Goal: Task Accomplishment & Management: Use online tool/utility

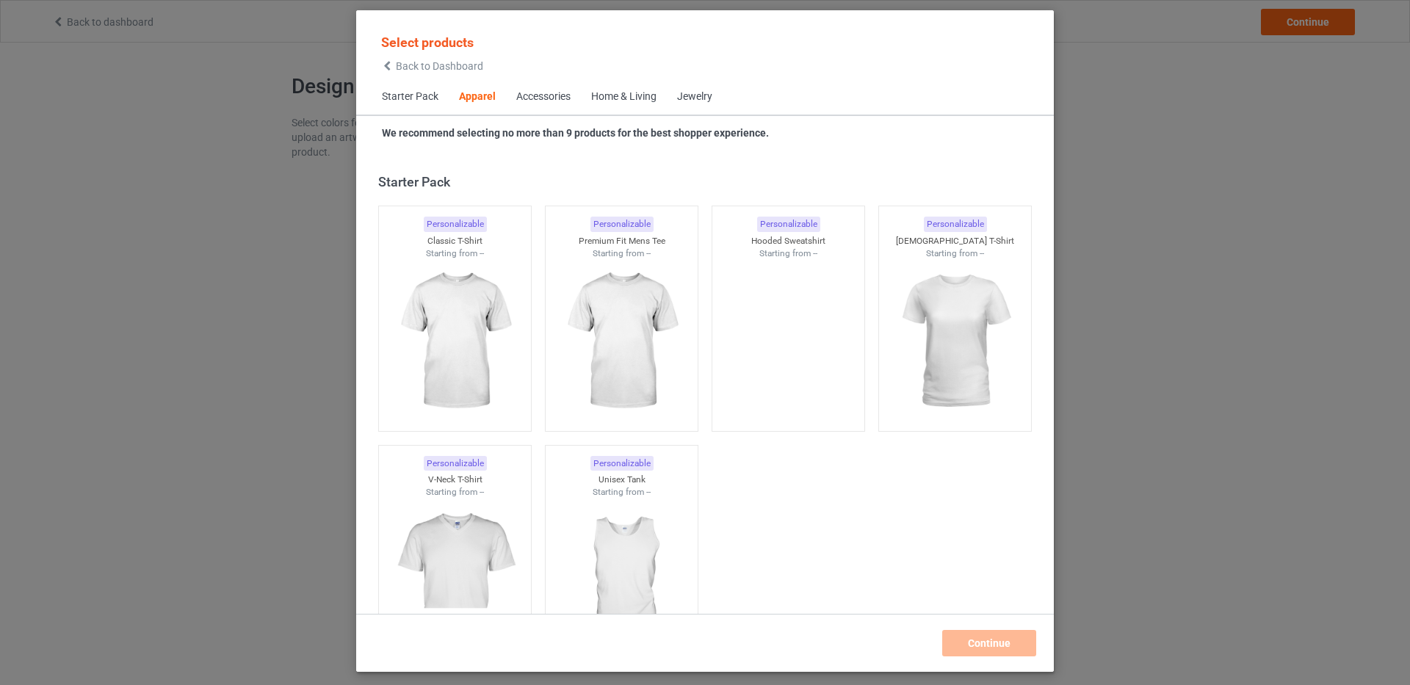
scroll to position [547, 0]
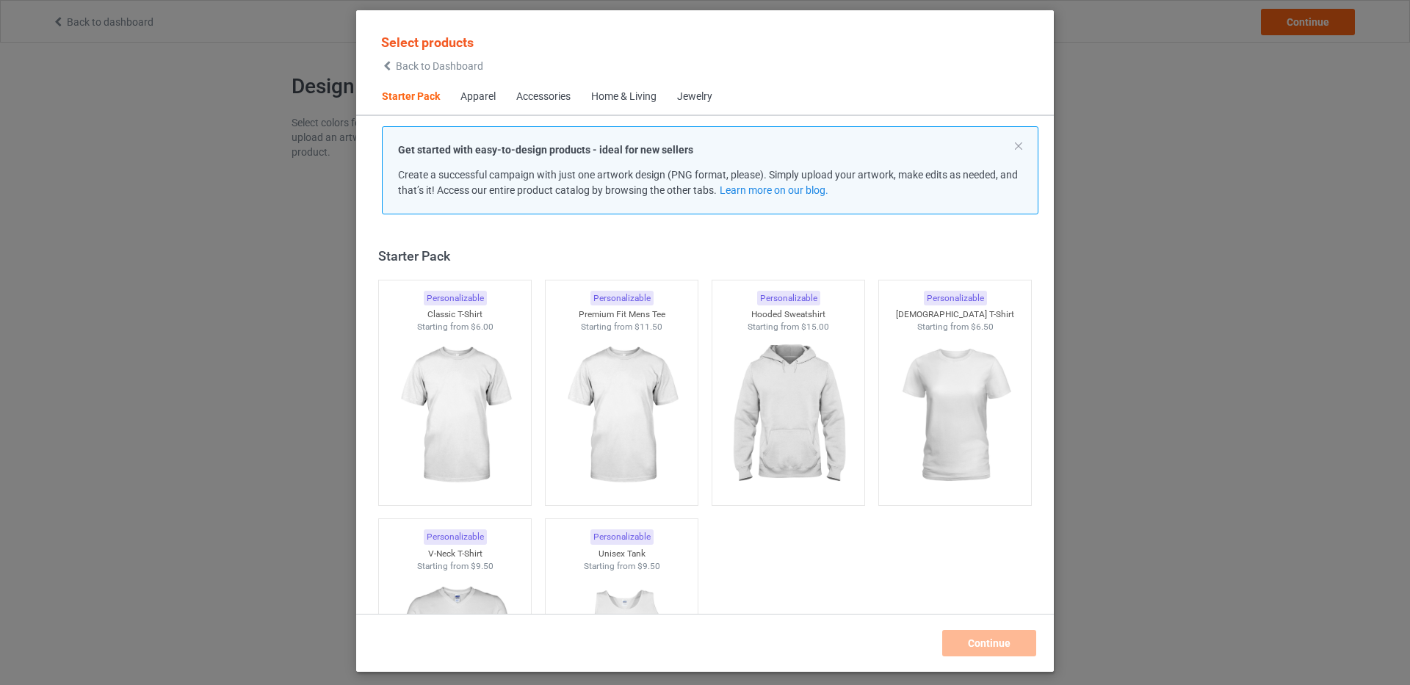
click at [598, 165] on div "Get started with easy-to-design products - ideal for new sellers Create a succe…" at bounding box center [710, 170] width 624 height 56
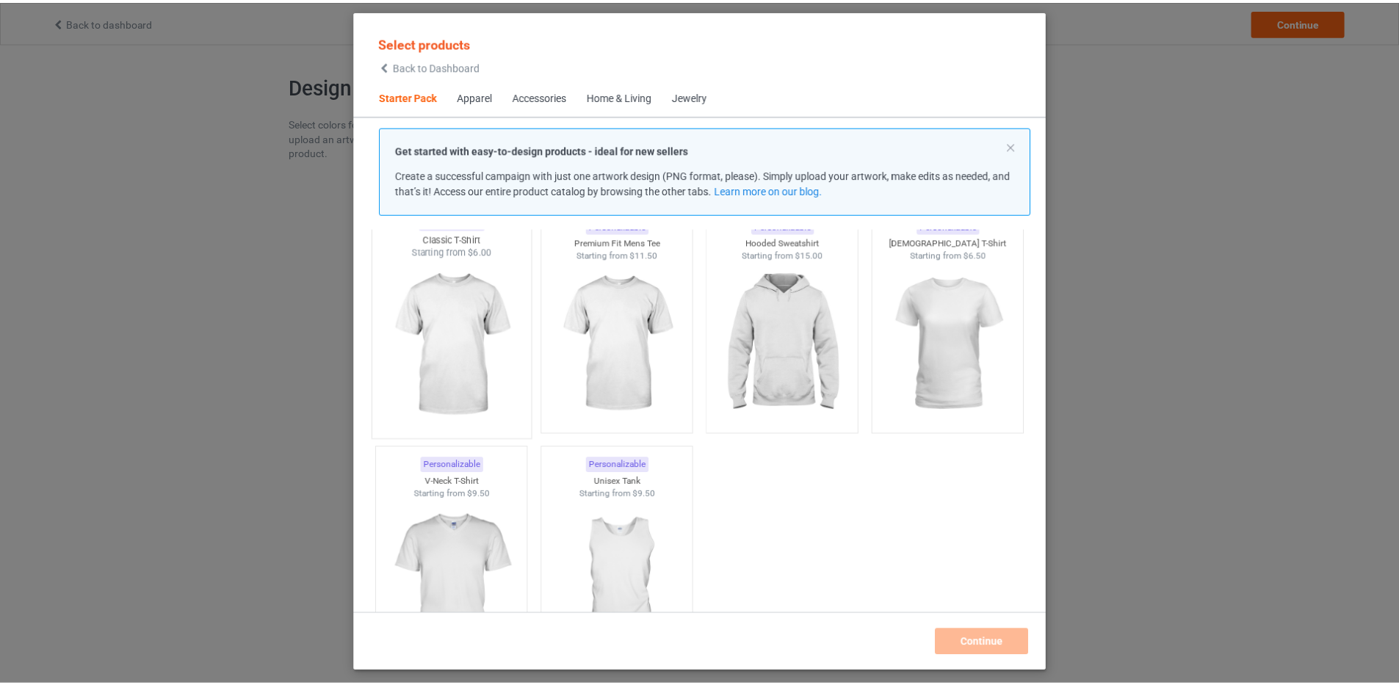
scroll to position [73, 0]
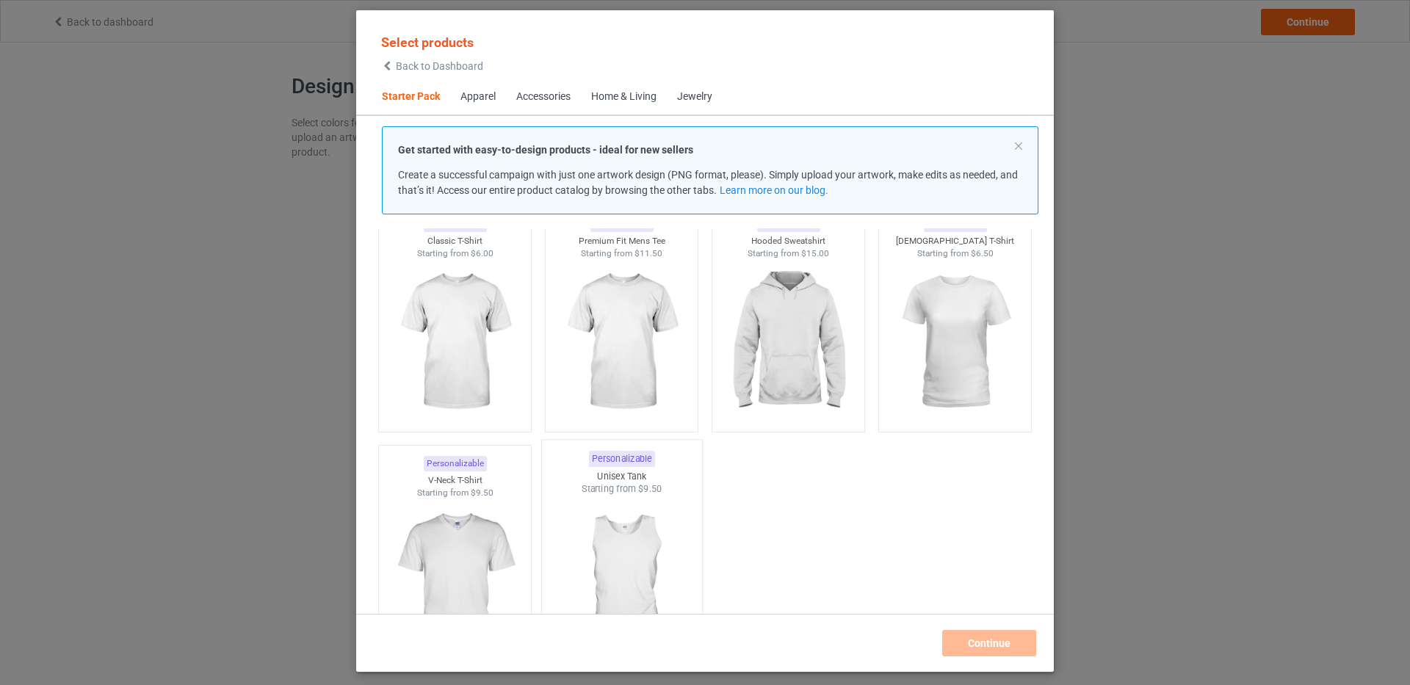
drag, startPoint x: 472, startPoint y: 353, endPoint x: 560, endPoint y: 359, distance: 87.7
click at [470, 354] on img at bounding box center [454, 342] width 131 height 165
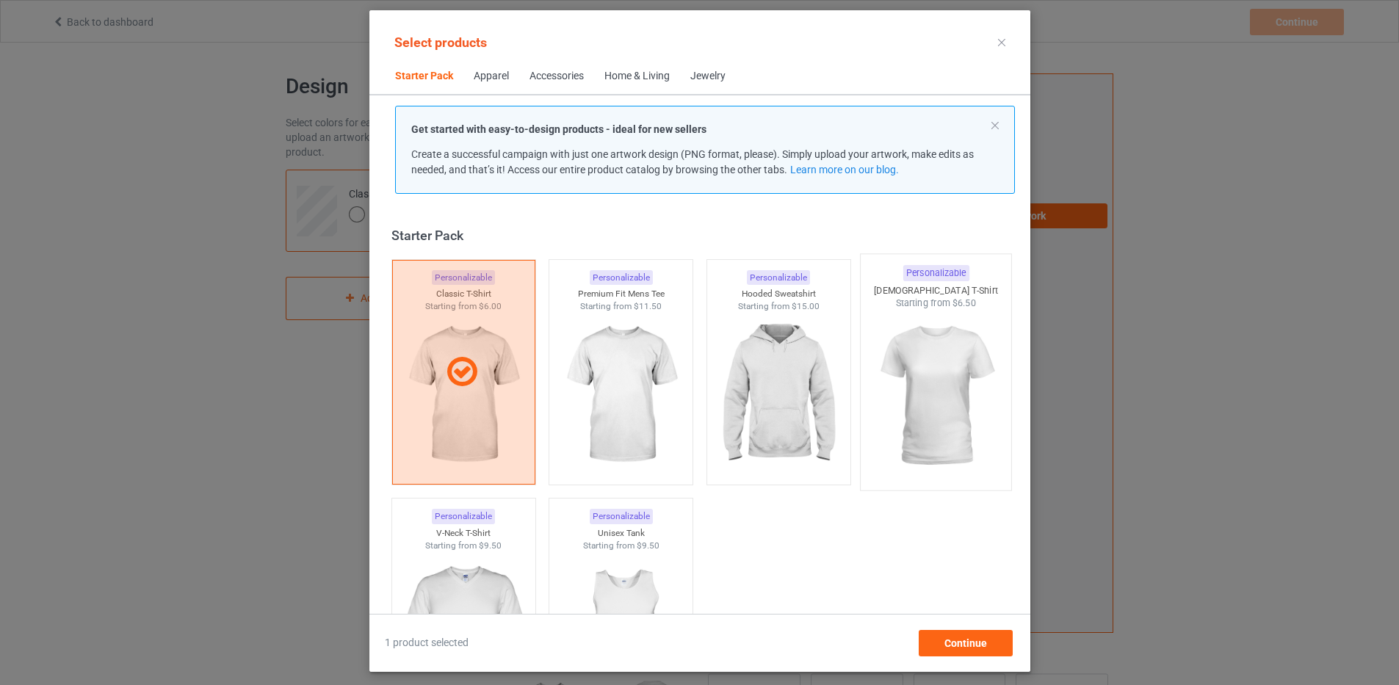
click at [918, 408] on img at bounding box center [936, 396] width 138 height 173
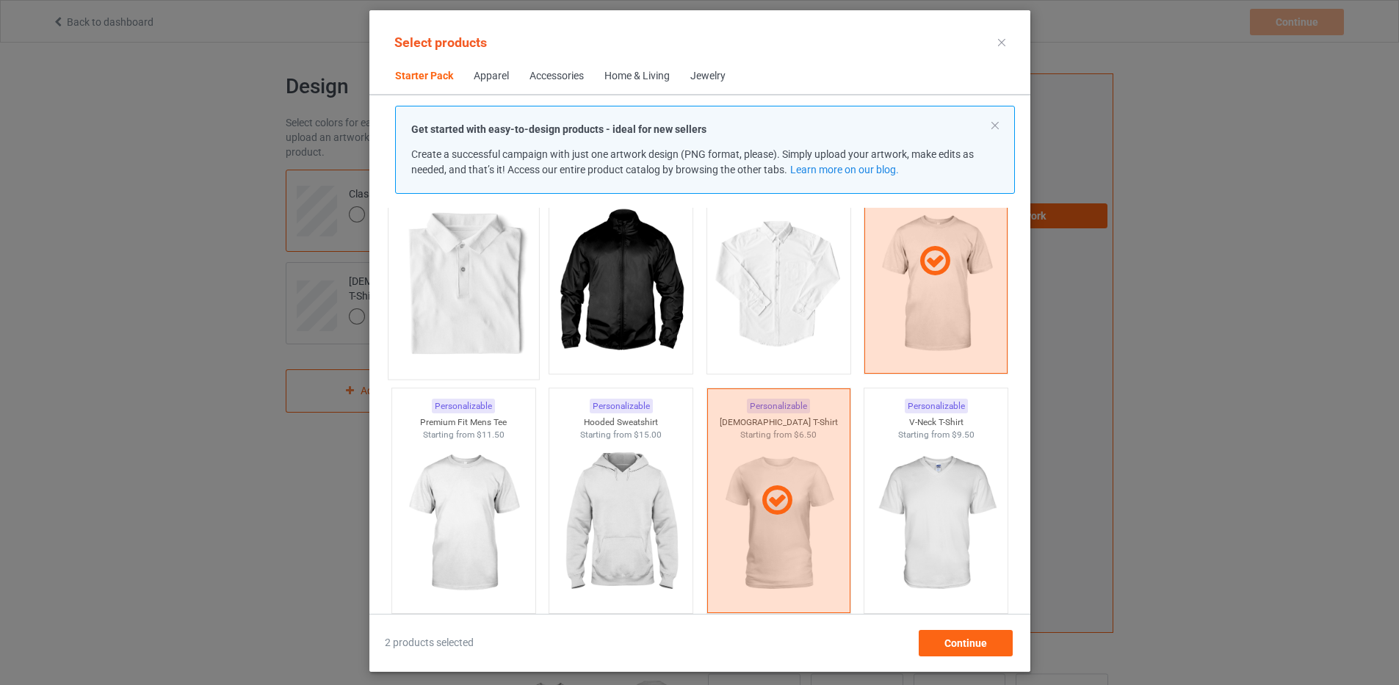
scroll to position [661, 0]
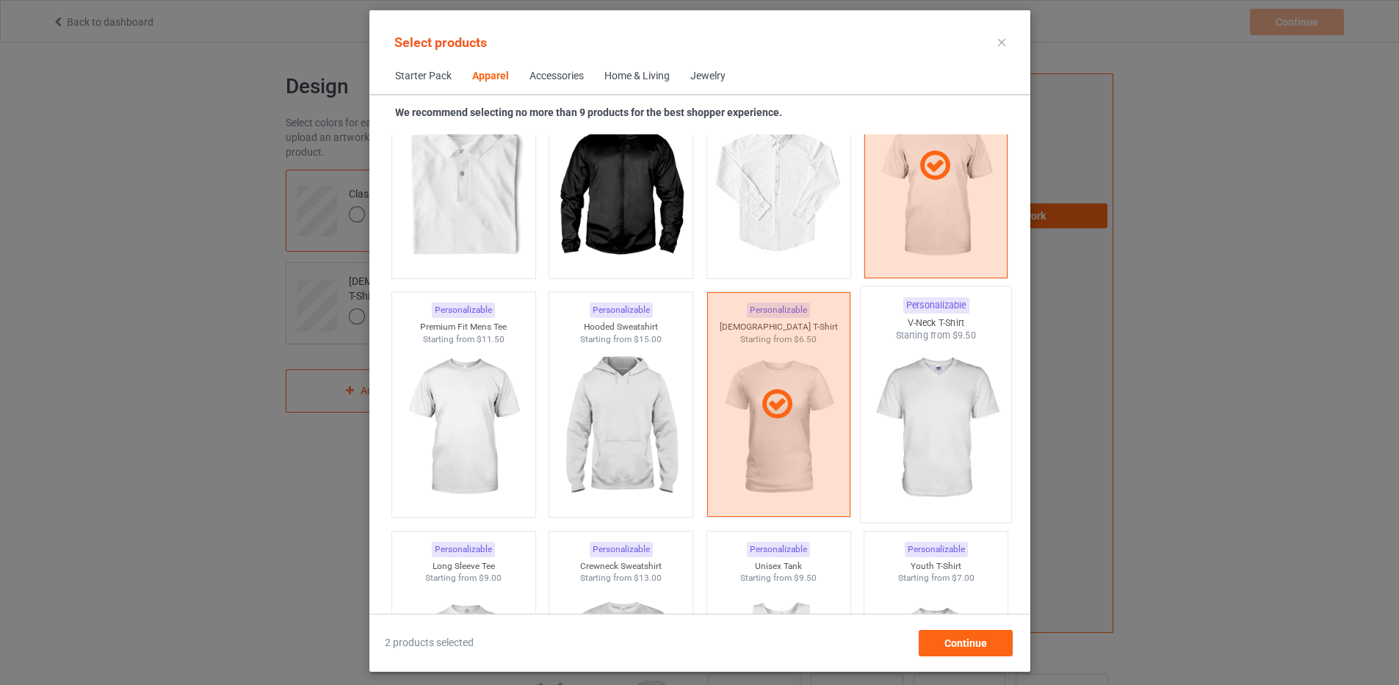
click at [951, 421] on img at bounding box center [936, 428] width 138 height 173
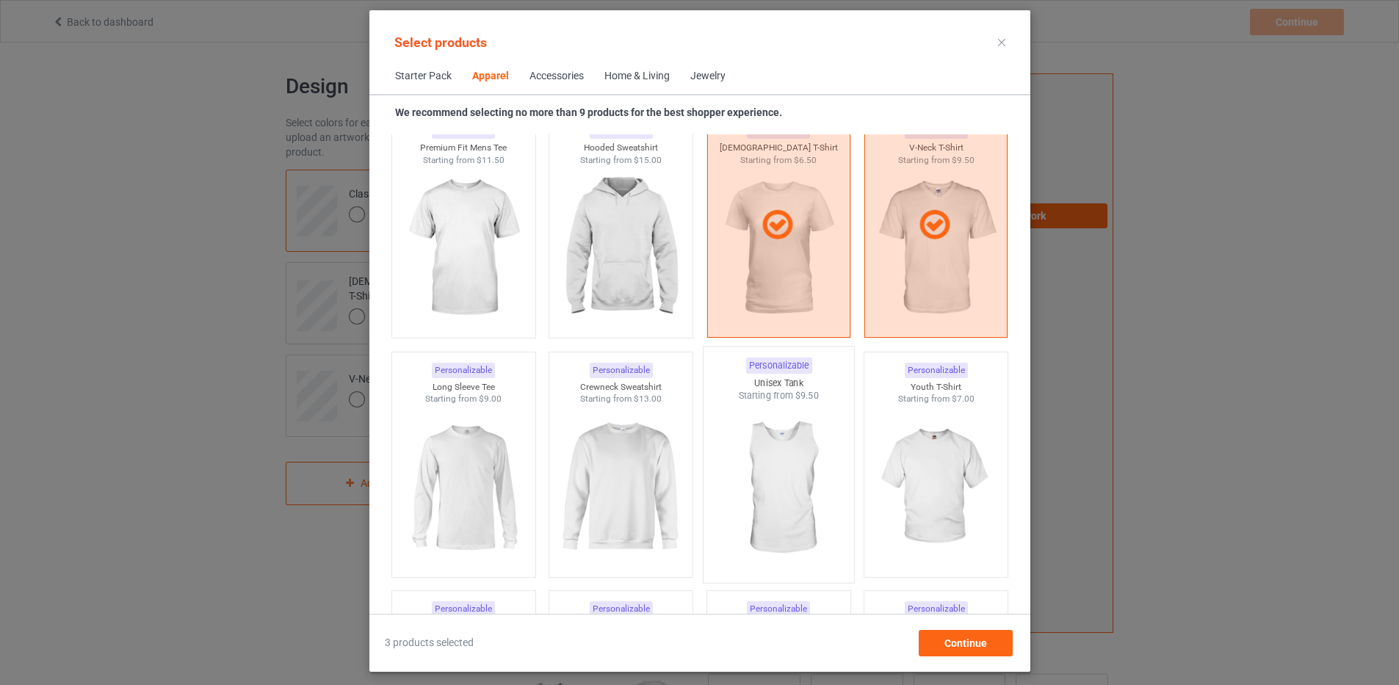
scroll to position [881, 0]
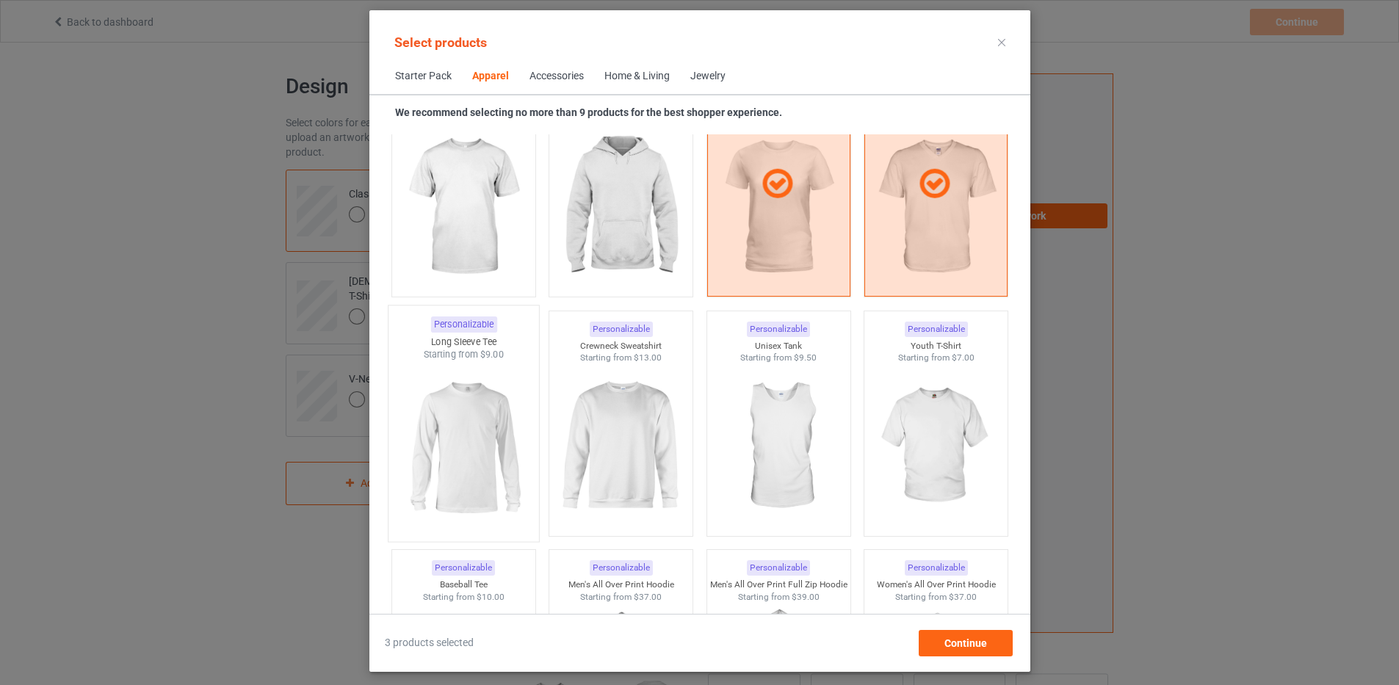
click at [473, 456] on img at bounding box center [463, 447] width 138 height 173
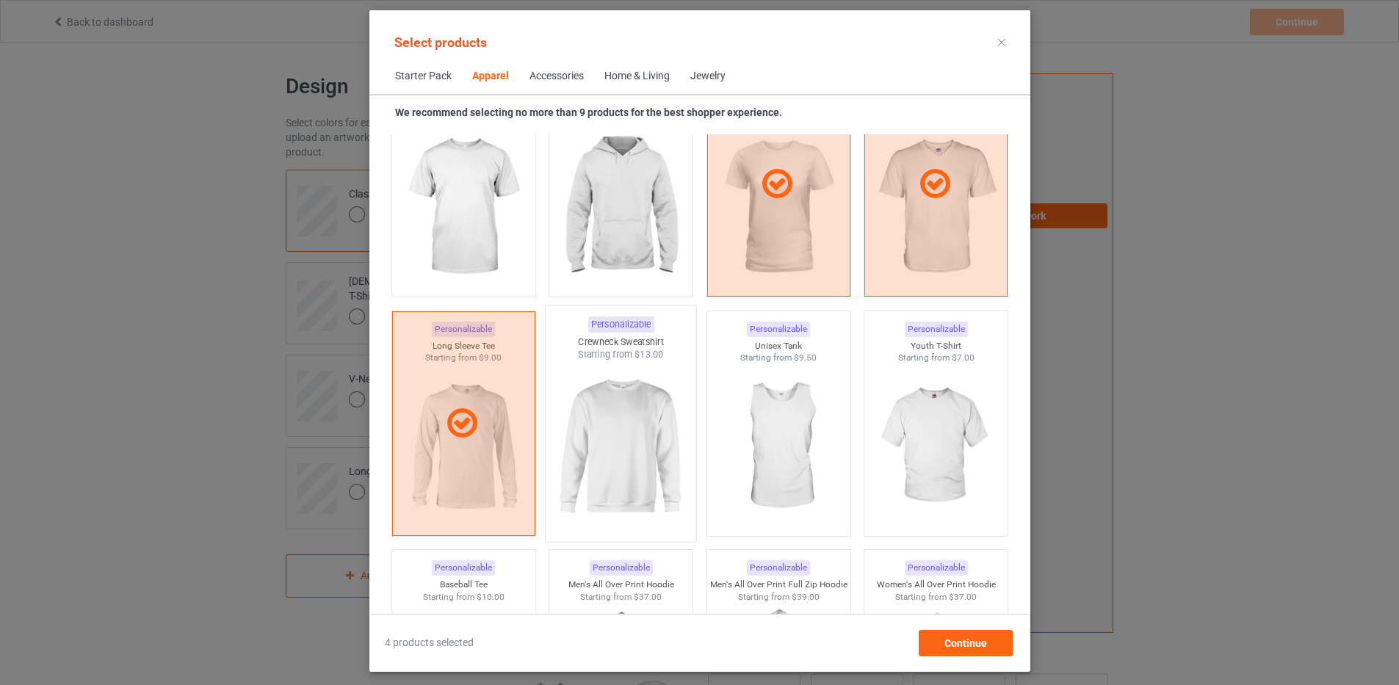
click at [645, 482] on img at bounding box center [621, 447] width 138 height 173
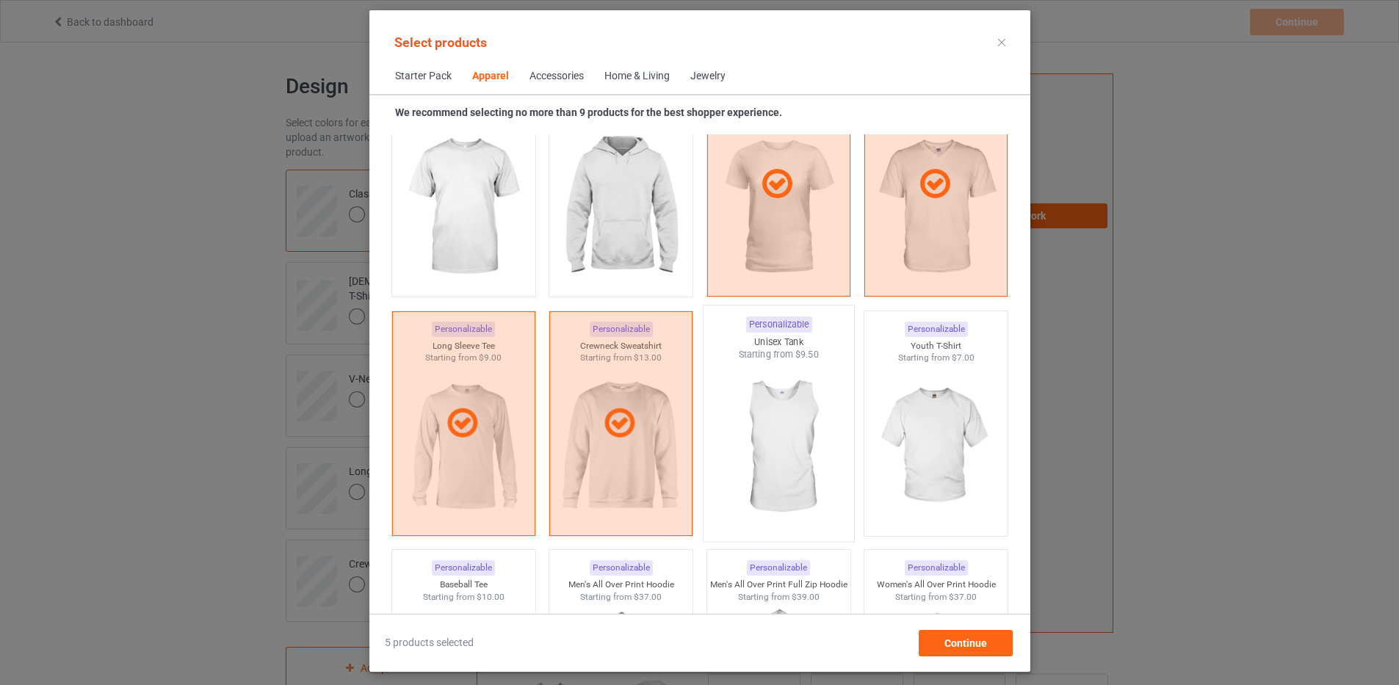
click at [757, 475] on img at bounding box center [779, 447] width 138 height 173
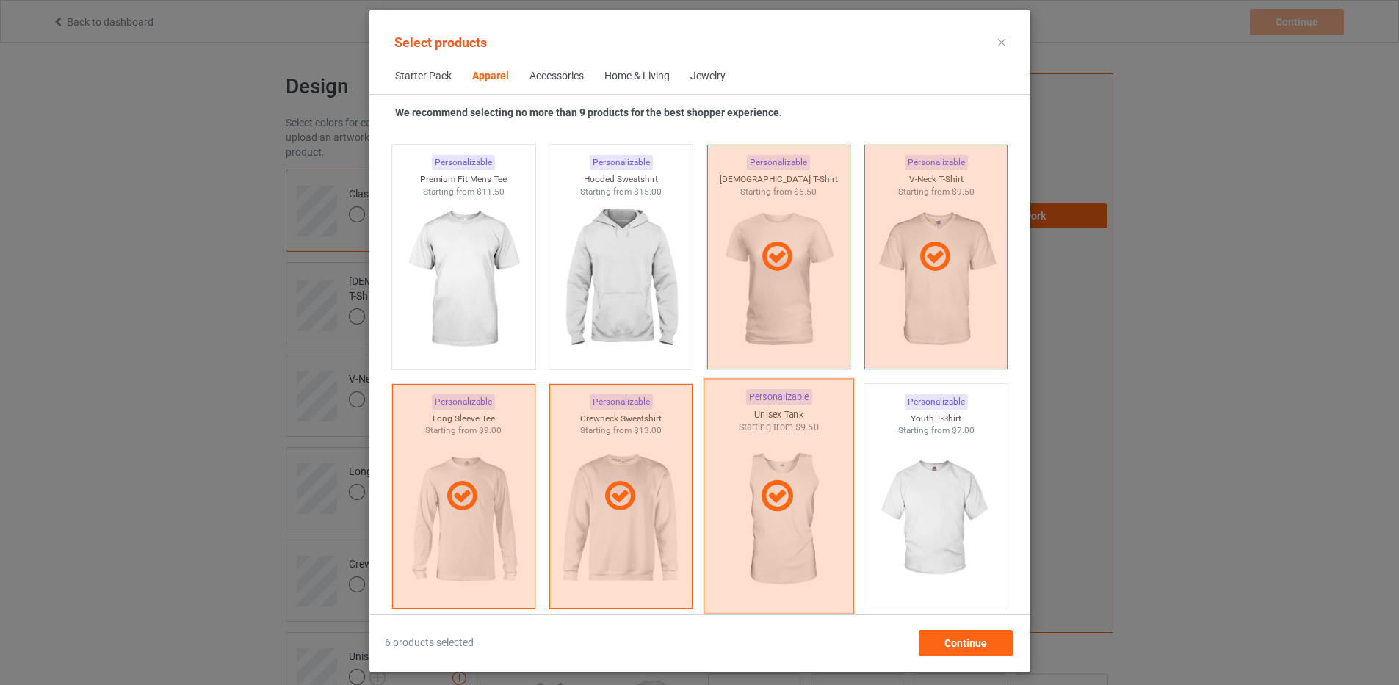
scroll to position [808, 0]
click at [639, 299] on img at bounding box center [621, 281] width 138 height 173
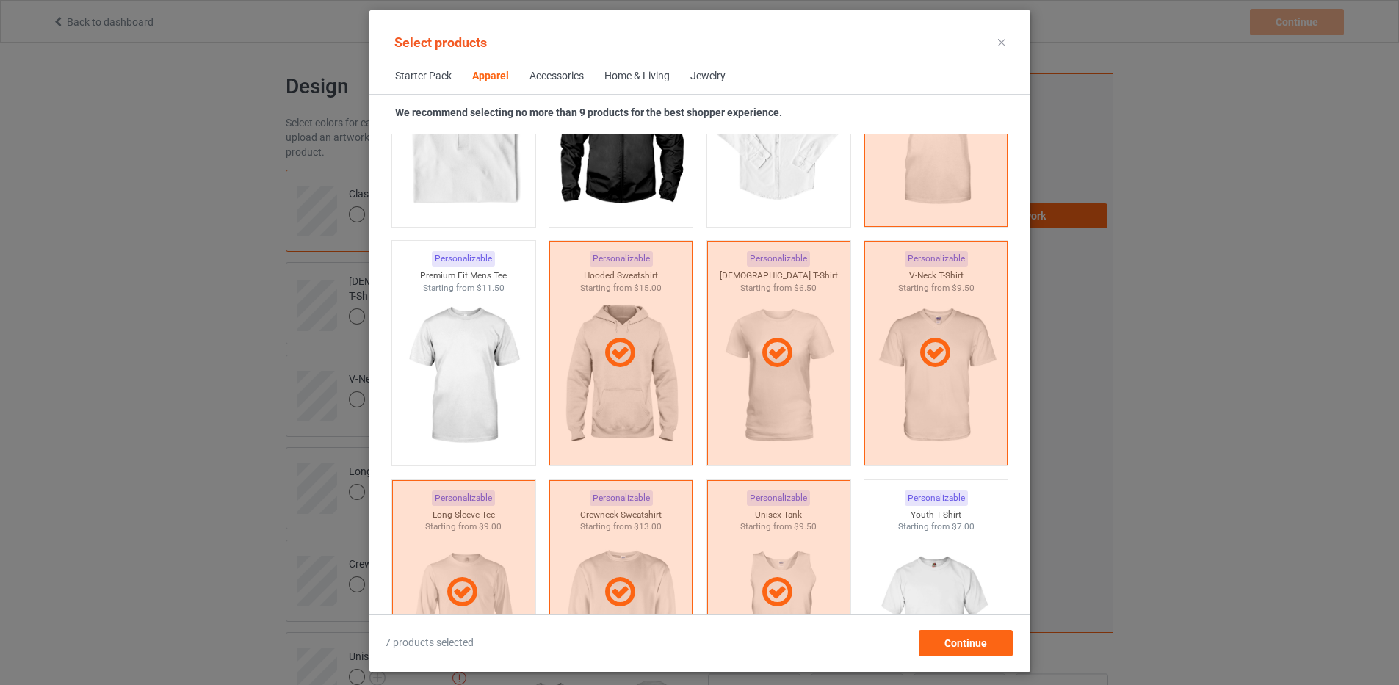
scroll to position [588, 0]
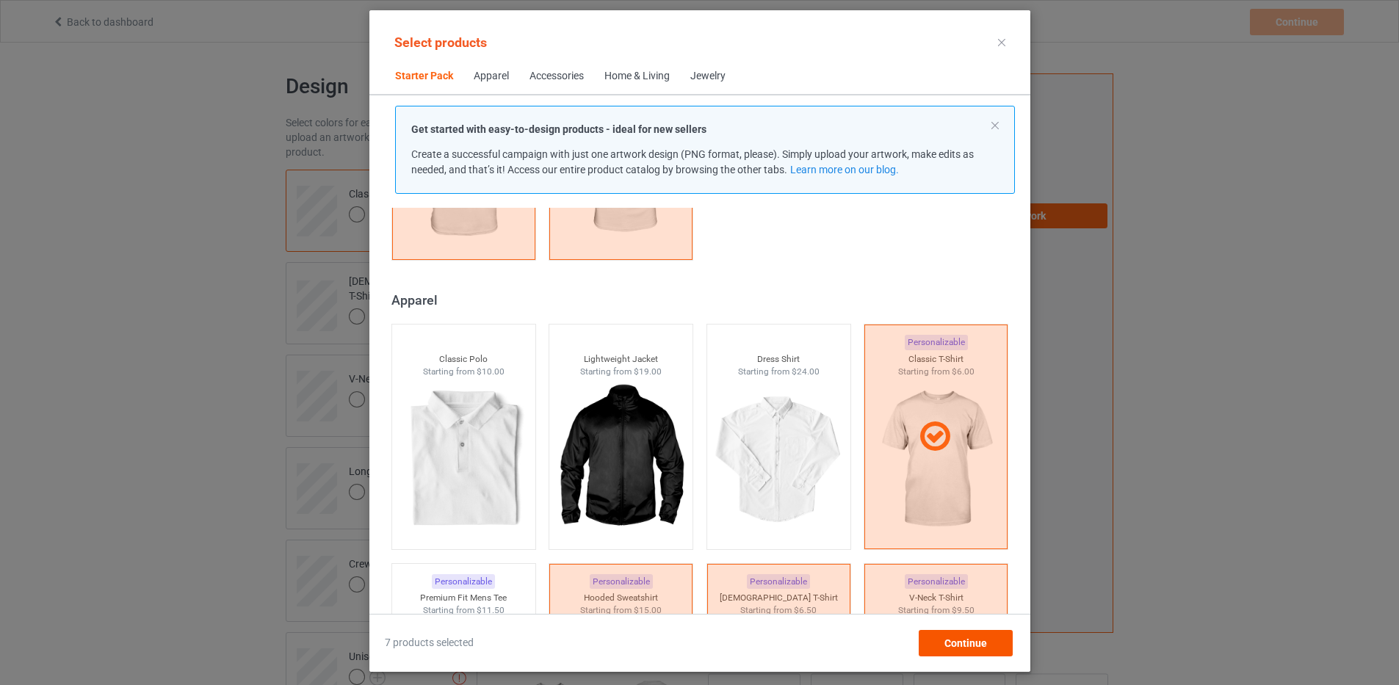
scroll to position [441, 0]
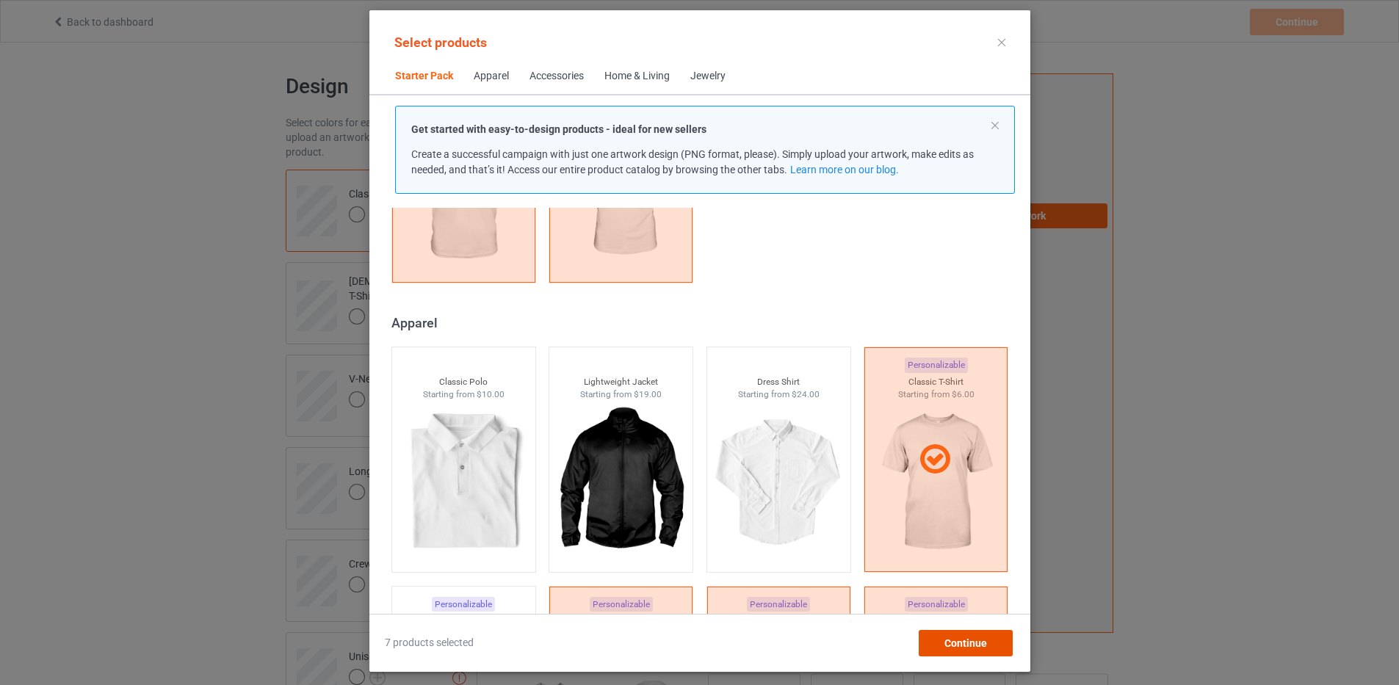
click at [1008, 642] on div "Continue" at bounding box center [965, 643] width 94 height 26
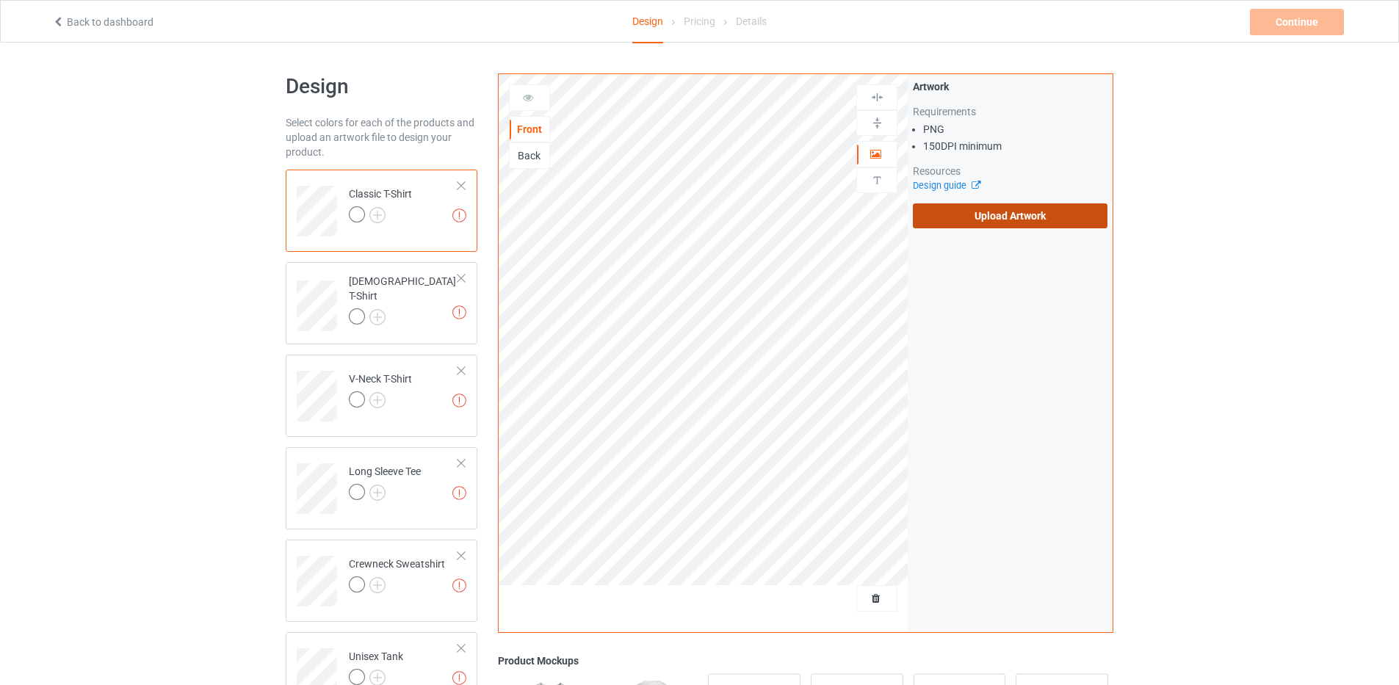
click at [970, 217] on label "Upload Artwork" at bounding box center [1010, 215] width 195 height 25
click at [0, 0] on input "Upload Artwork" at bounding box center [0, 0] width 0 height 0
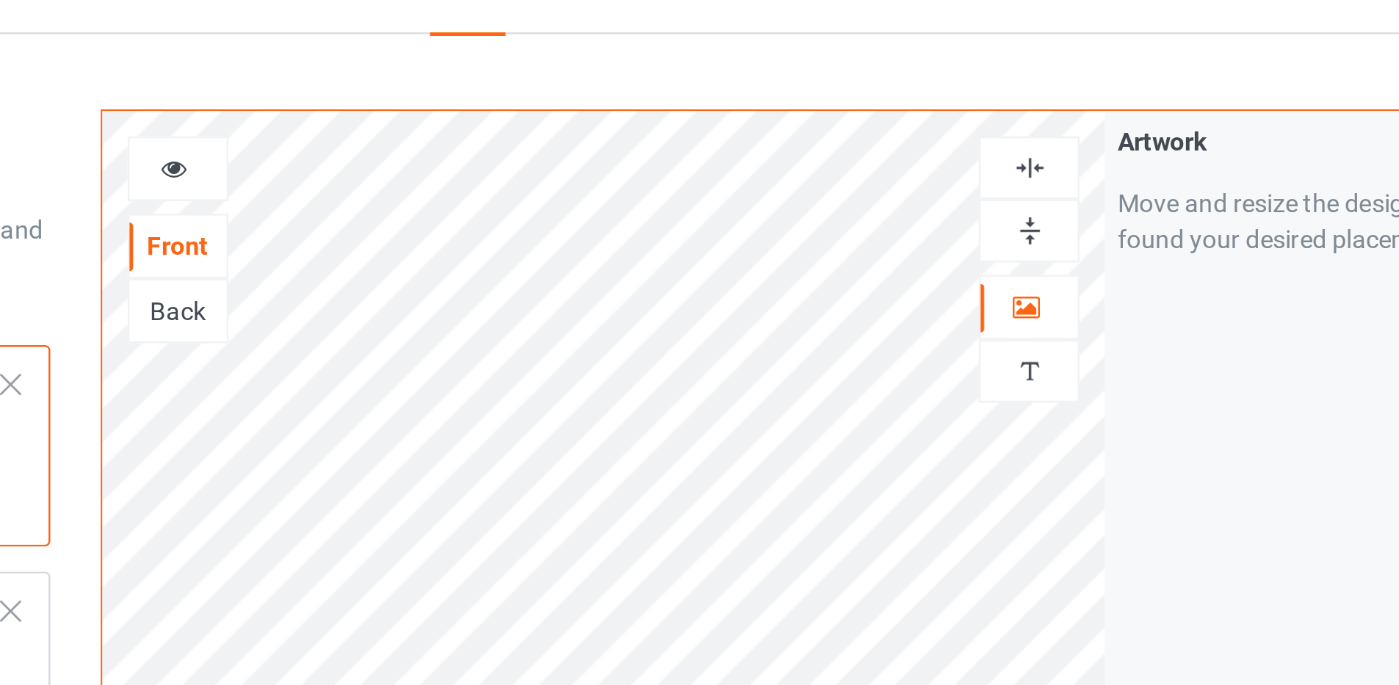
click at [534, 154] on div "Back" at bounding box center [530, 155] width 40 height 15
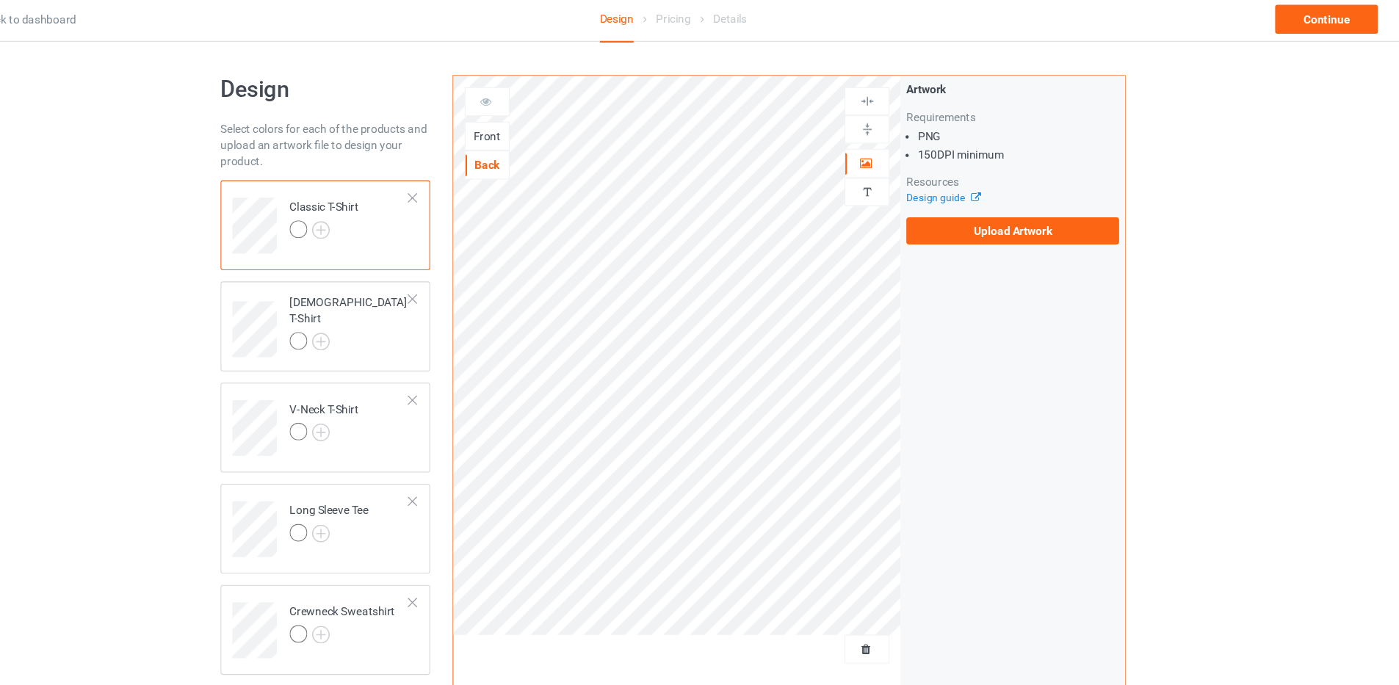
click at [520, 130] on div "Front" at bounding box center [530, 129] width 40 height 15
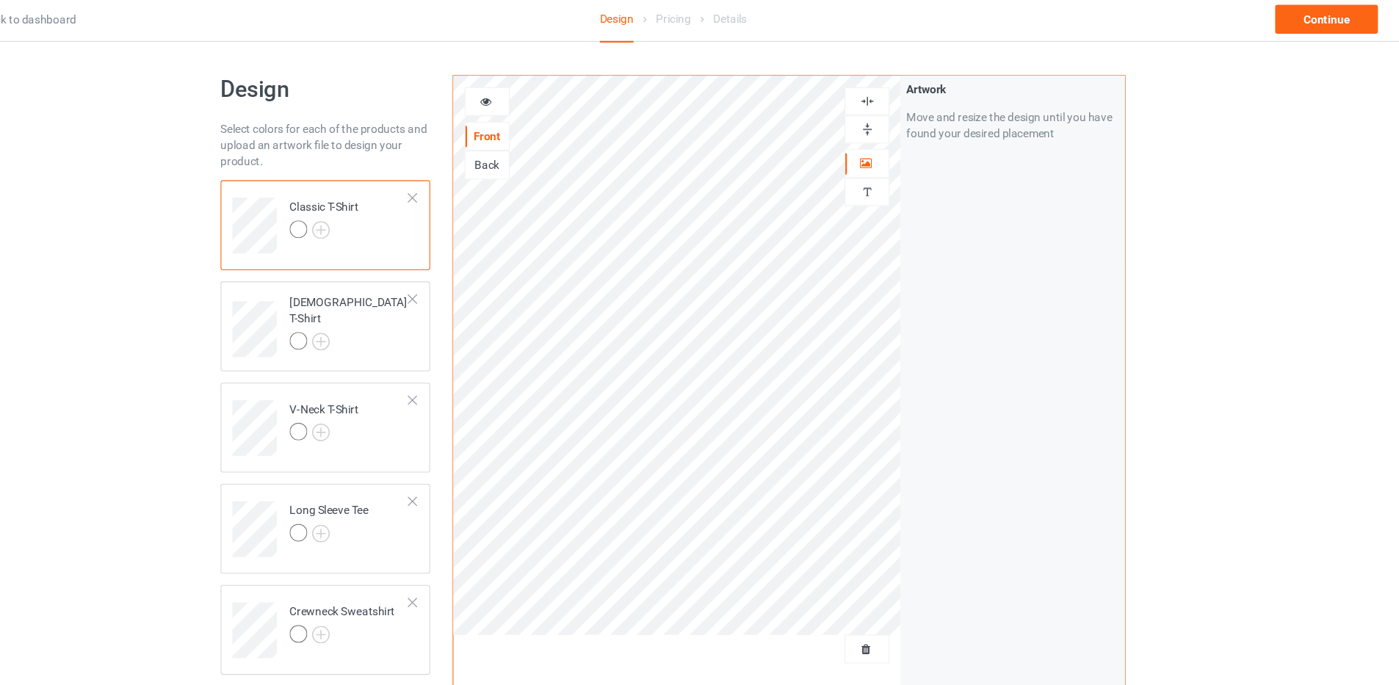
click at [524, 158] on div "Back" at bounding box center [530, 155] width 40 height 15
click at [524, 150] on div "Back" at bounding box center [530, 155] width 40 height 15
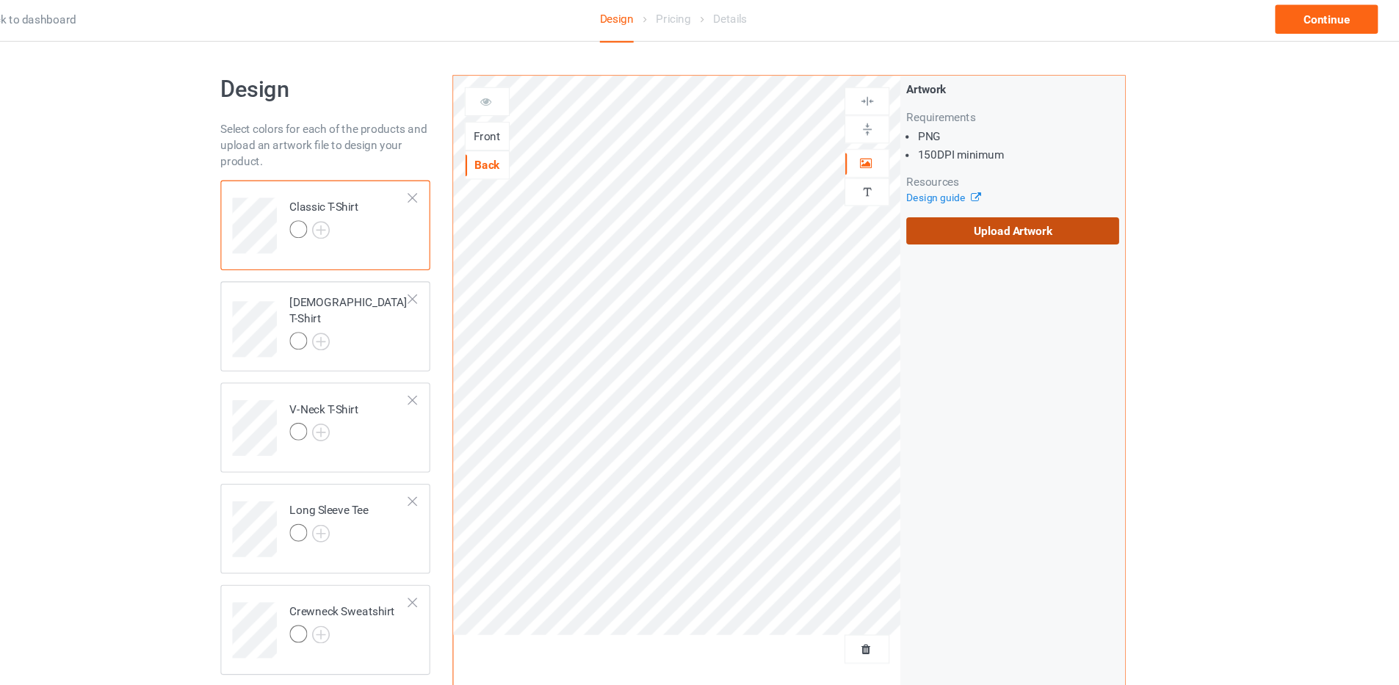
click at [1022, 217] on label "Upload Artwork" at bounding box center [1010, 215] width 195 height 25
click at [0, 0] on input "Upload Artwork" at bounding box center [0, 0] width 0 height 0
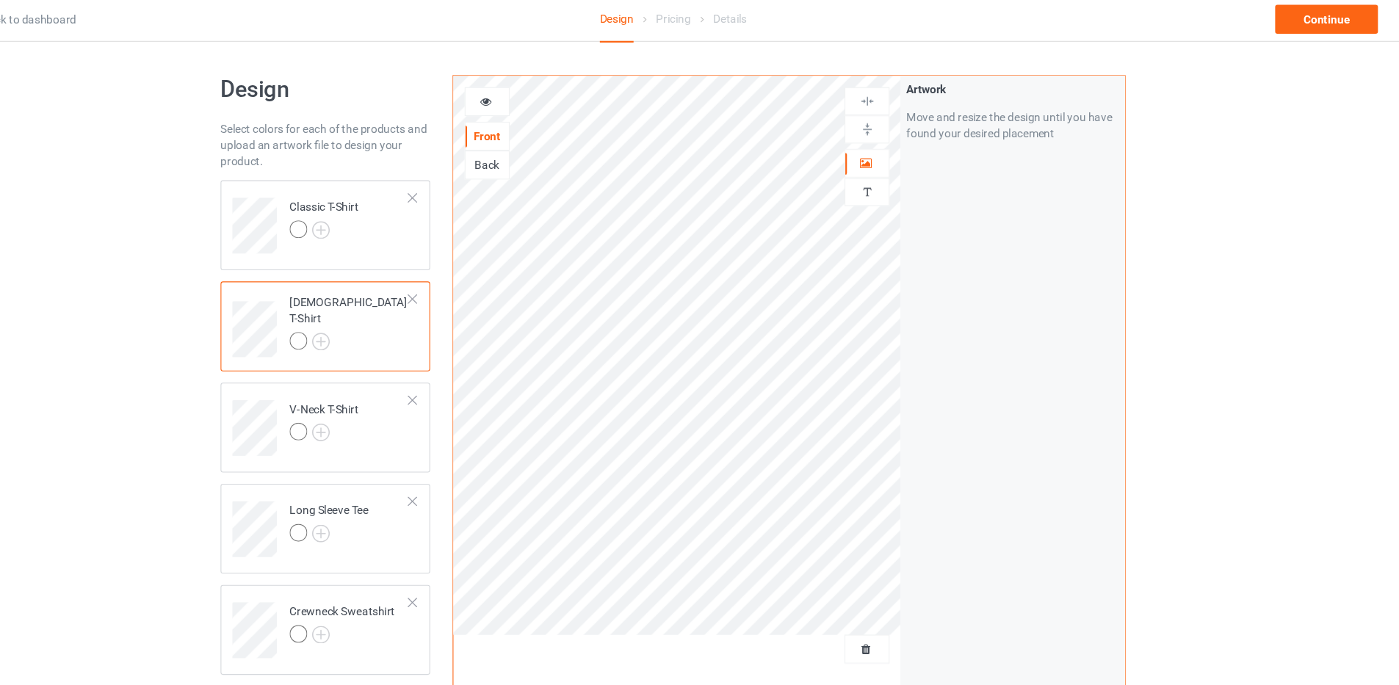
click at [532, 155] on div "Back" at bounding box center [530, 155] width 40 height 15
click at [527, 159] on div "Back" at bounding box center [530, 155] width 40 height 15
click at [527, 152] on div "Back" at bounding box center [530, 155] width 40 height 15
click at [530, 124] on div "Front" at bounding box center [530, 129] width 40 height 15
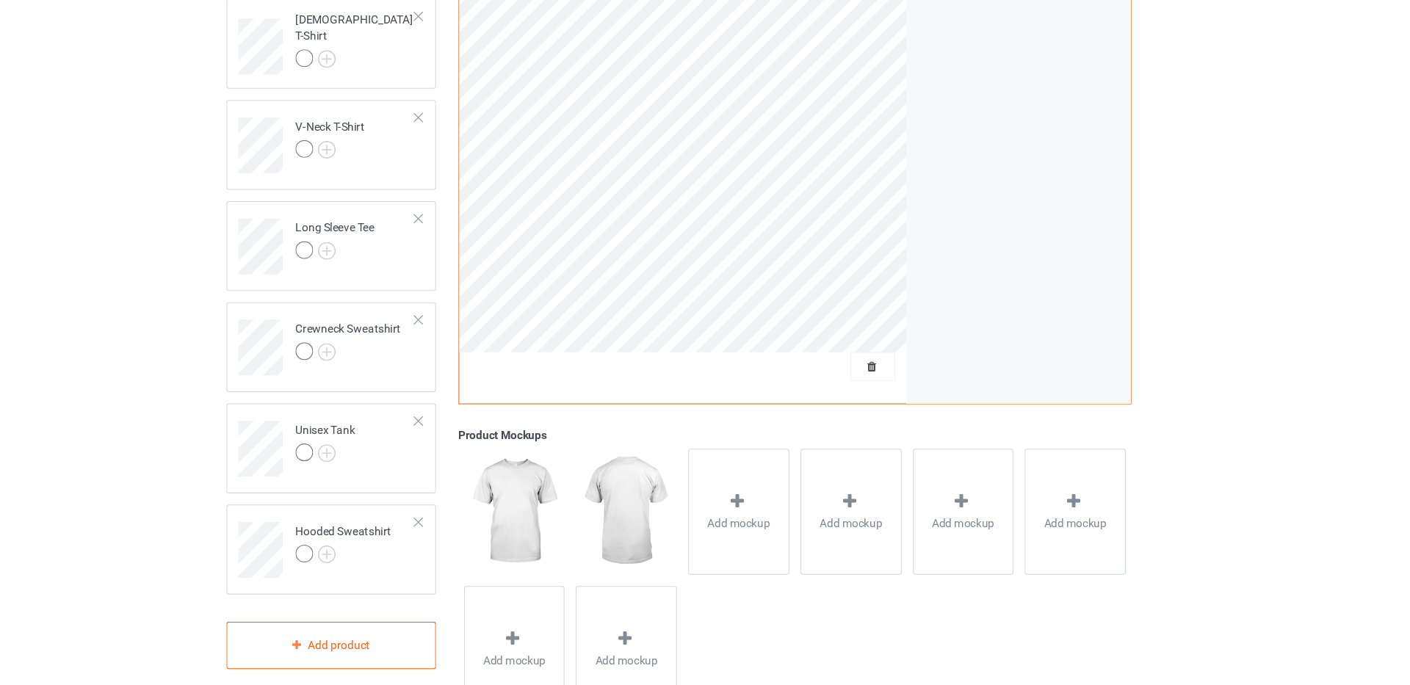
scroll to position [214, 0]
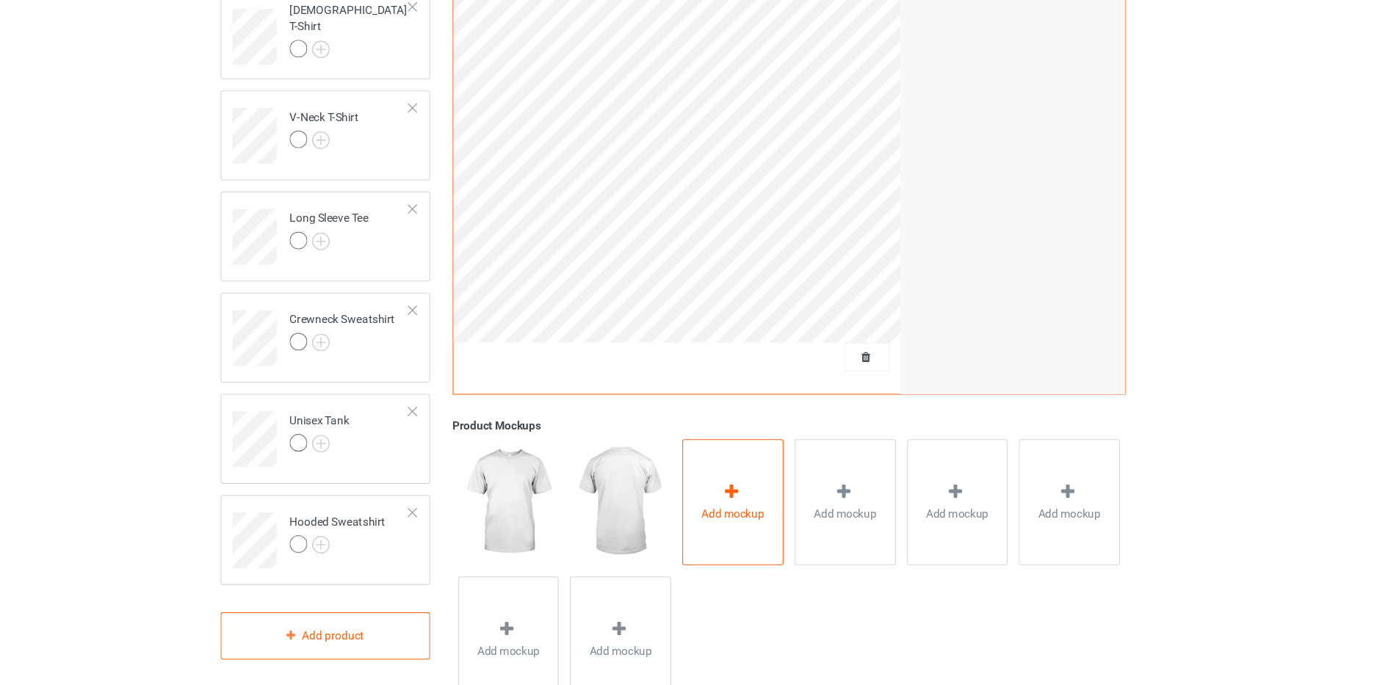
click at [768, 499] on div "Add mockup" at bounding box center [754, 517] width 93 height 115
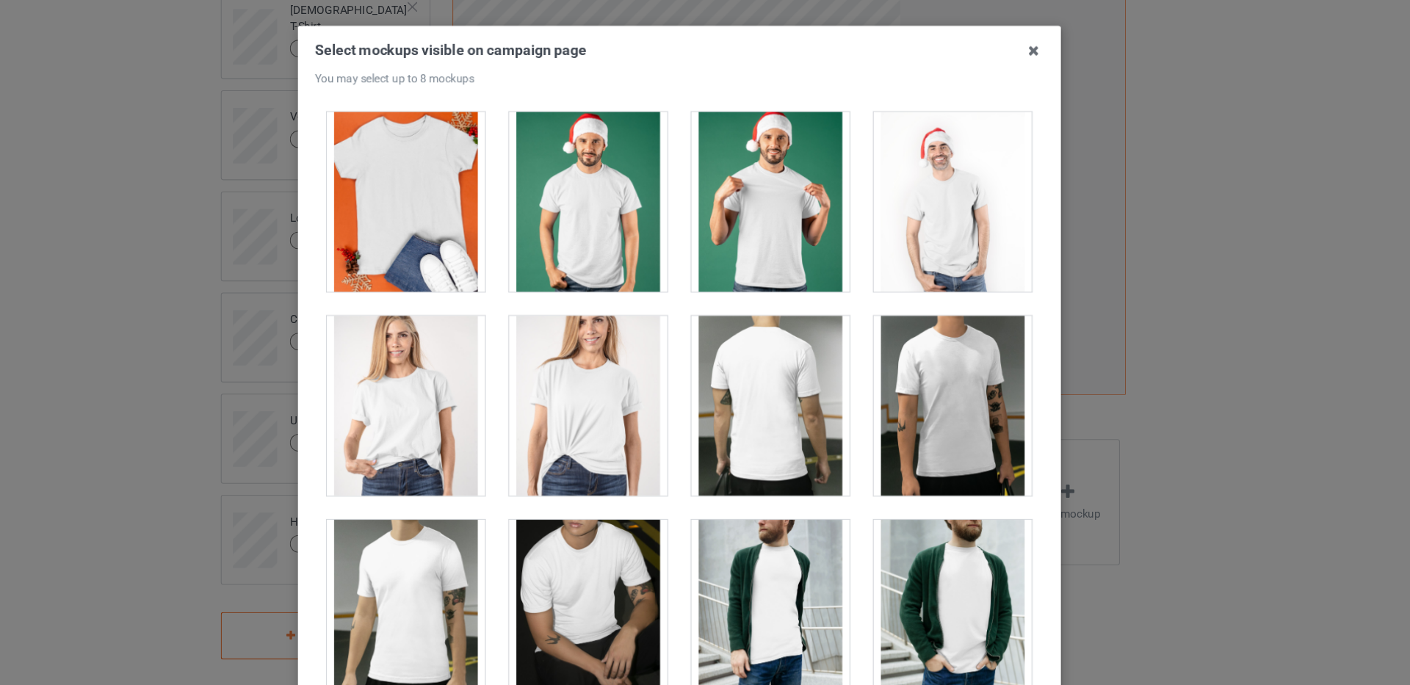
scroll to position [2266, 0]
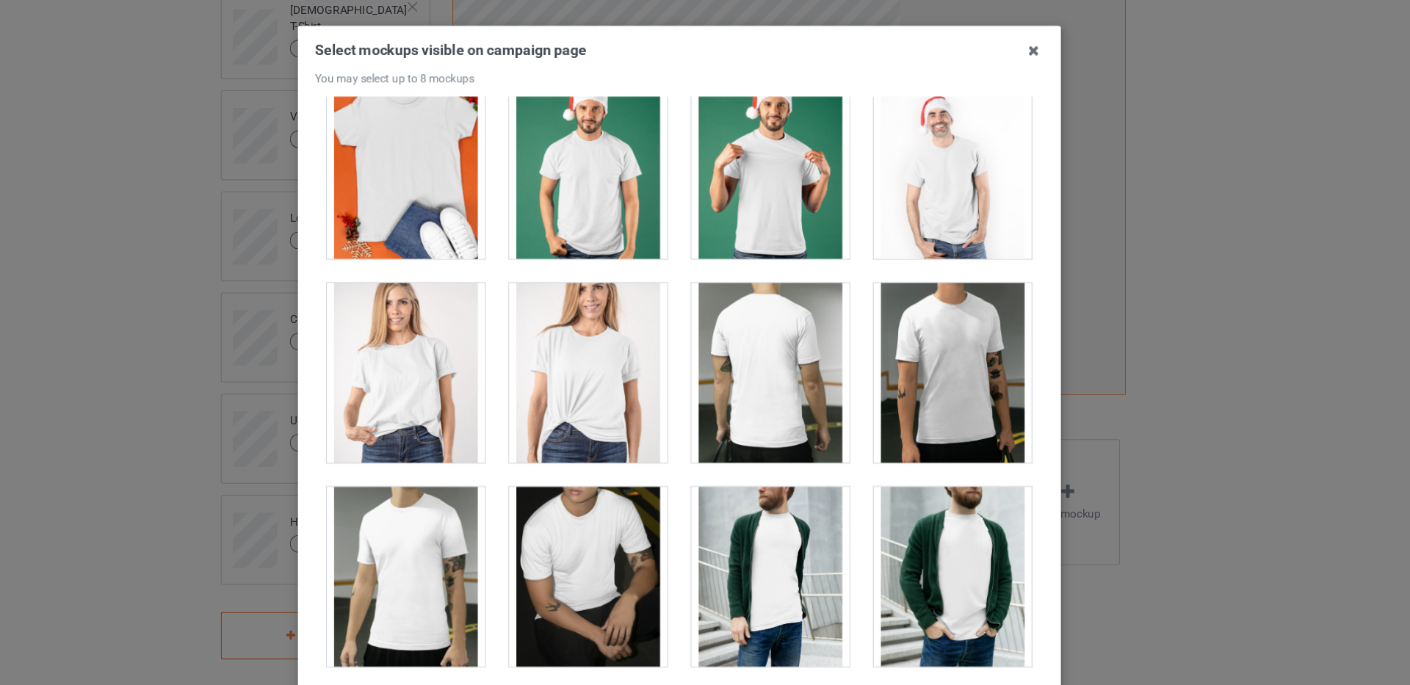
click at [440, 410] on div at bounding box center [455, 399] width 145 height 165
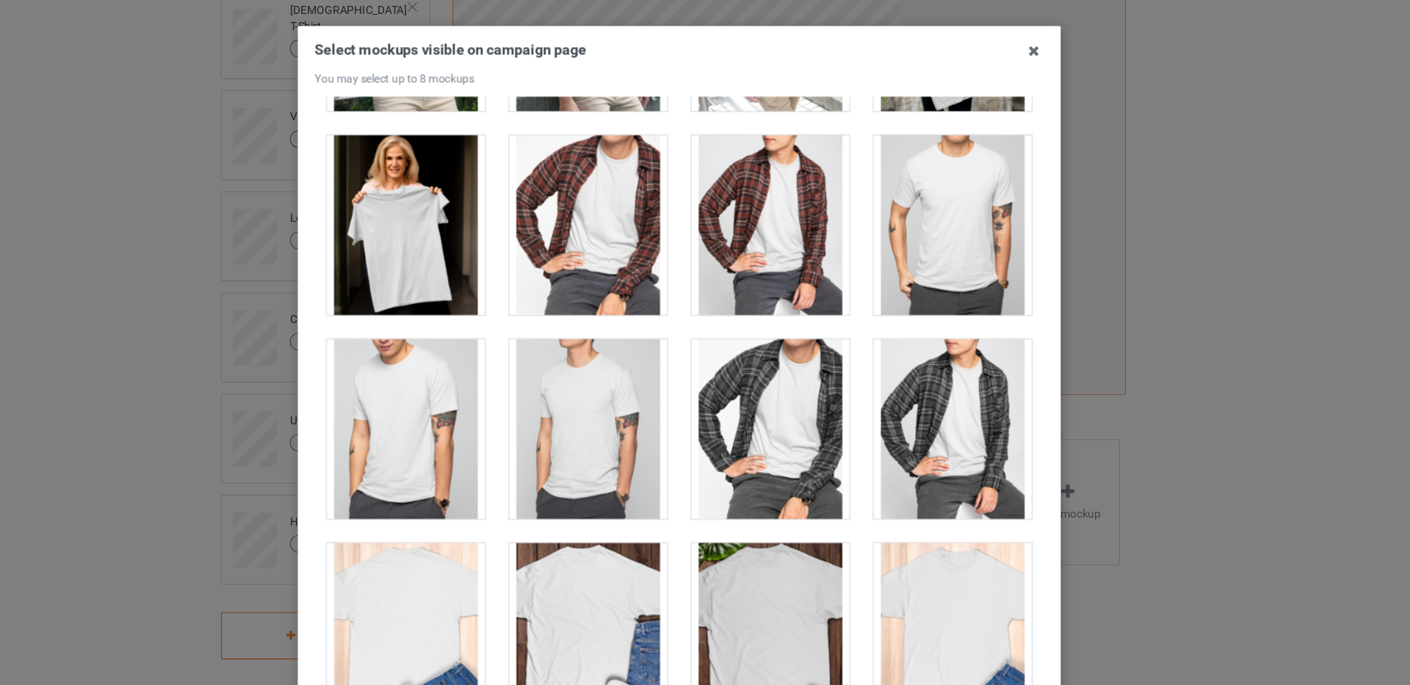
scroll to position [4079, 0]
click at [927, 264] on div at bounding box center [955, 265] width 145 height 165
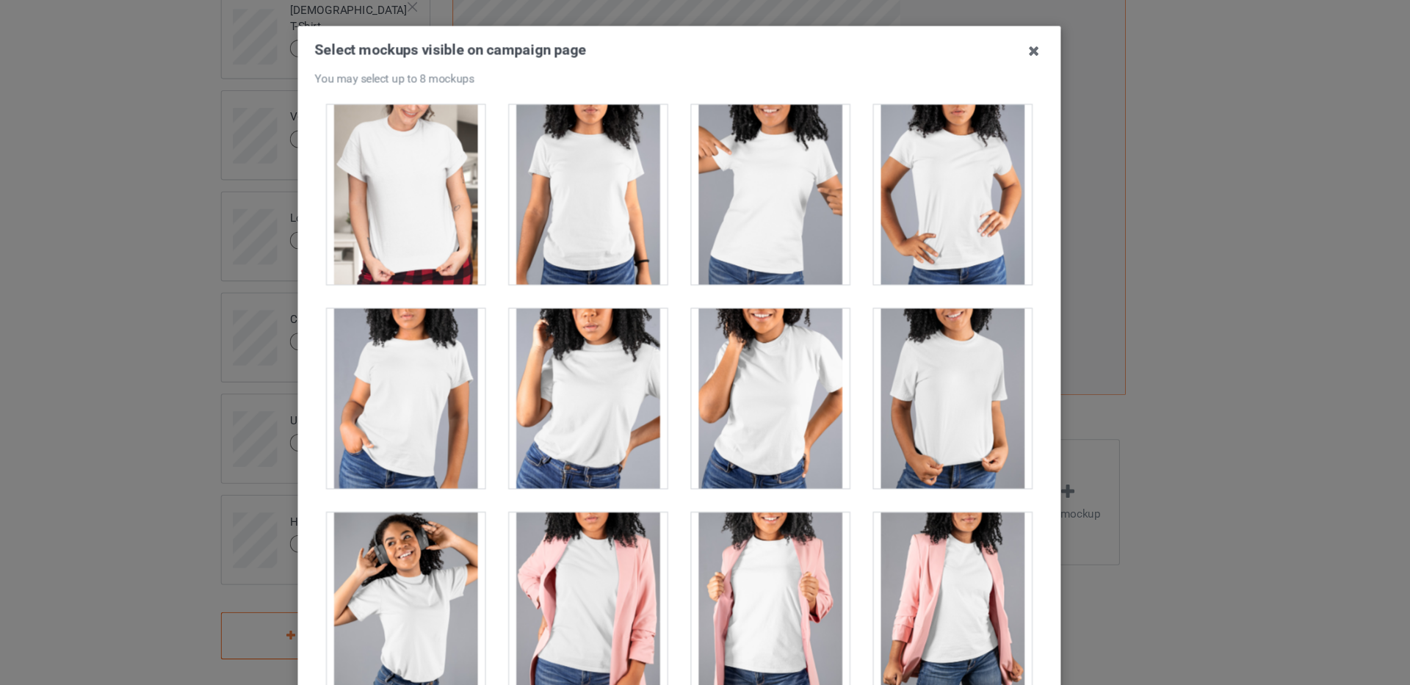
scroll to position [19059, 0]
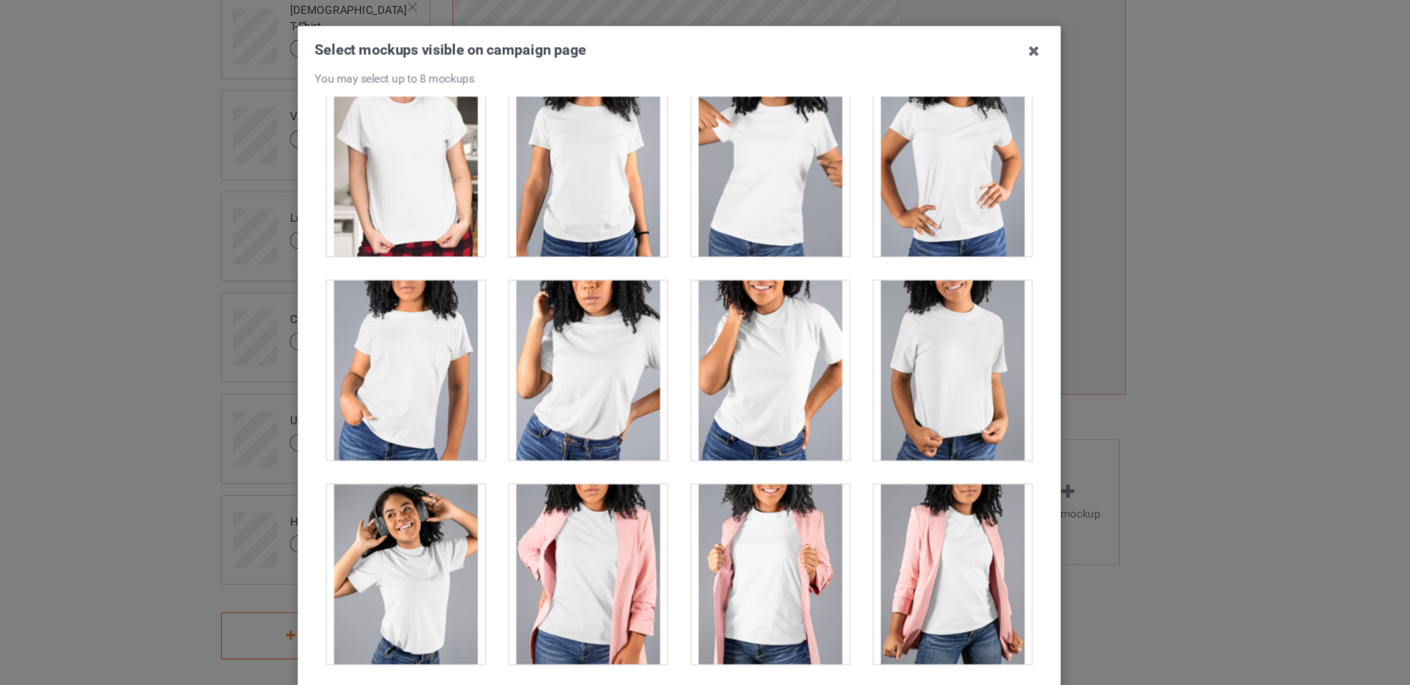
click at [463, 231] on div at bounding box center [455, 211] width 145 height 165
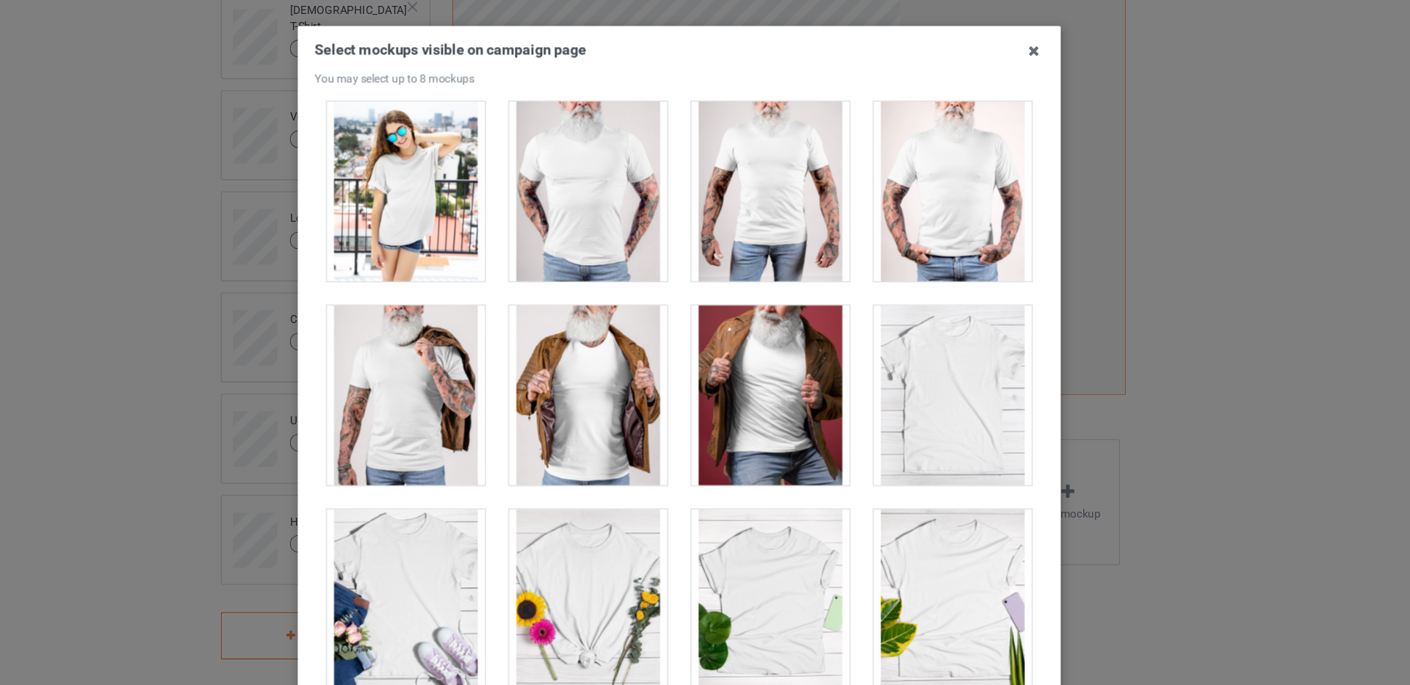
scroll to position [20402, 0]
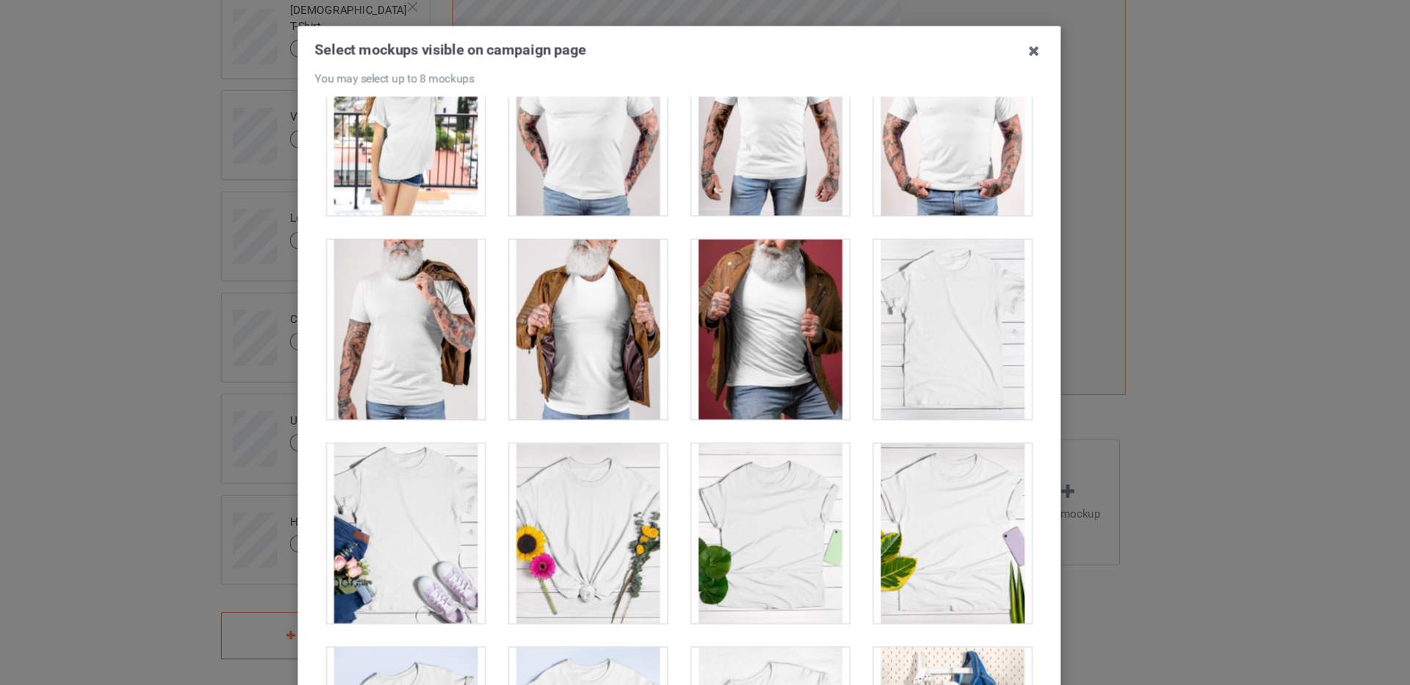
click at [625, 341] on div at bounding box center [621, 360] width 145 height 165
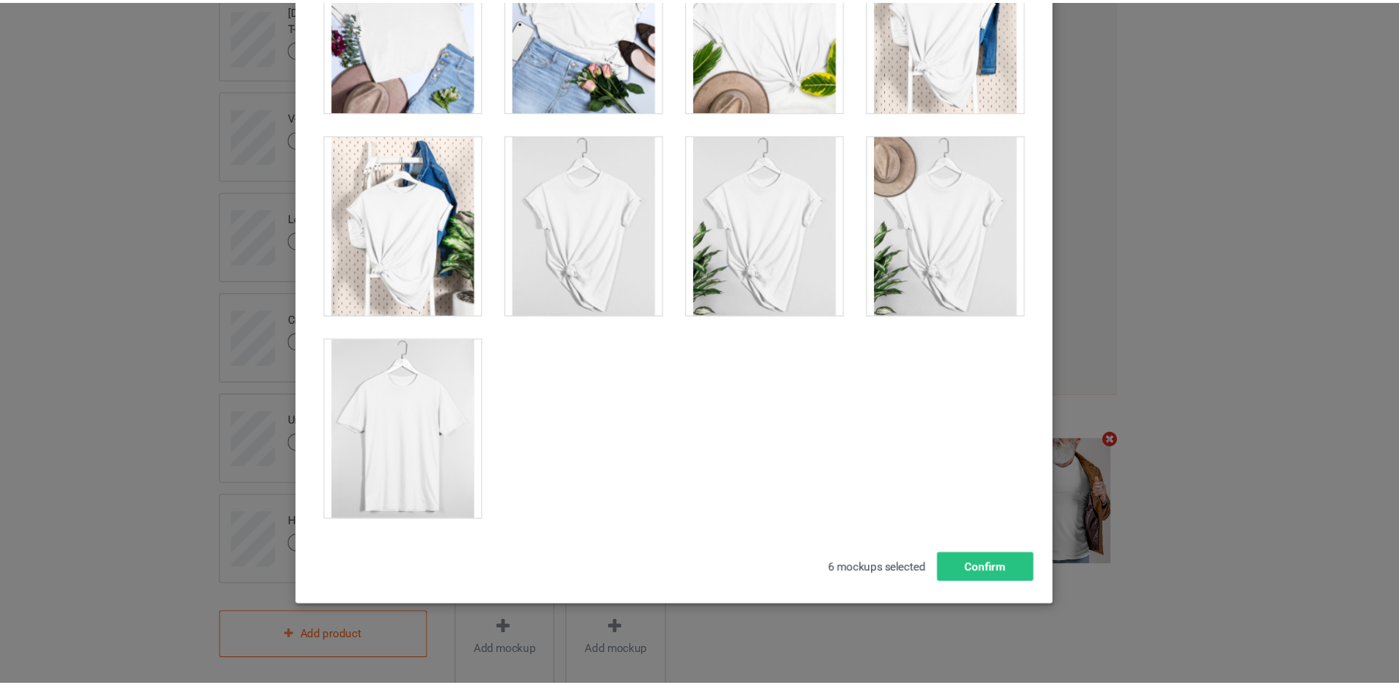
scroll to position [159, 0]
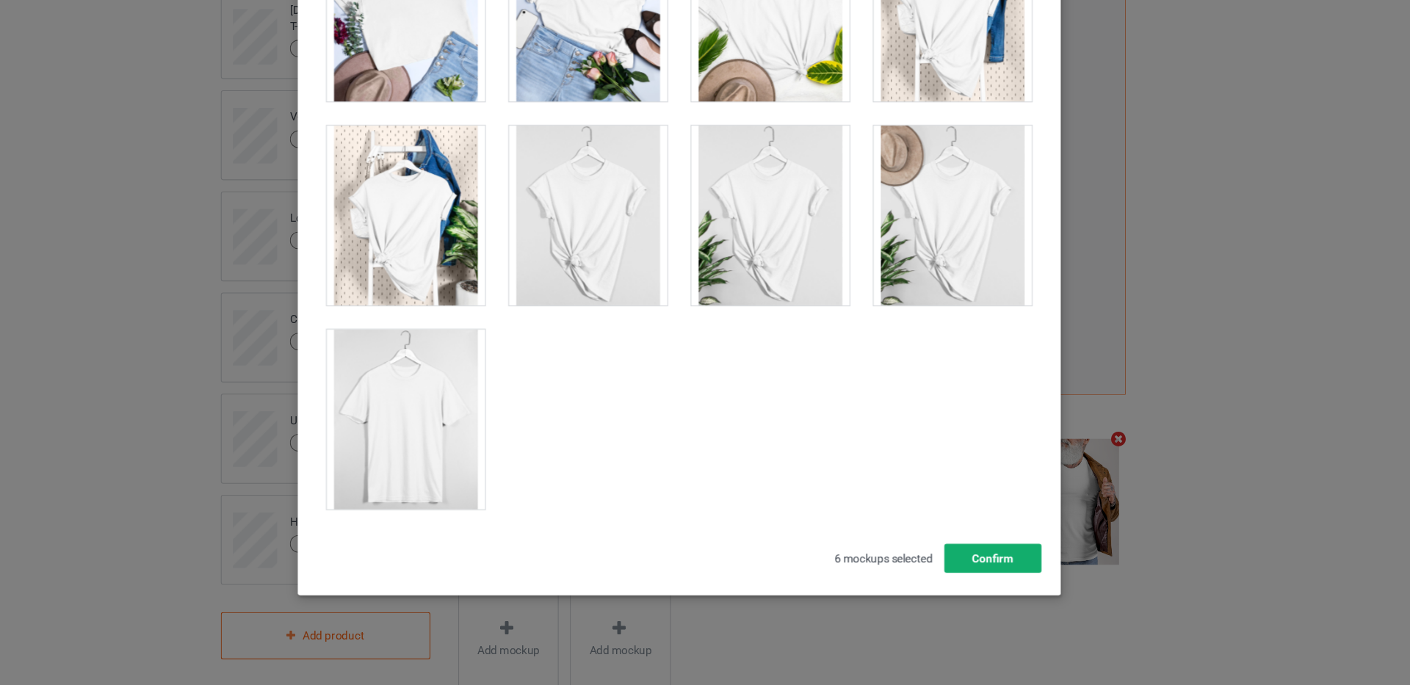
click at [989, 563] on button "Confirm" at bounding box center [992, 569] width 89 height 26
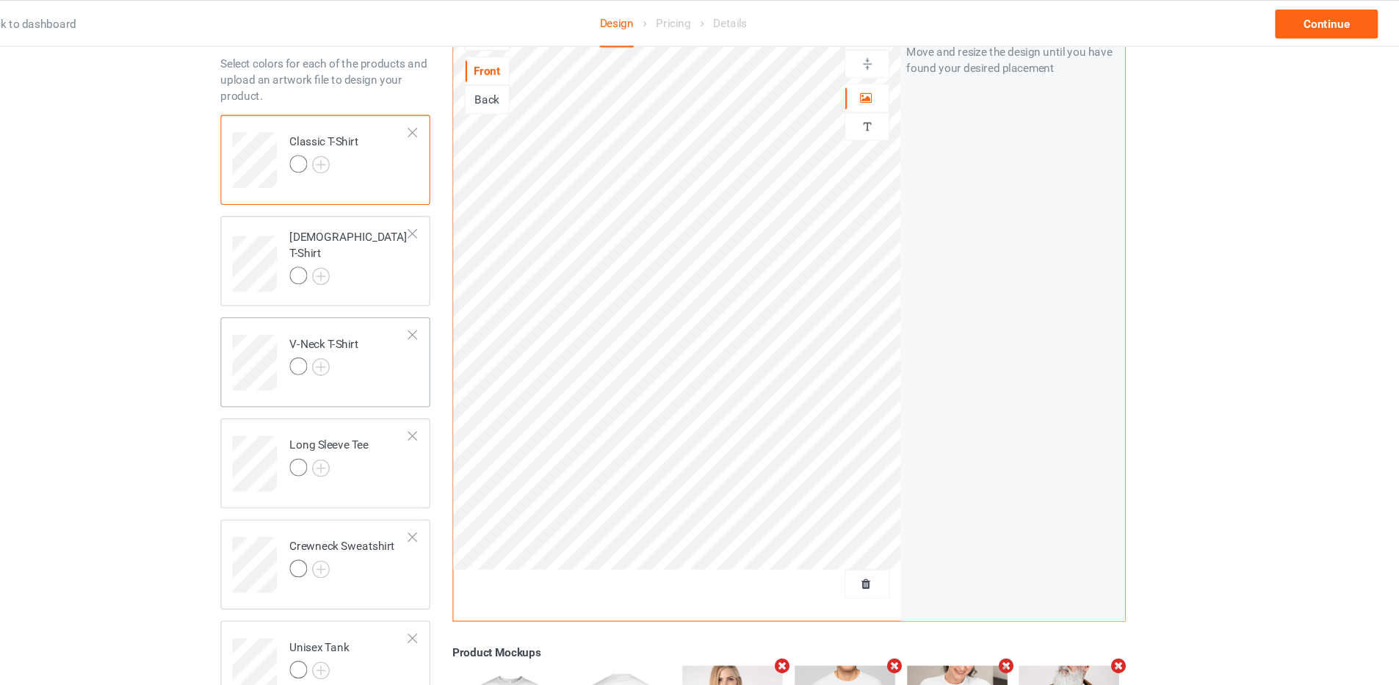
scroll to position [58, 0]
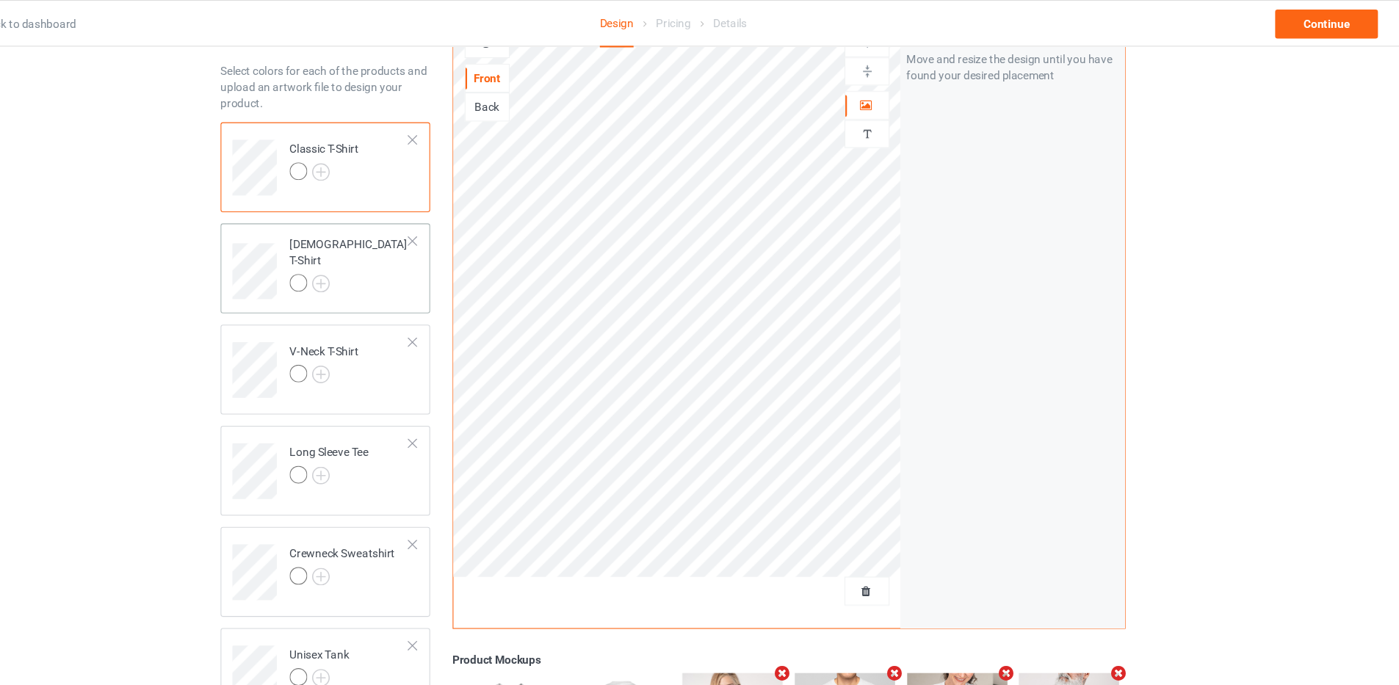
click at [370, 226] on div "[DEMOGRAPHIC_DATA] T-Shirt" at bounding box center [403, 241] width 109 height 50
click at [377, 129] on div "Classic T-Shirt" at bounding box center [380, 146] width 63 height 35
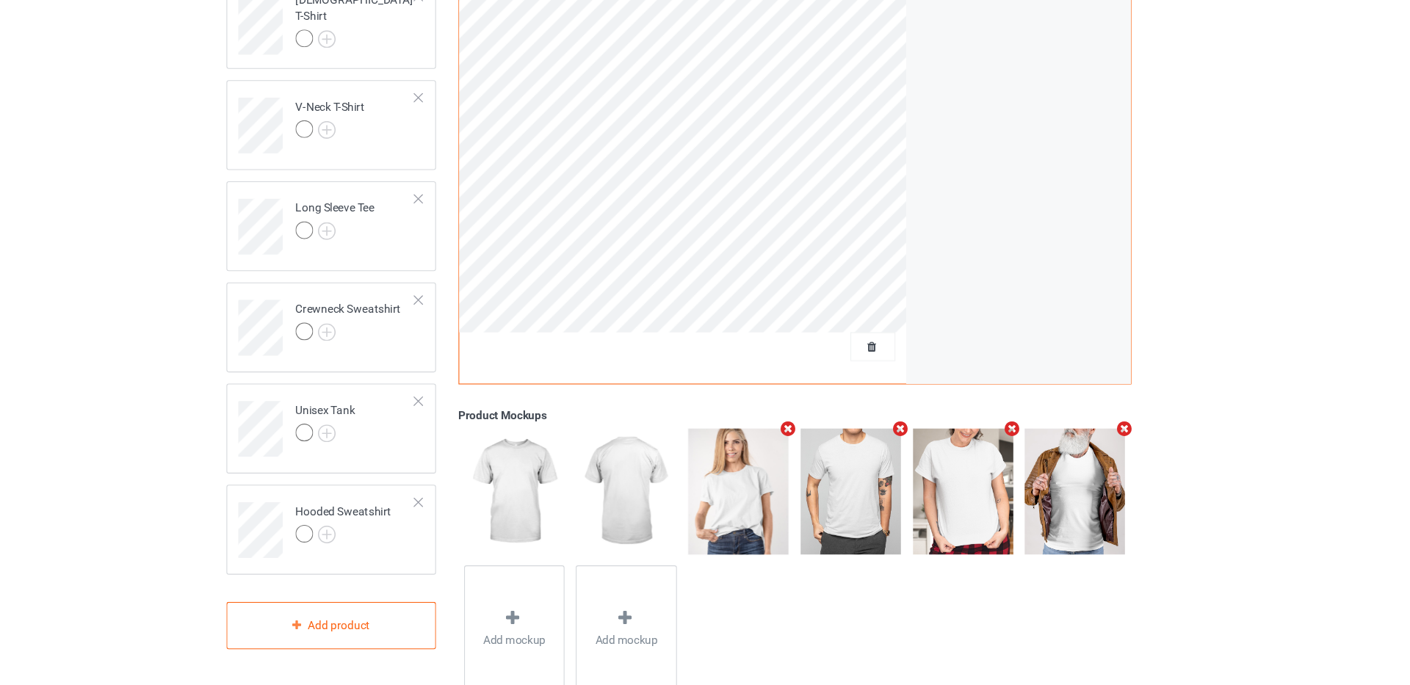
scroll to position [266, 0]
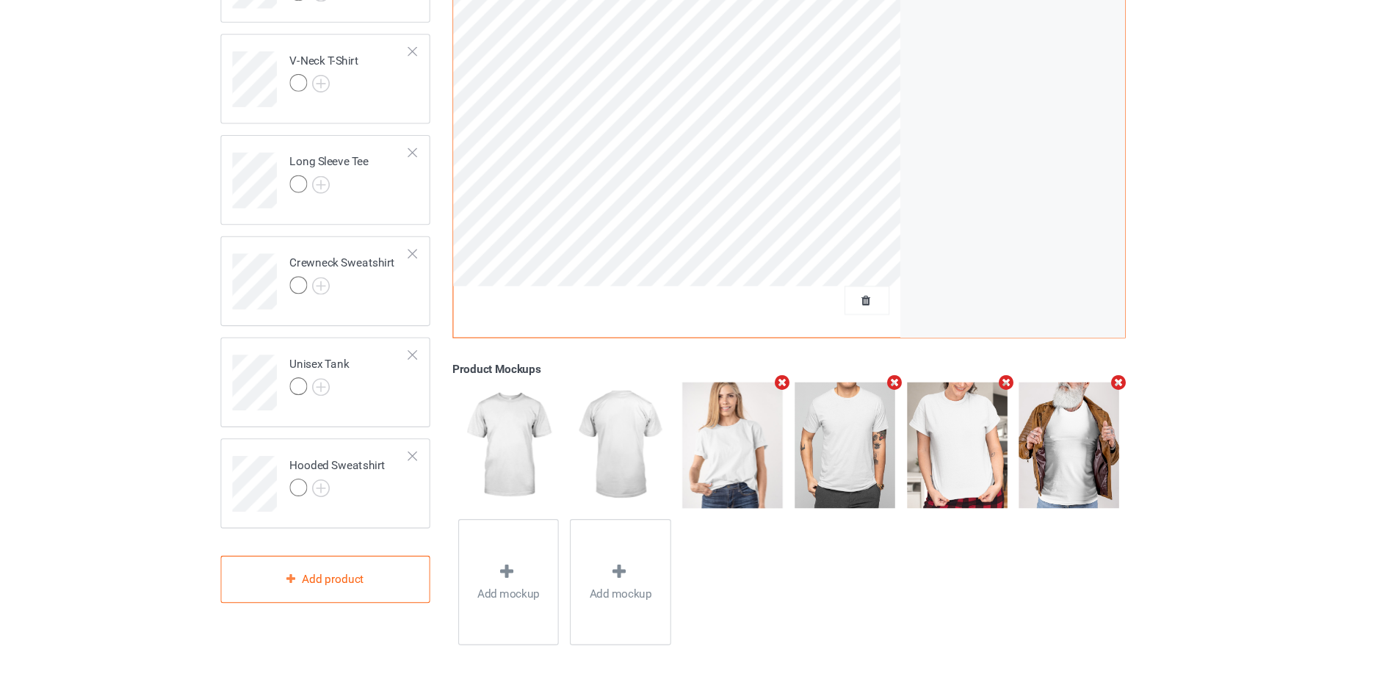
click at [798, 407] on icon "Remove mockup" at bounding box center [799, 408] width 18 height 15
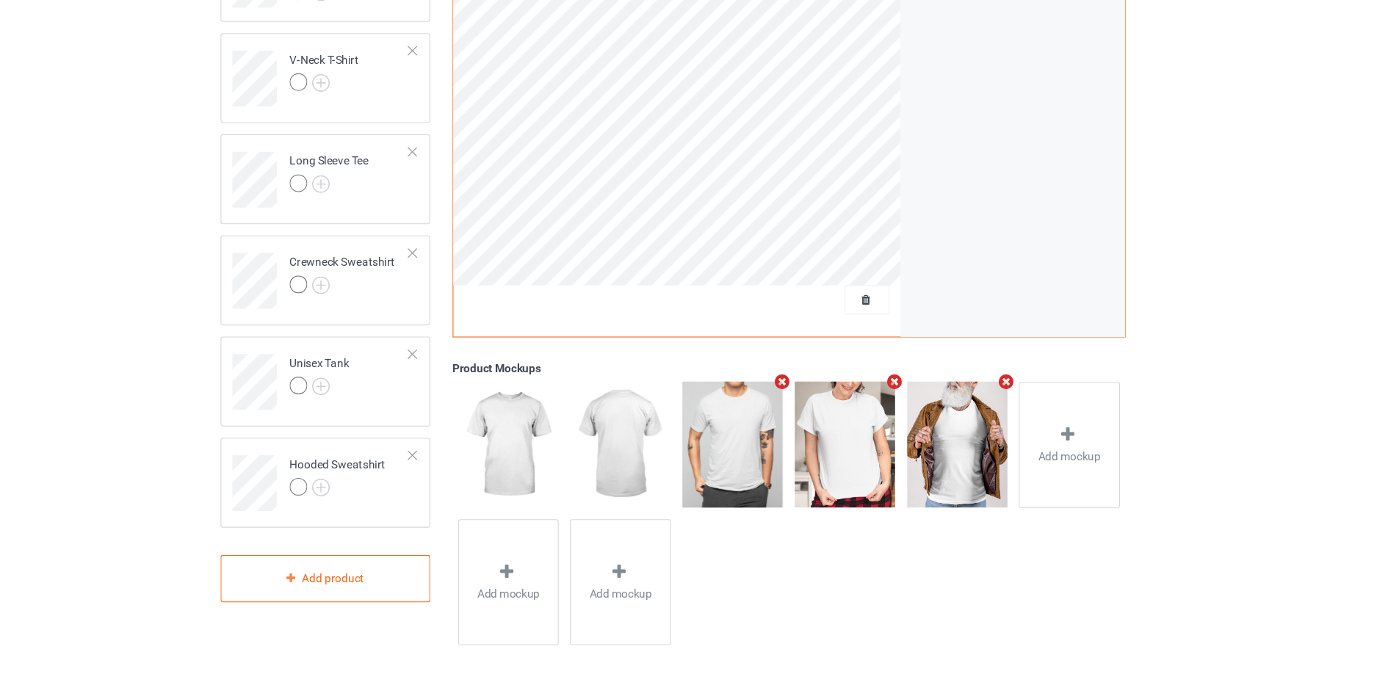
click at [1002, 408] on icon "Remove mockup" at bounding box center [1004, 407] width 18 height 15
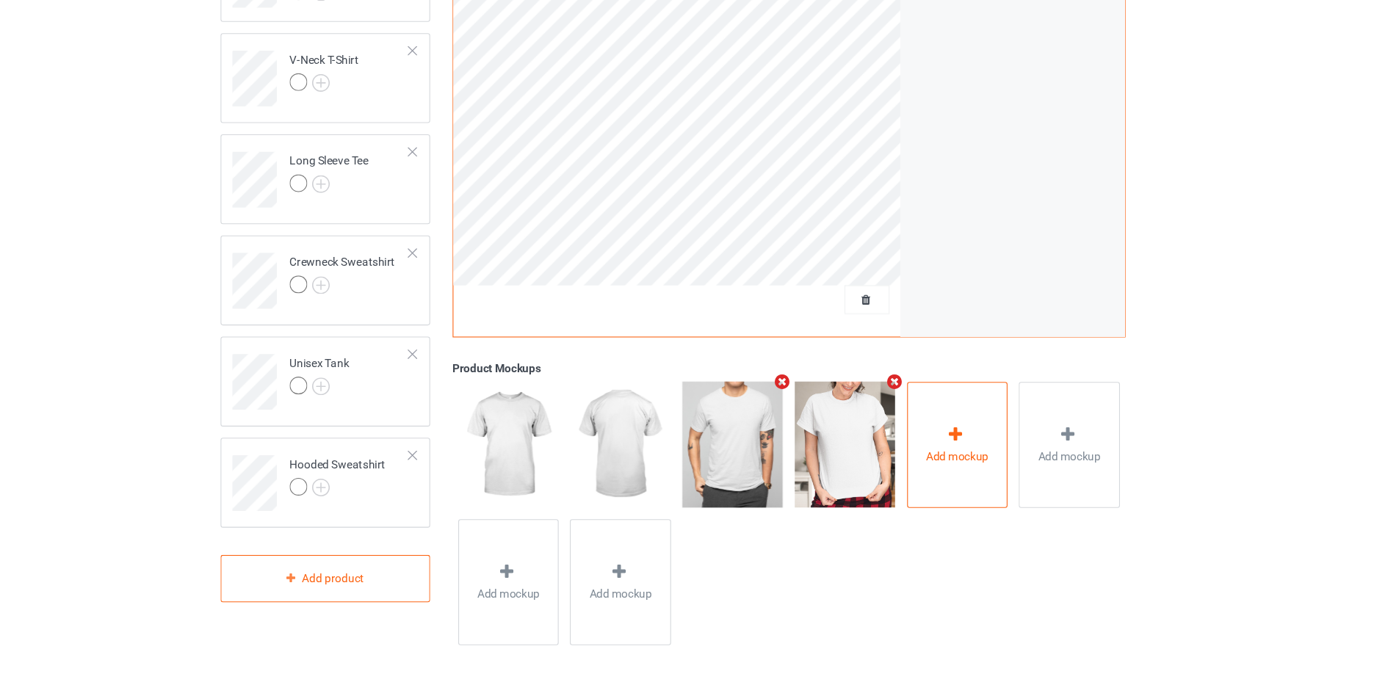
click at [932, 452] on div "Add mockup" at bounding box center [960, 465] width 93 height 115
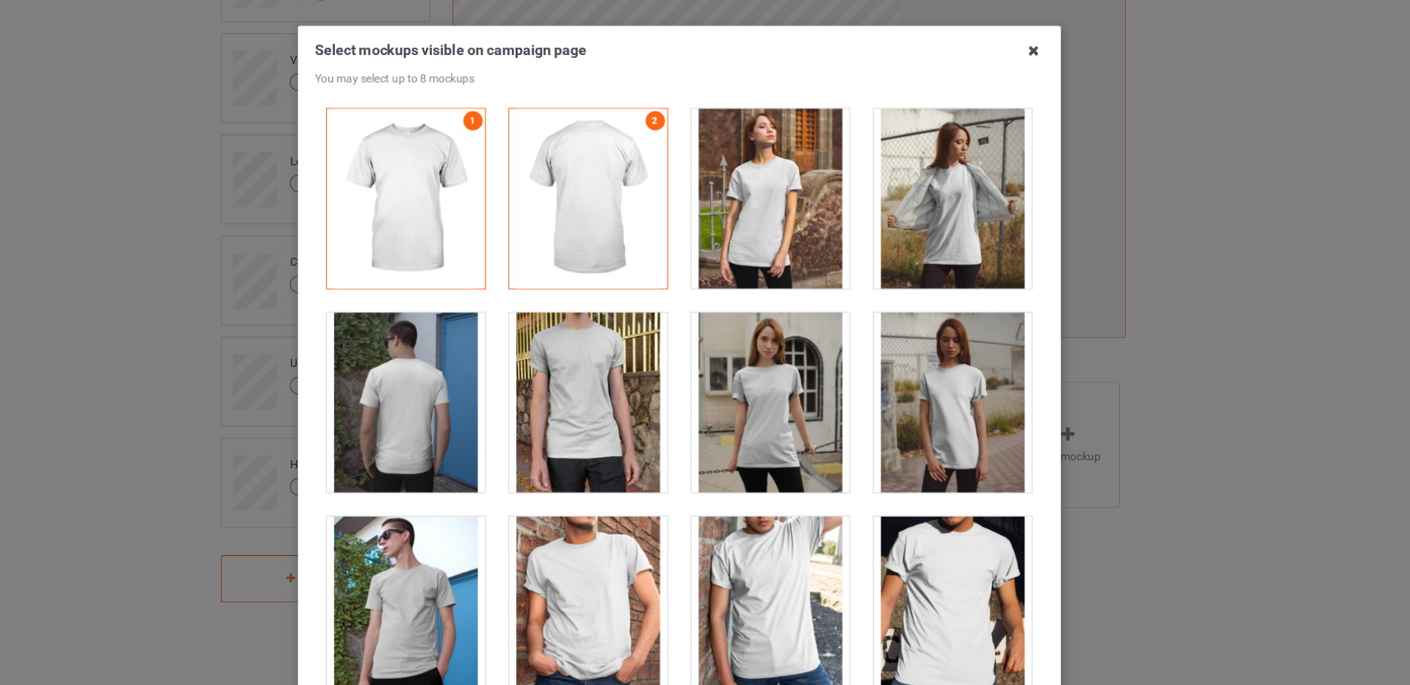
click at [1018, 109] on icon at bounding box center [1030, 105] width 24 height 24
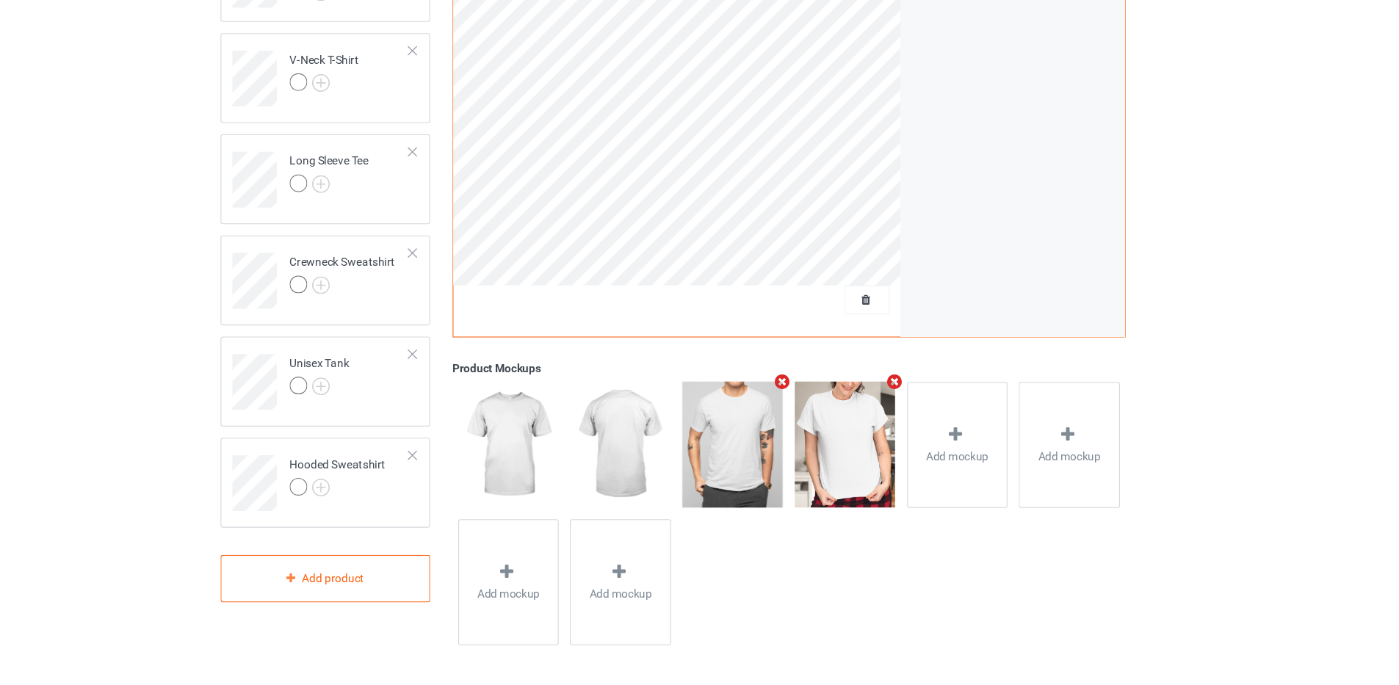
click at [903, 409] on icon "Remove mockup" at bounding box center [901, 407] width 18 height 15
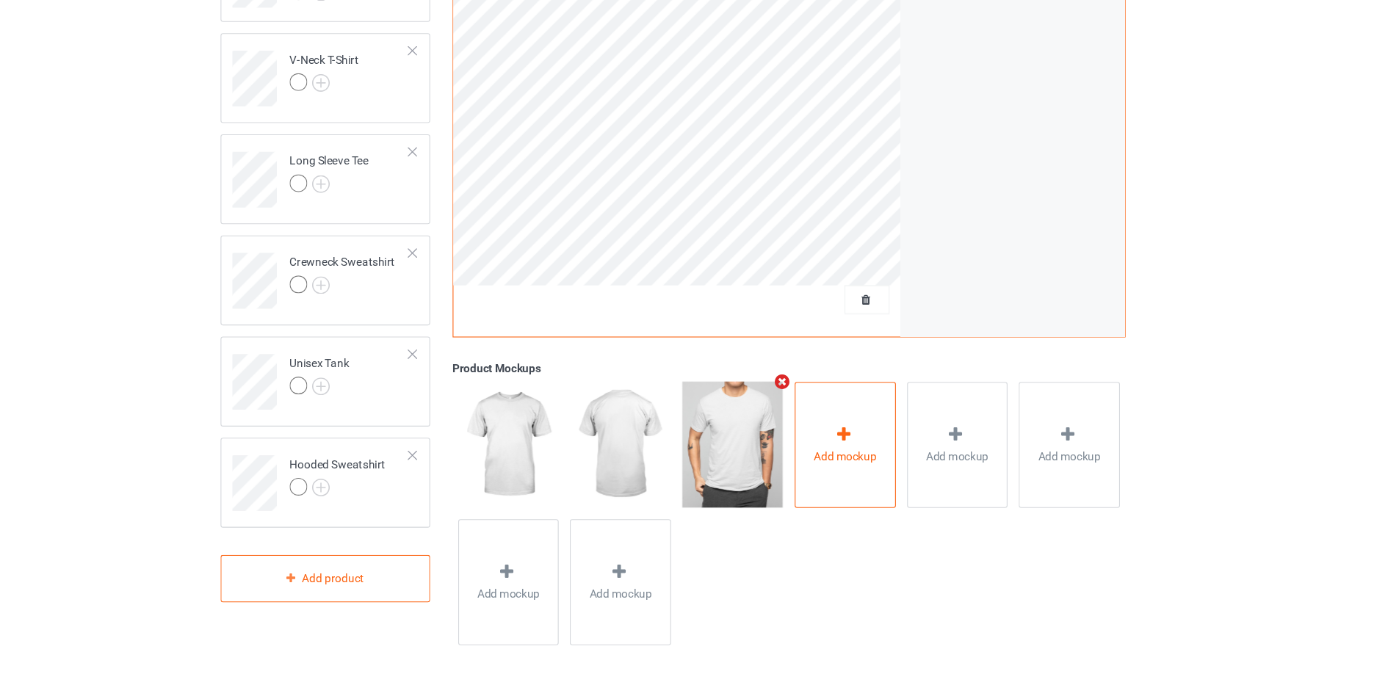
click at [847, 466] on div at bounding box center [857, 457] width 21 height 21
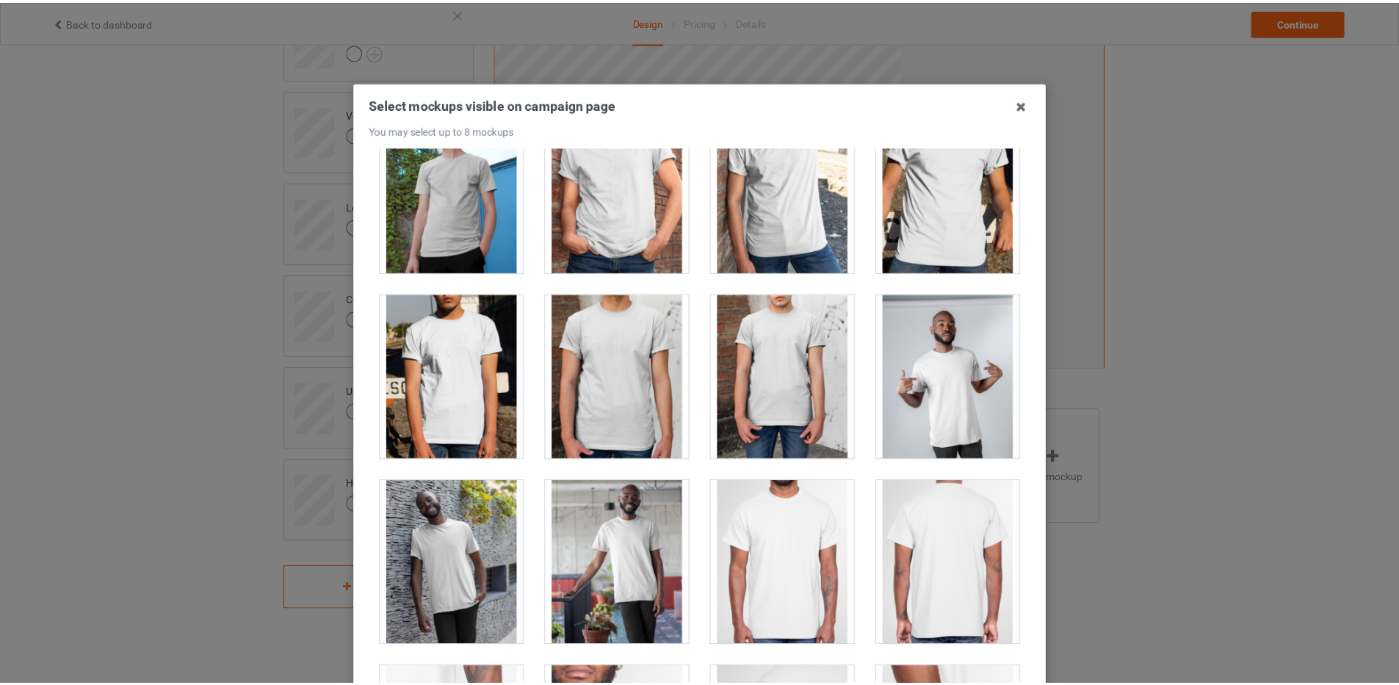
scroll to position [0, 0]
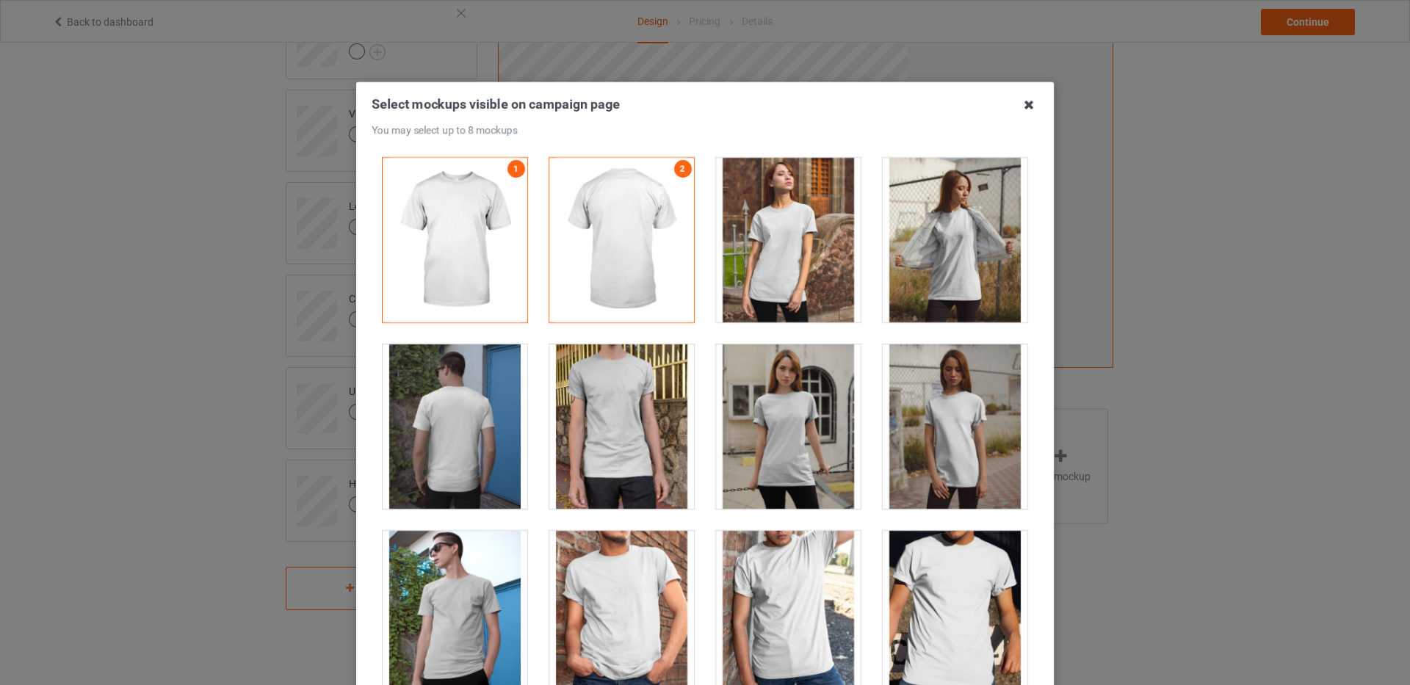
click at [1028, 108] on icon at bounding box center [1030, 105] width 24 height 24
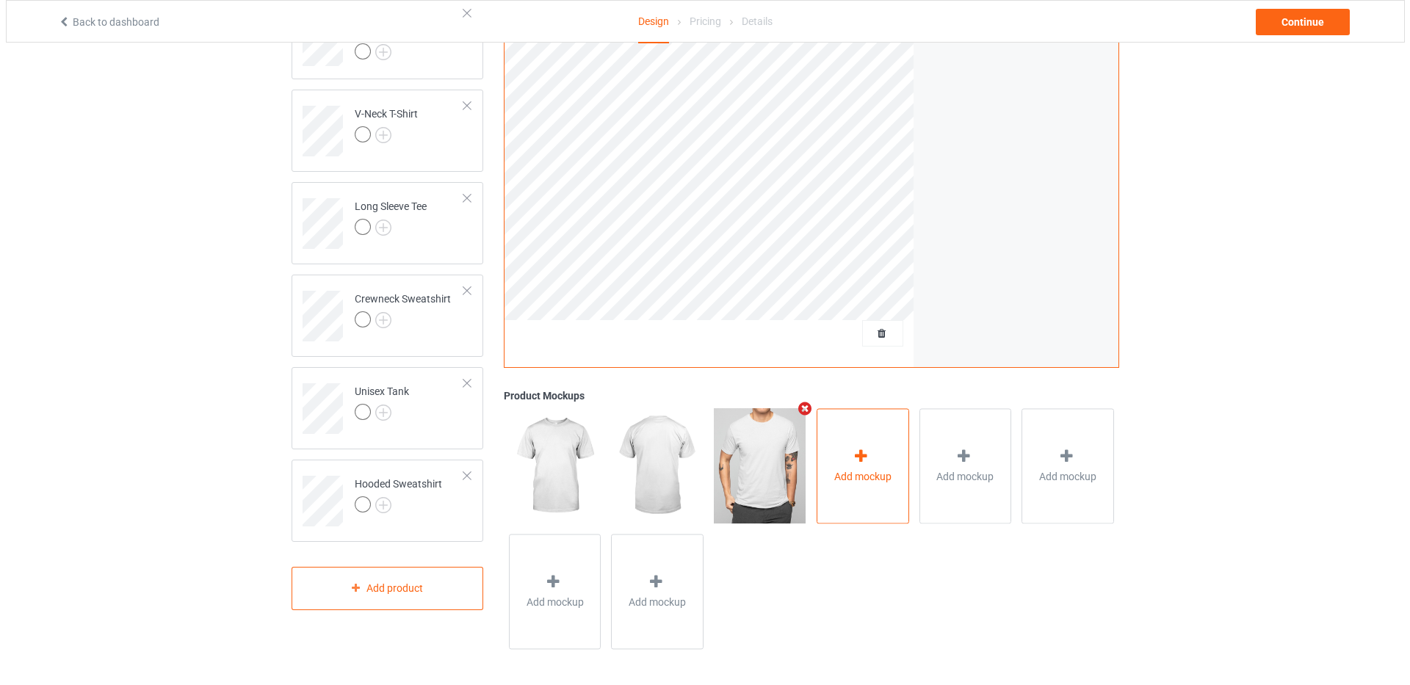
scroll to position [267, 0]
click at [852, 474] on span "Add mockup" at bounding box center [857, 476] width 57 height 15
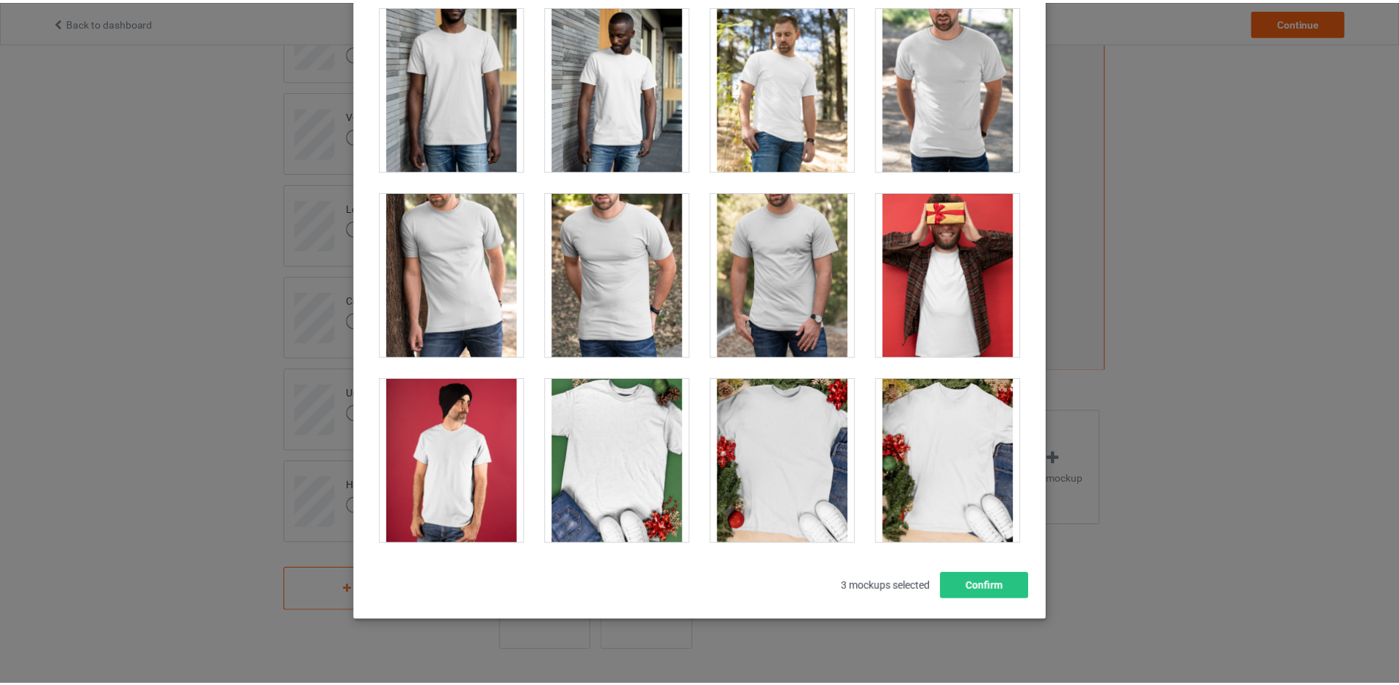
scroll to position [159, 0]
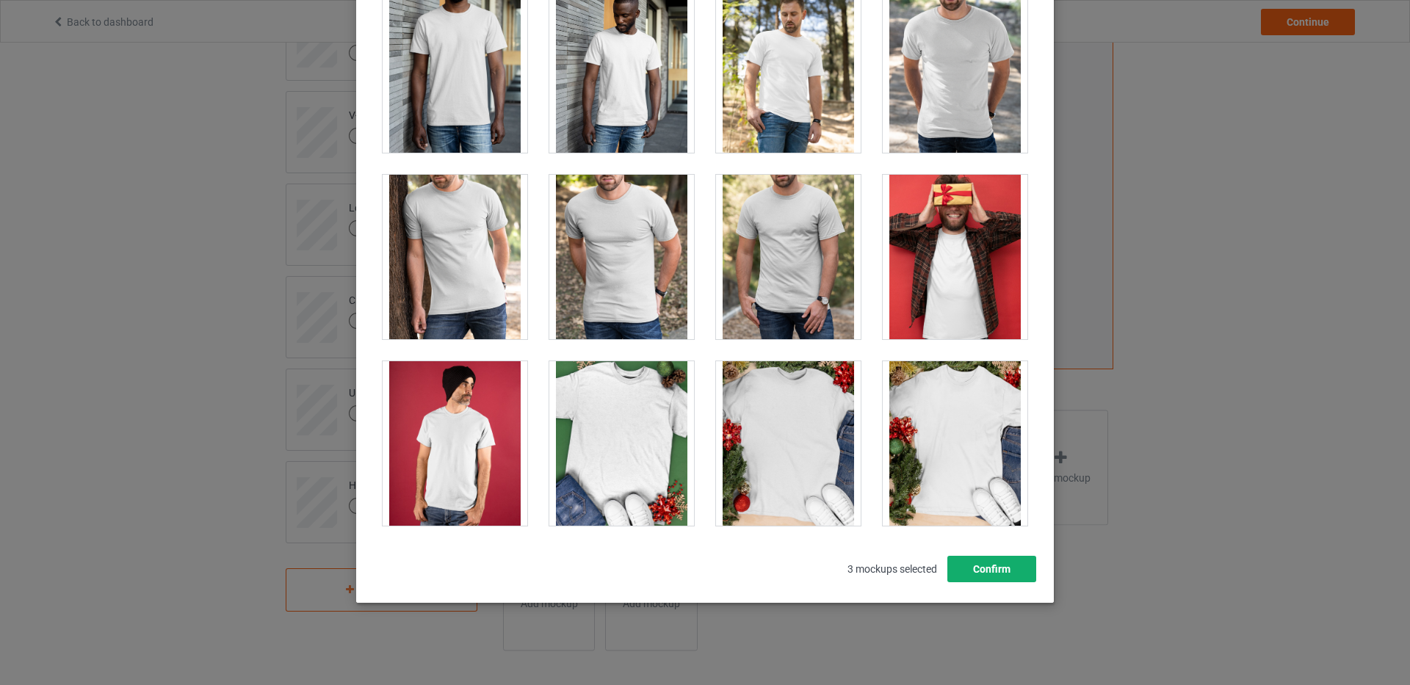
click at [1014, 569] on button "Confirm" at bounding box center [992, 569] width 89 height 26
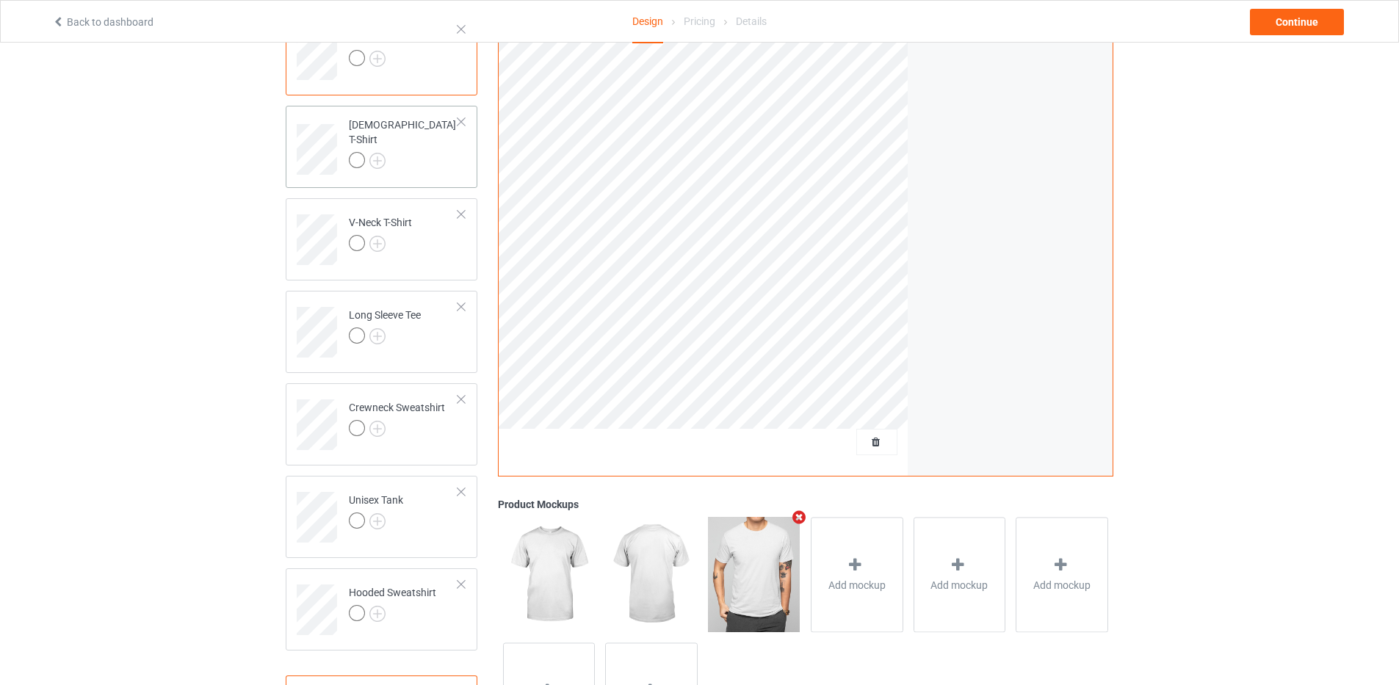
scroll to position [0, 0]
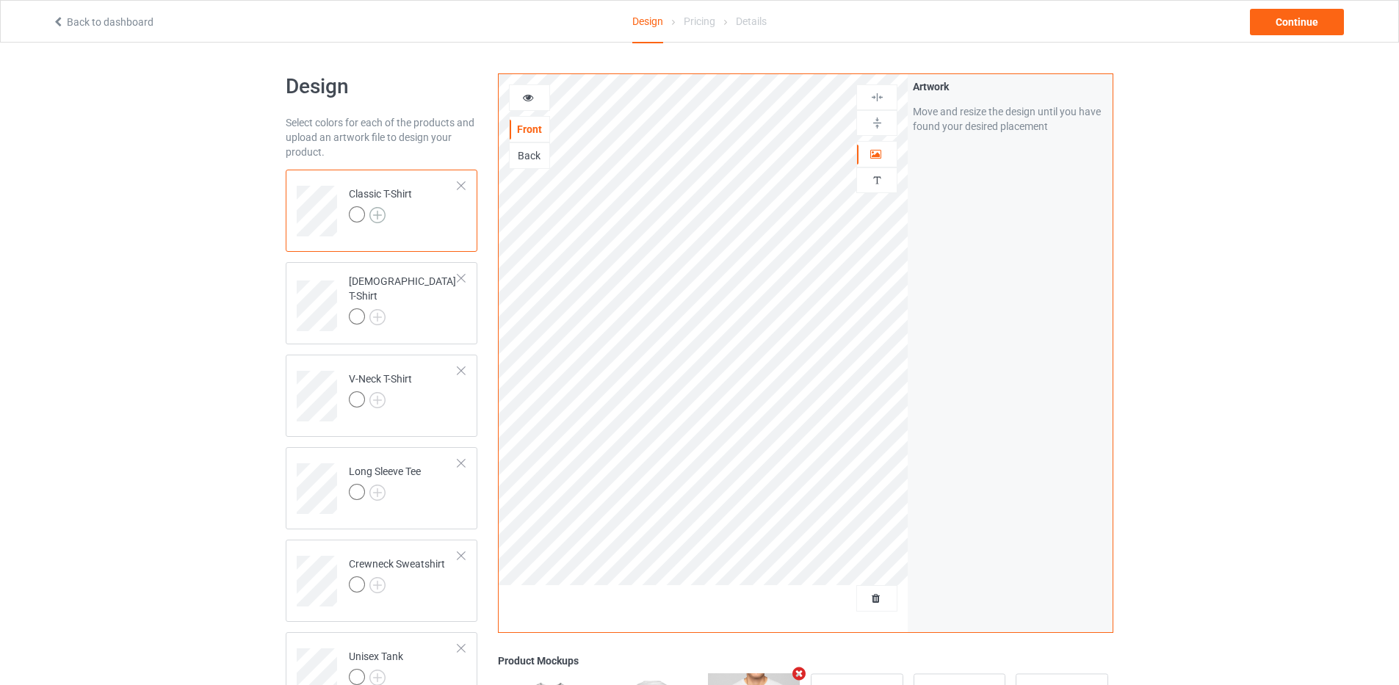
click at [375, 216] on img at bounding box center [377, 215] width 16 height 16
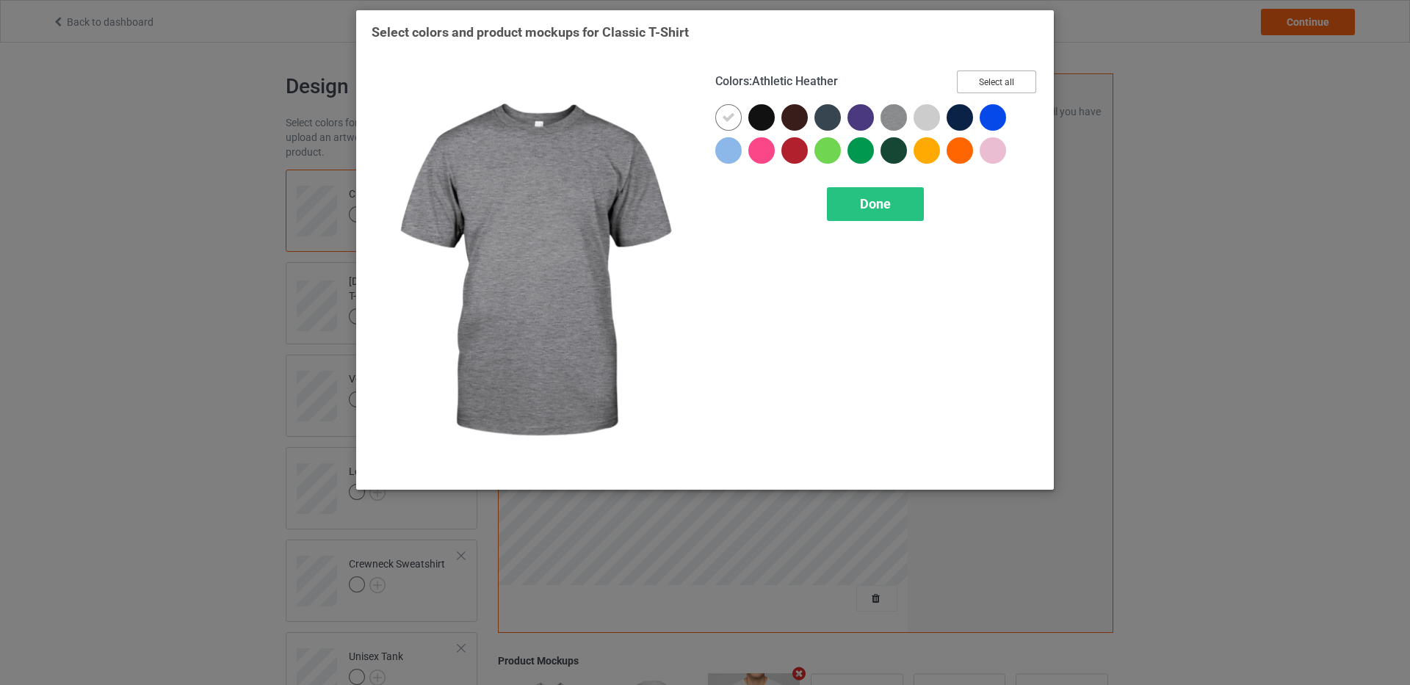
click at [994, 78] on button "Select all" at bounding box center [996, 82] width 79 height 23
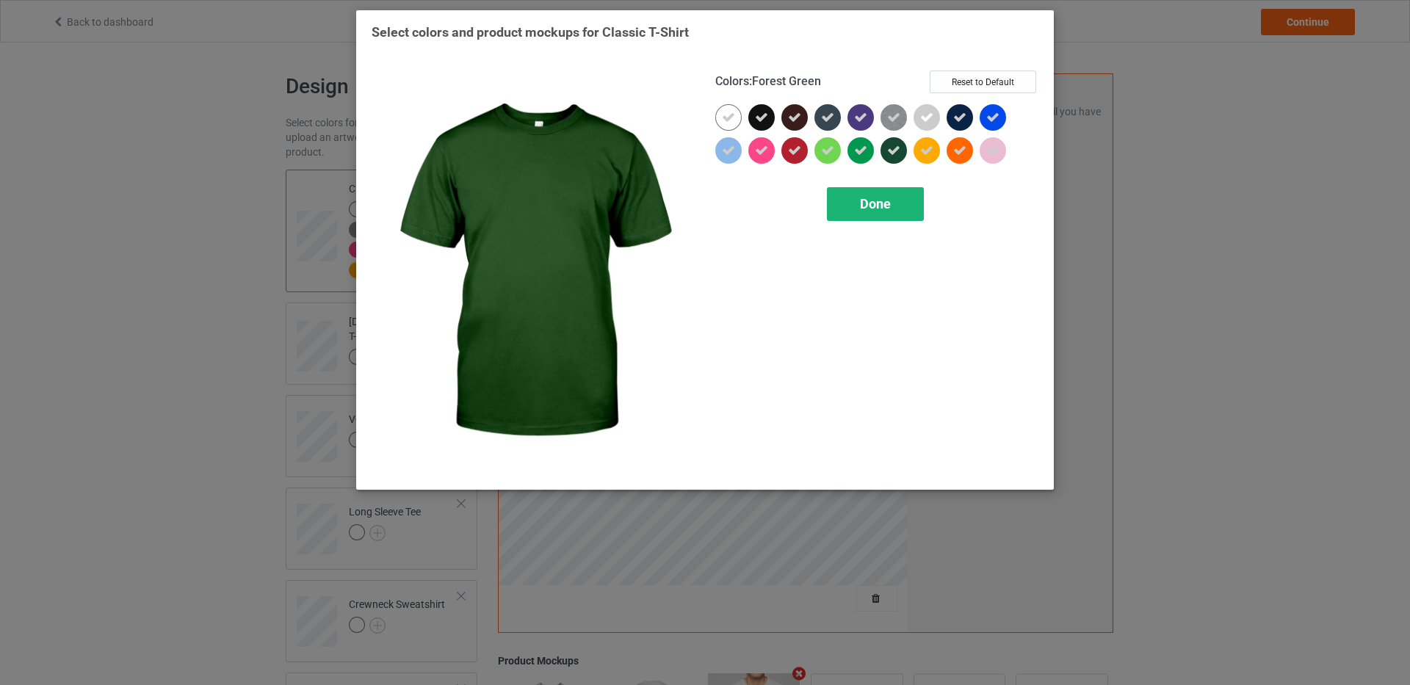
click at [867, 207] on span "Done" at bounding box center [875, 203] width 31 height 15
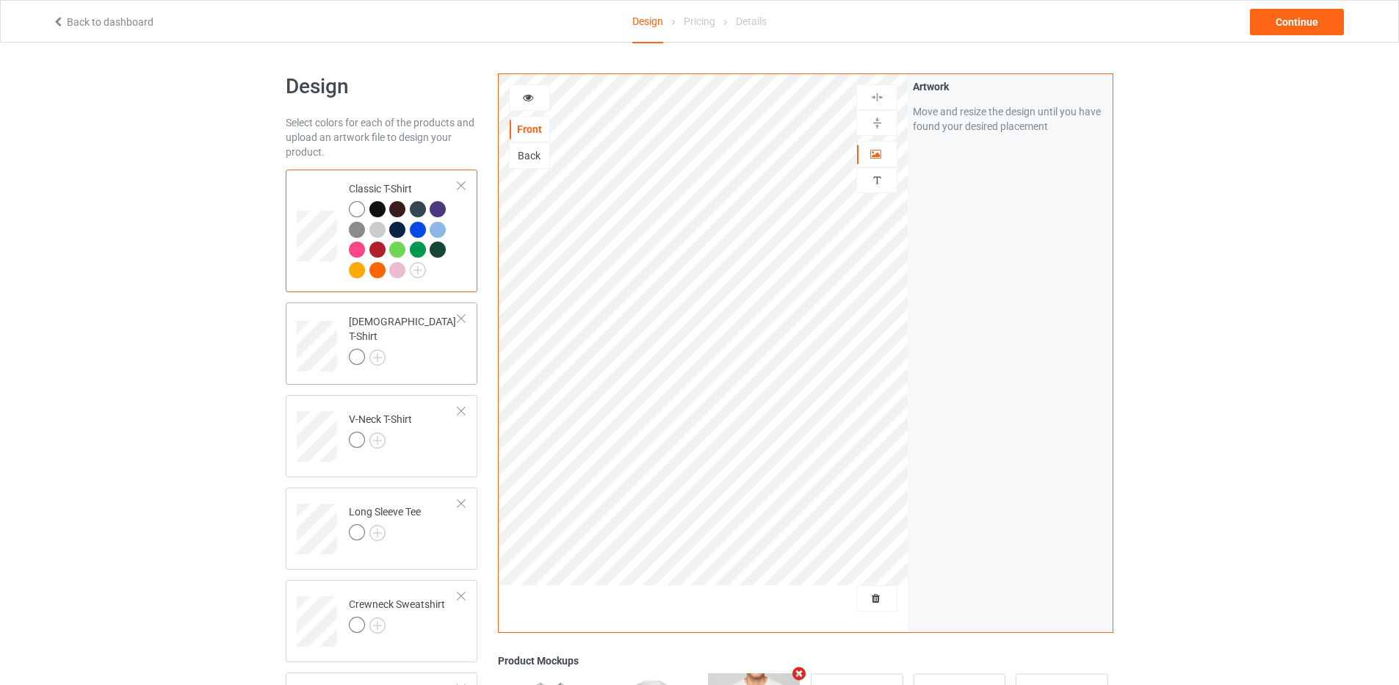
click at [395, 329] on div "[DEMOGRAPHIC_DATA] T-Shirt" at bounding box center [403, 339] width 109 height 50
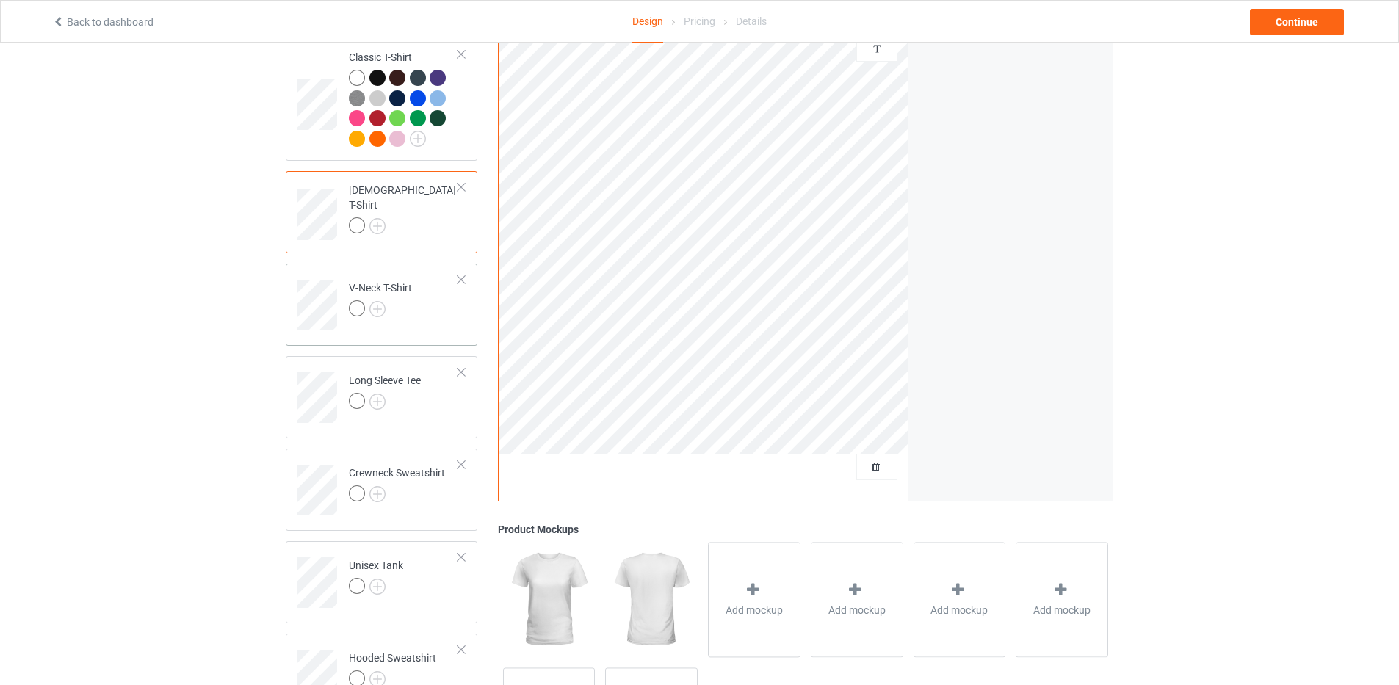
scroll to position [147, 0]
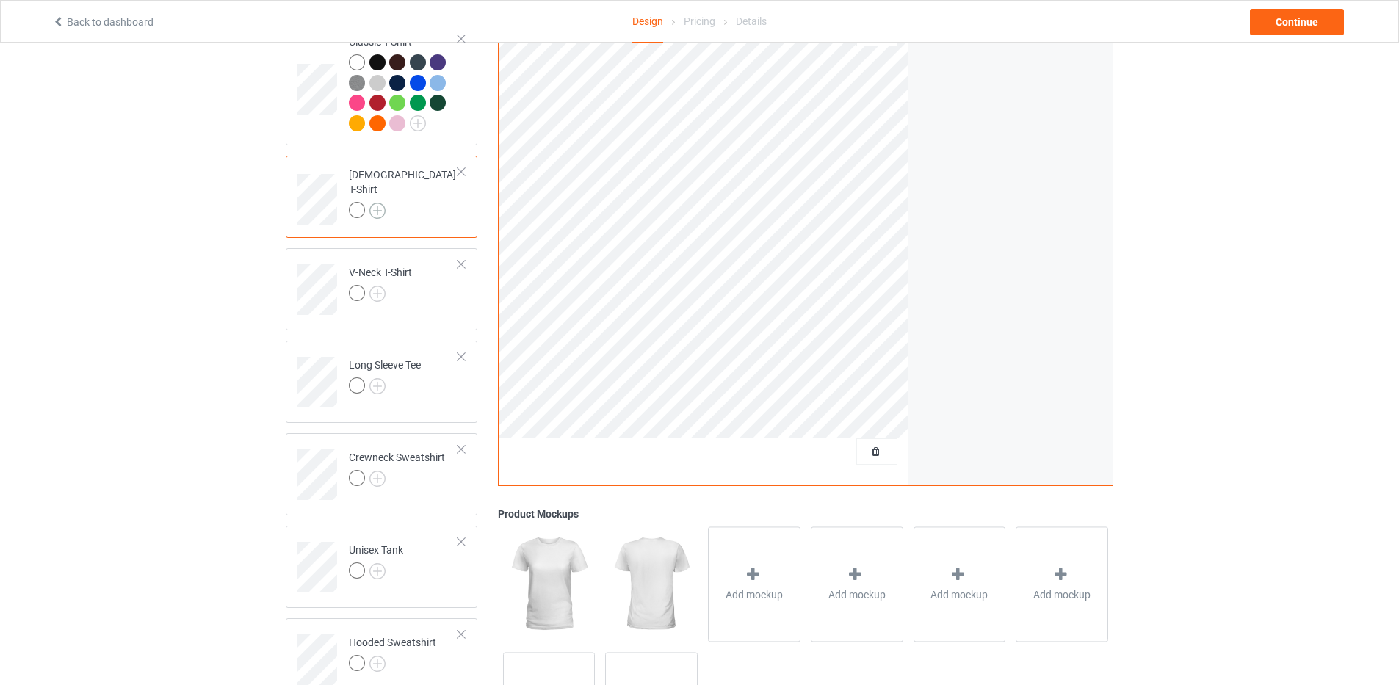
click at [379, 203] on img at bounding box center [377, 211] width 16 height 16
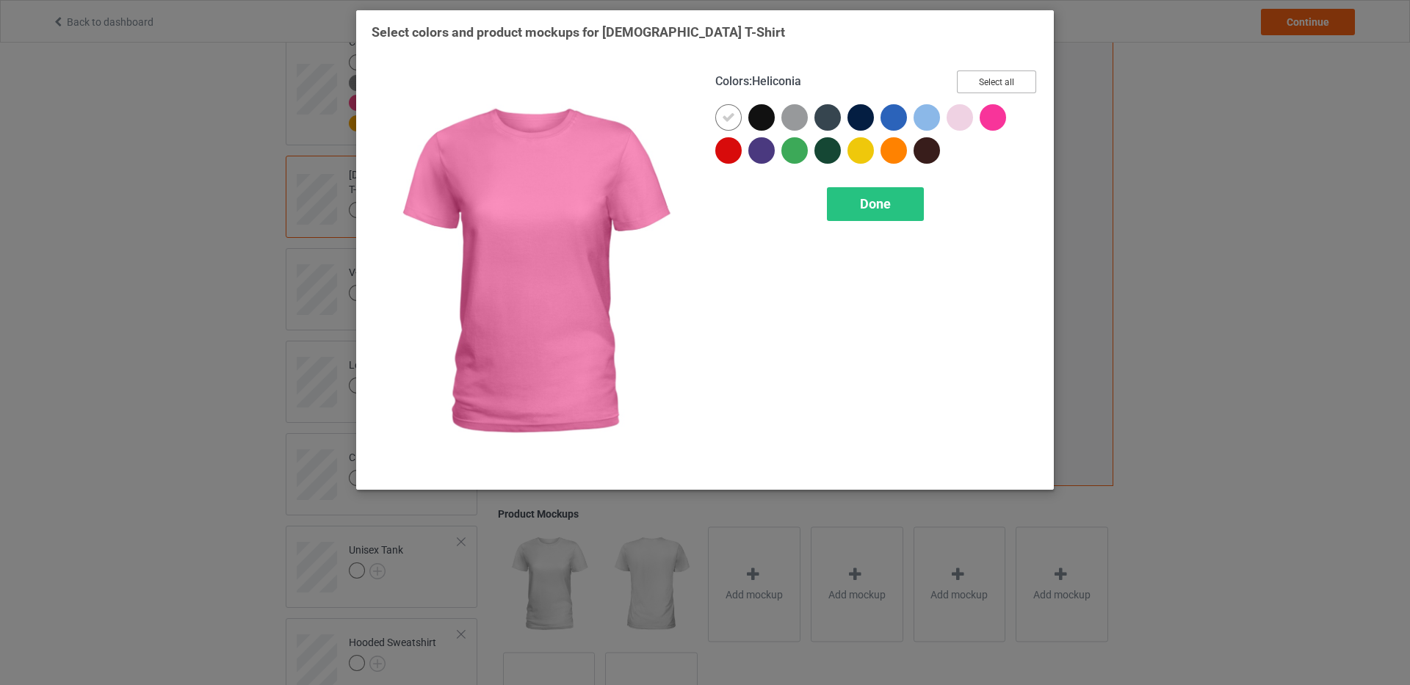
click at [1000, 84] on button "Select all" at bounding box center [996, 82] width 79 height 23
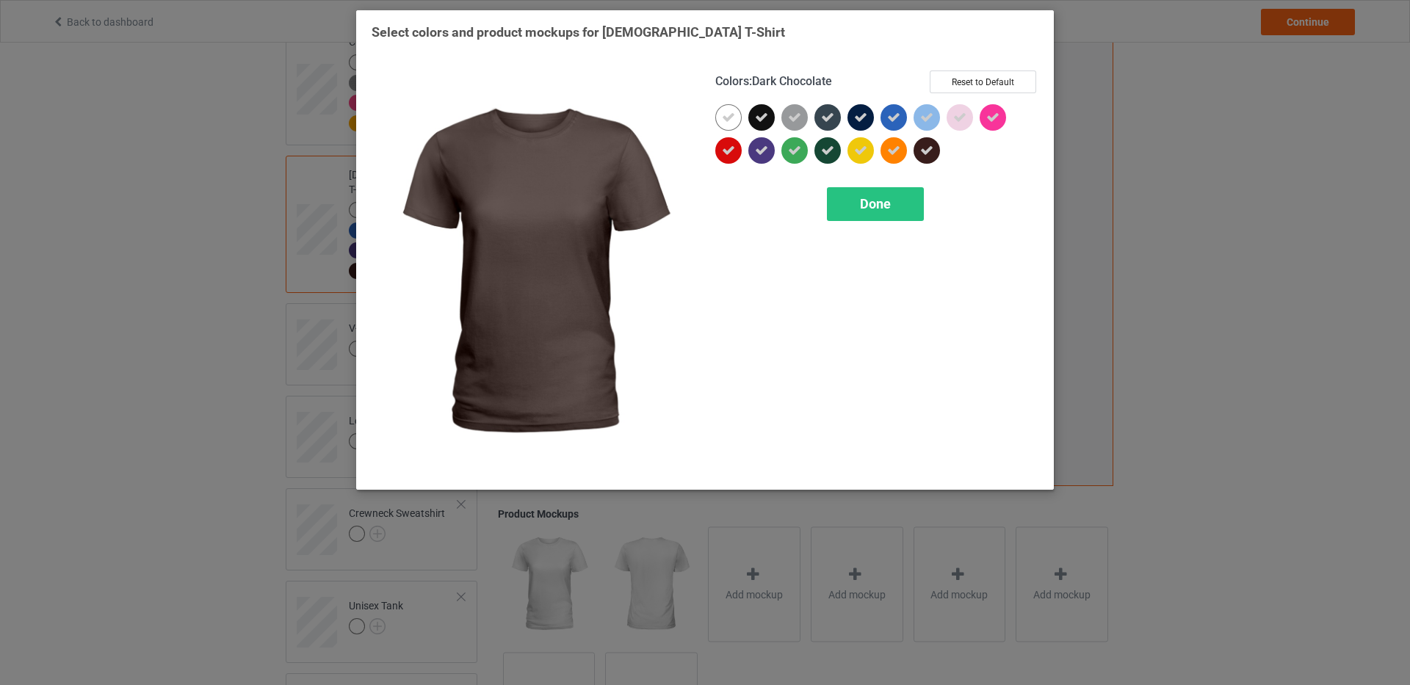
click at [916, 200] on div "Done" at bounding box center [875, 204] width 97 height 34
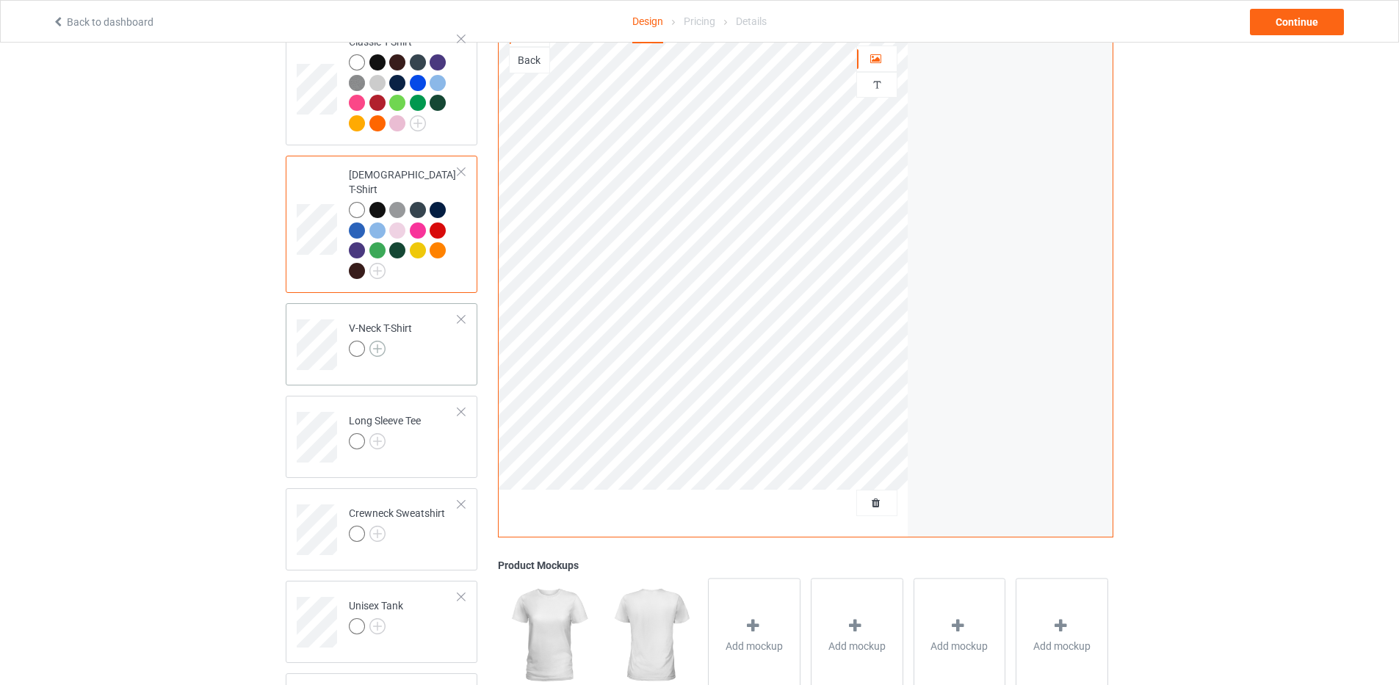
click at [379, 341] on img at bounding box center [377, 349] width 16 height 16
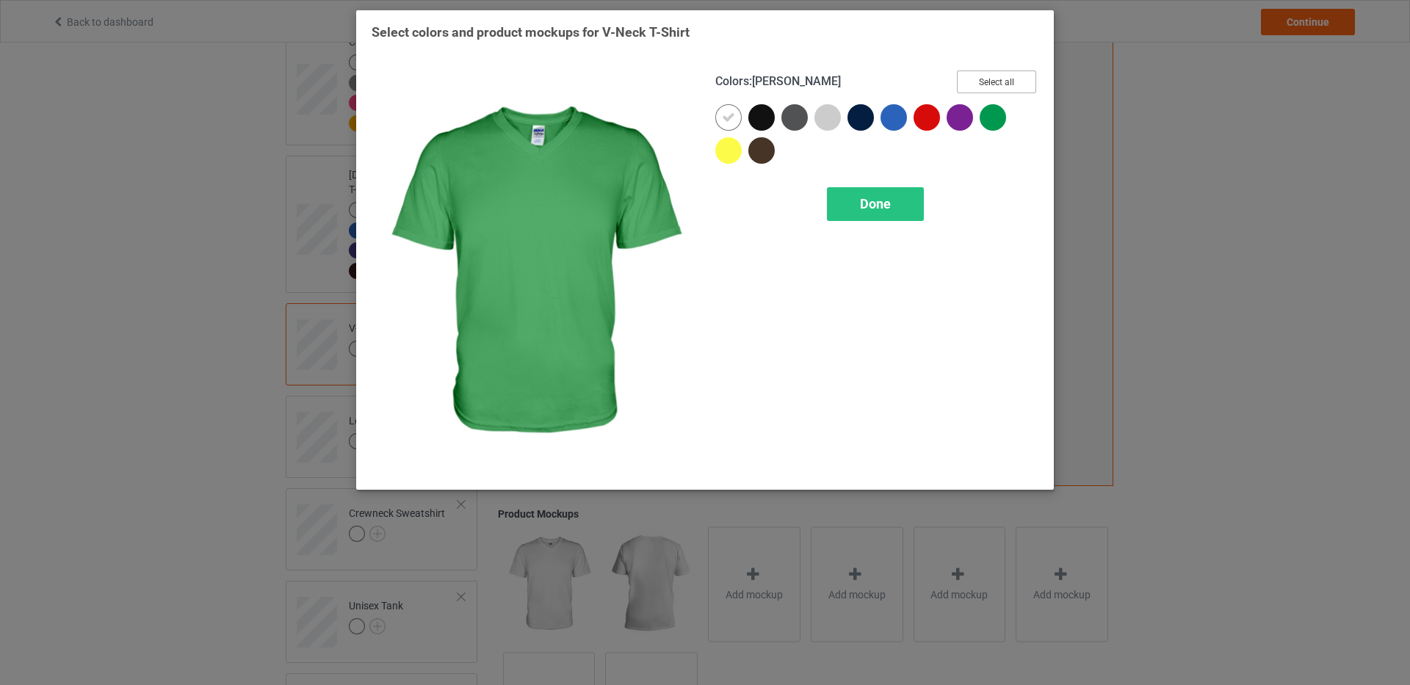
click at [997, 85] on button "Select all" at bounding box center [996, 82] width 79 height 23
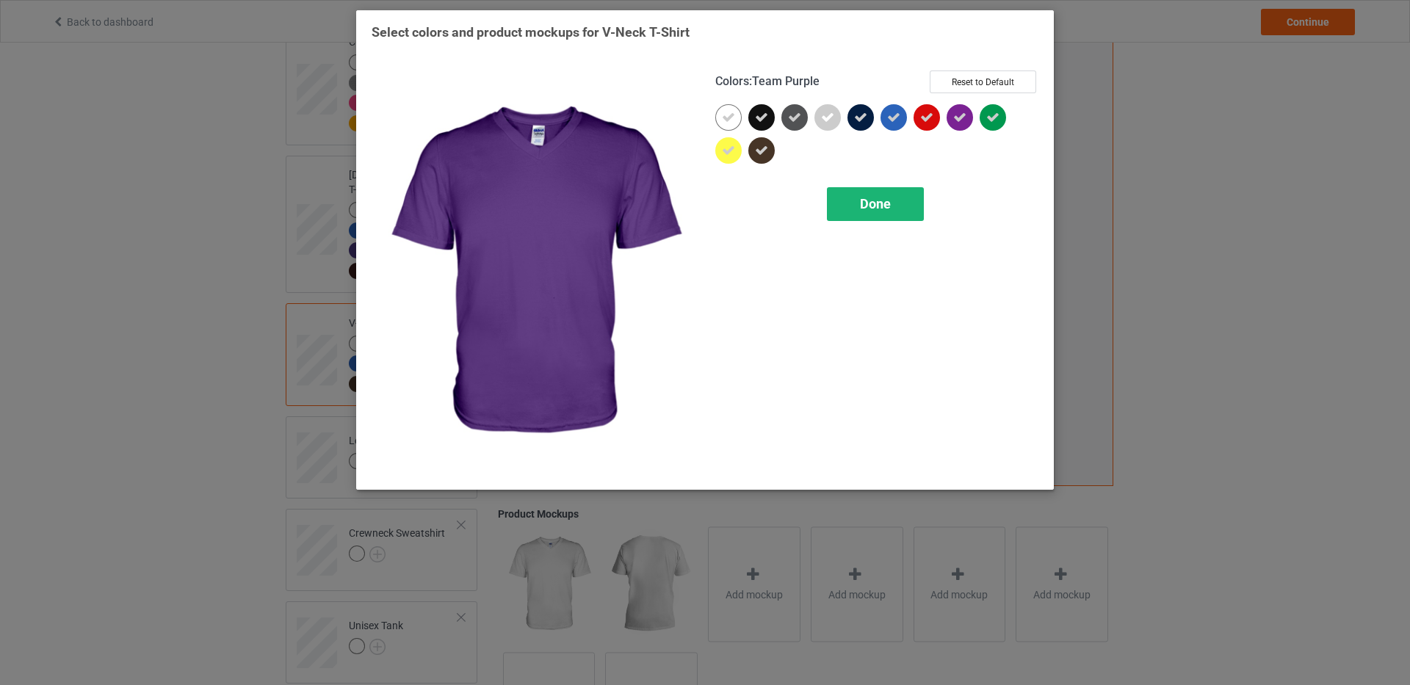
click at [878, 206] on span "Done" at bounding box center [875, 203] width 31 height 15
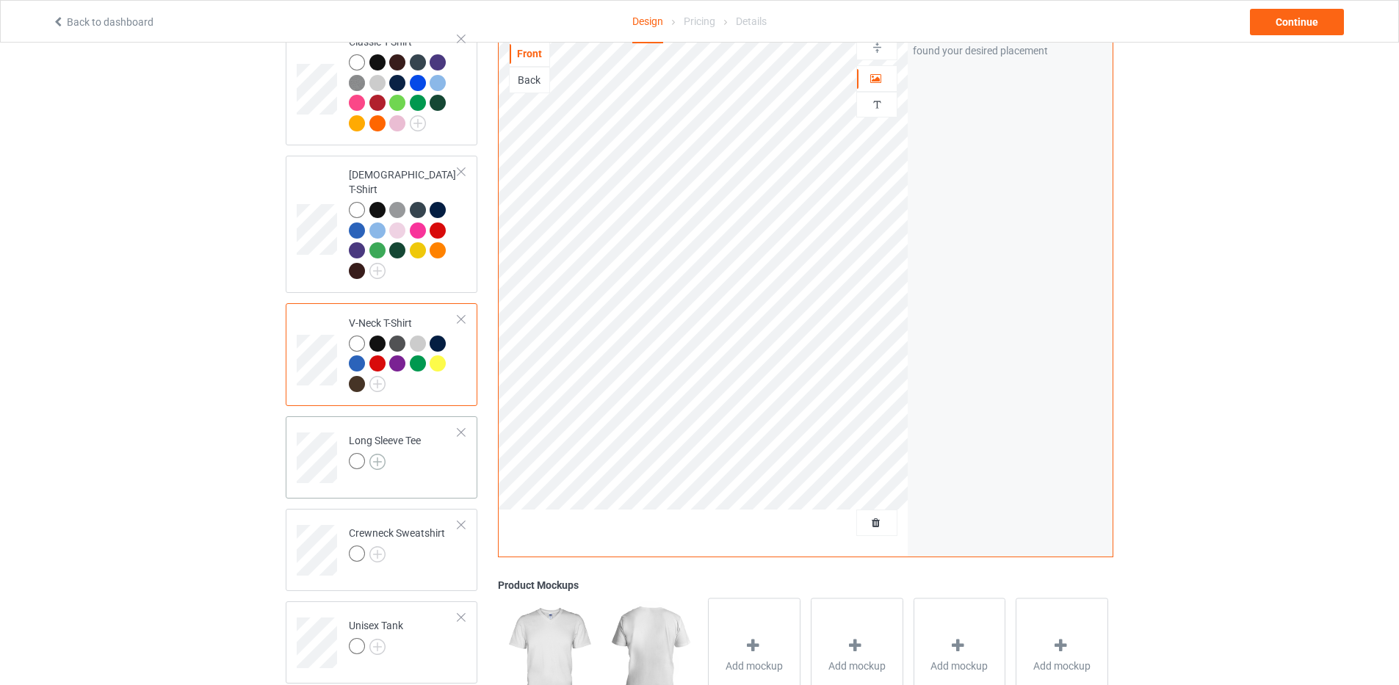
click at [375, 454] on img at bounding box center [377, 462] width 16 height 16
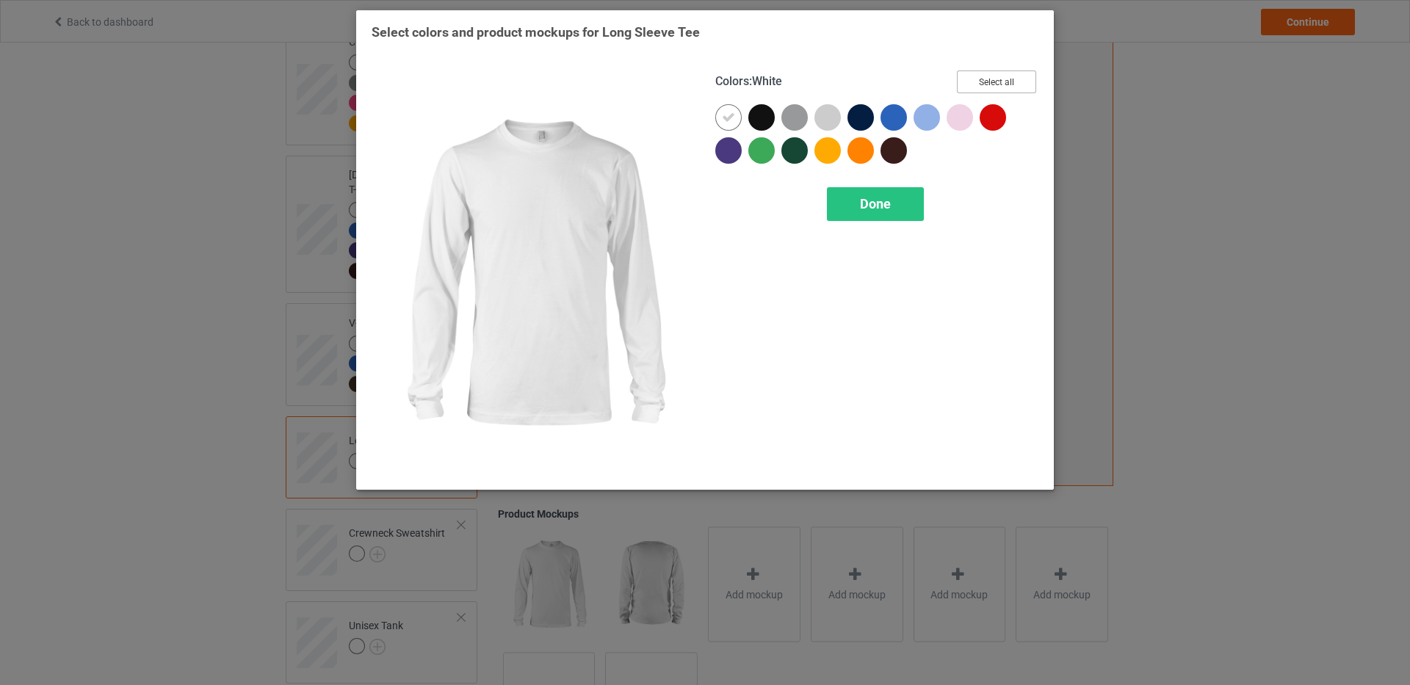
click at [1018, 71] on button "Select all" at bounding box center [996, 82] width 79 height 23
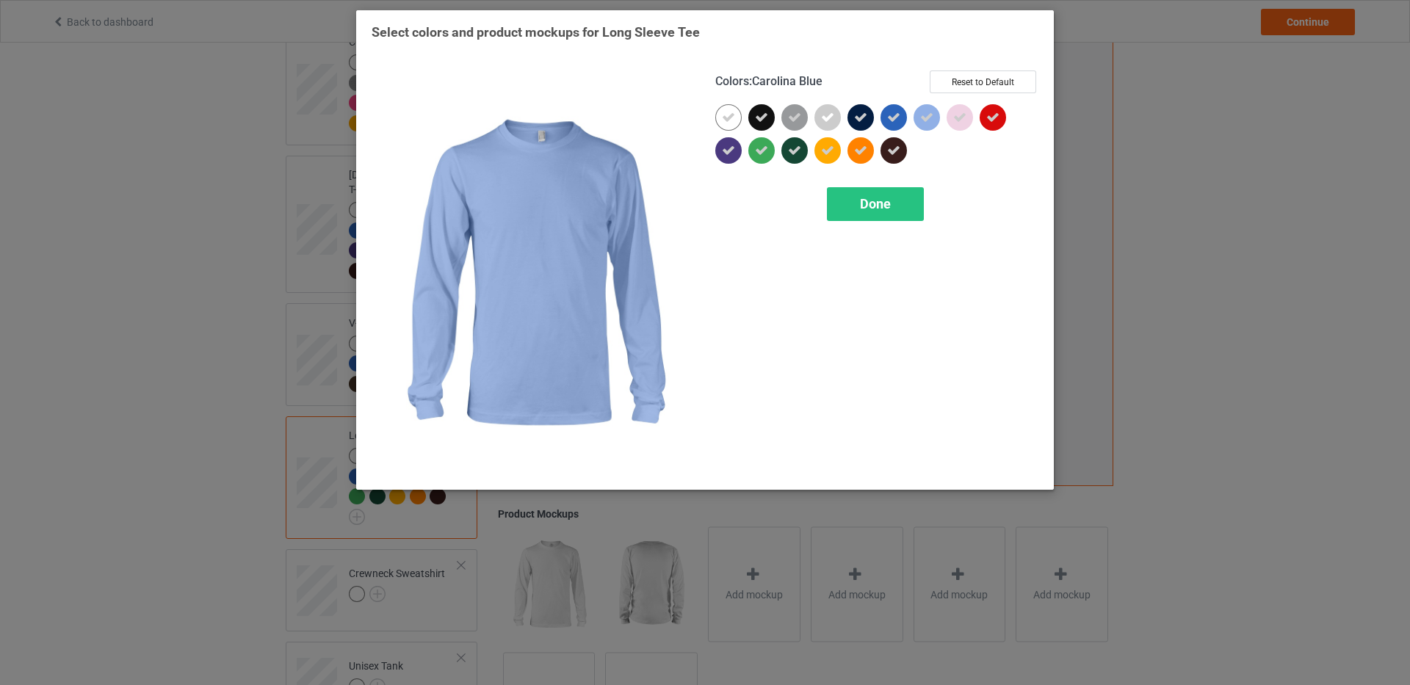
click at [880, 175] on div "Colors : Carolina Blue Reset to Default Done" at bounding box center [877, 272] width 344 height 425
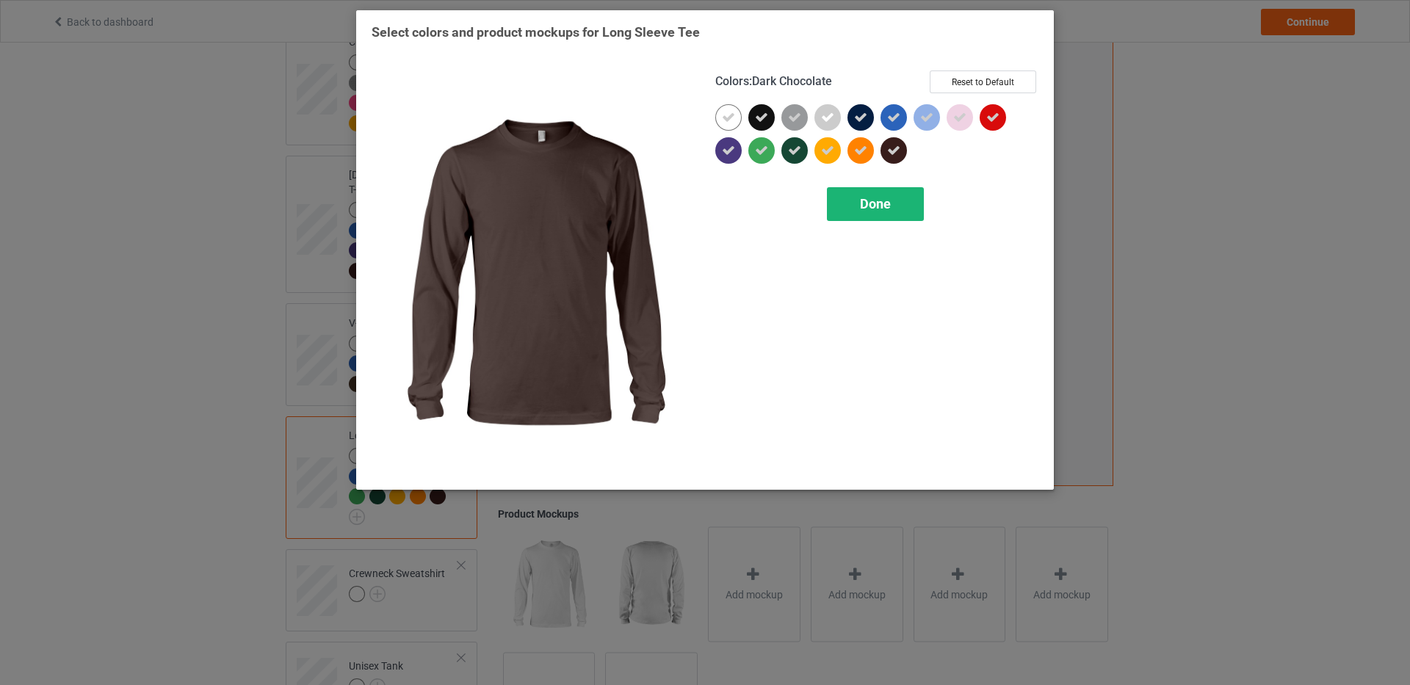
click at [870, 201] on span "Done" at bounding box center [875, 203] width 31 height 15
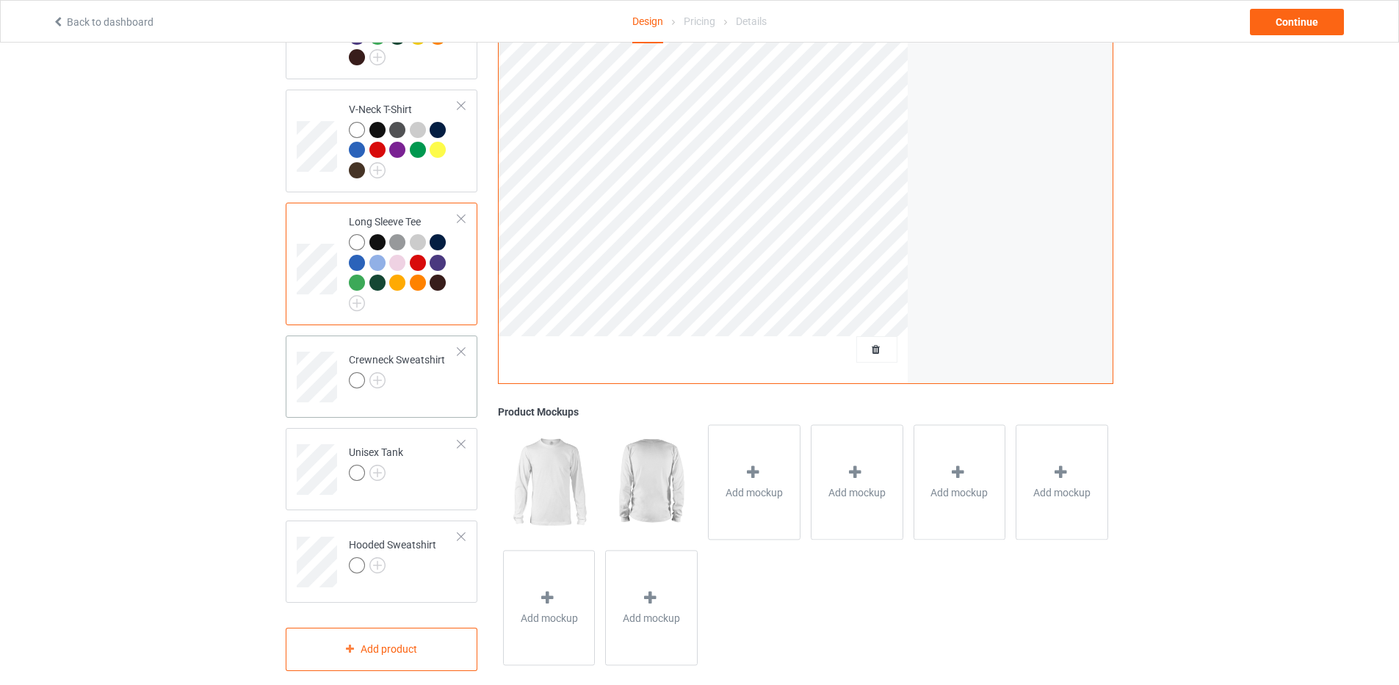
scroll to position [367, 0]
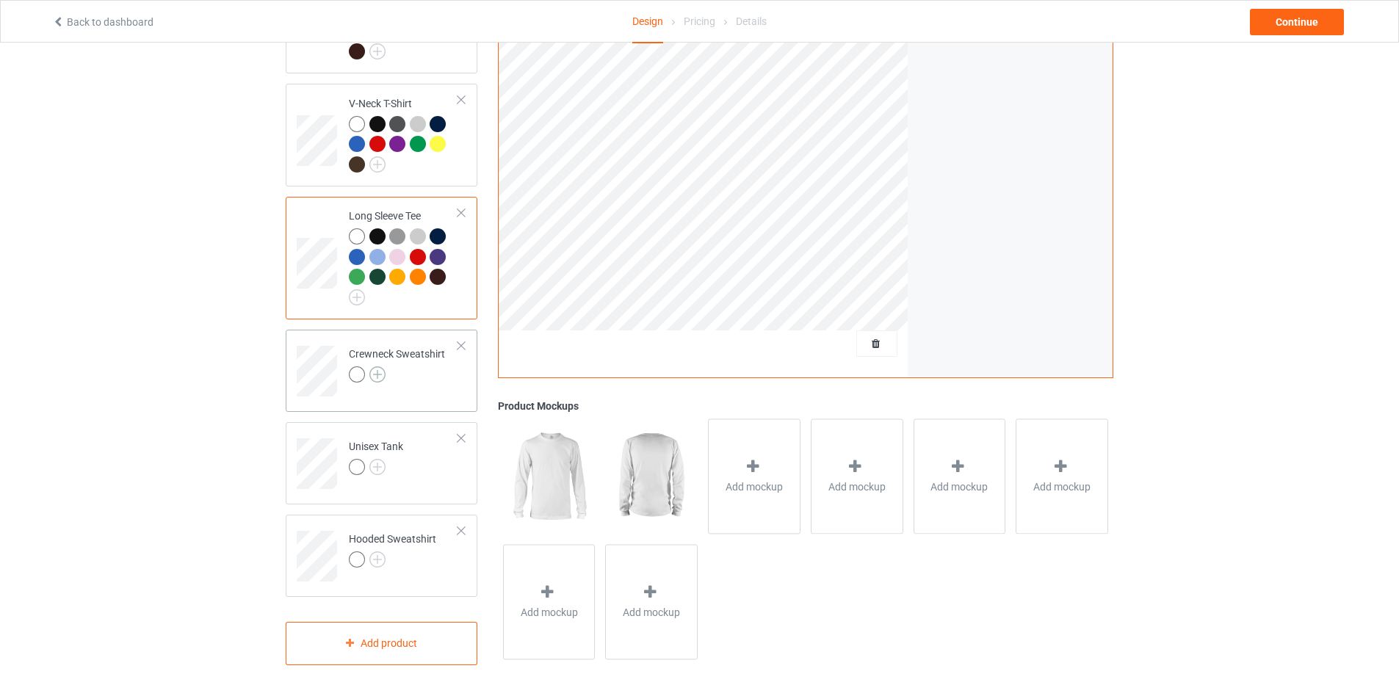
click at [372, 367] on img at bounding box center [377, 375] width 16 height 16
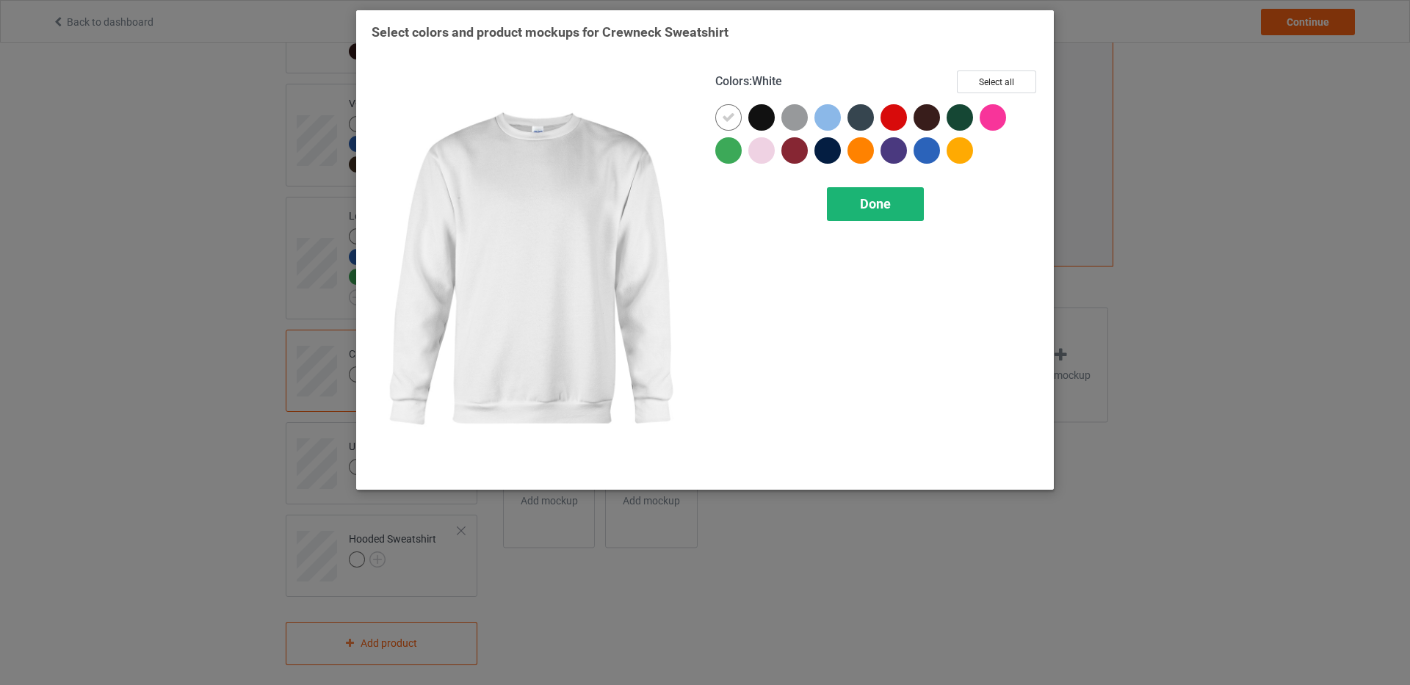
click at [906, 206] on div "Done" at bounding box center [875, 204] width 97 height 34
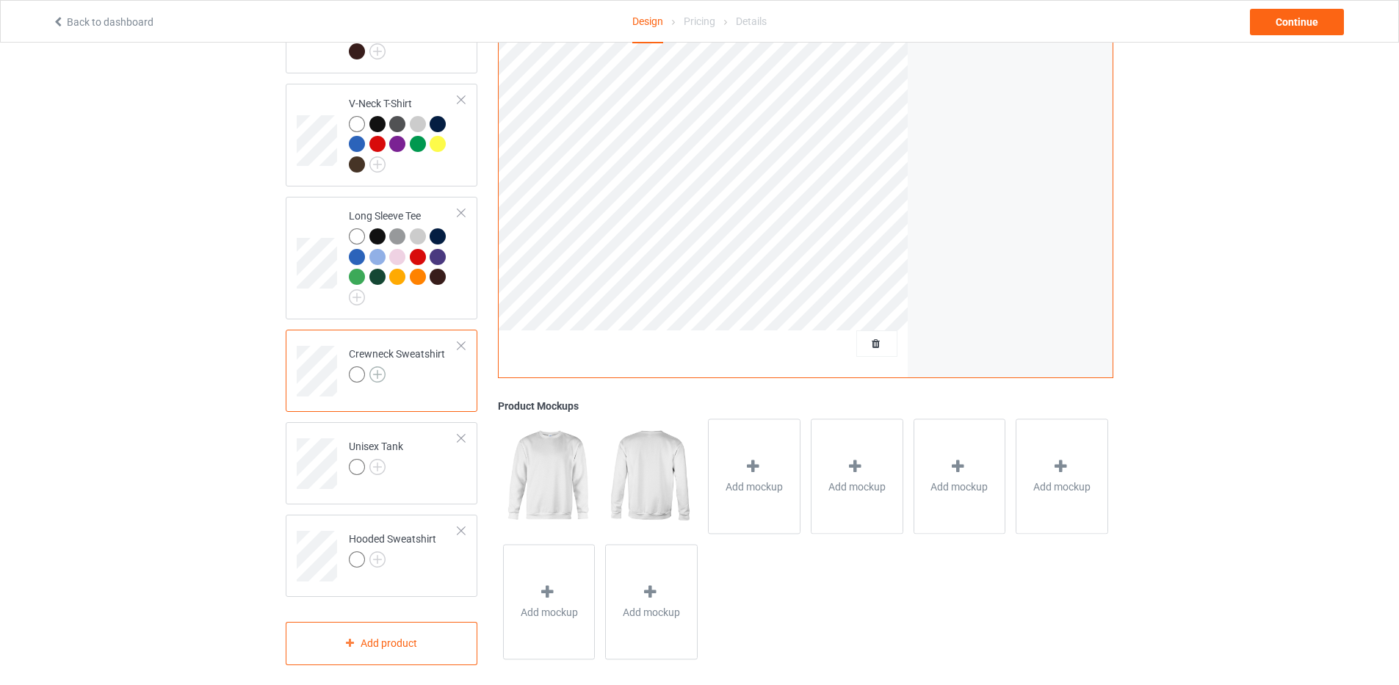
click at [370, 367] on img at bounding box center [377, 375] width 16 height 16
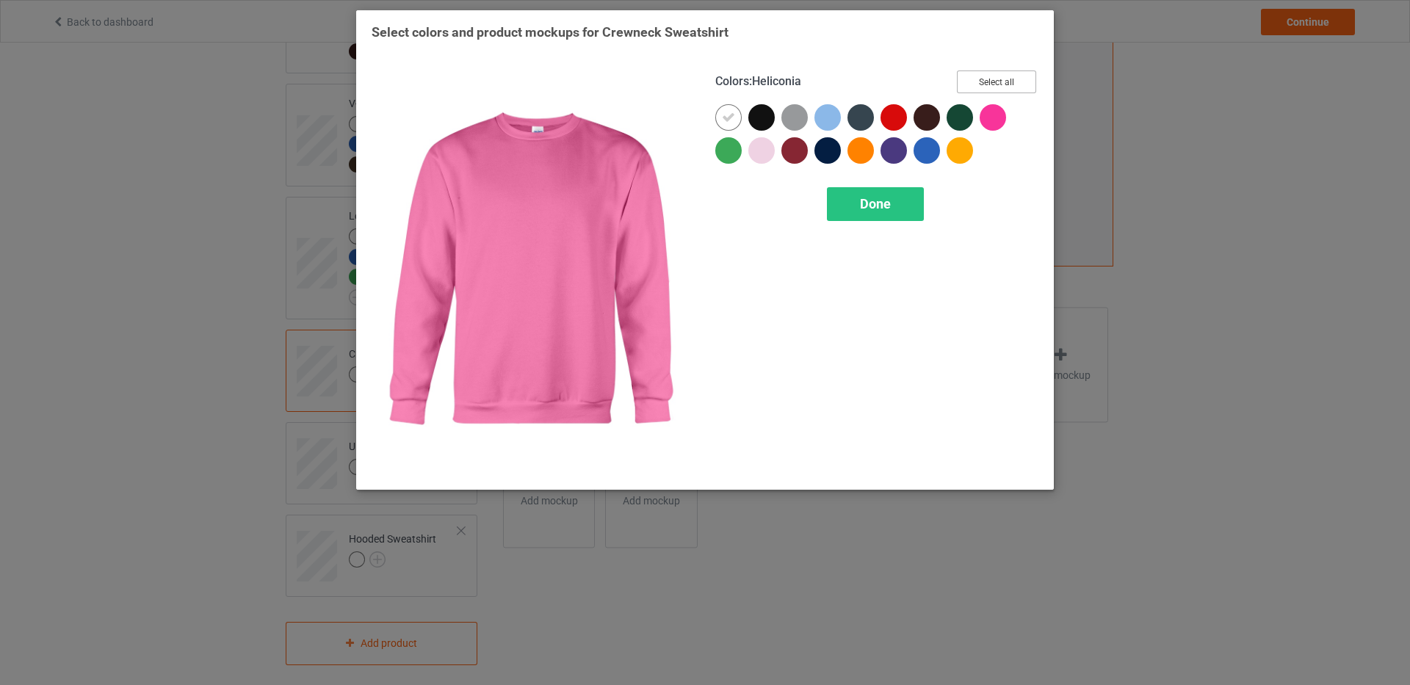
click at [987, 82] on button "Select all" at bounding box center [996, 82] width 79 height 23
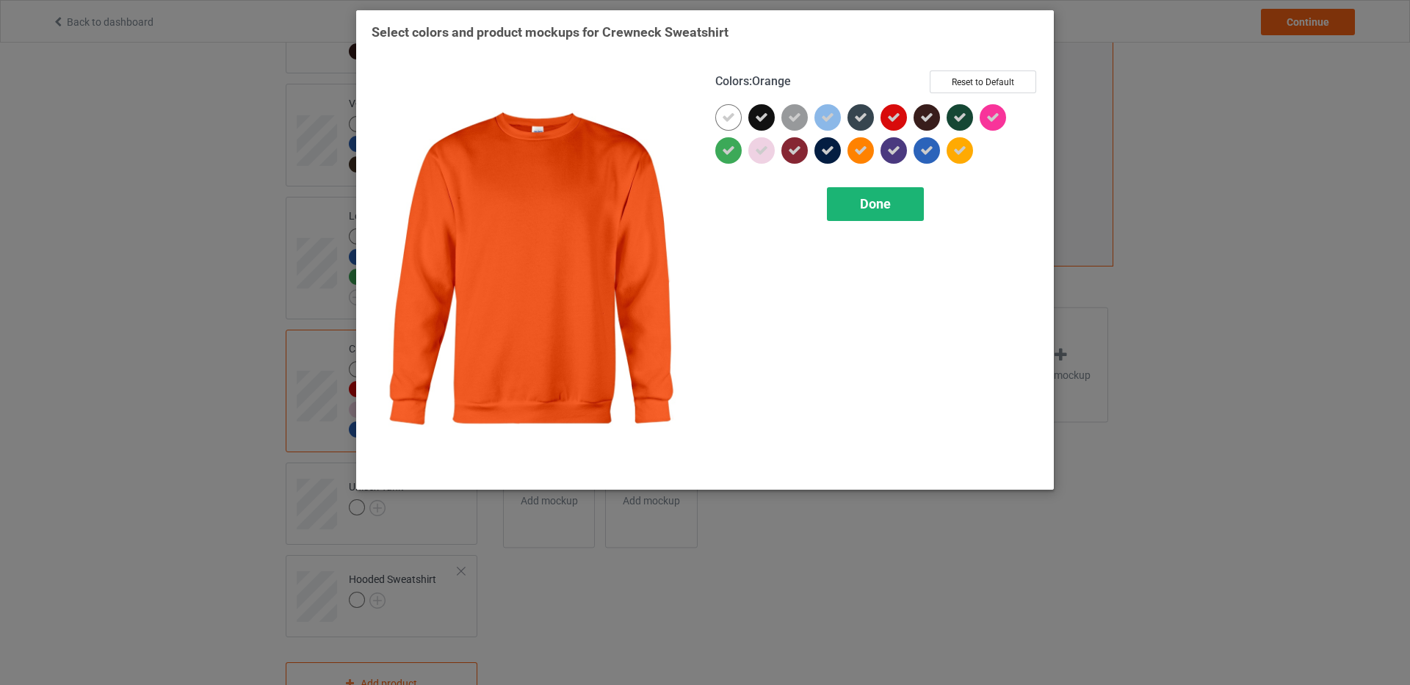
click at [858, 198] on div "Done" at bounding box center [875, 204] width 97 height 34
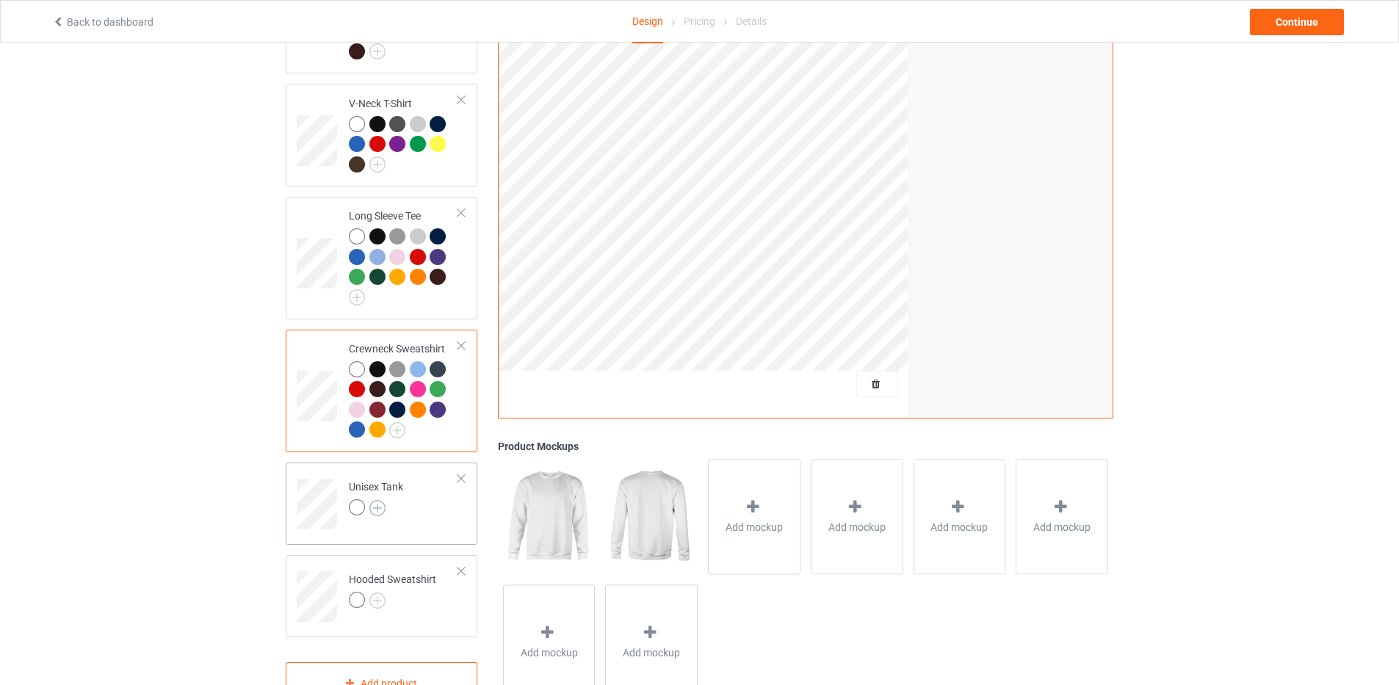
click at [372, 500] on img at bounding box center [377, 508] width 16 height 16
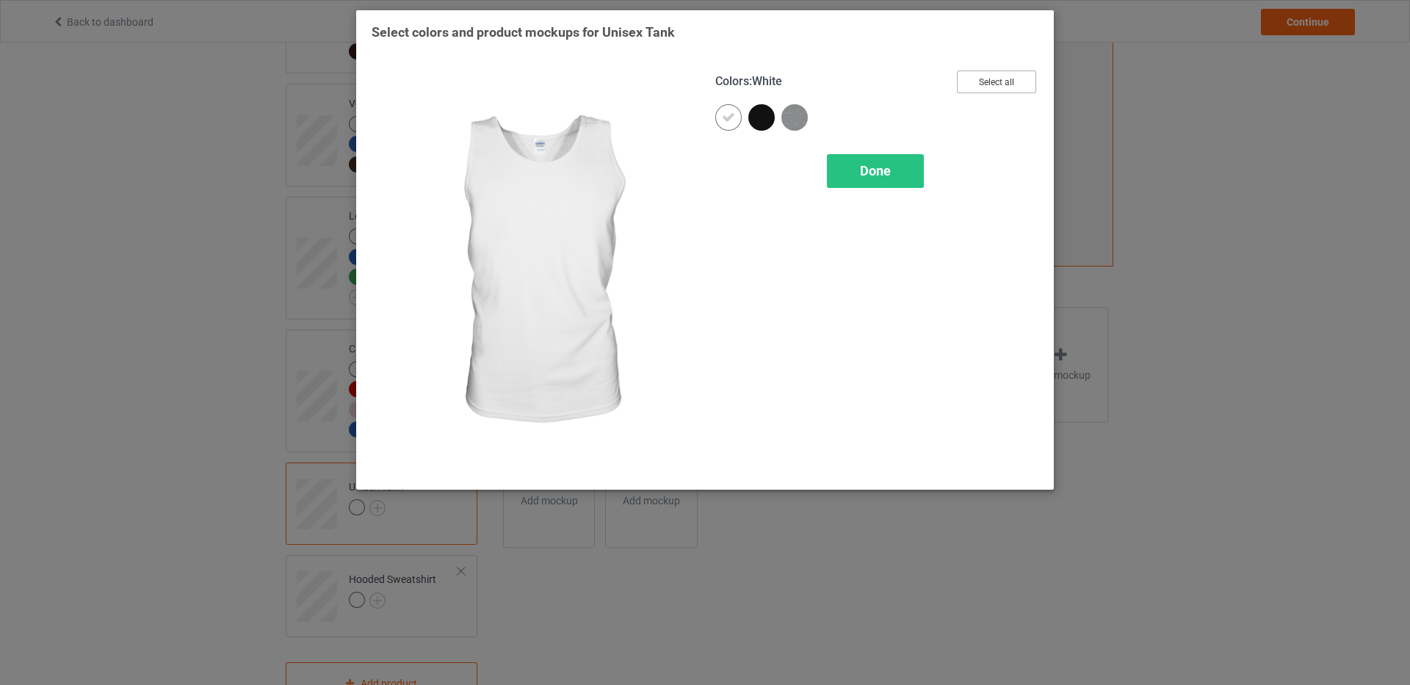
click at [978, 86] on button "Select all" at bounding box center [996, 82] width 79 height 23
click at [888, 177] on span "Done" at bounding box center [875, 170] width 31 height 15
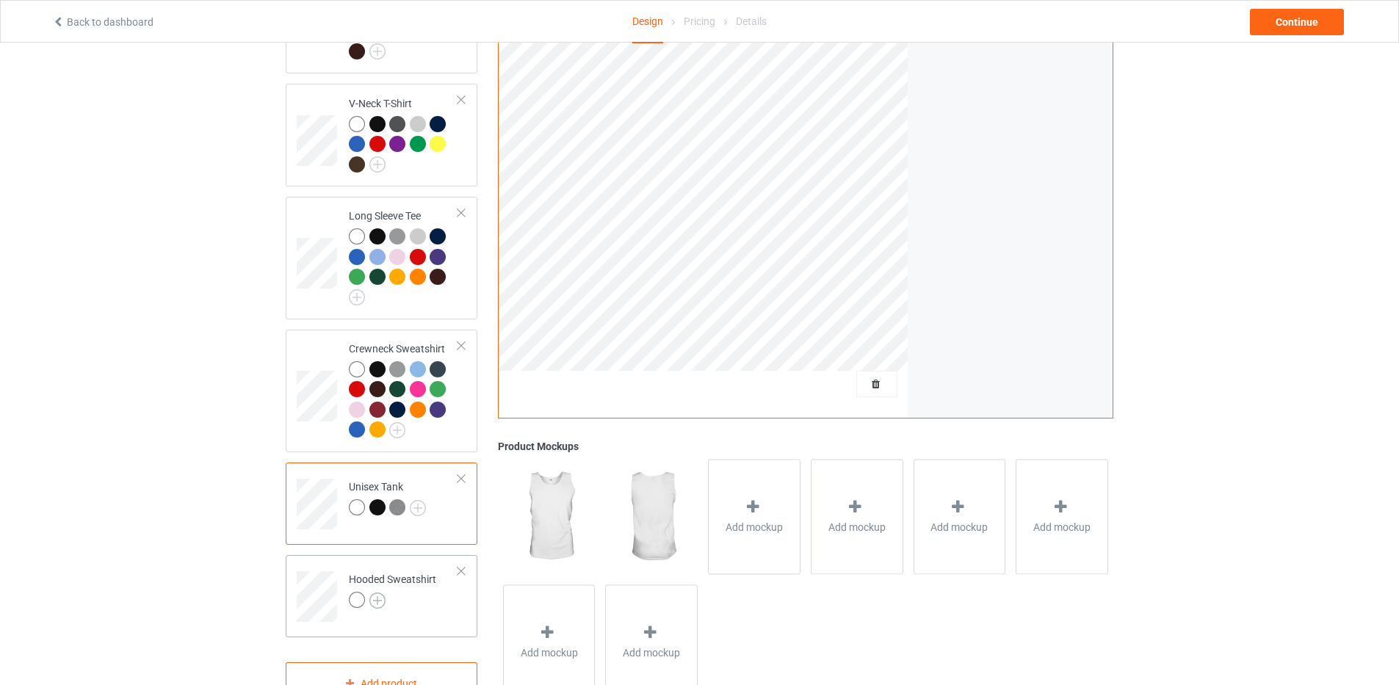
click at [374, 593] on img at bounding box center [377, 601] width 16 height 16
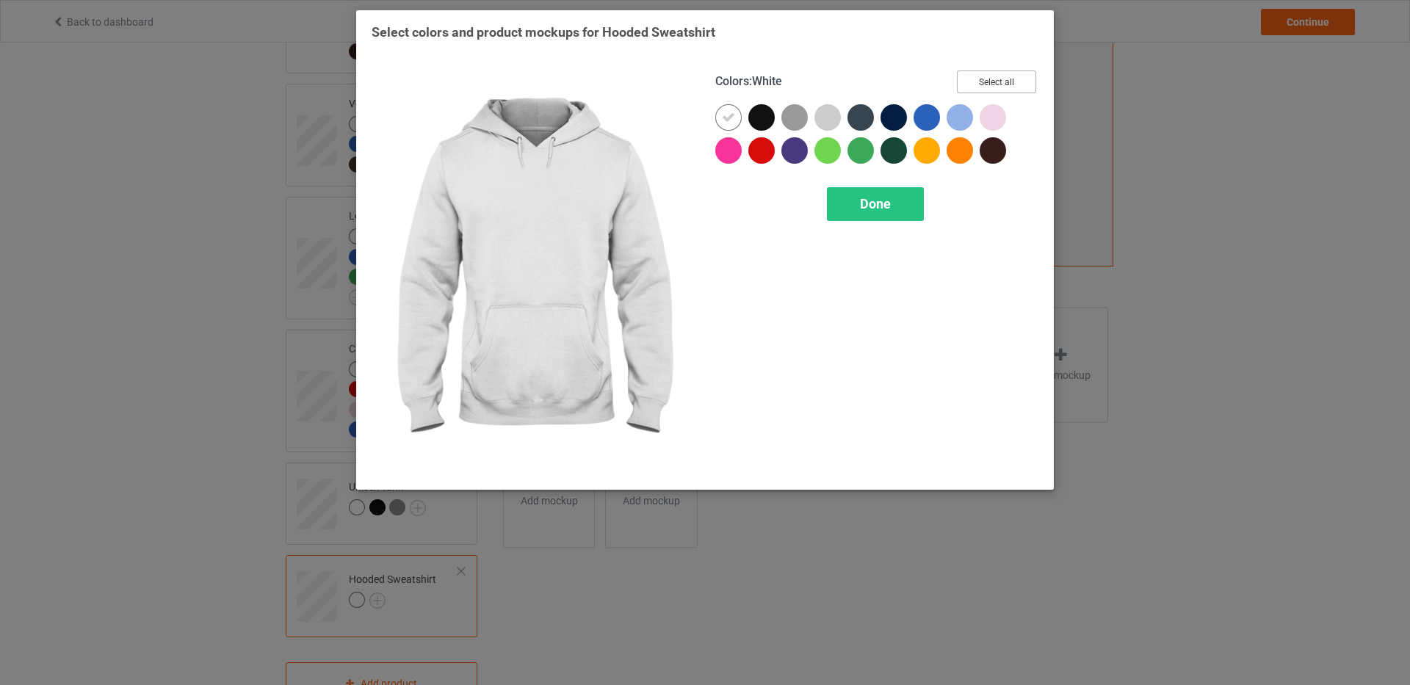
click at [1001, 77] on button "Select all" at bounding box center [996, 82] width 79 height 23
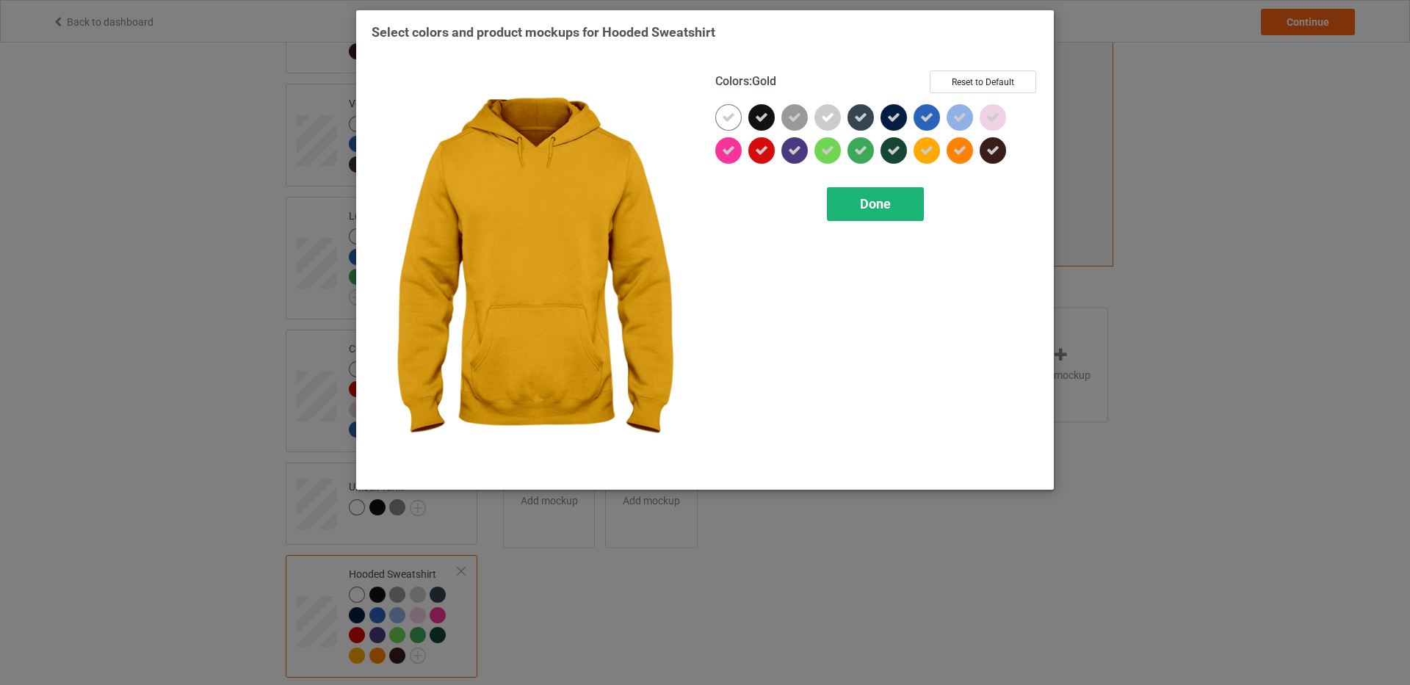
click at [908, 202] on div "Done" at bounding box center [875, 204] width 97 height 34
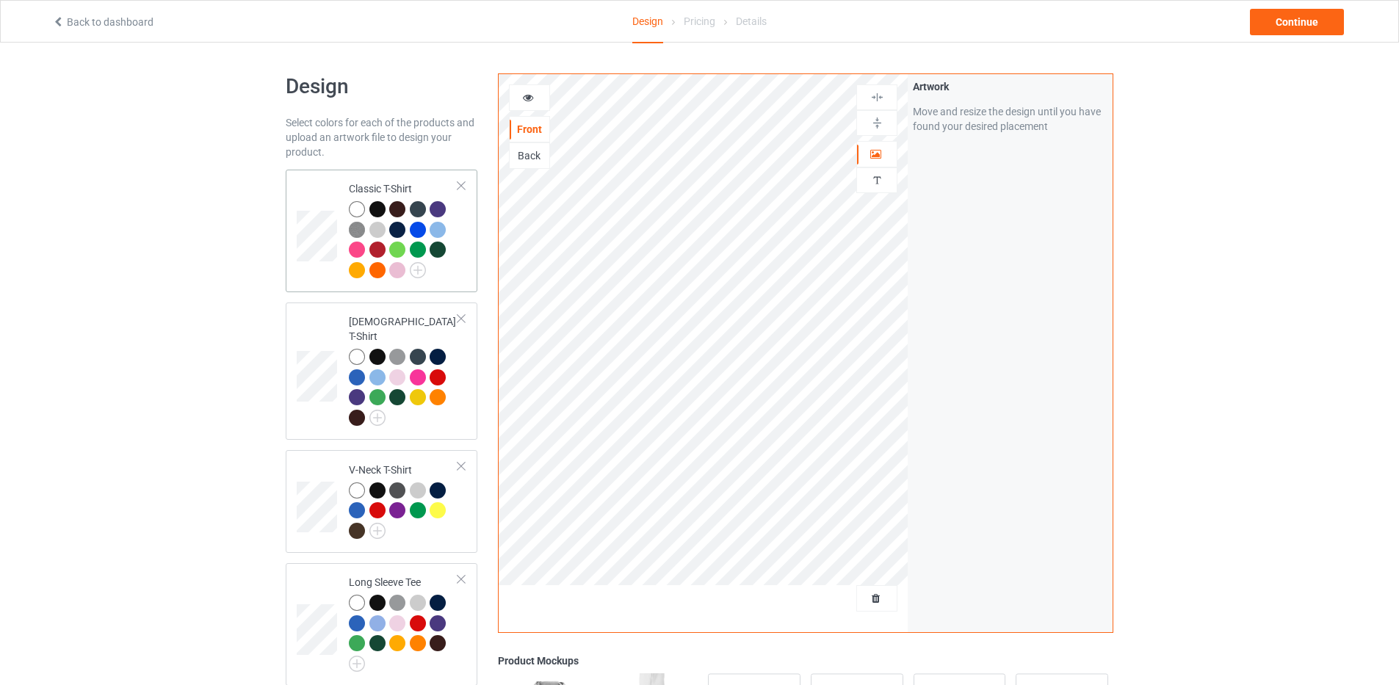
click at [367, 181] on td "Classic T-Shirt" at bounding box center [404, 231] width 126 height 111
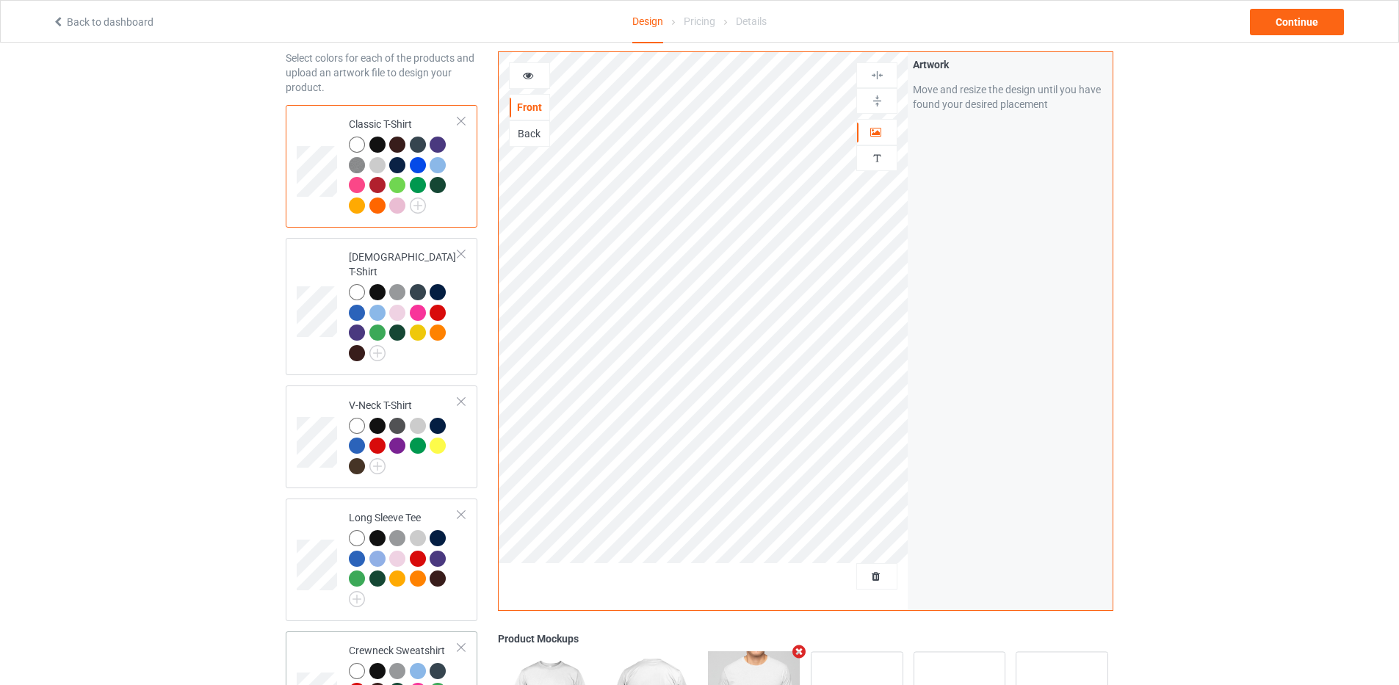
scroll to position [441, 0]
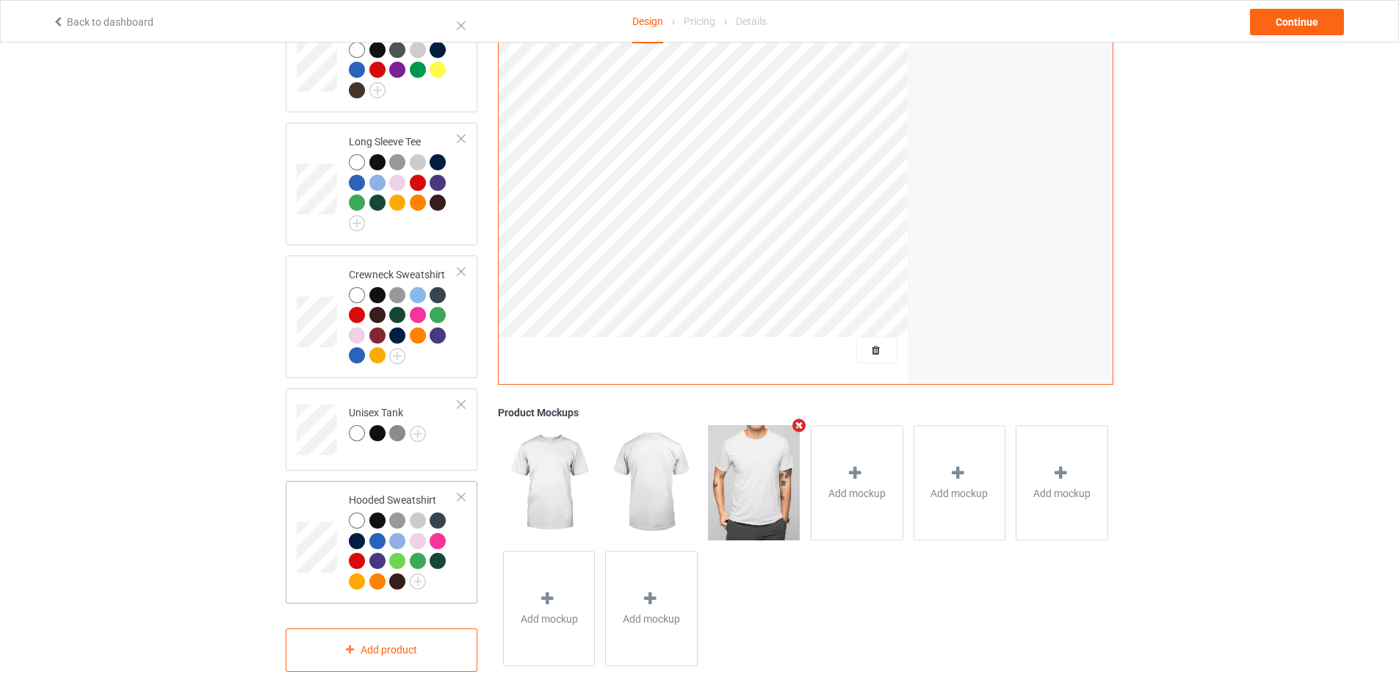
click at [356, 493] on div "Hooded Sweatshirt" at bounding box center [403, 540] width 109 height 95
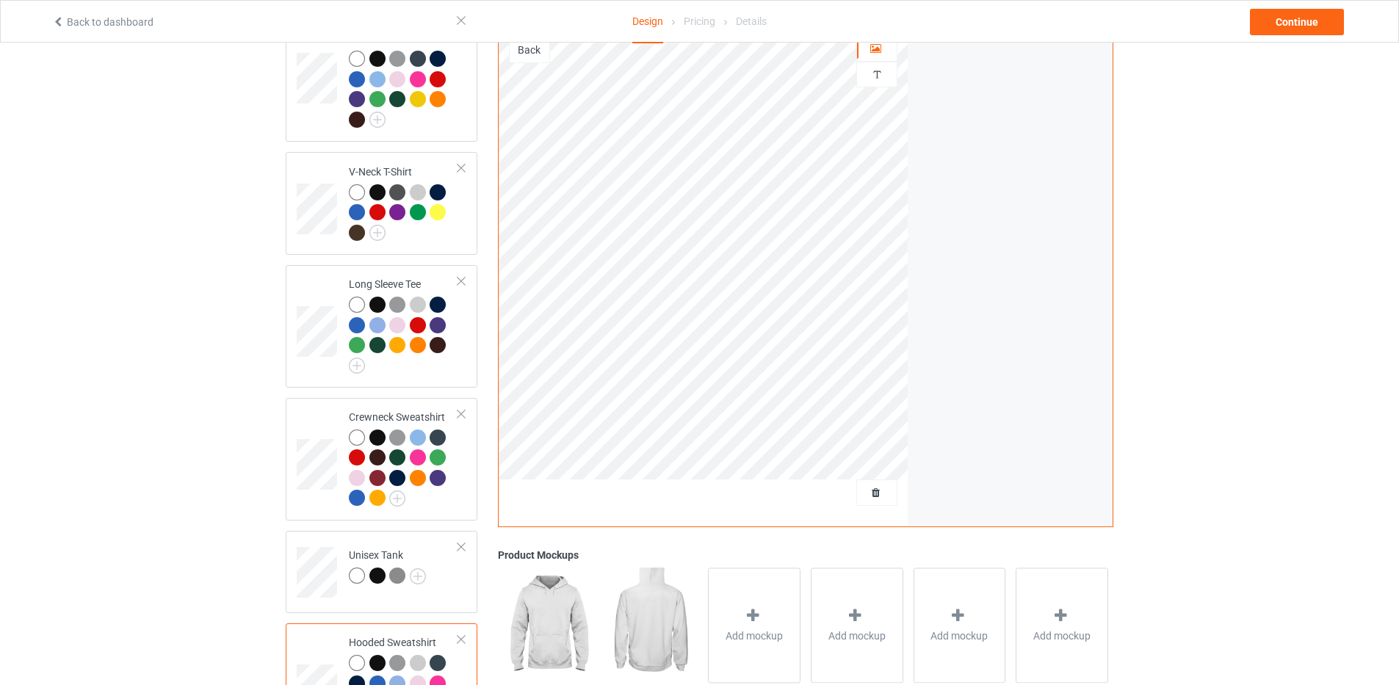
scroll to position [294, 0]
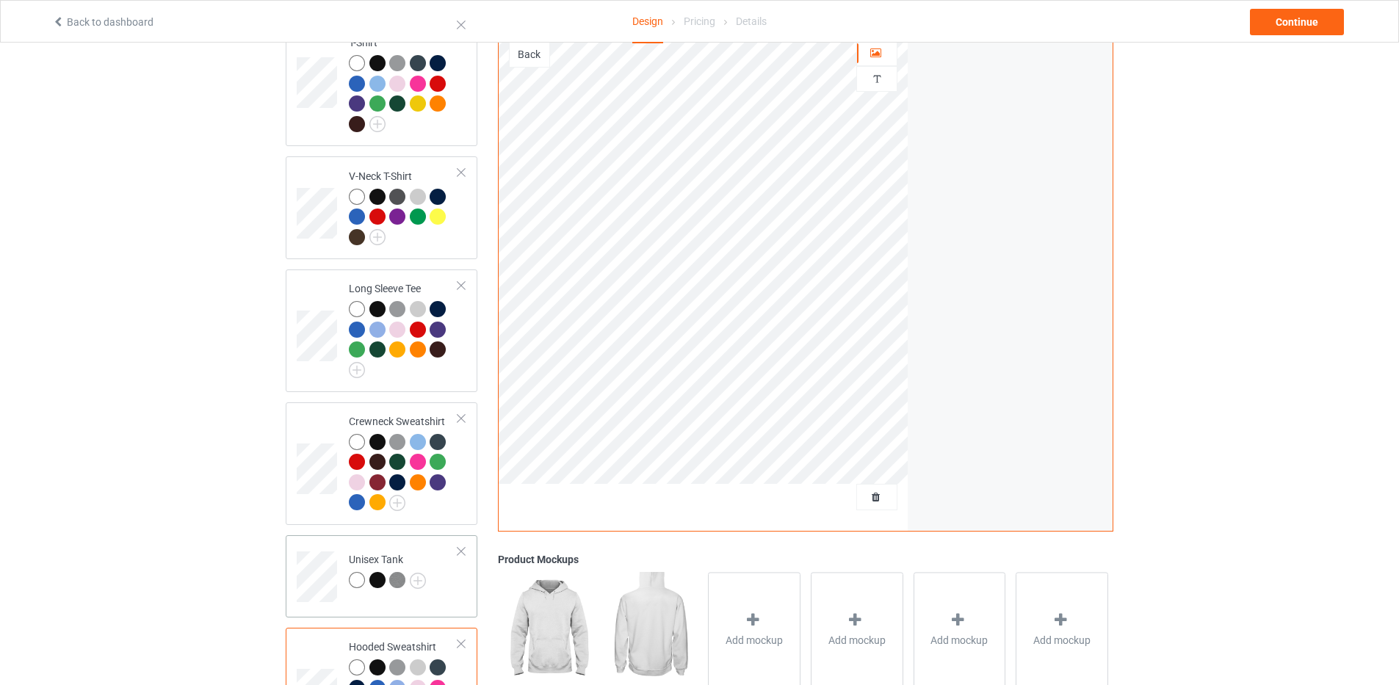
click at [354, 552] on div "Unisex Tank" at bounding box center [387, 569] width 77 height 35
click at [375, 414] on div "Crewneck Sweatshirt" at bounding box center [403, 461] width 109 height 95
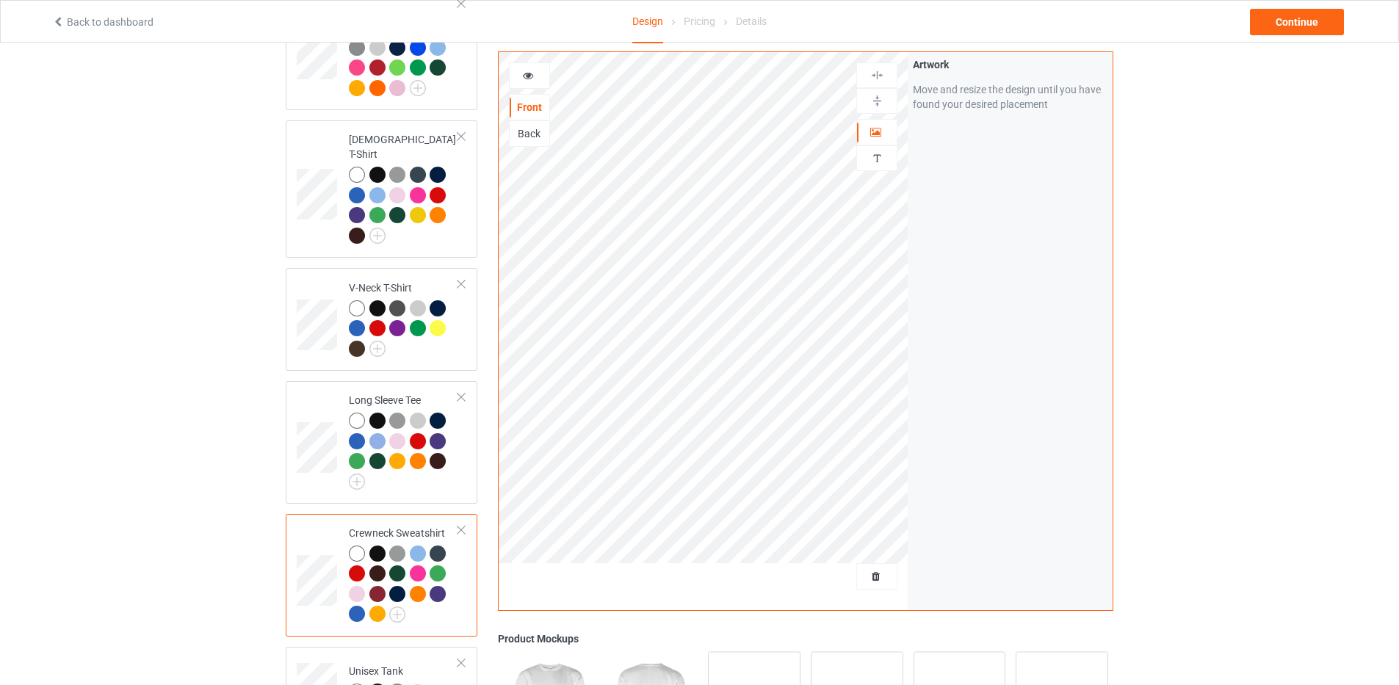
scroll to position [147, 0]
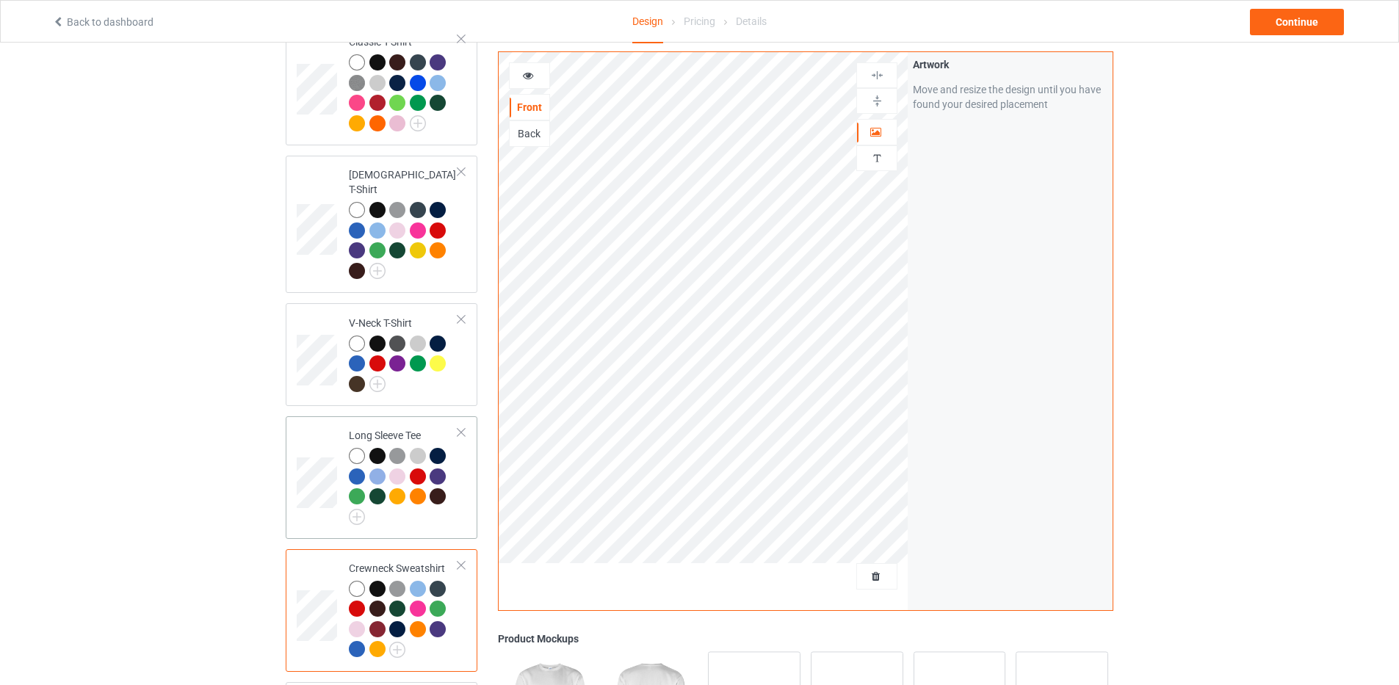
click at [371, 428] on div "Long Sleeve Tee" at bounding box center [403, 474] width 109 height 92
click at [379, 316] on div "V-Neck T-Shirt" at bounding box center [403, 354] width 109 height 76
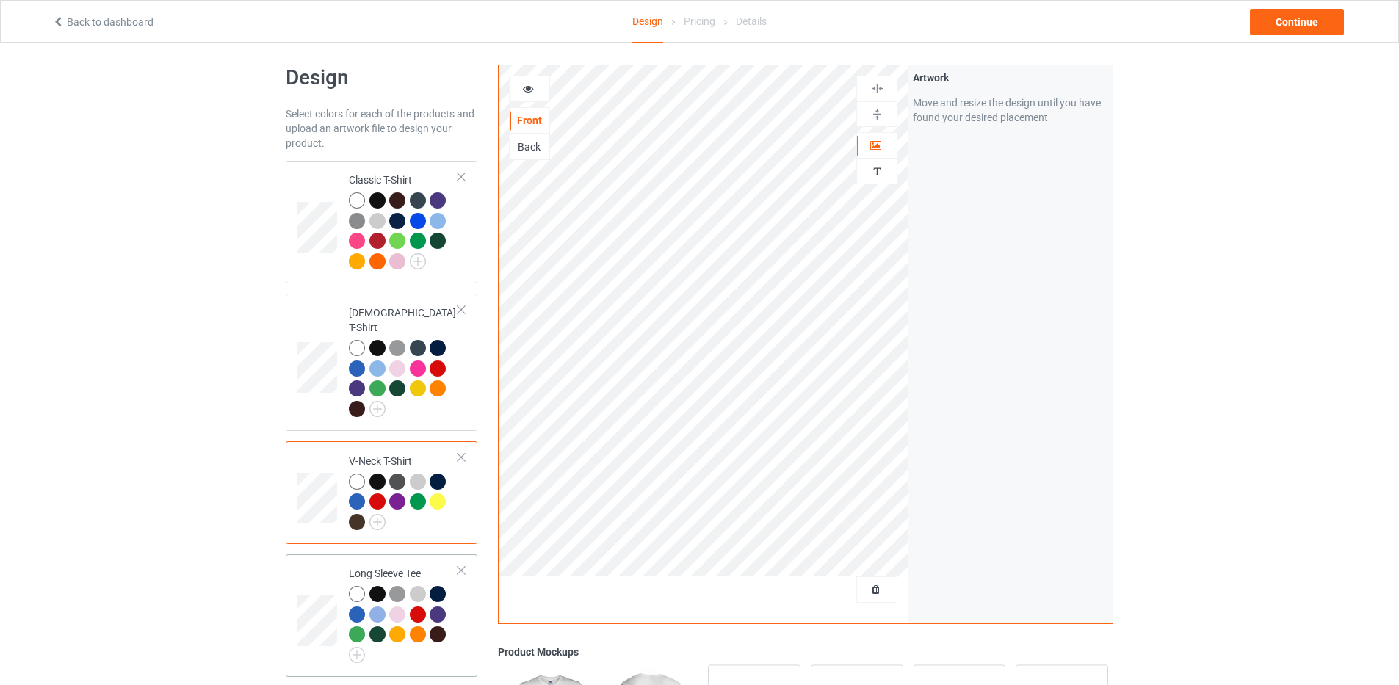
scroll to position [8, 0]
click at [351, 175] on div "Classic T-Shirt" at bounding box center [403, 220] width 109 height 95
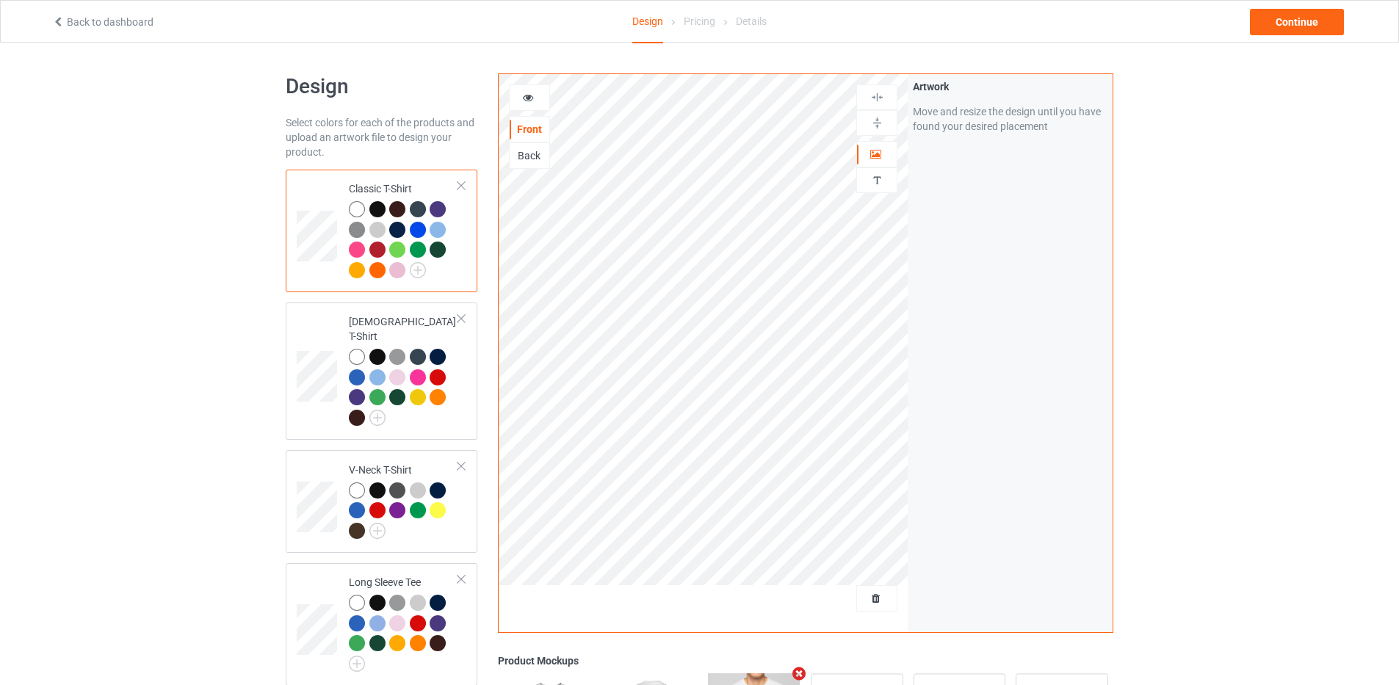
click at [381, 209] on div at bounding box center [377, 209] width 16 height 16
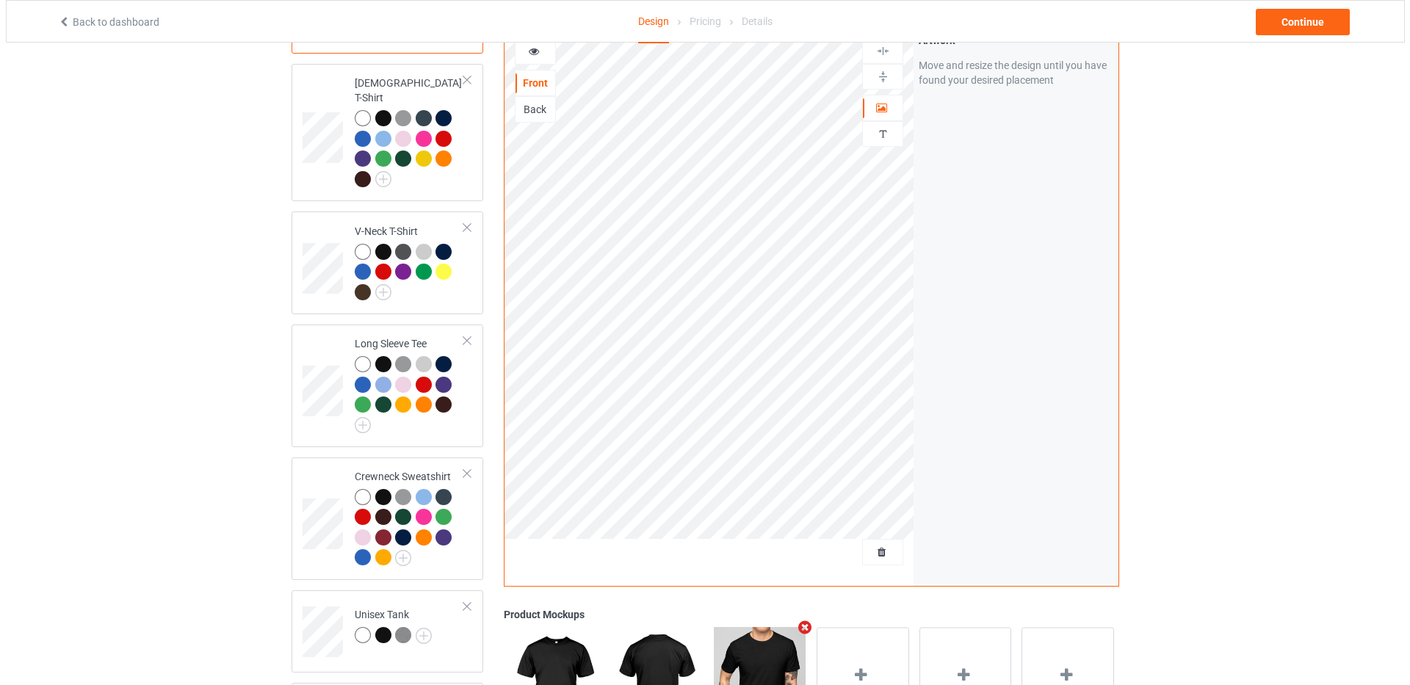
scroll to position [367, 0]
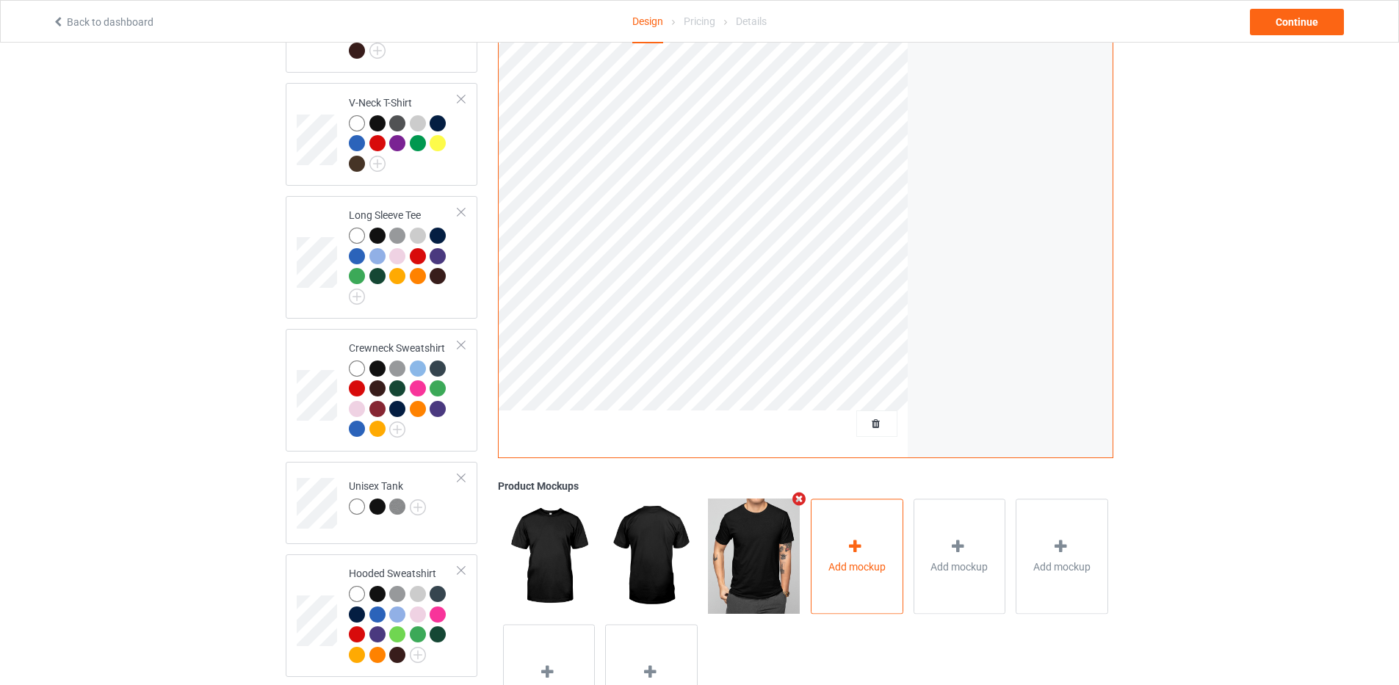
click at [865, 539] on div at bounding box center [857, 549] width 21 height 21
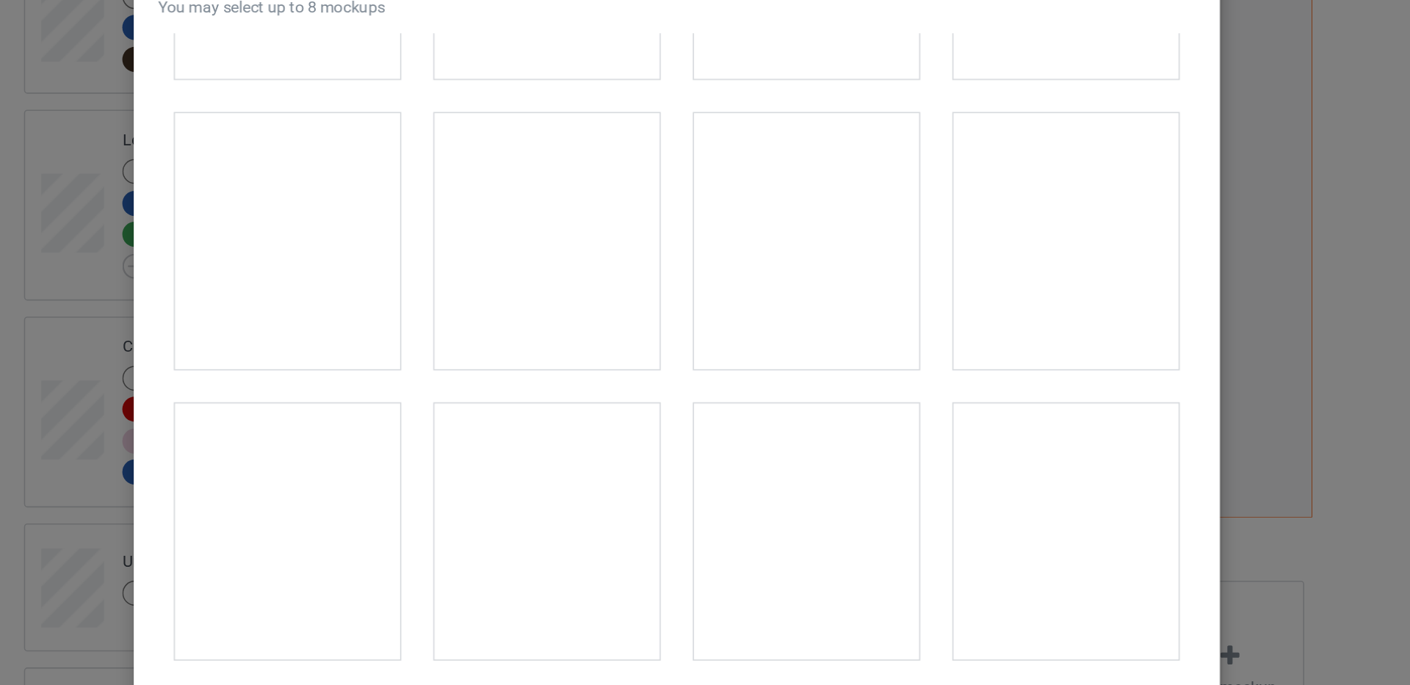
scroll to position [3161, 0]
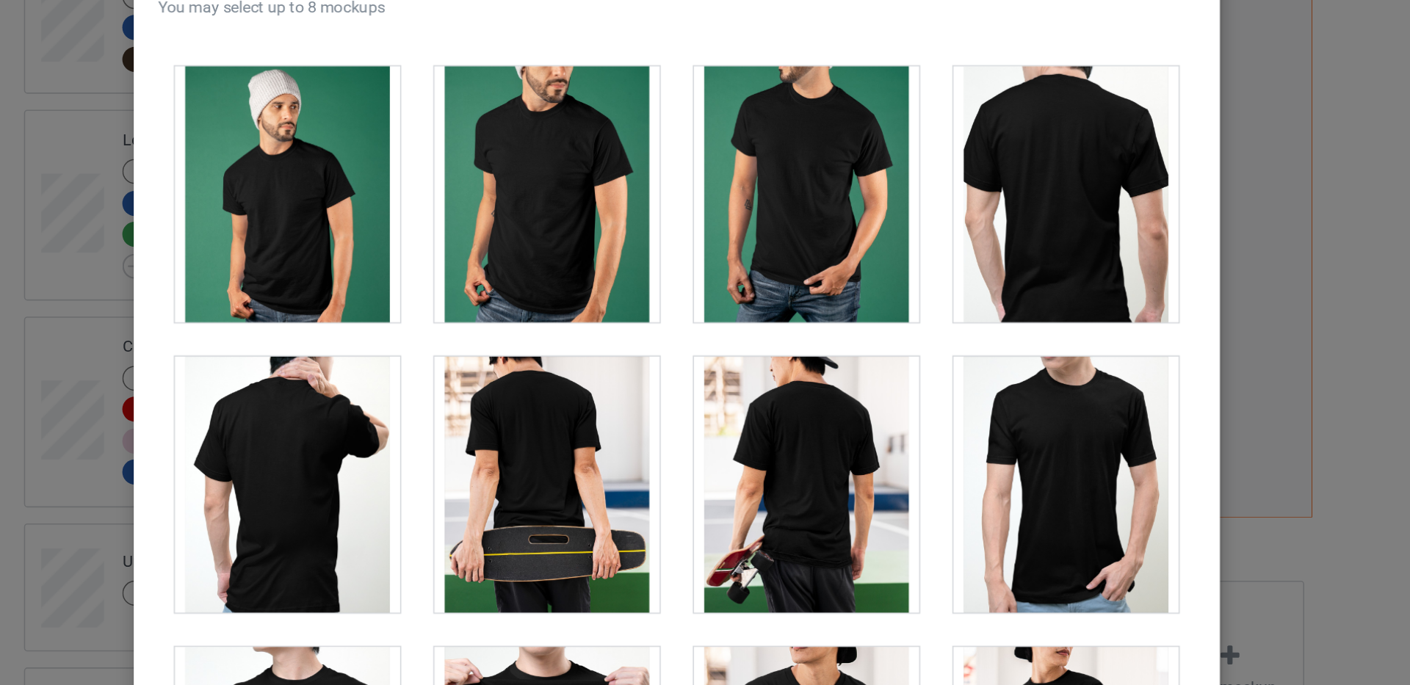
click at [942, 271] on div at bounding box center [955, 250] width 145 height 165
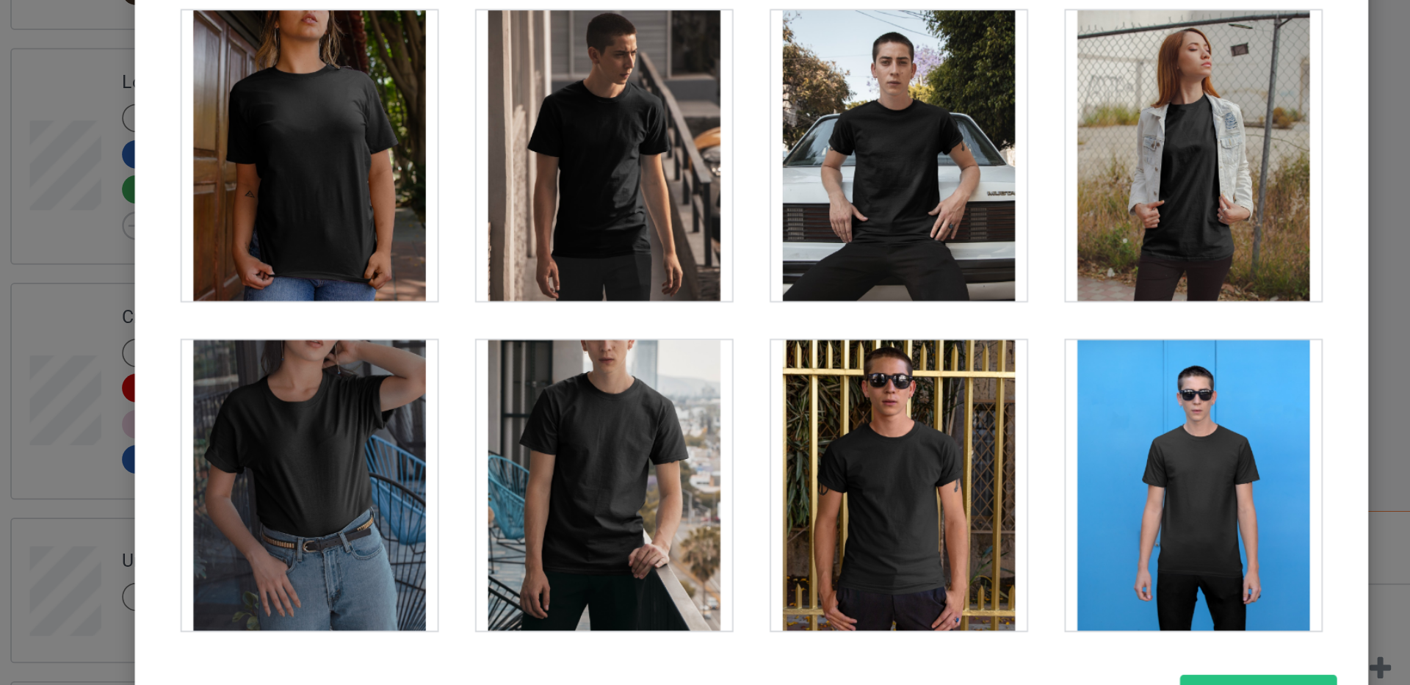
scroll to position [7160, 0]
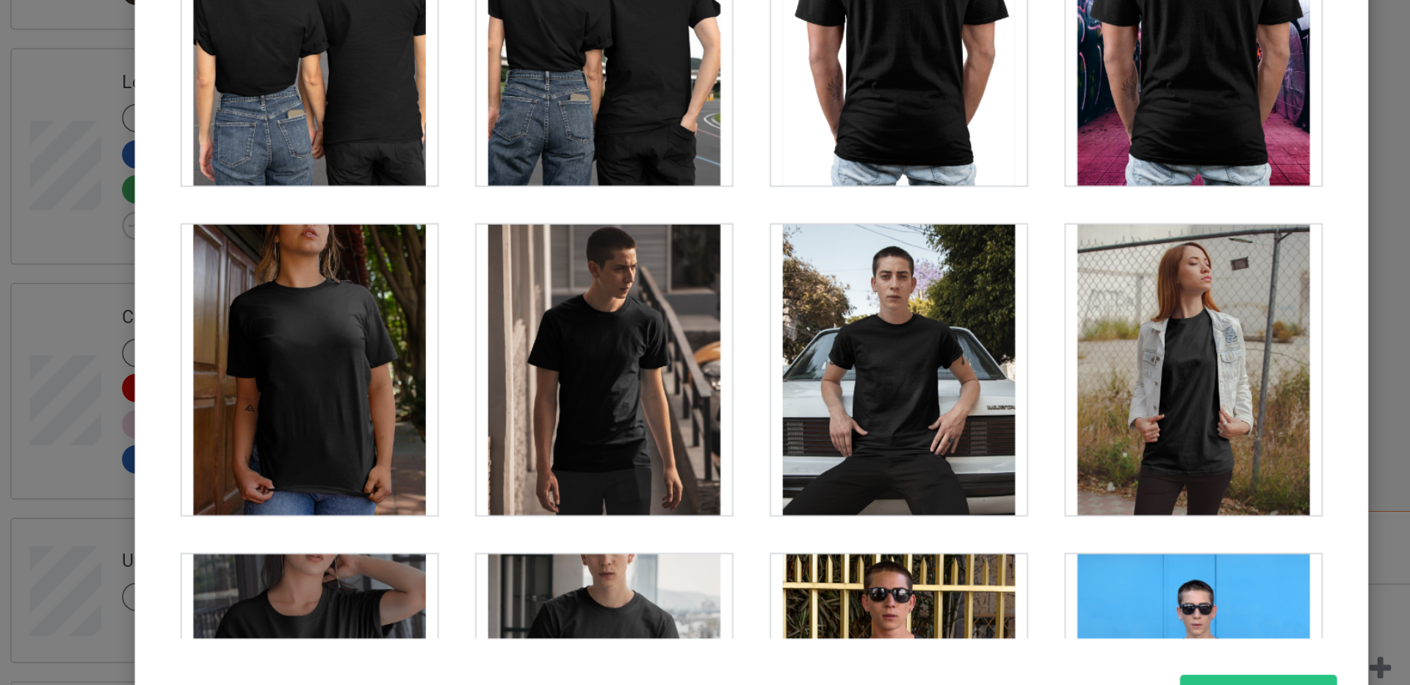
drag, startPoint x: 1039, startPoint y: 180, endPoint x: 1046, endPoint y: 169, distance: 13.2
click at [1046, 169] on div "Select mockups visible on campaign page You may select up to 8 mockups 1 2 4 3 …" at bounding box center [705, 263] width 698 height 680
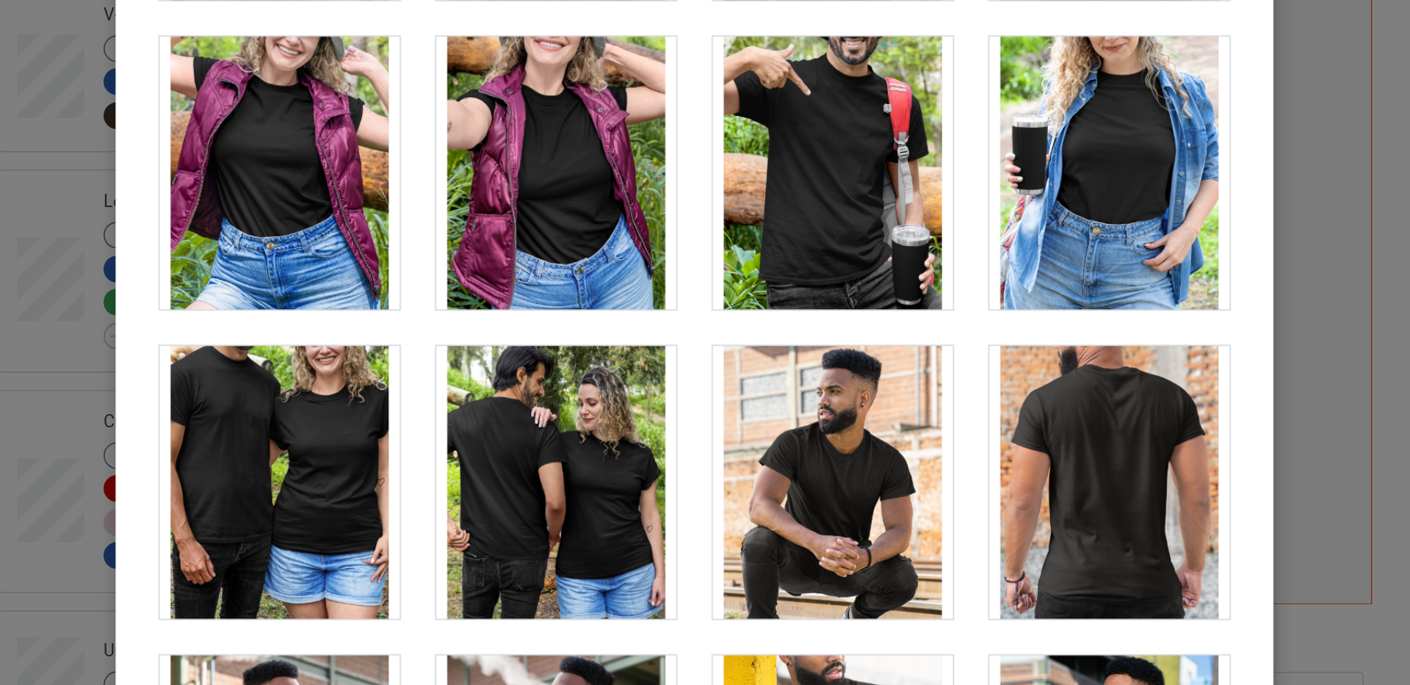
scroll to position [16733, 0]
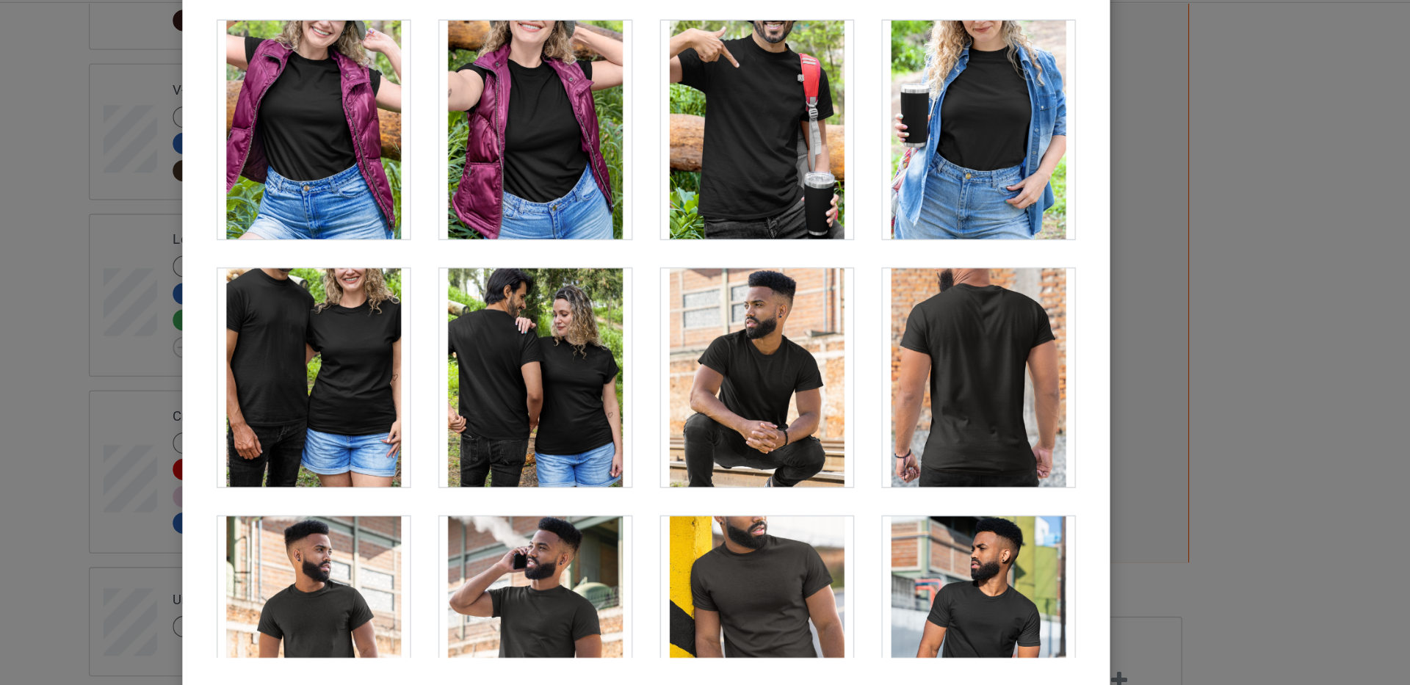
click at [586, 306] on div at bounding box center [621, 324] width 145 height 165
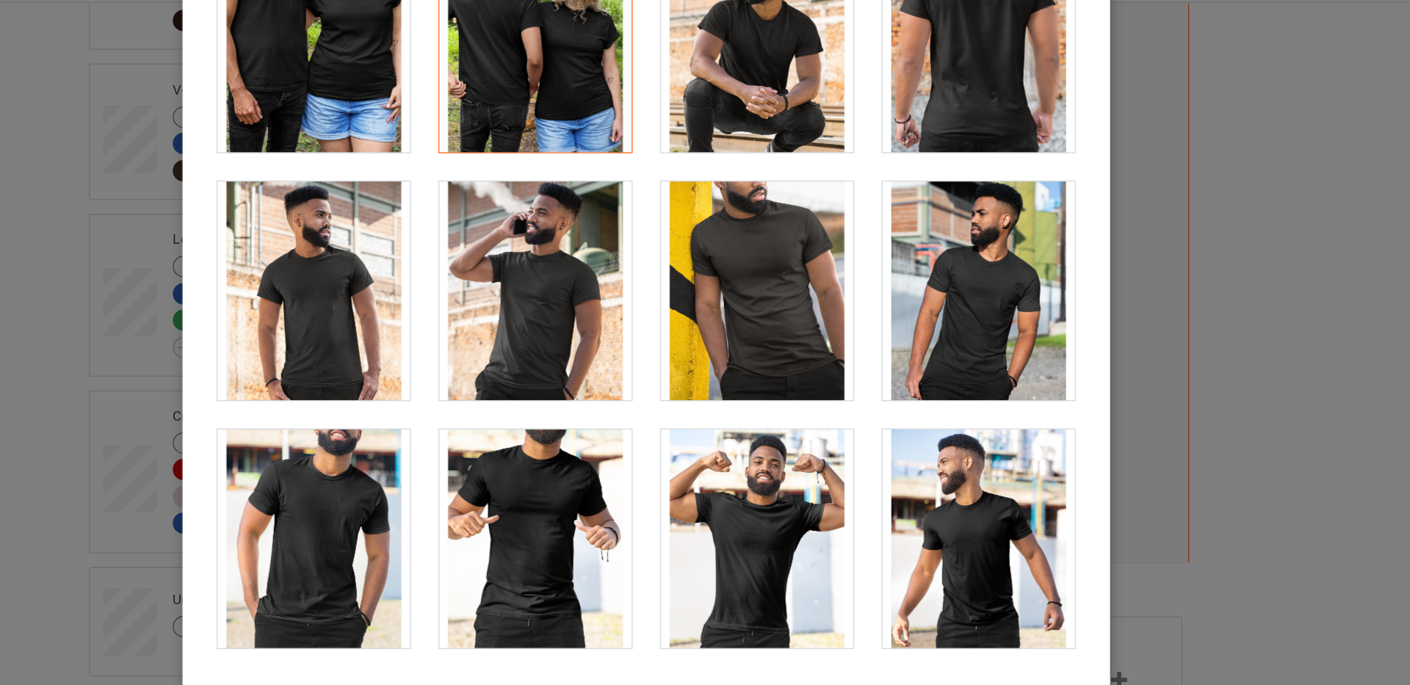
scroll to position [16899, 0]
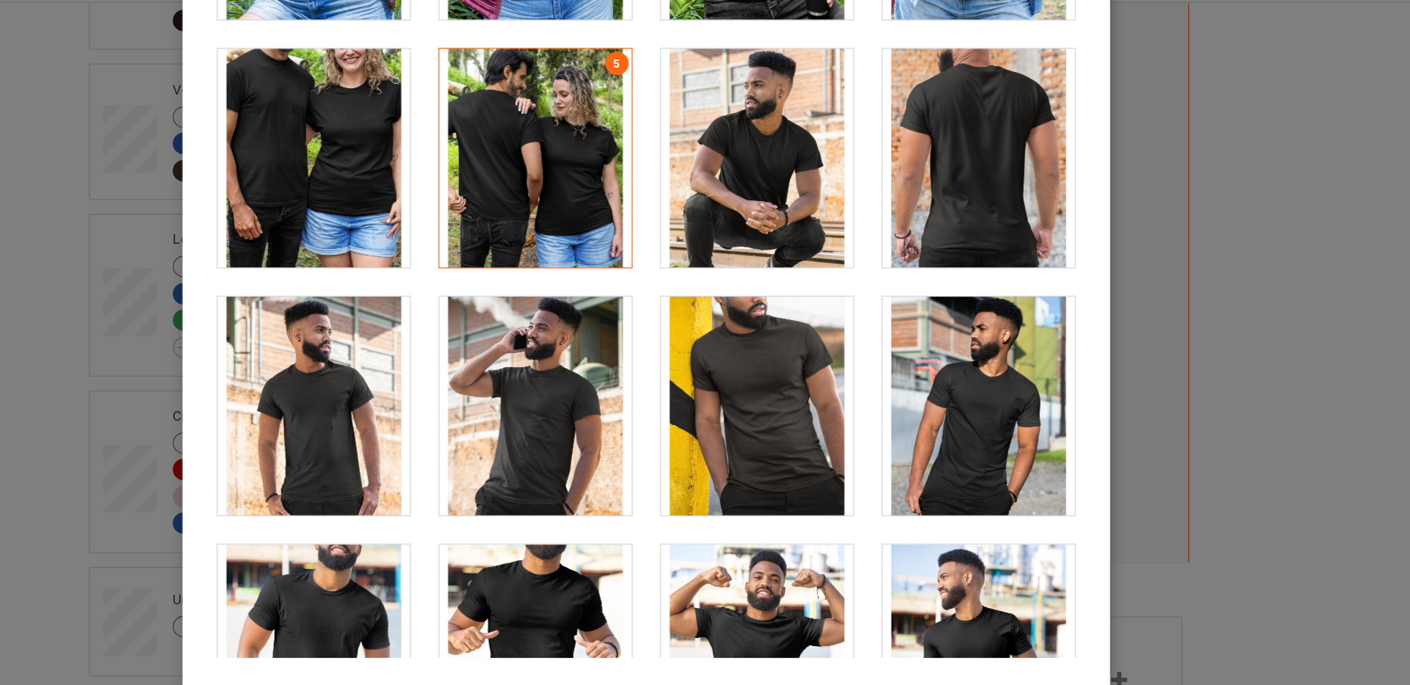
click at [573, 139] on div at bounding box center [621, 159] width 145 height 165
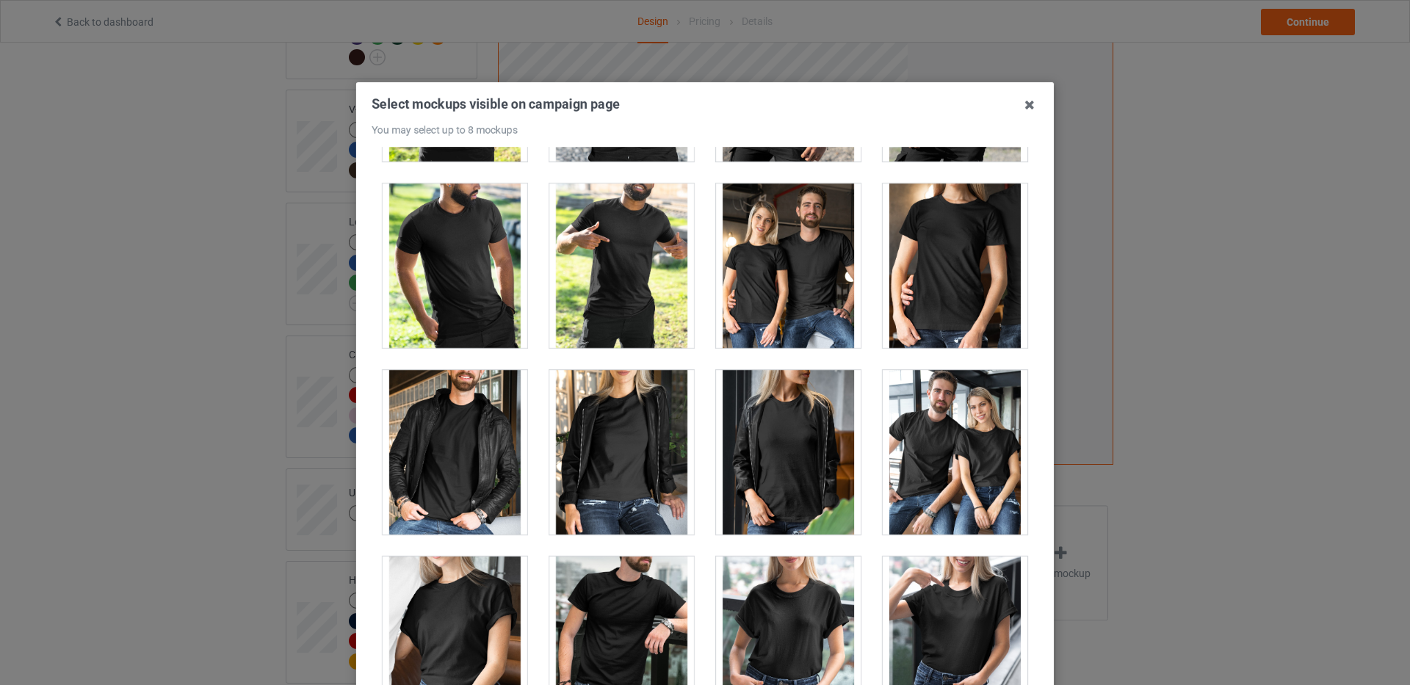
scroll to position [17675, 0]
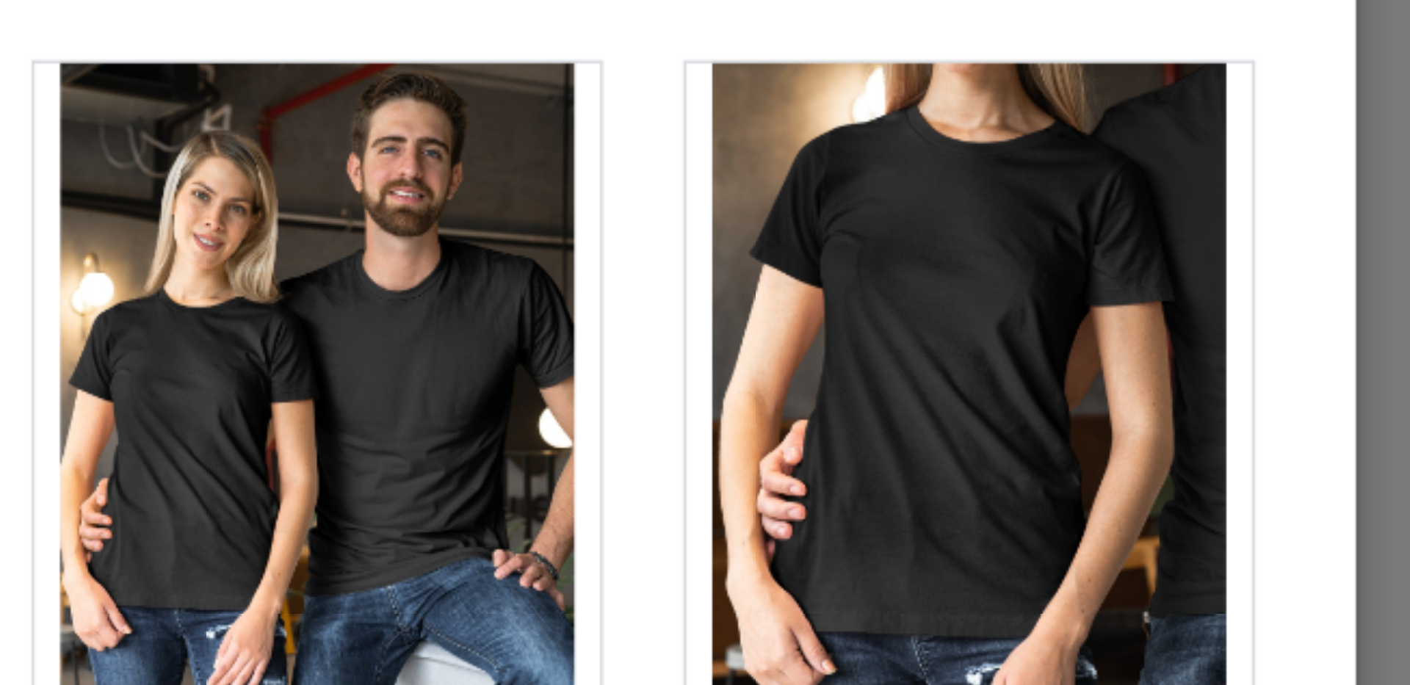
click at [962, 304] on div at bounding box center [955, 288] width 145 height 165
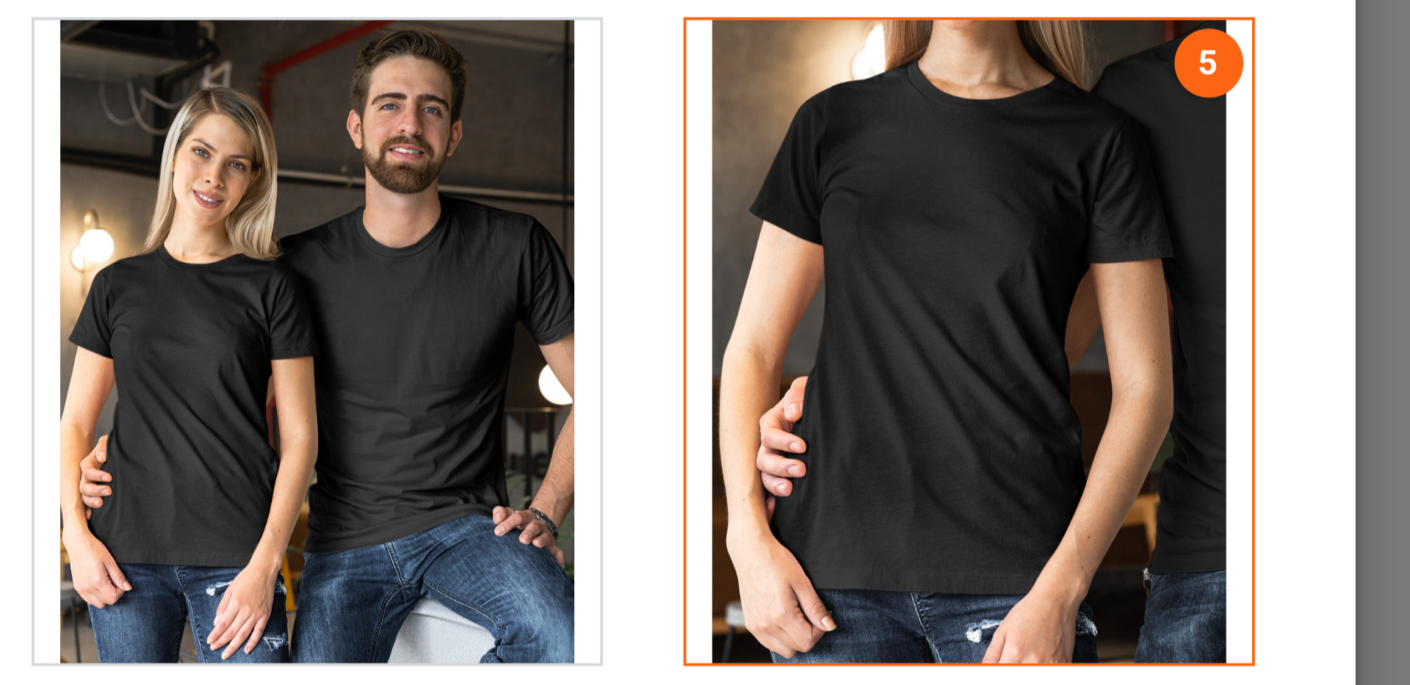
scroll to position [0, 0]
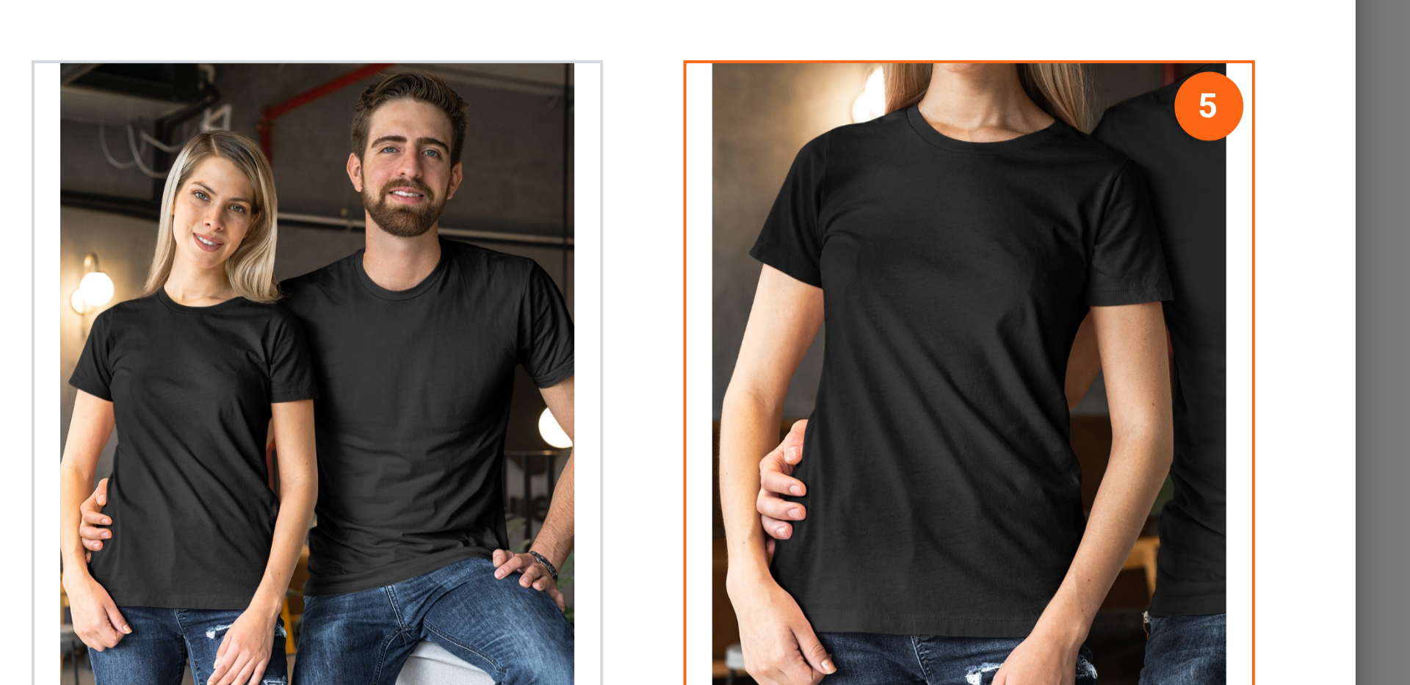
click at [987, 299] on div at bounding box center [955, 288] width 145 height 165
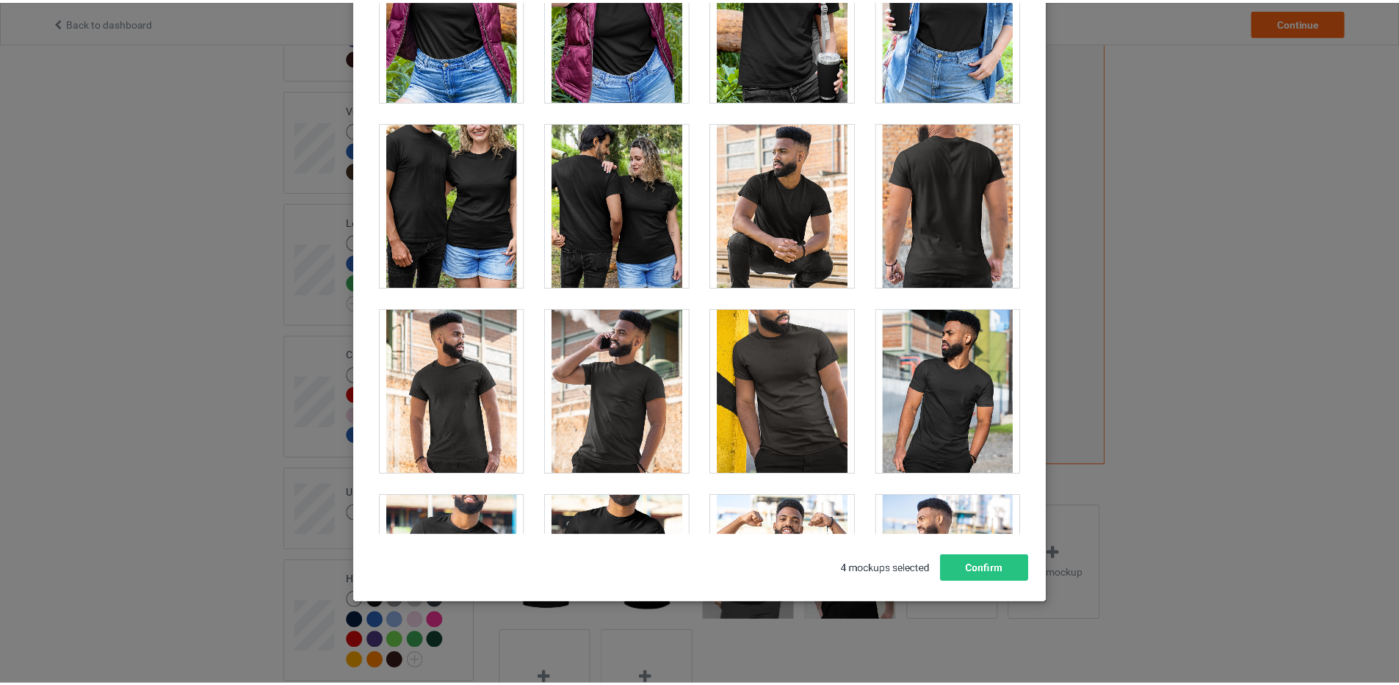
scroll to position [16806, 0]
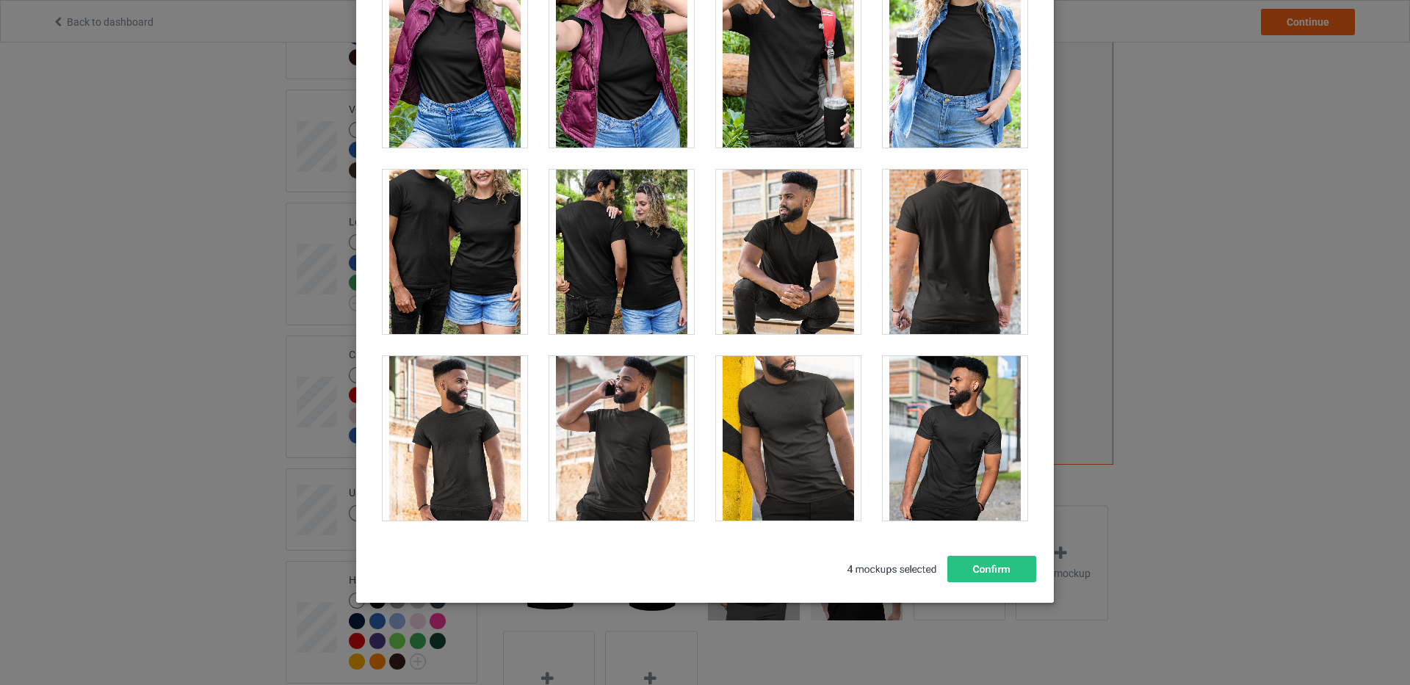
click at [600, 275] on div at bounding box center [621, 252] width 145 height 165
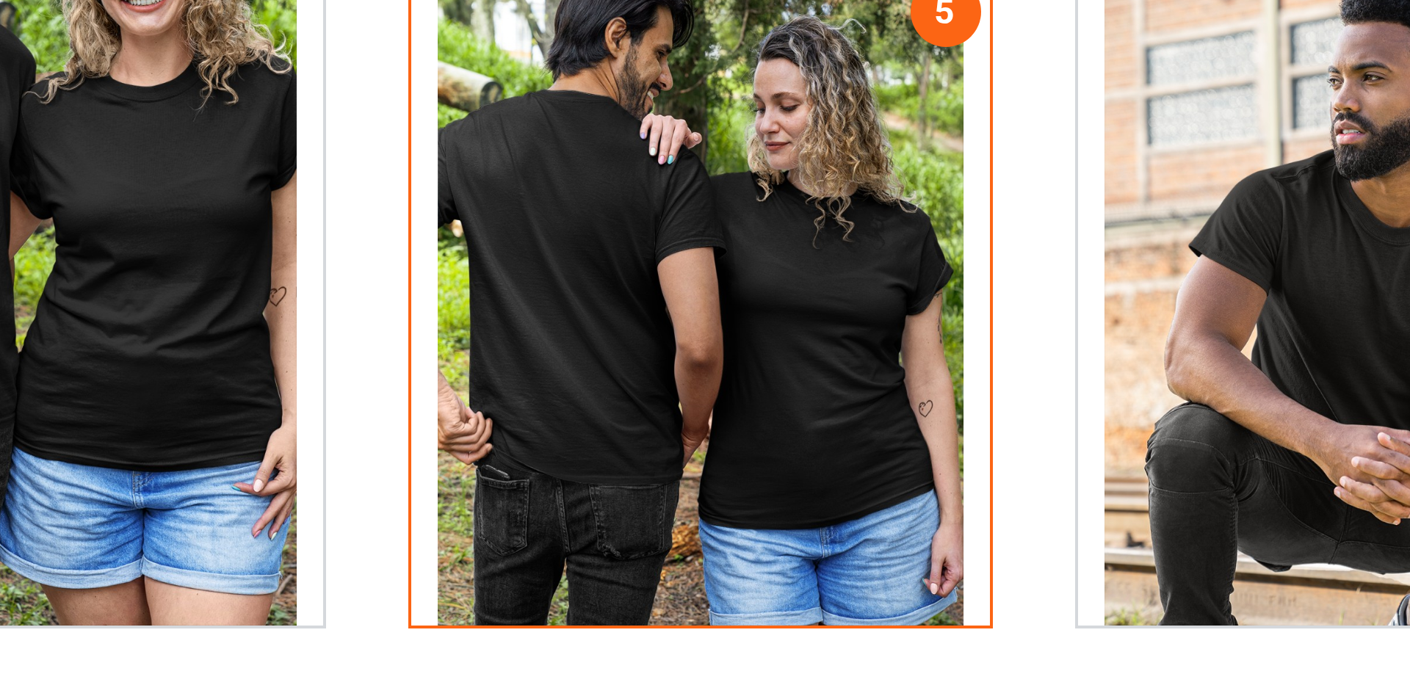
drag, startPoint x: 596, startPoint y: 248, endPoint x: 592, endPoint y: 259, distance: 12.3
click at [592, 259] on div at bounding box center [621, 252] width 145 height 165
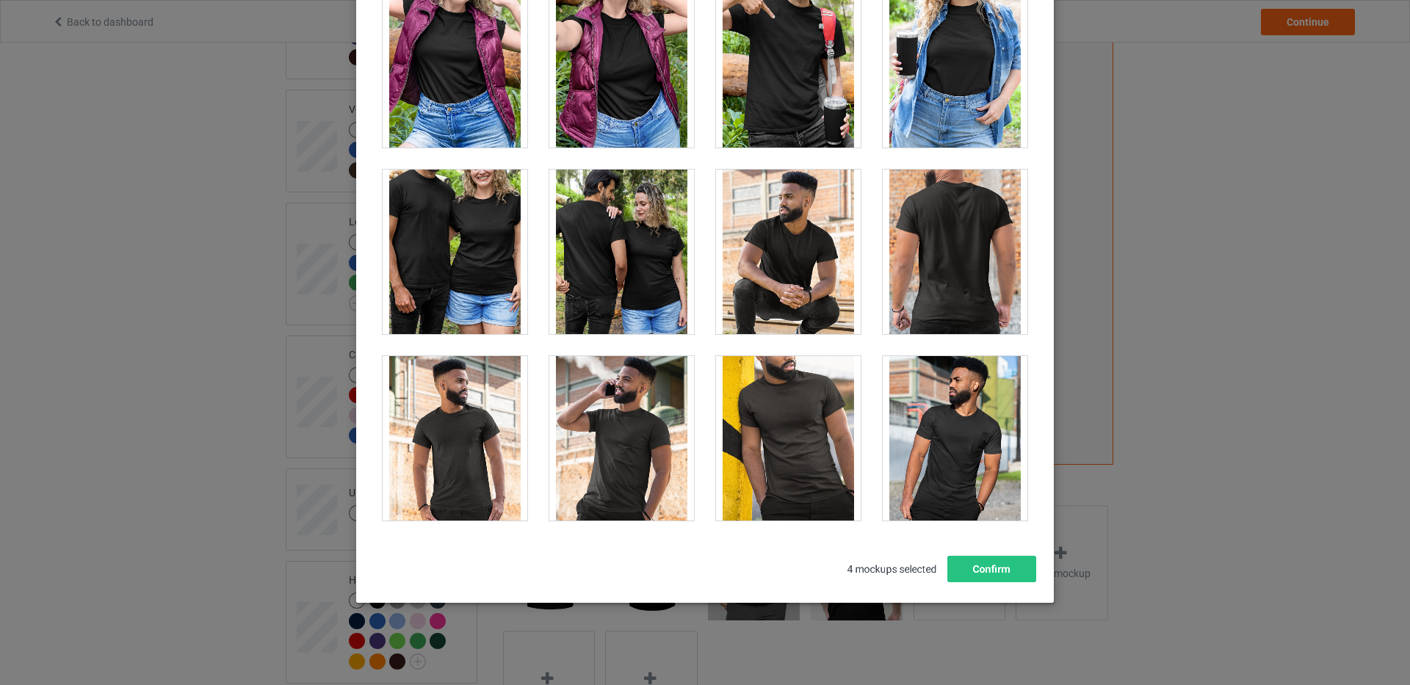
click at [637, 282] on div at bounding box center [621, 252] width 145 height 165
click at [986, 567] on button "Confirm" at bounding box center [992, 569] width 89 height 26
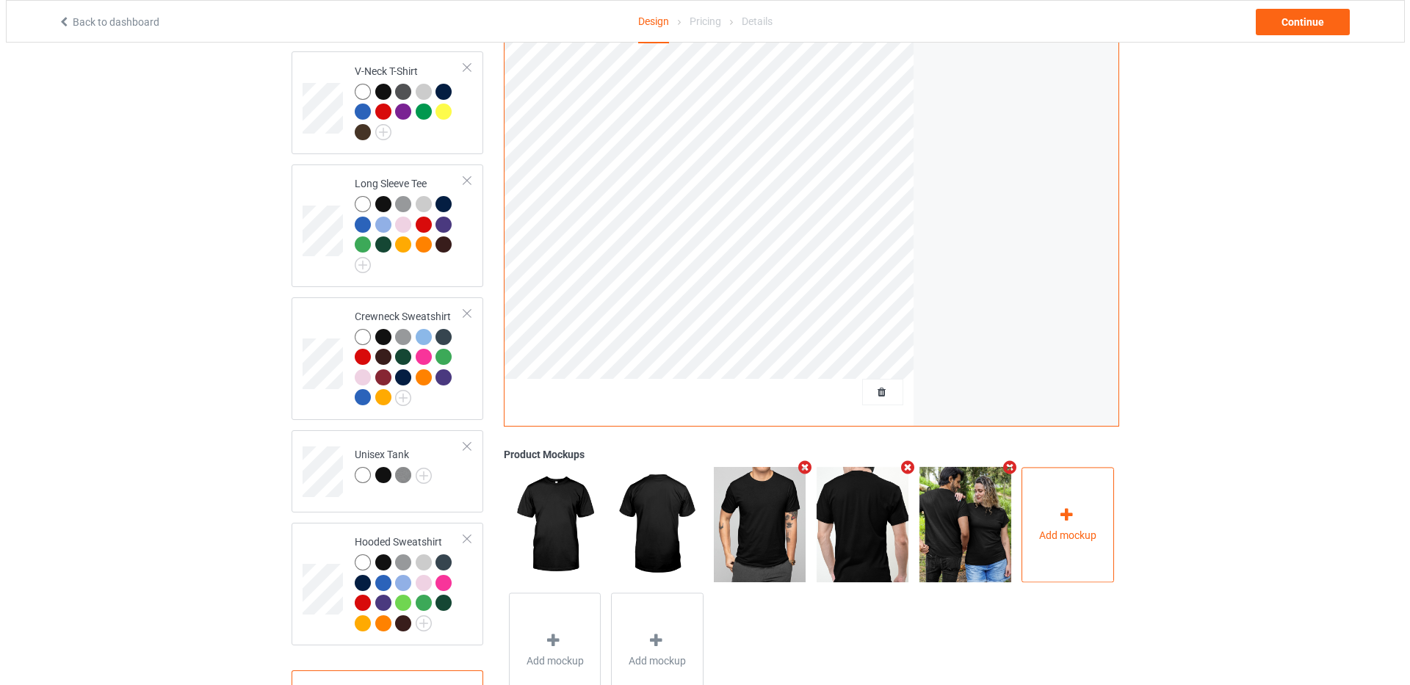
scroll to position [449, 0]
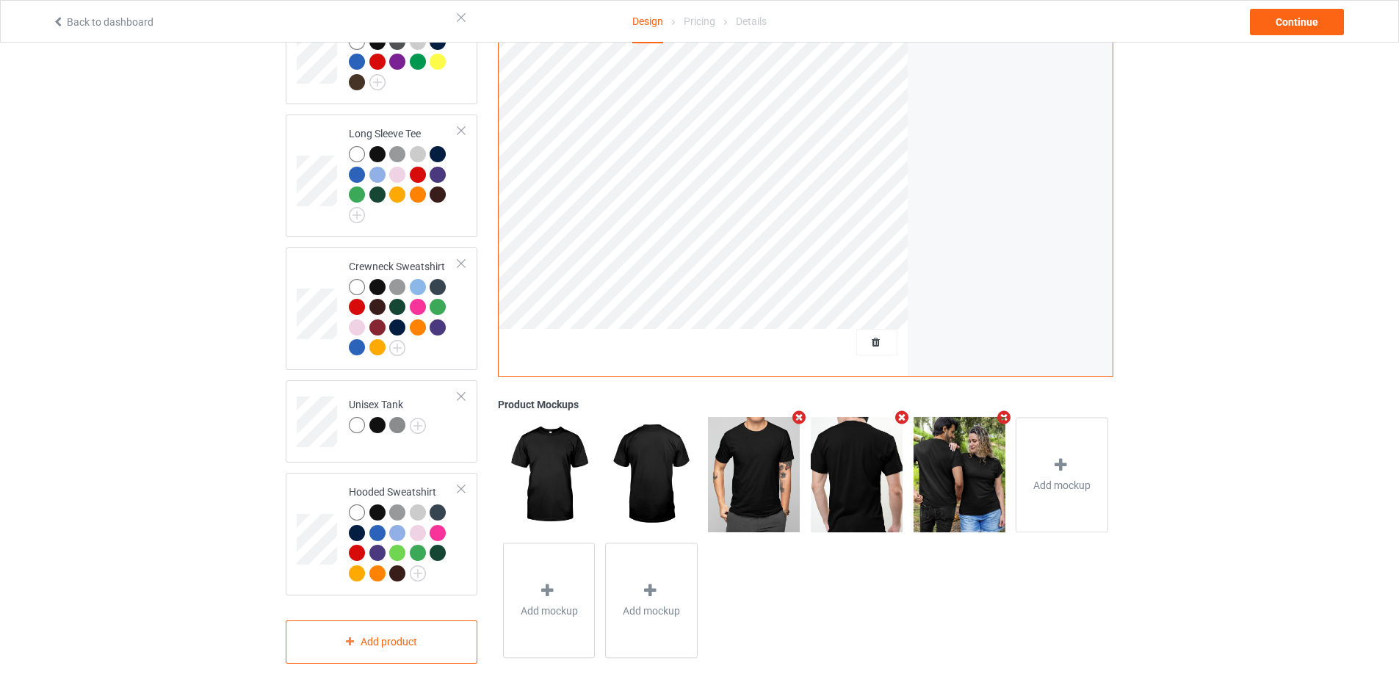
click at [1002, 411] on icon "Remove mockup" at bounding box center [1004, 418] width 18 height 15
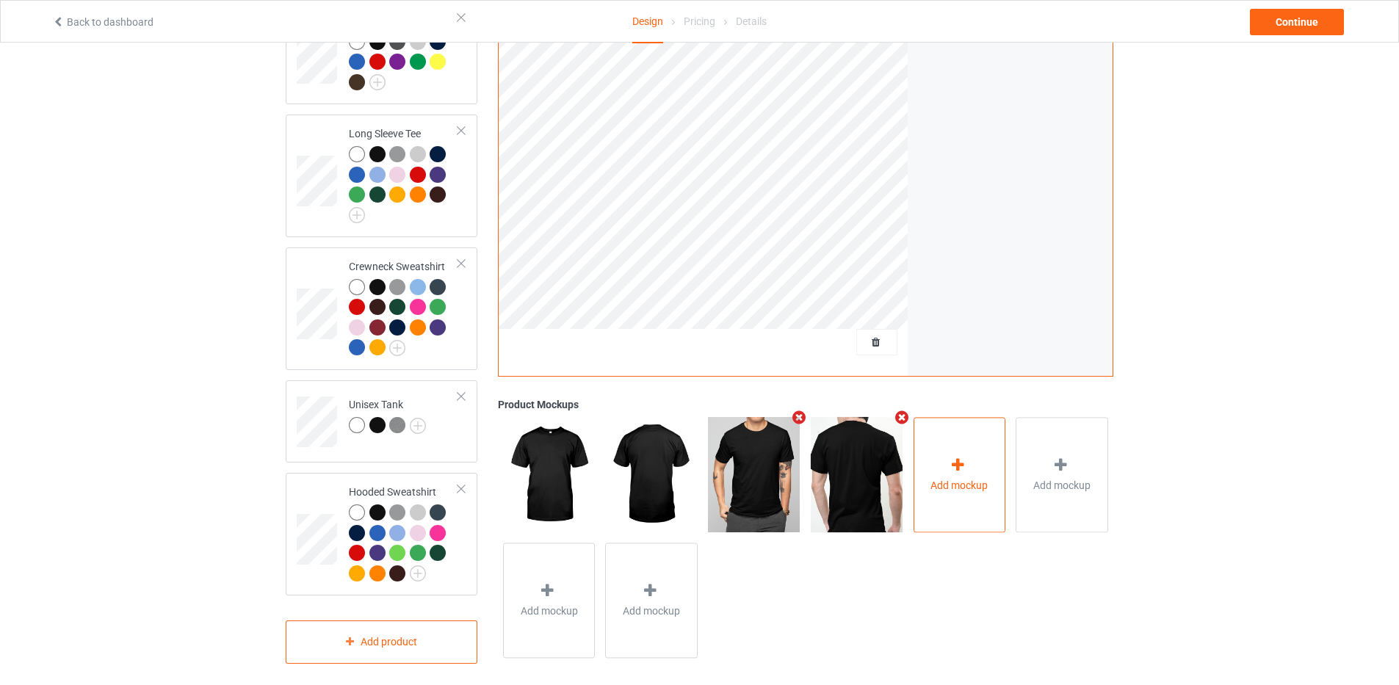
click at [959, 468] on div at bounding box center [959, 468] width 21 height 21
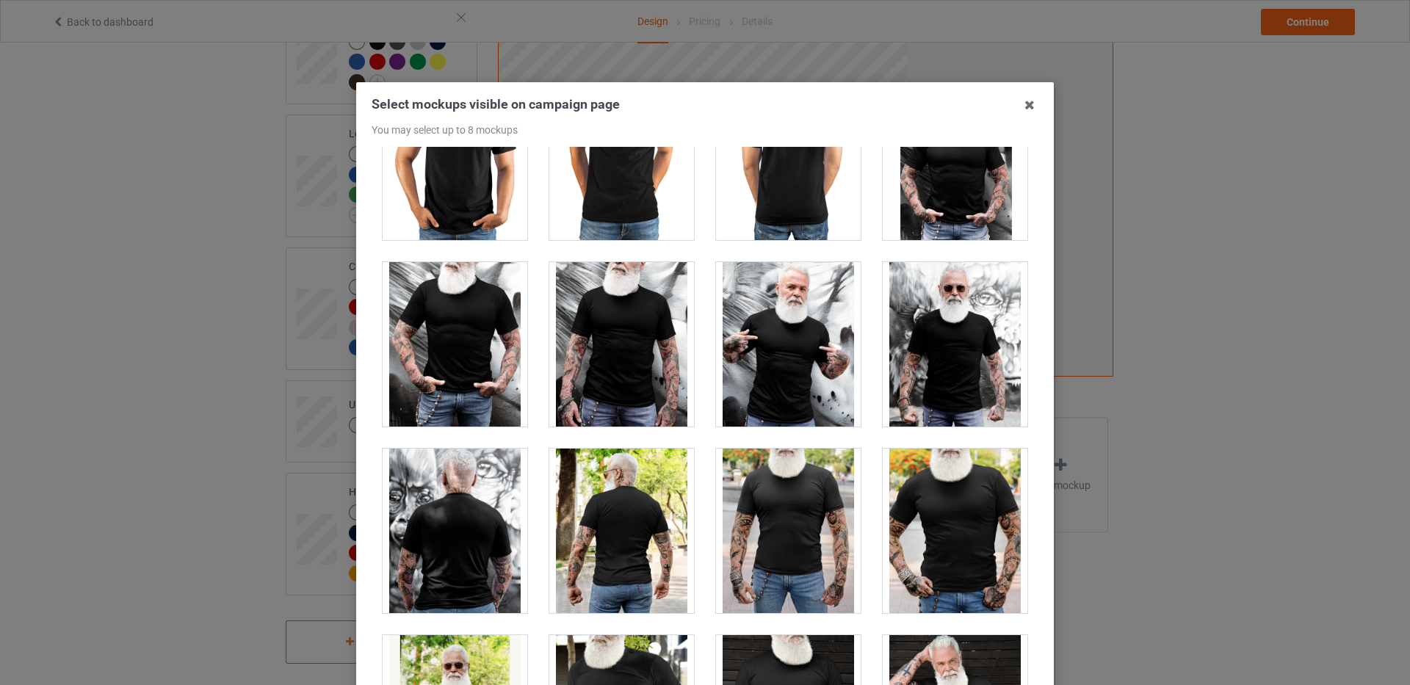
scroll to position [11648, 0]
drag, startPoint x: 1027, startPoint y: 444, endPoint x: 1217, endPoint y: 129, distance: 368.7
click at [1217, 129] on div "Select mockups visible on campaign page You may select up to 8 mockups 1 2 4 3 …" at bounding box center [705, 342] width 1410 height 685
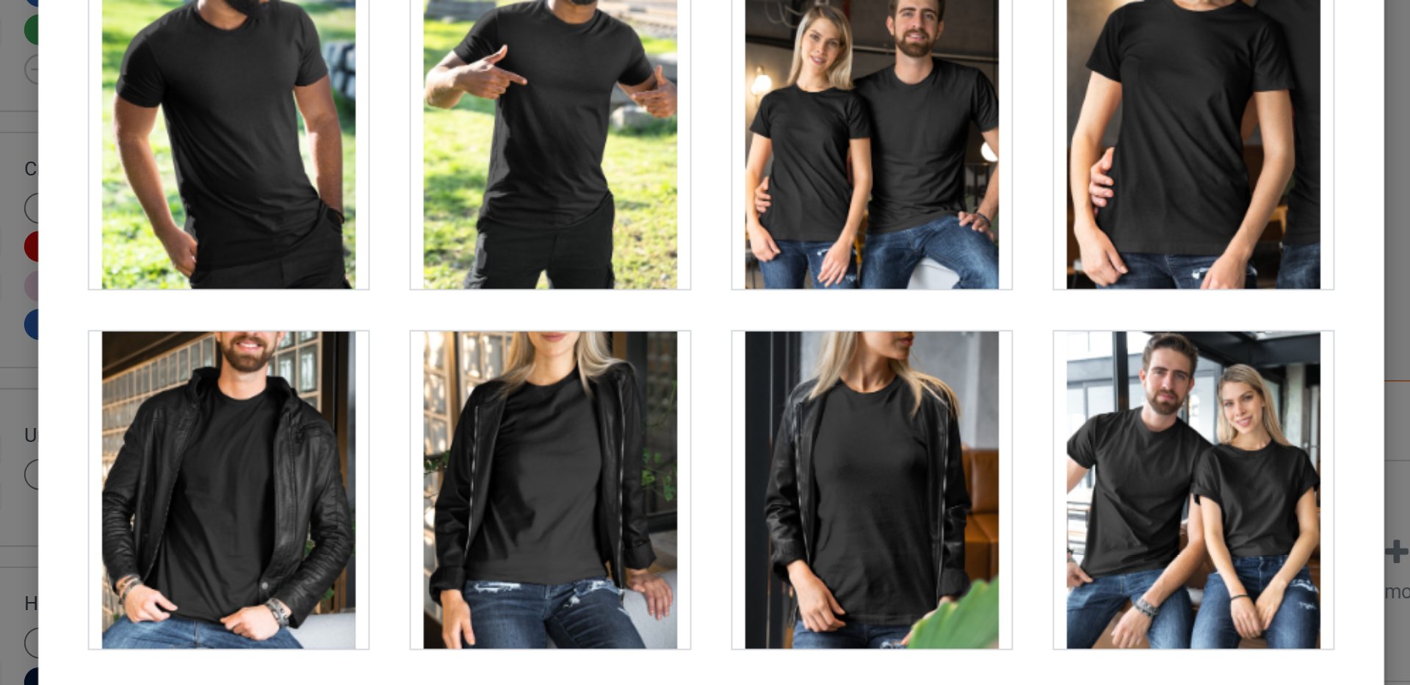
scroll to position [17600, 0]
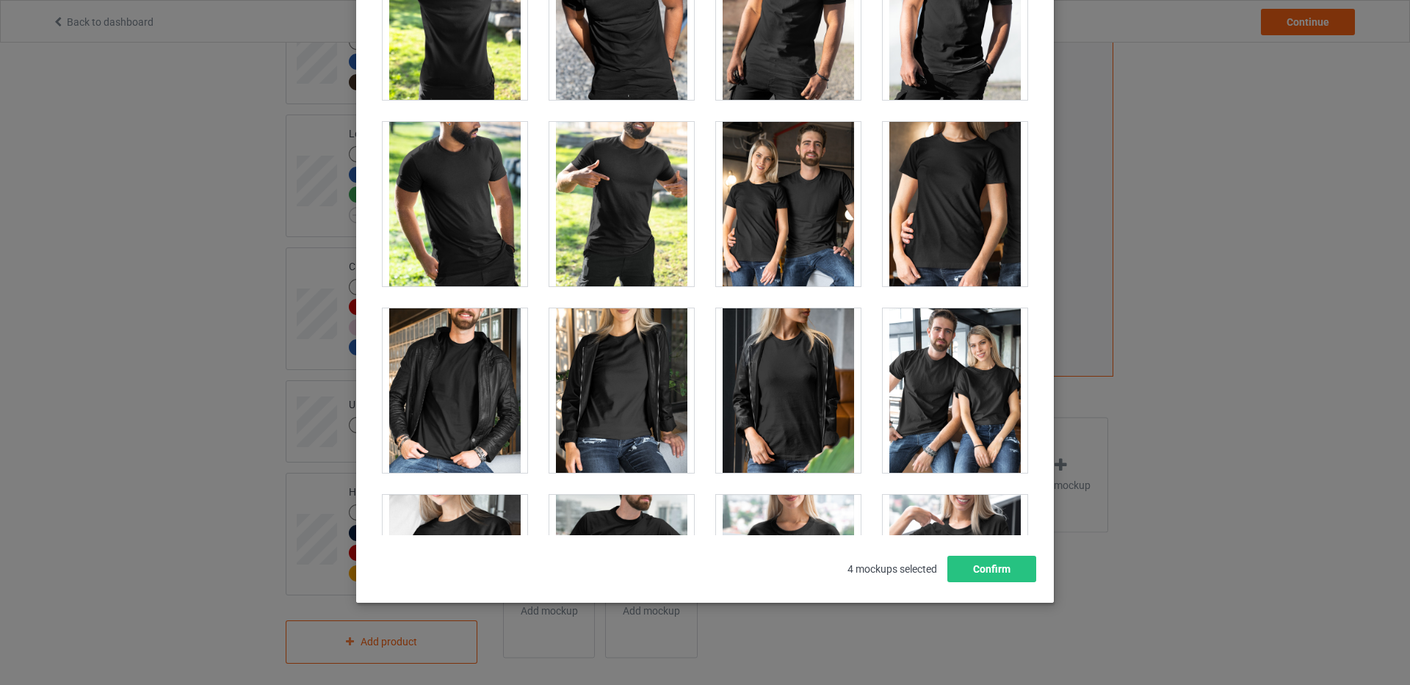
click at [1306, 267] on div "Select mockups visible on campaign page You may select up to 8 mockups 1 2 4 3 …" at bounding box center [705, 342] width 1410 height 685
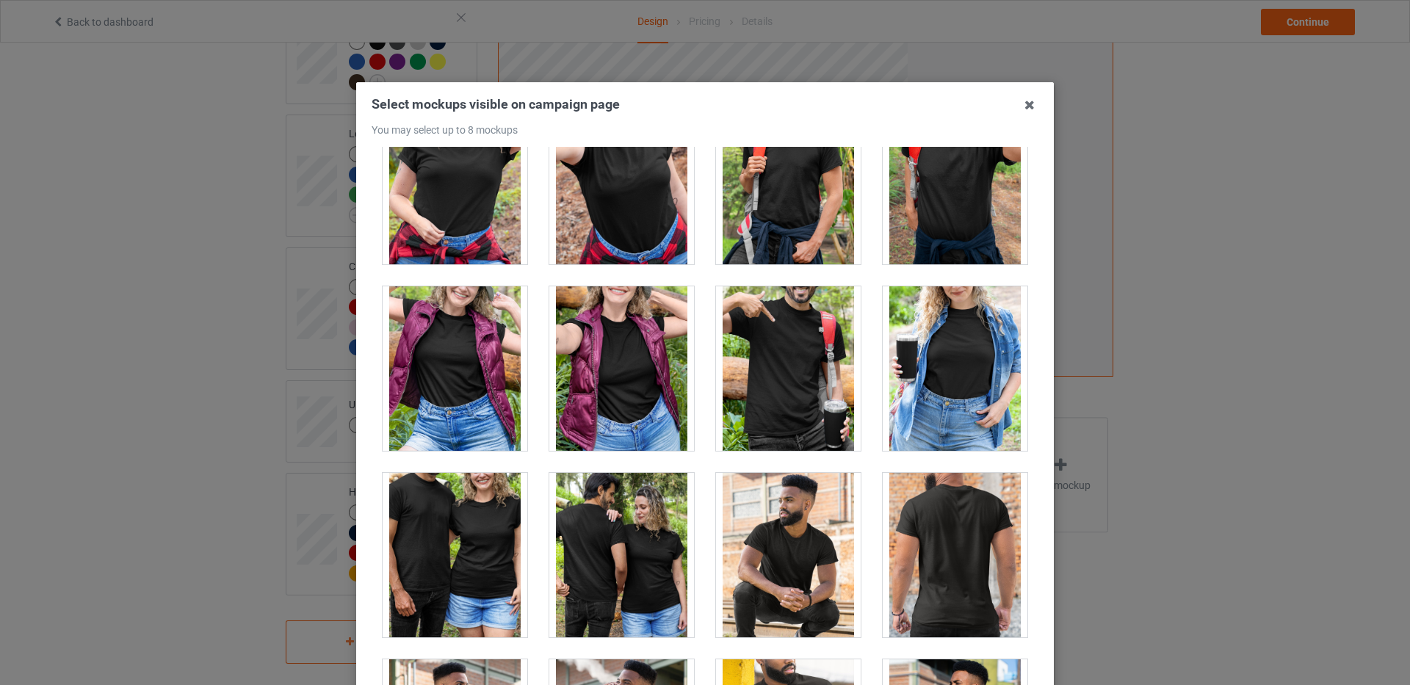
scroll to position [16645, 0]
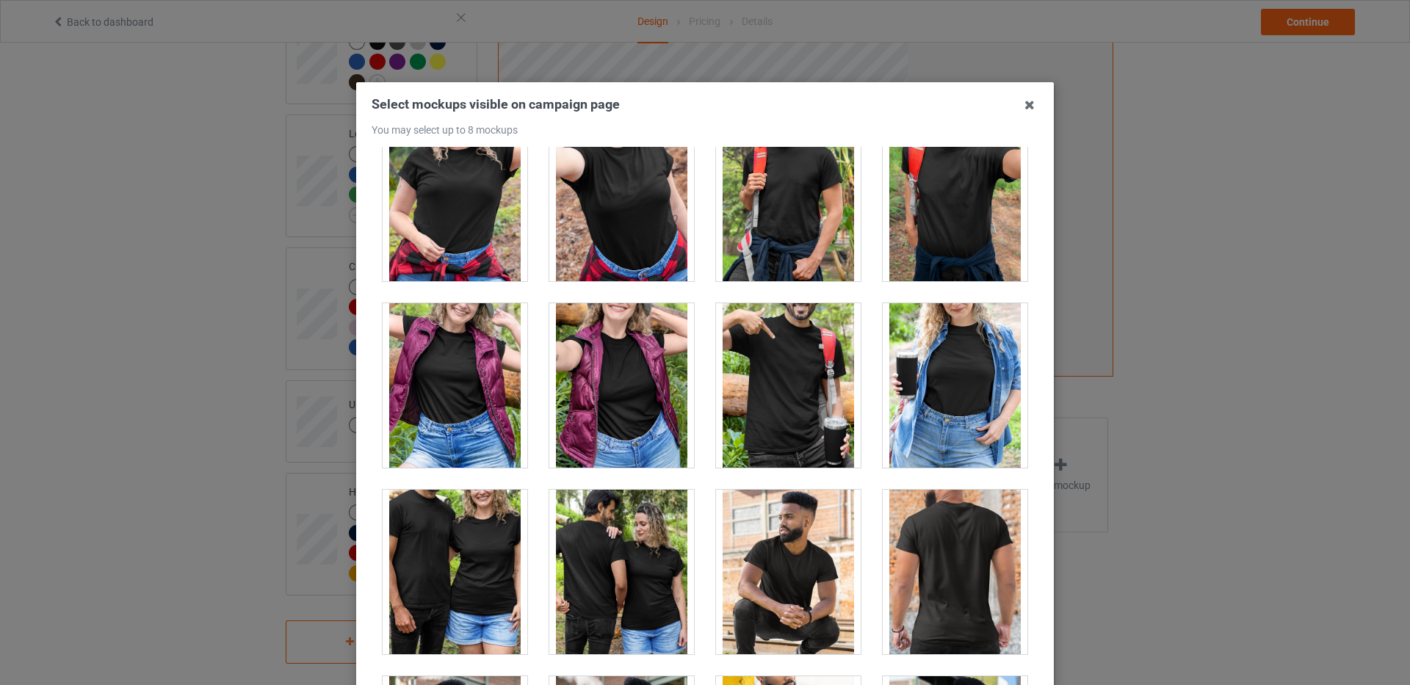
click at [1024, 101] on icon at bounding box center [1030, 105] width 24 height 24
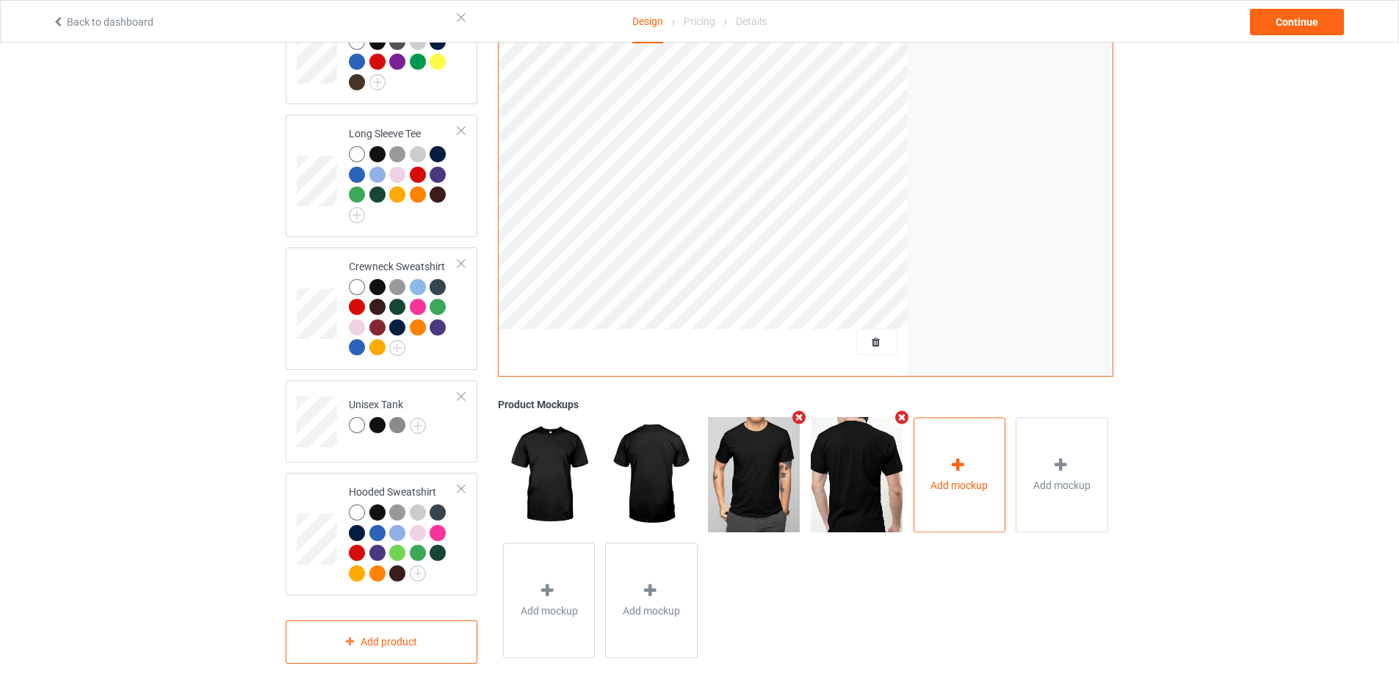
click at [970, 458] on div "Add mockup" at bounding box center [960, 475] width 93 height 115
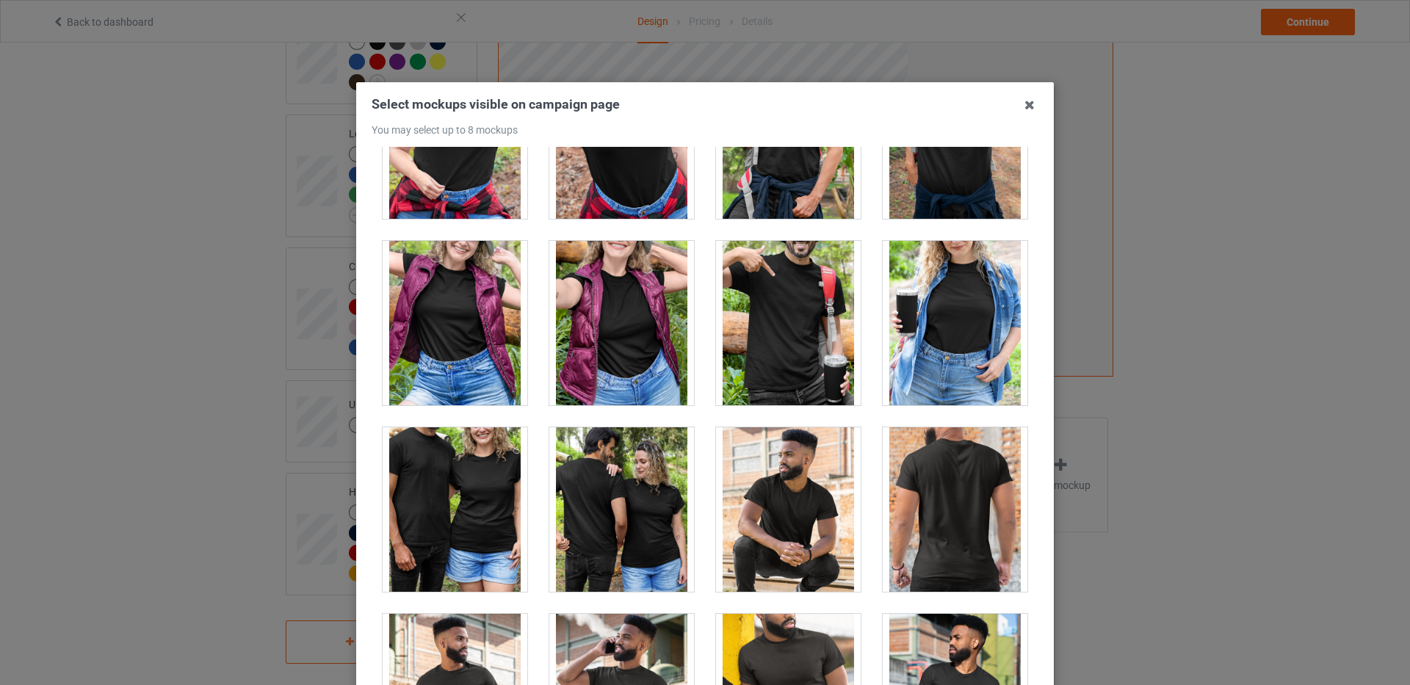
scroll to position [16738, 0]
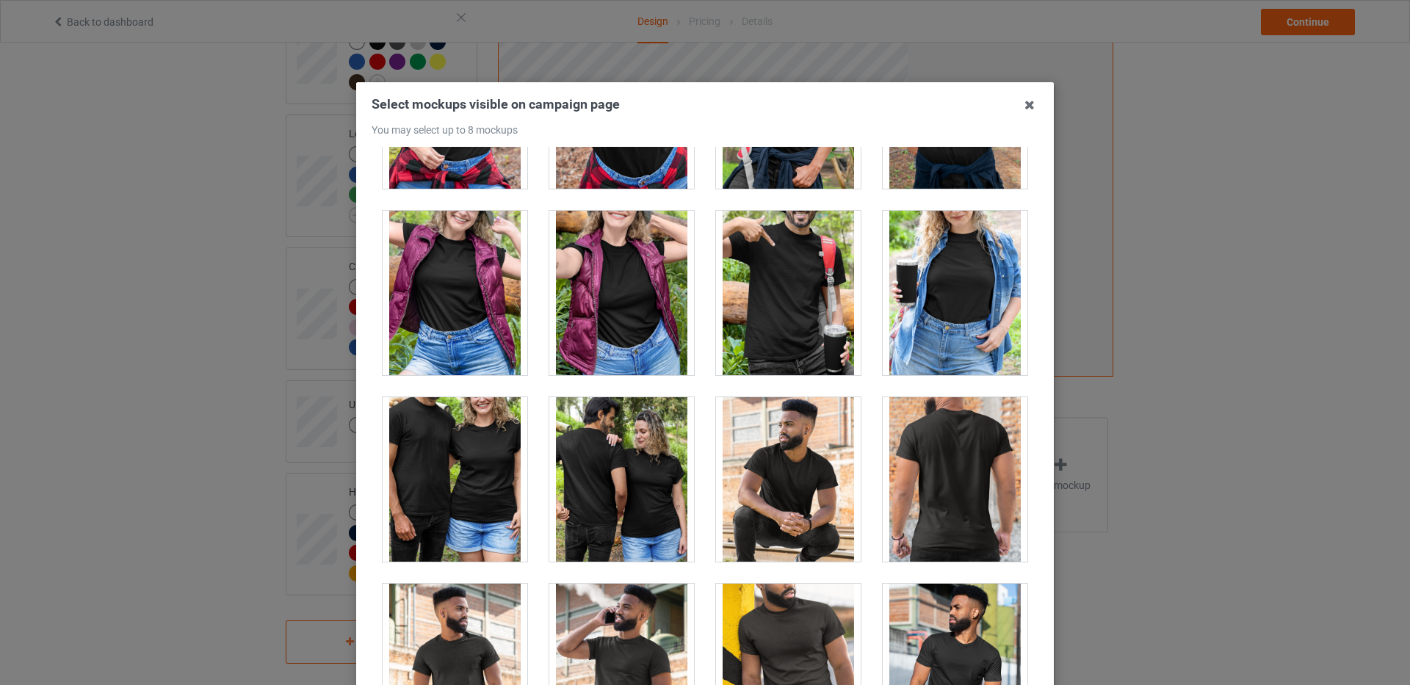
click at [626, 481] on div at bounding box center [621, 479] width 145 height 165
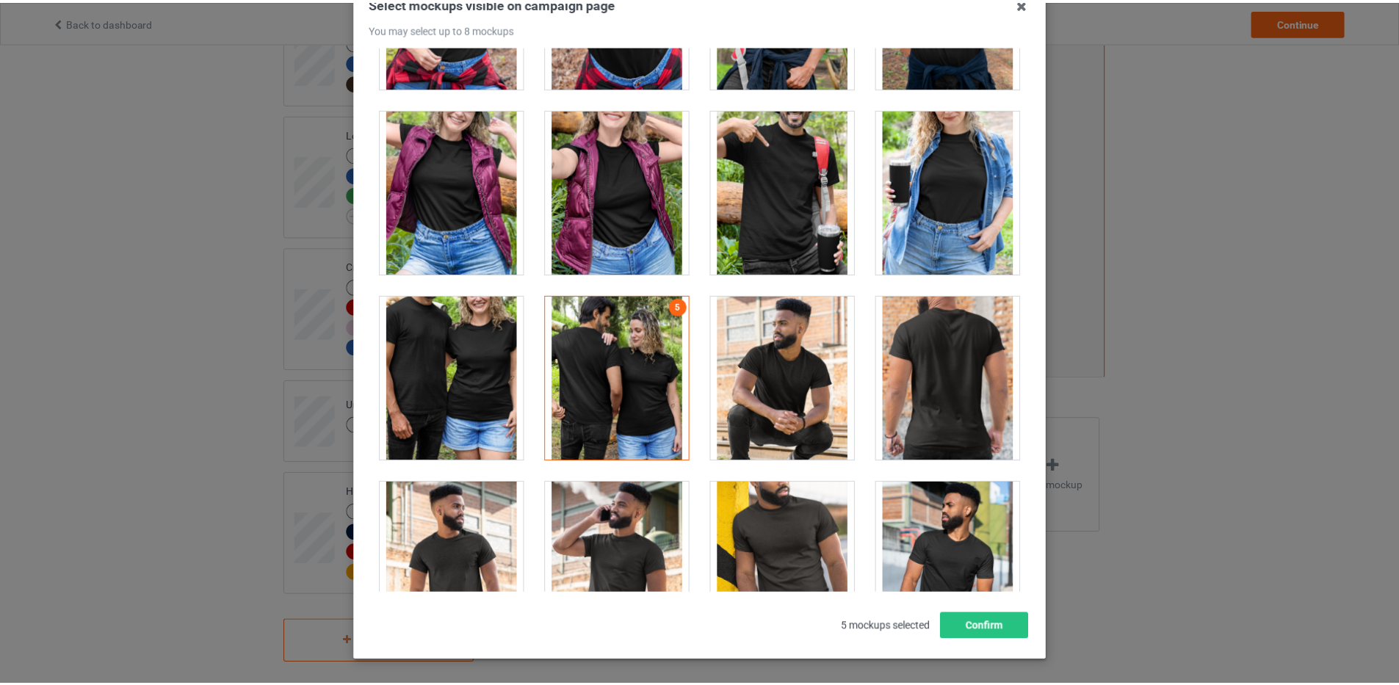
scroll to position [159, 0]
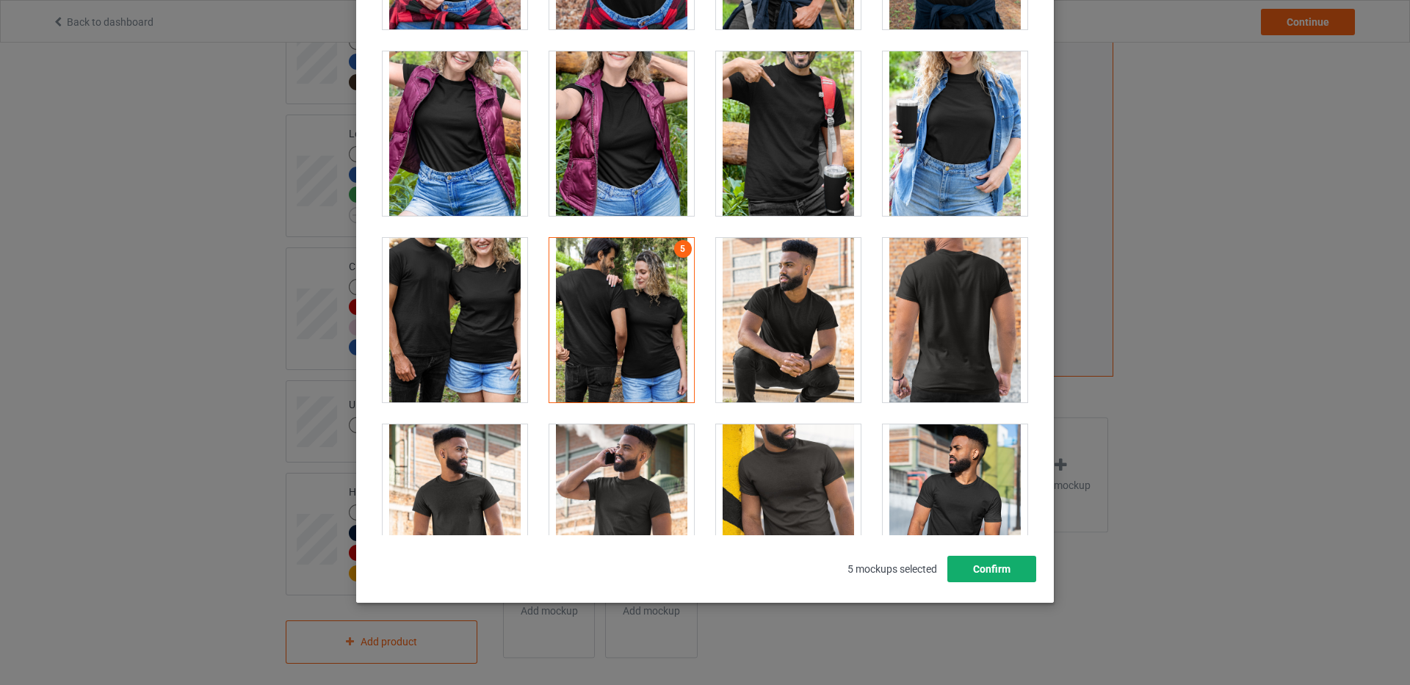
click at [1001, 575] on button "Confirm" at bounding box center [992, 569] width 89 height 26
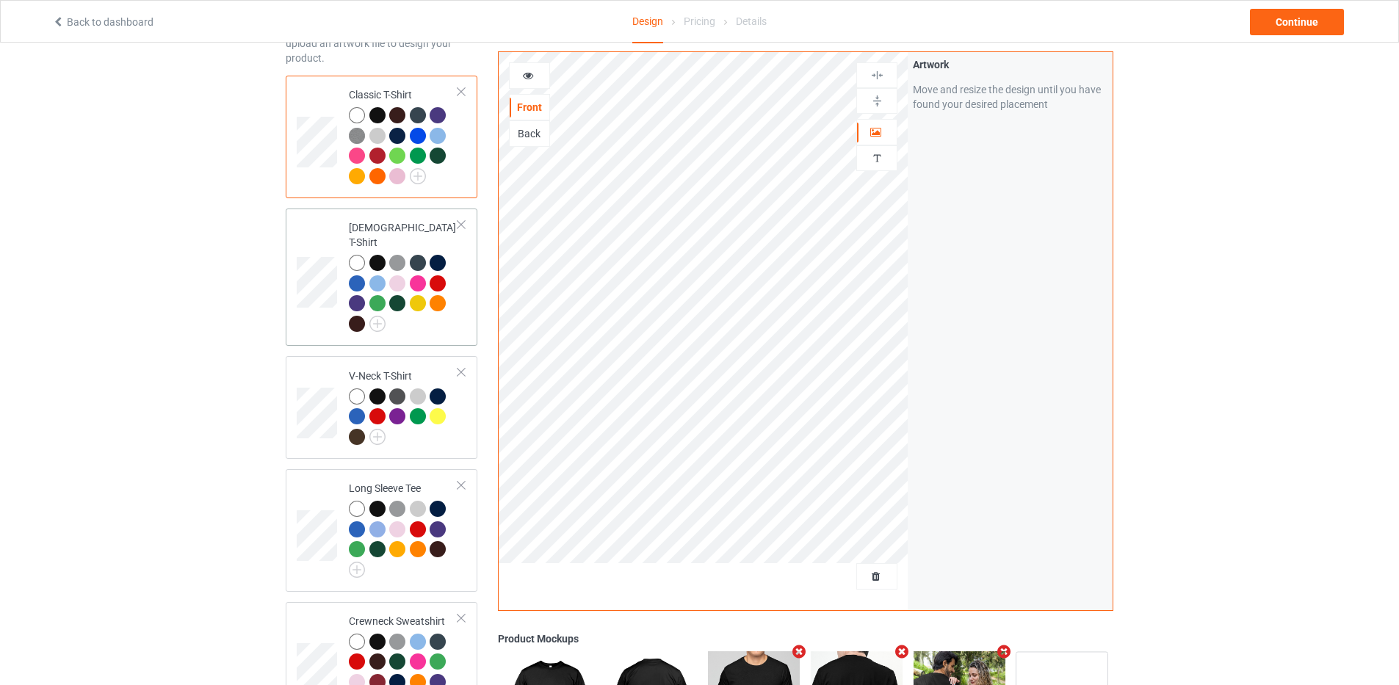
scroll to position [82, 0]
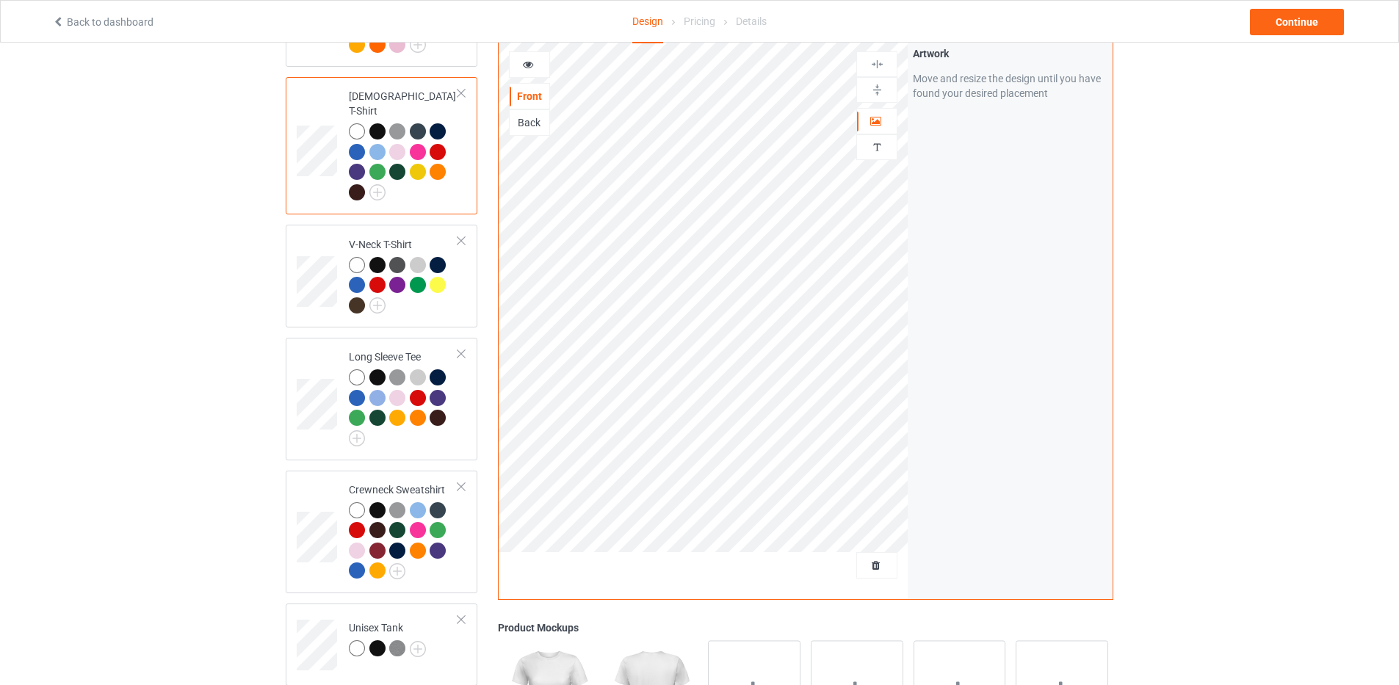
scroll to position [228, 0]
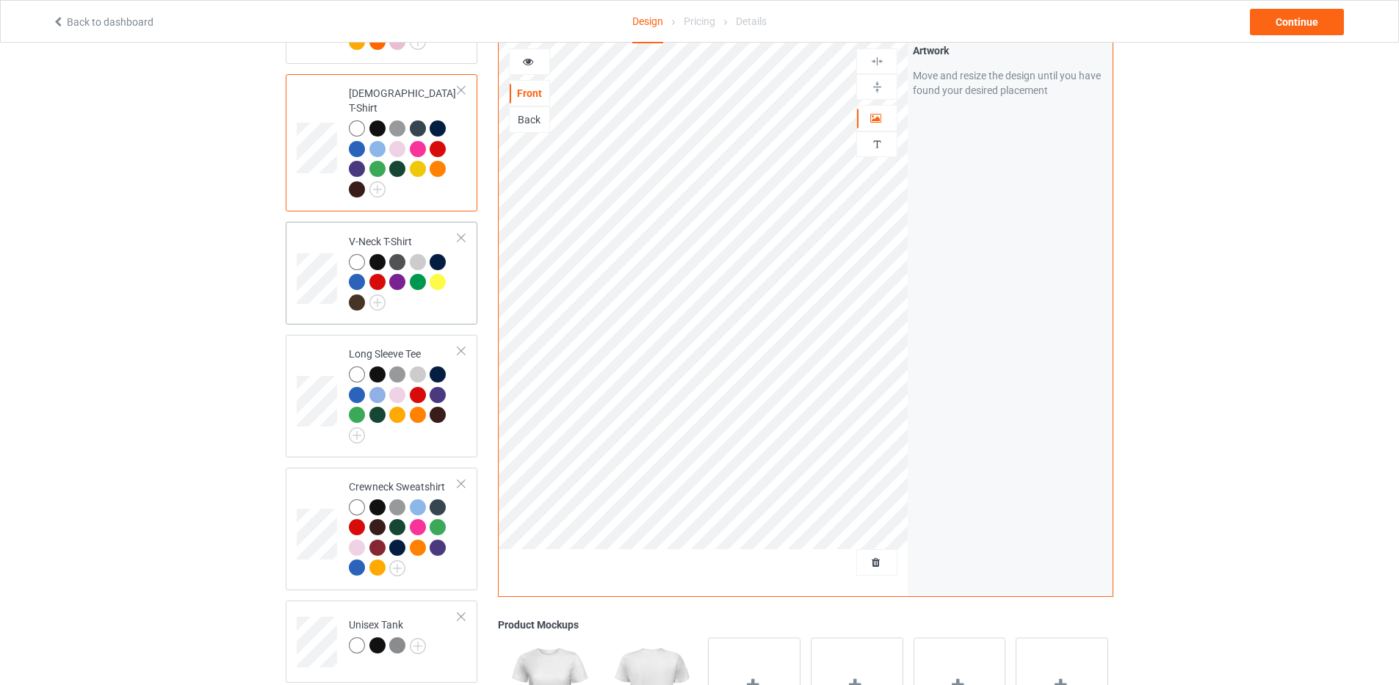
click at [379, 254] on div at bounding box center [377, 262] width 16 height 16
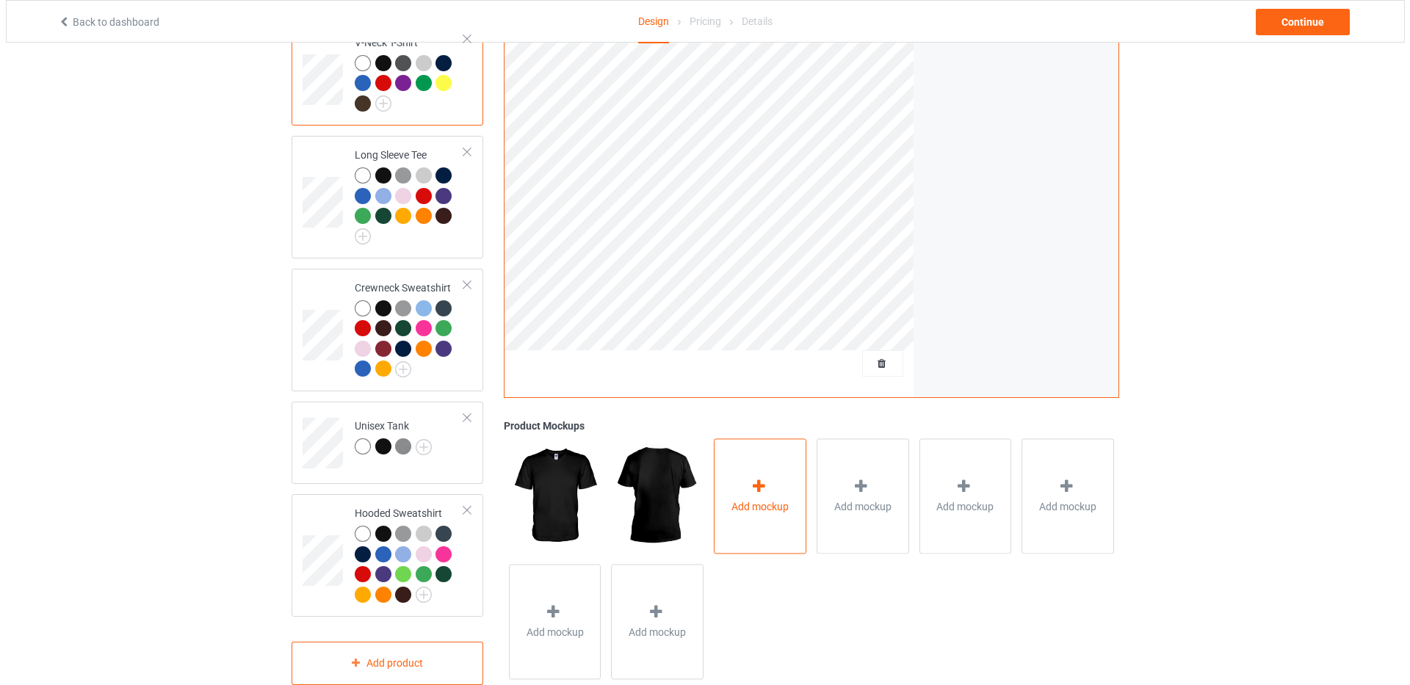
scroll to position [449, 0]
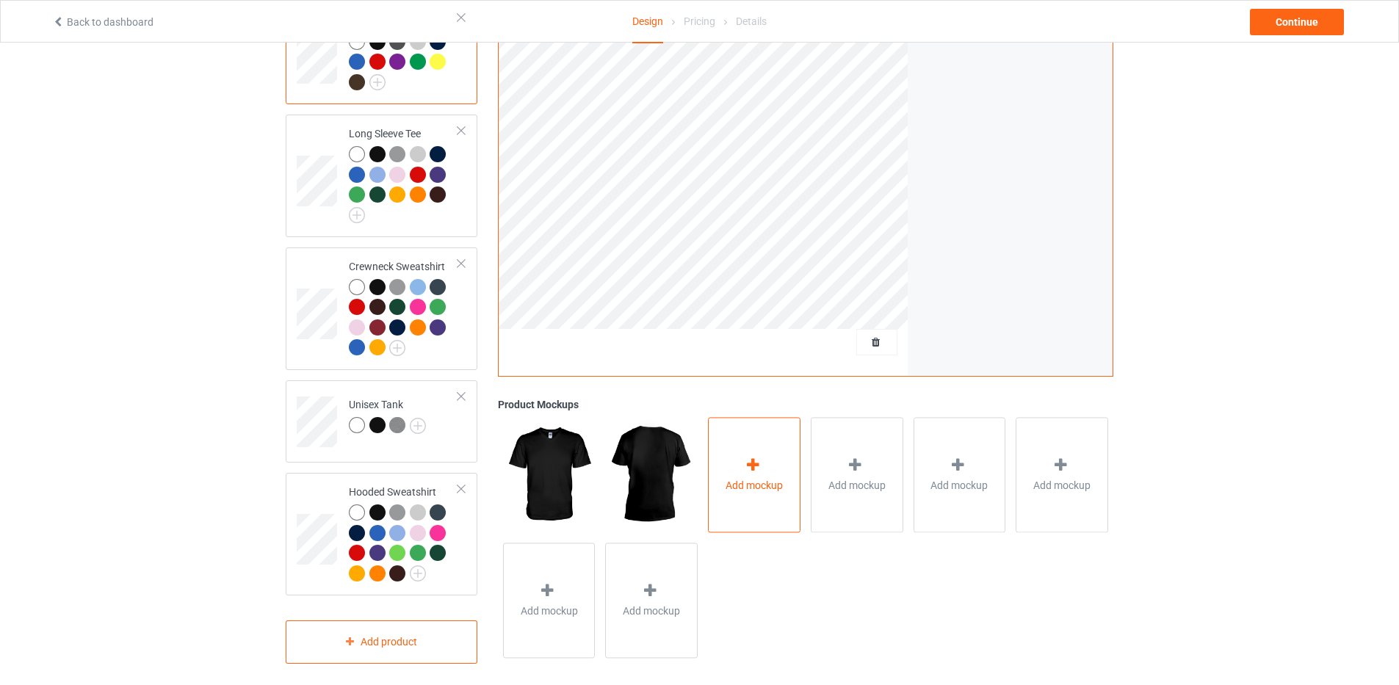
click at [746, 481] on span "Add mockup" at bounding box center [754, 486] width 57 height 15
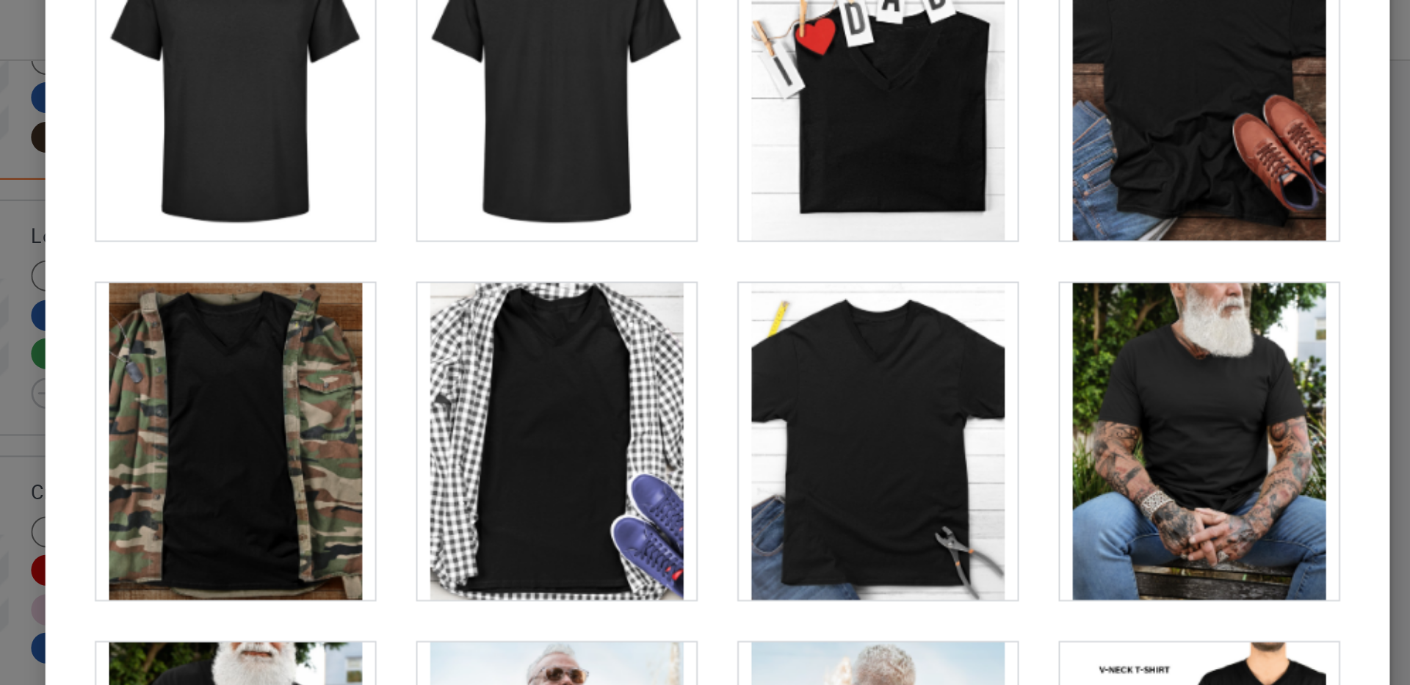
scroll to position [159, 0]
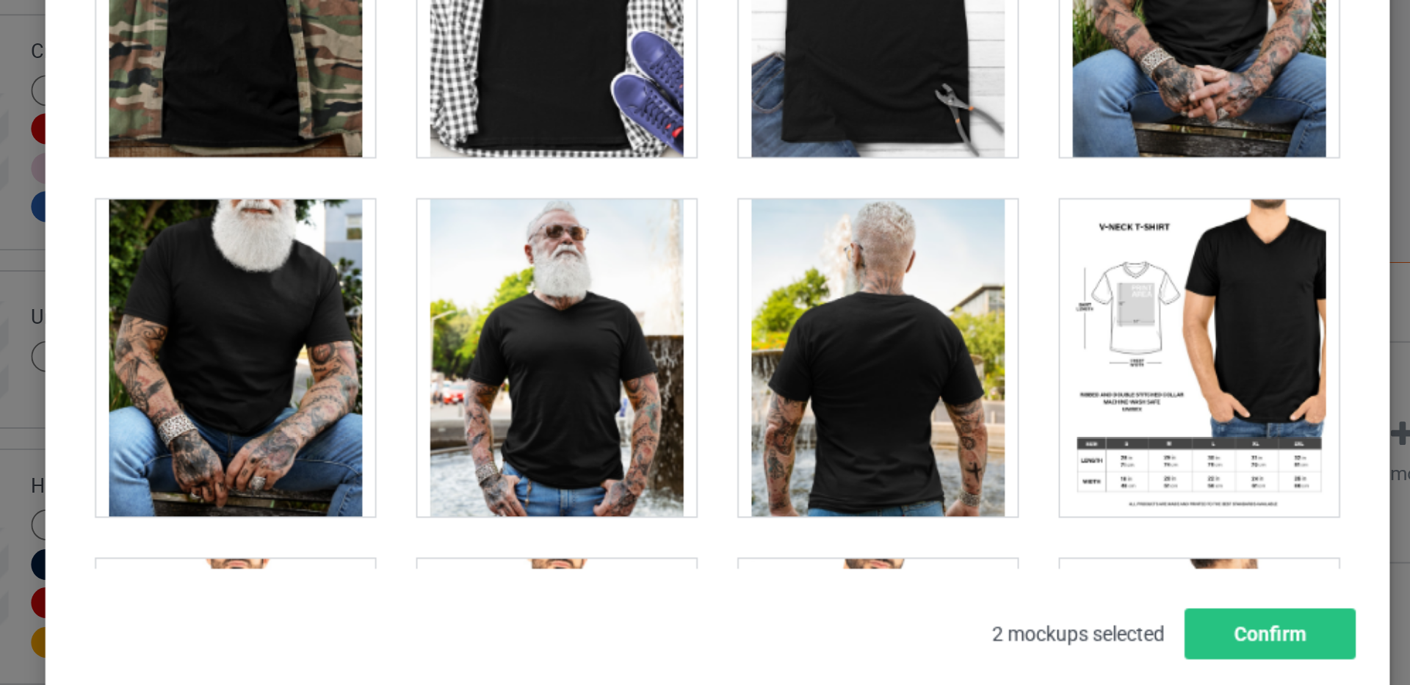
click at [641, 438] on div at bounding box center [621, 426] width 145 height 165
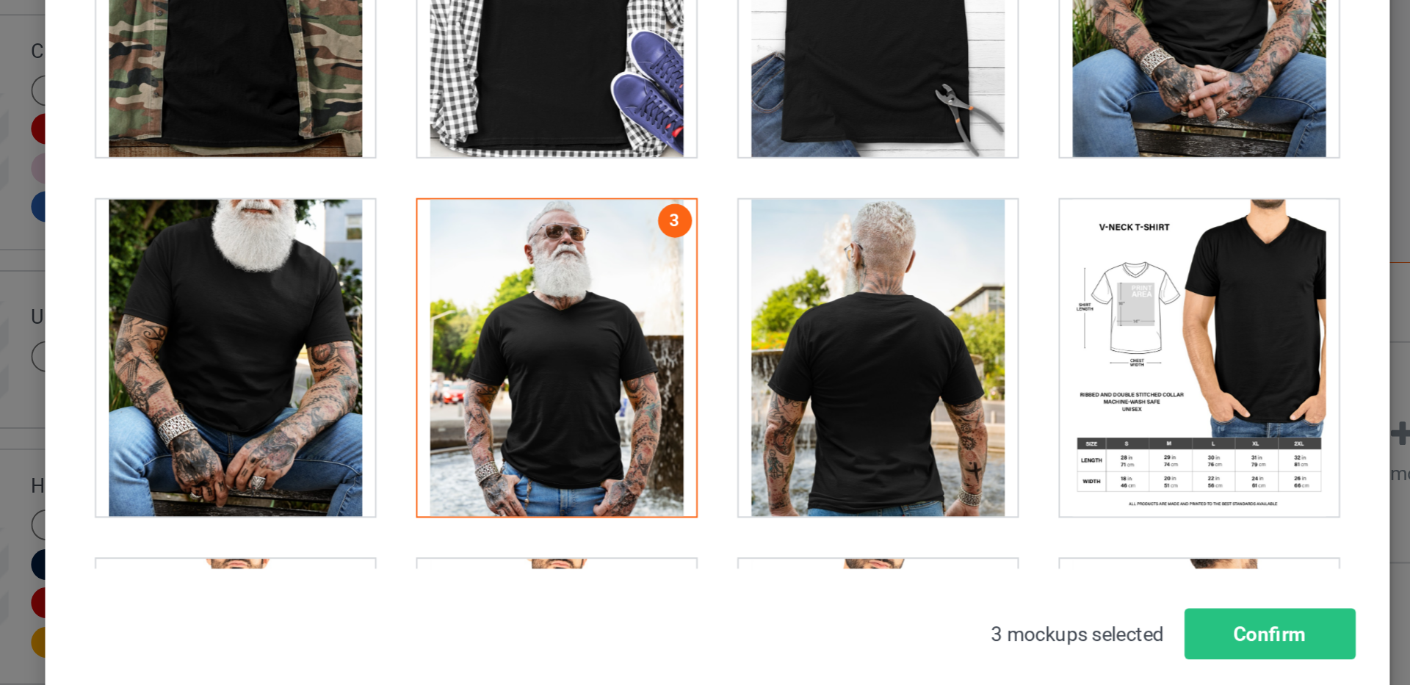
click at [769, 438] on div at bounding box center [788, 426] width 145 height 165
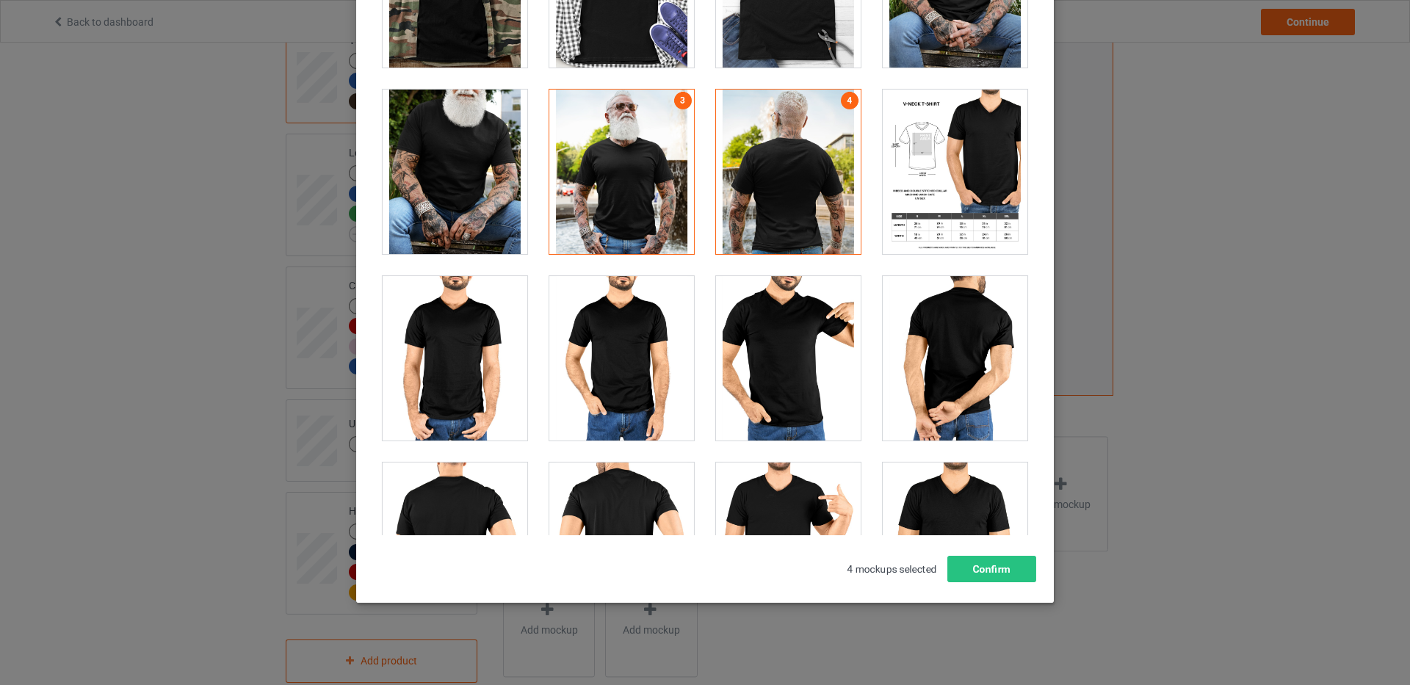
scroll to position [884, 0]
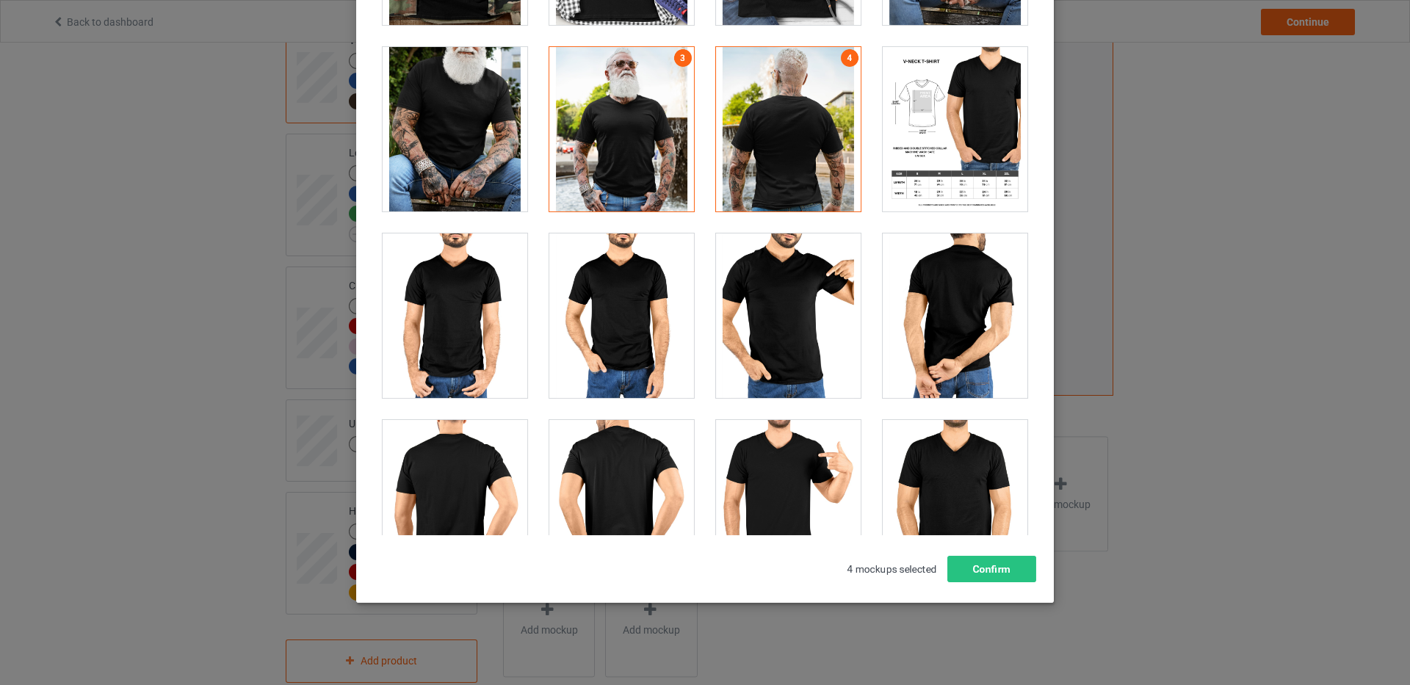
click at [640, 92] on div at bounding box center [621, 129] width 145 height 165
click at [794, 109] on div at bounding box center [788, 129] width 145 height 165
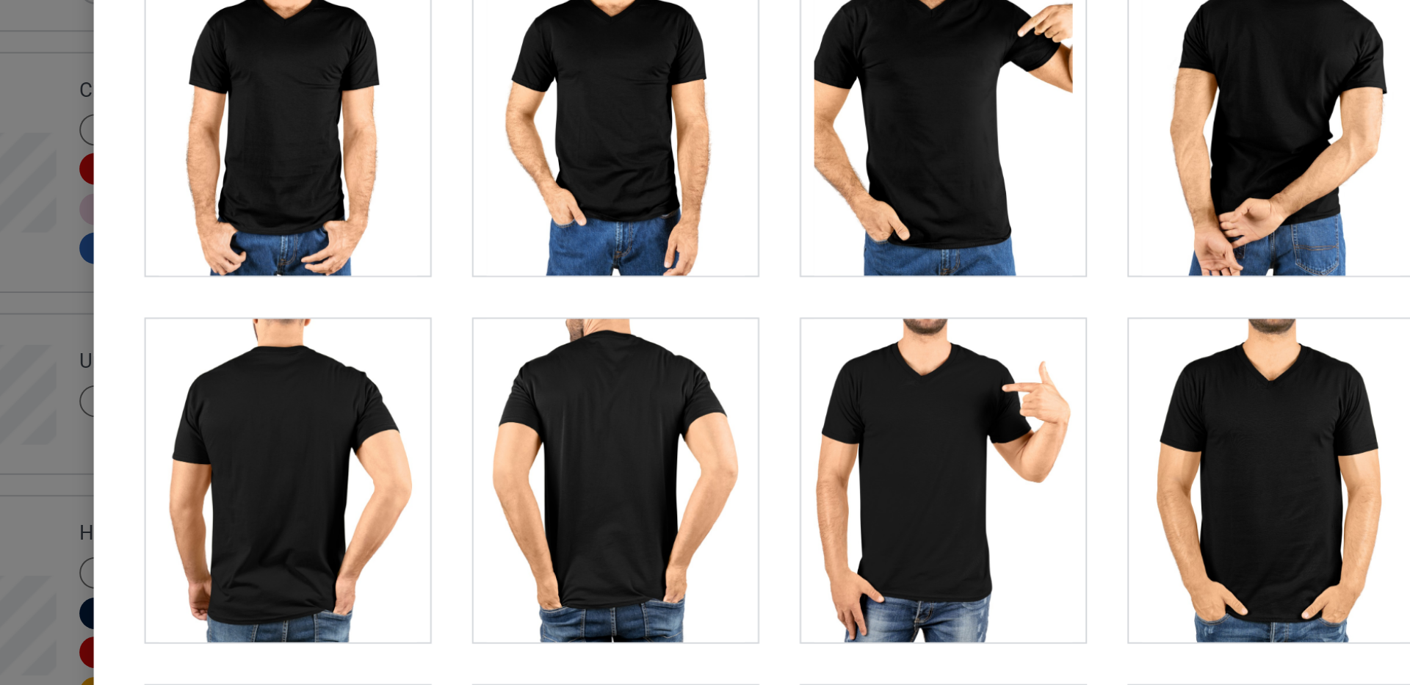
scroll to position [0, 0]
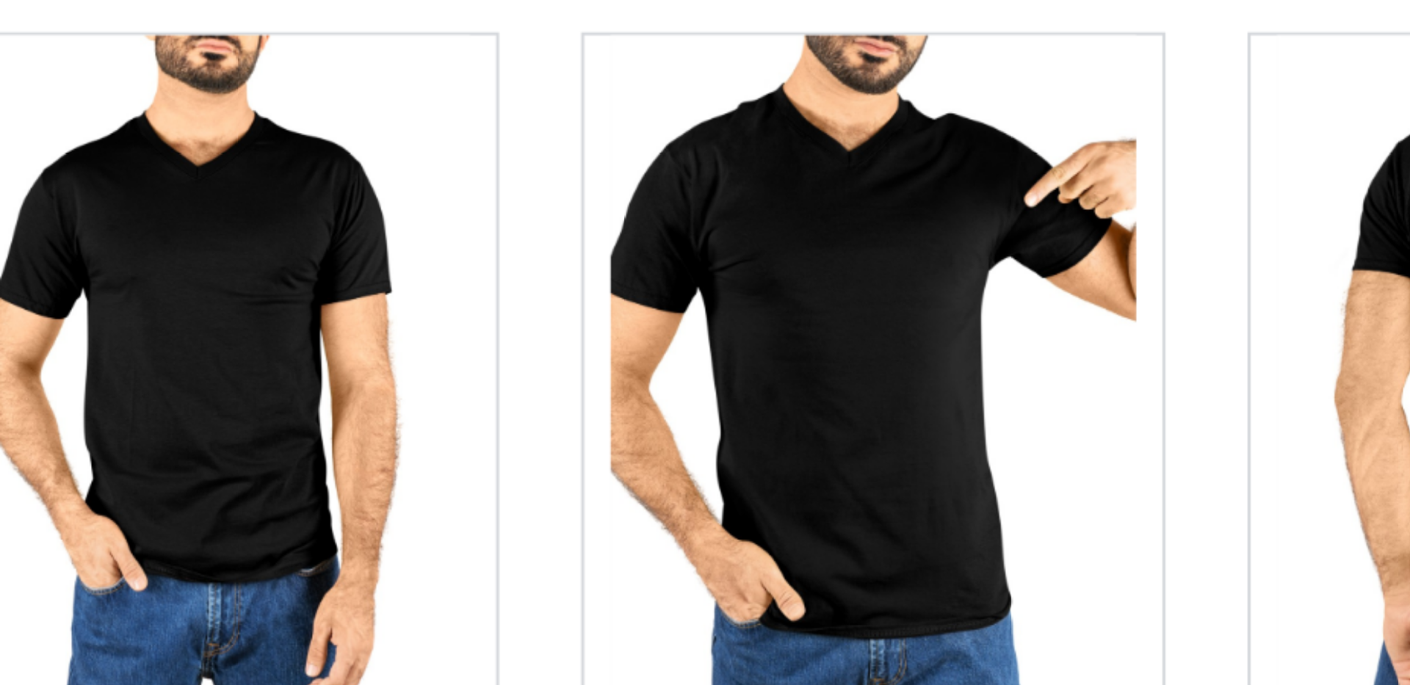
click at [787, 306] on div at bounding box center [788, 313] width 145 height 165
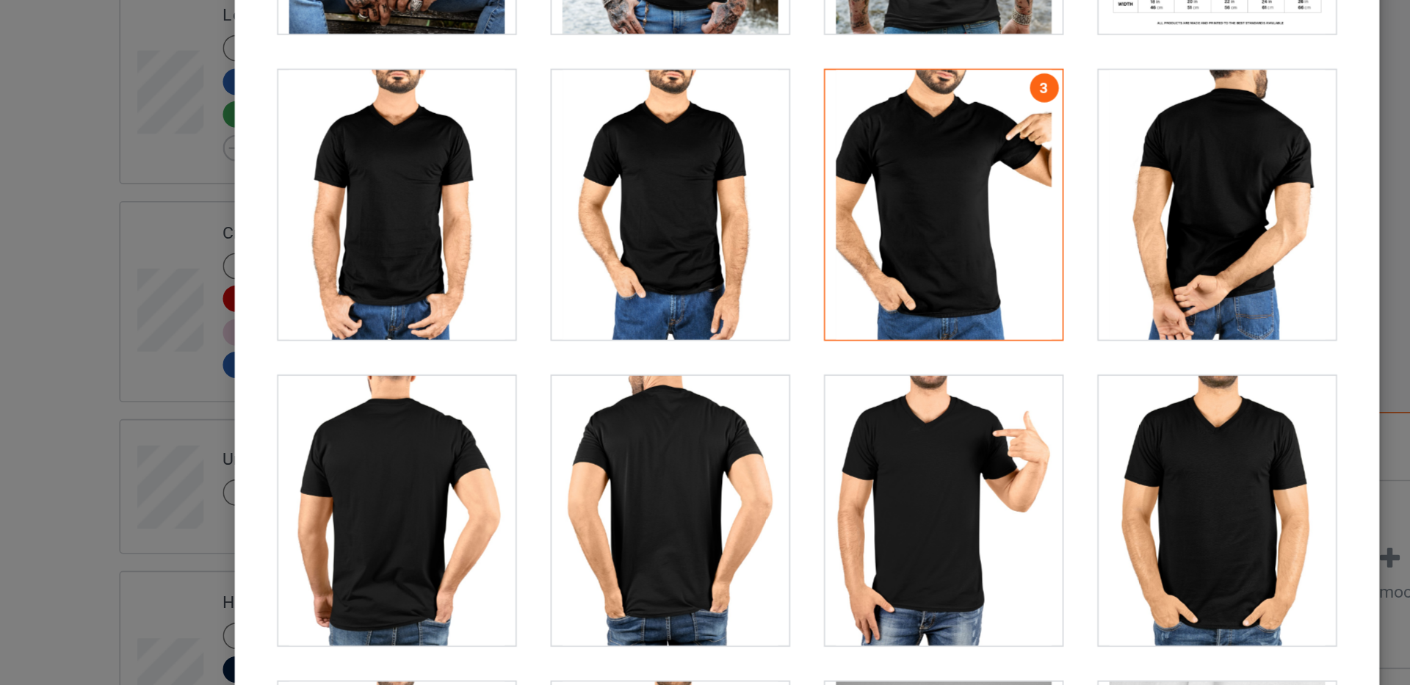
scroll to position [45, 0]
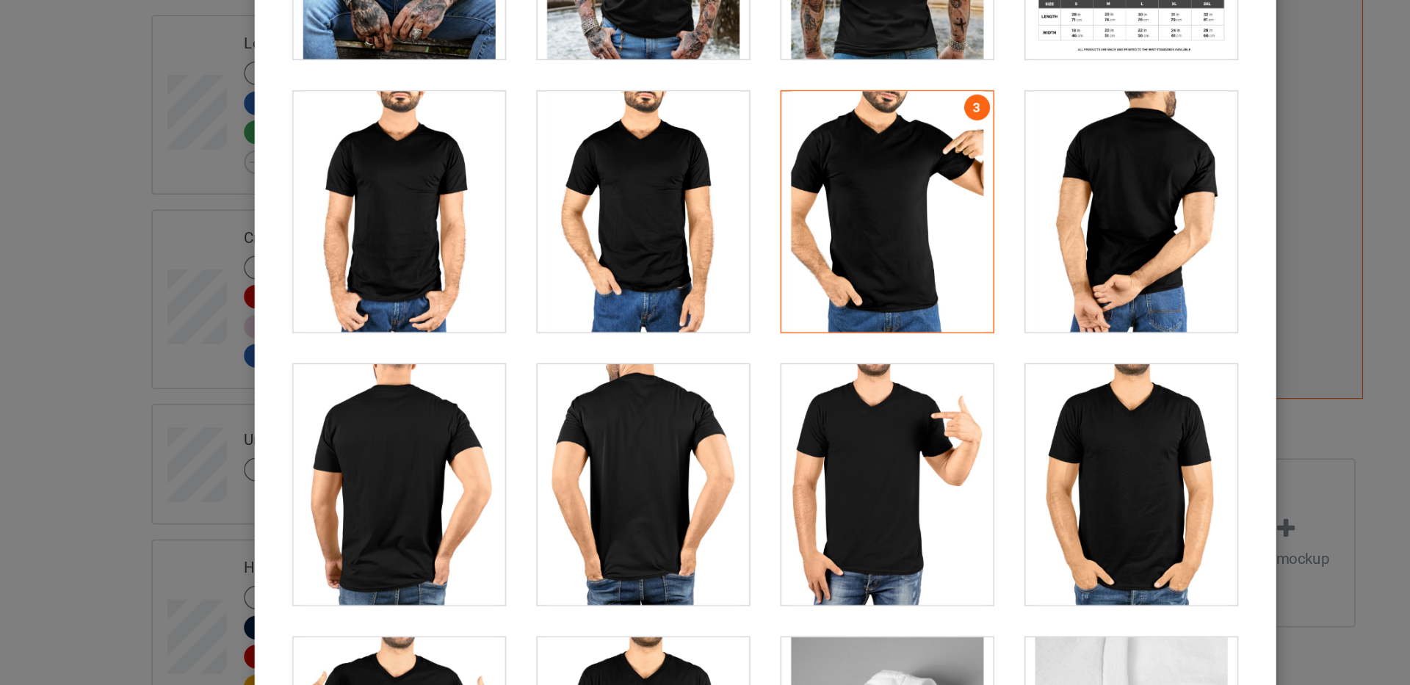
click at [977, 264] on div at bounding box center [955, 268] width 145 height 165
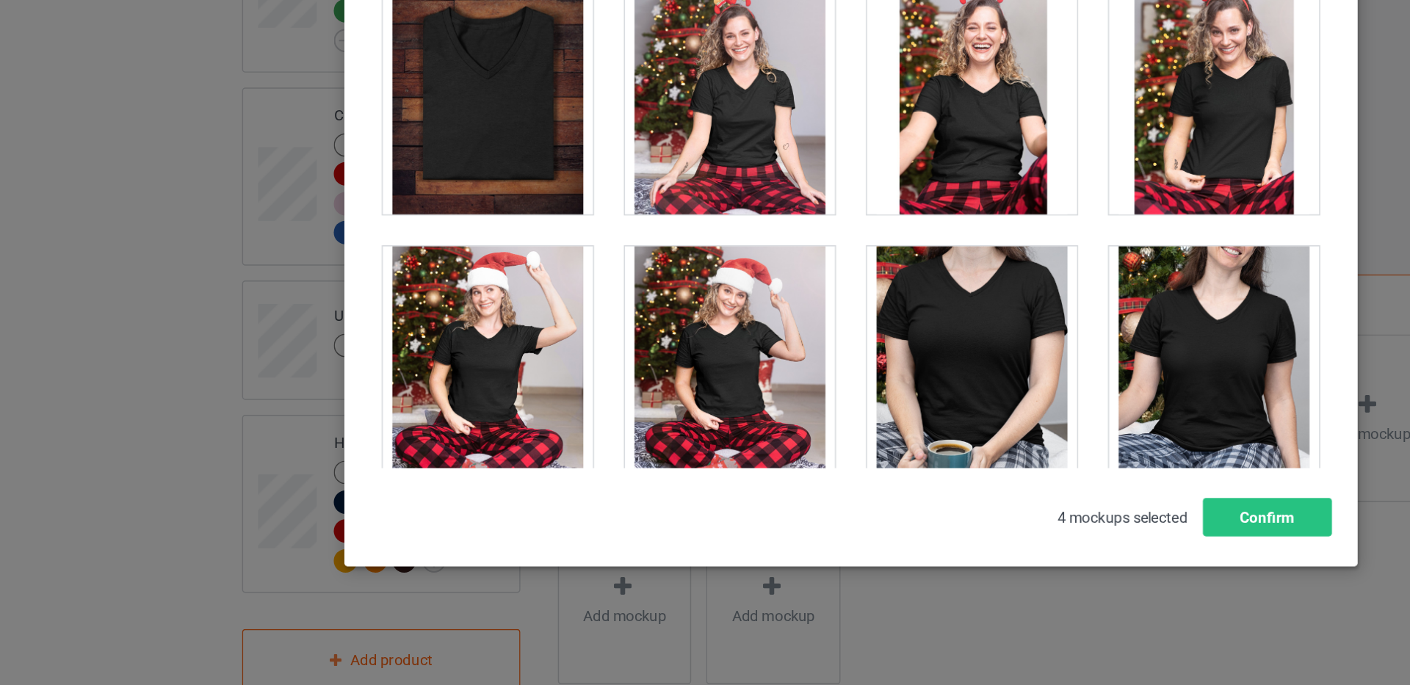
scroll to position [422, 0]
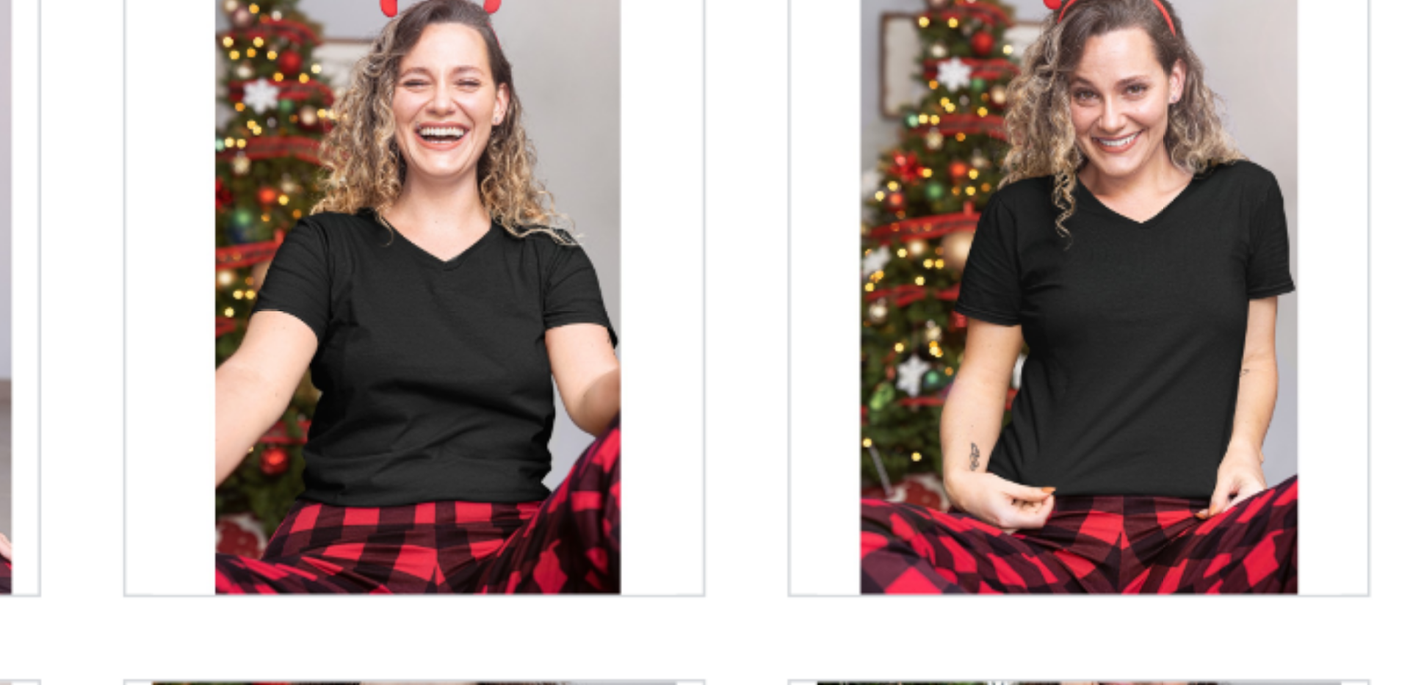
click at [970, 309] on div at bounding box center [955, 278] width 145 height 165
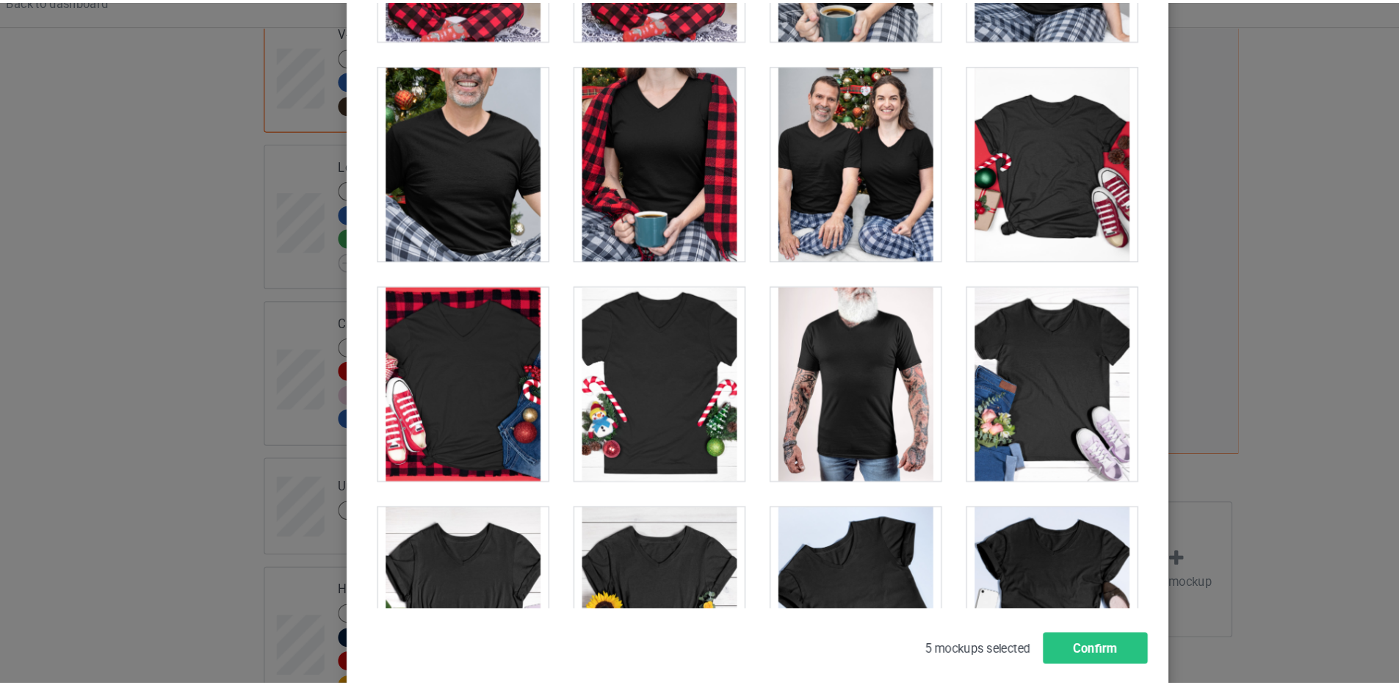
scroll to position [2350, 0]
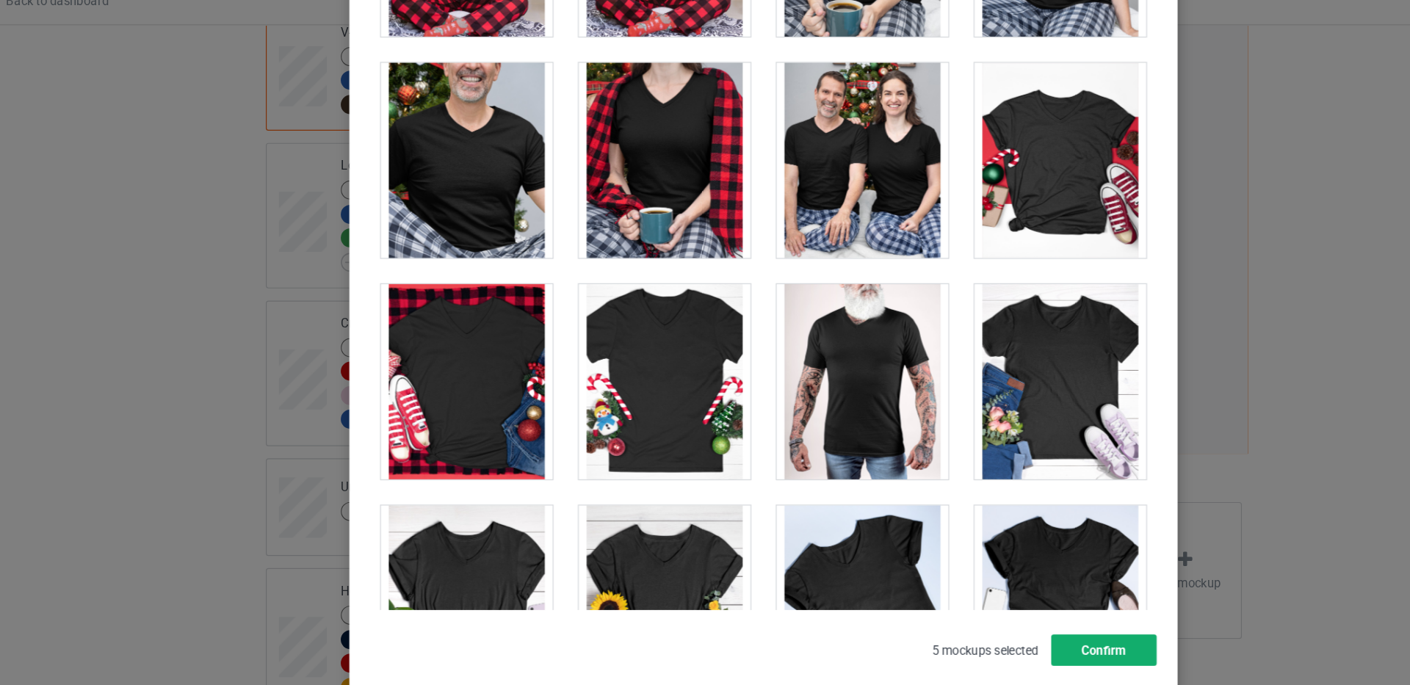
click at [989, 569] on button "Confirm" at bounding box center [992, 569] width 89 height 26
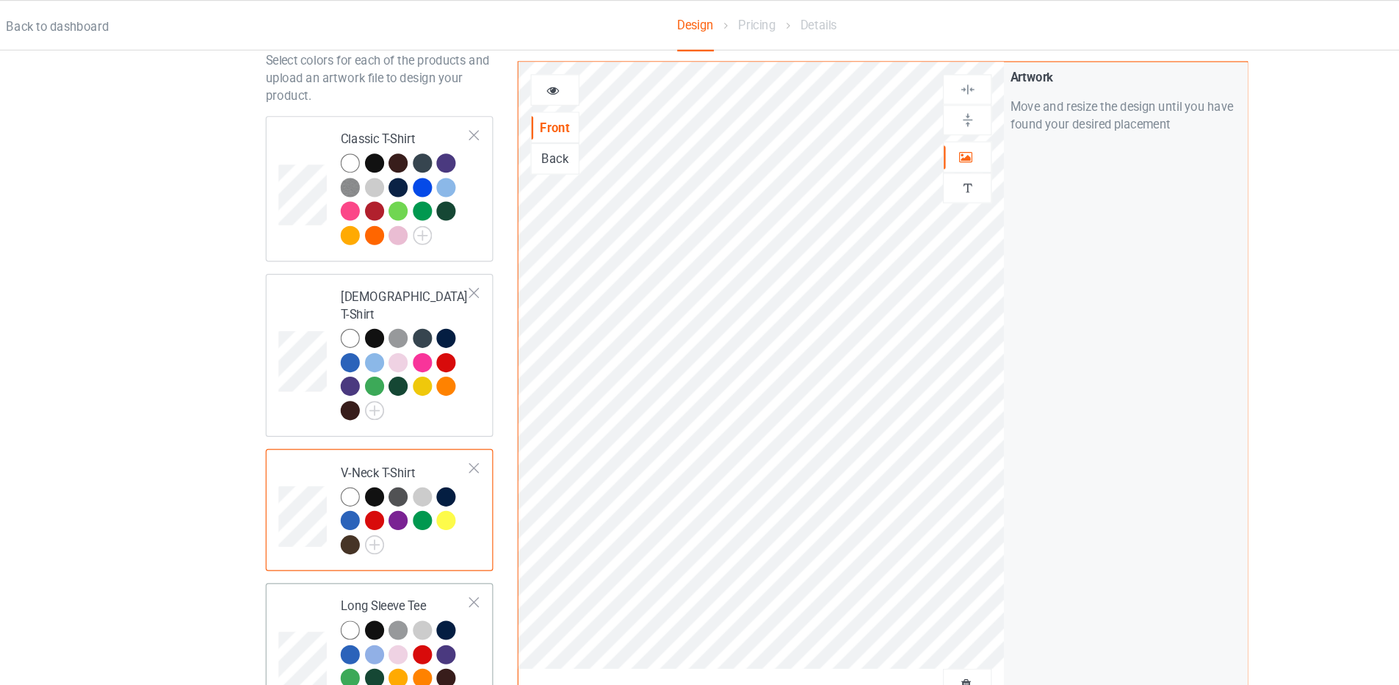
scroll to position [71, 0]
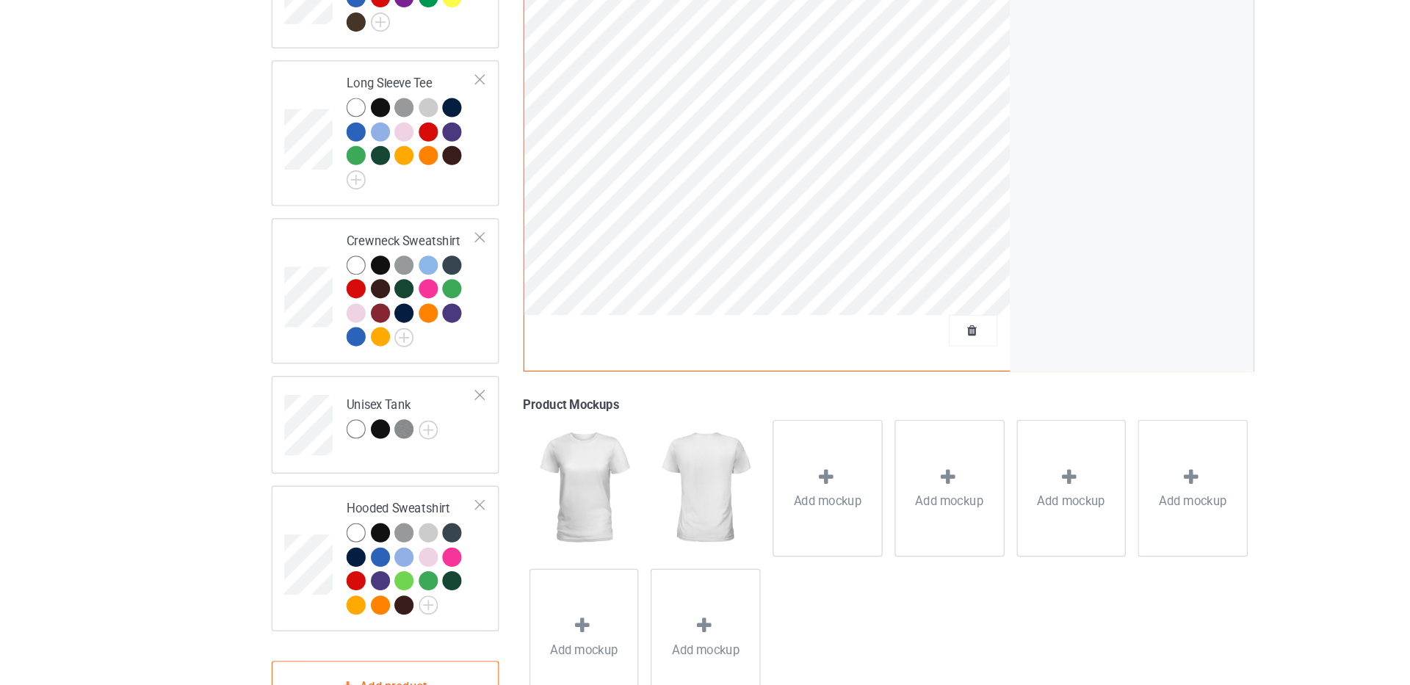
scroll to position [443, 0]
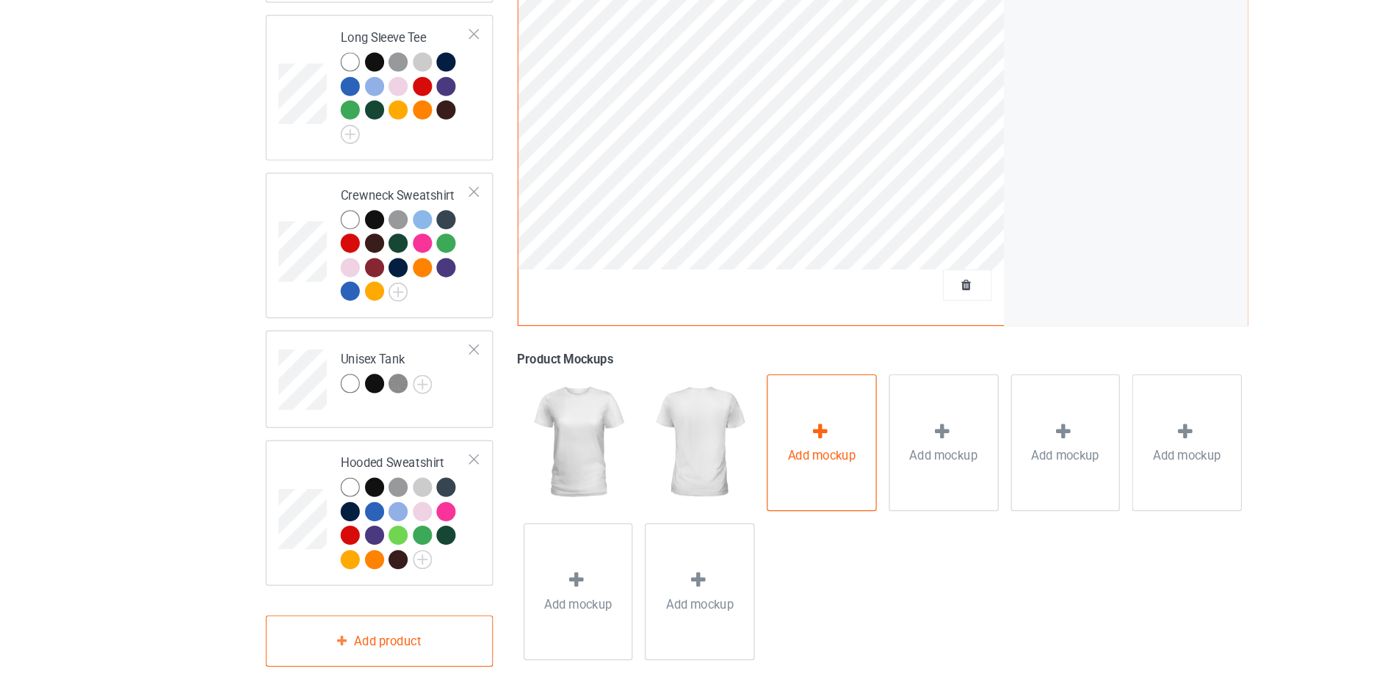
click at [766, 455] on div "Add mockup" at bounding box center [754, 481] width 93 height 115
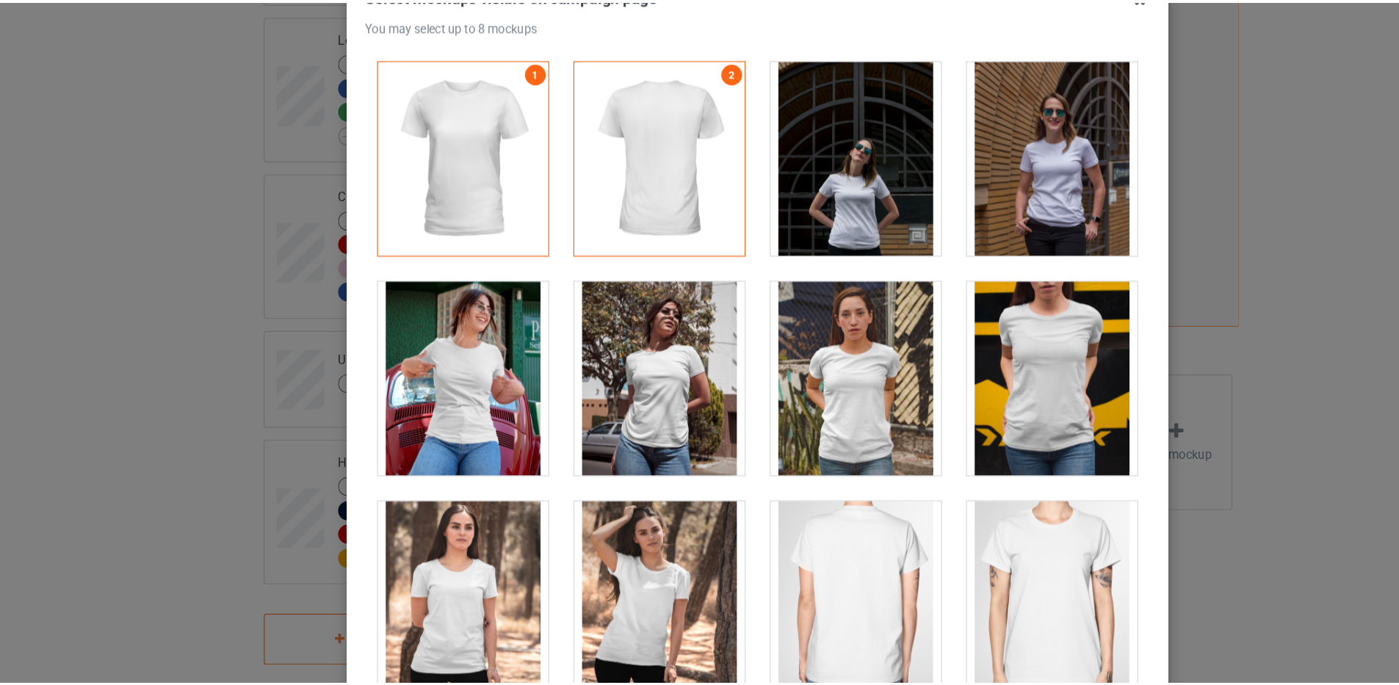
scroll to position [442, 0]
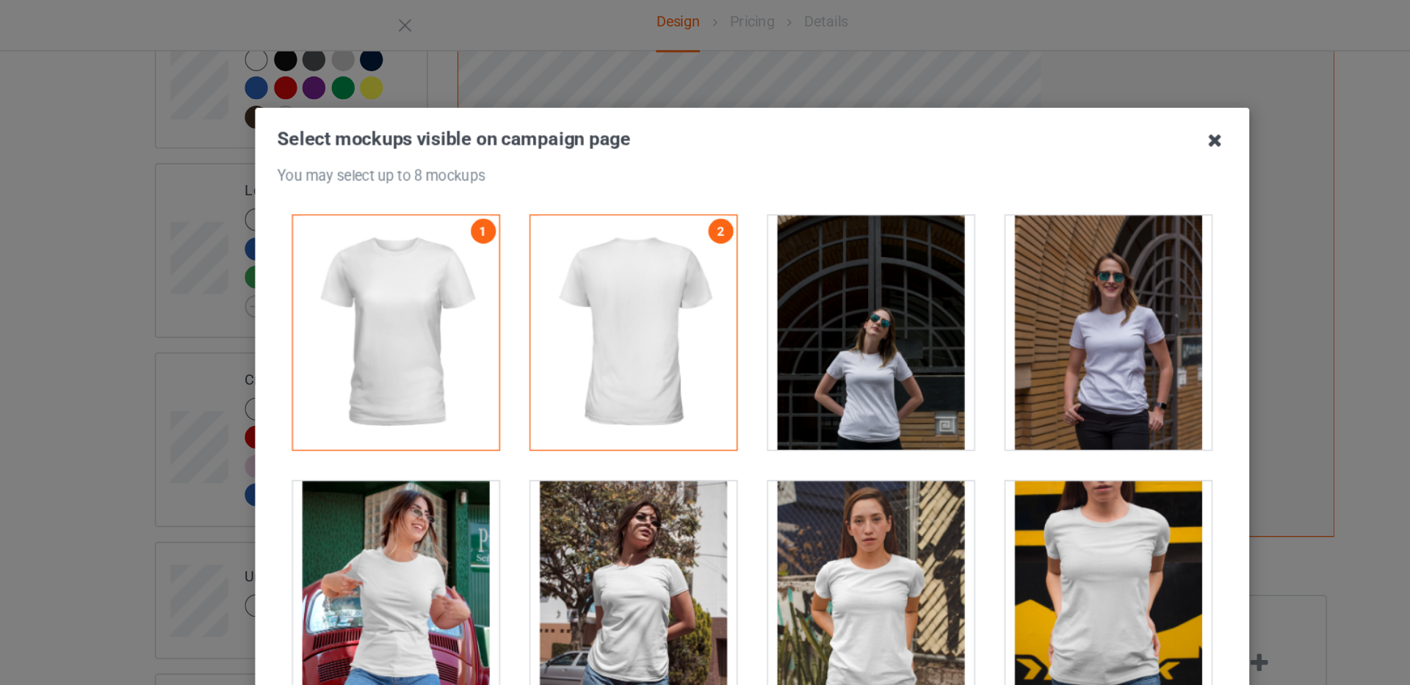
click at [1021, 102] on icon at bounding box center [1030, 105] width 24 height 24
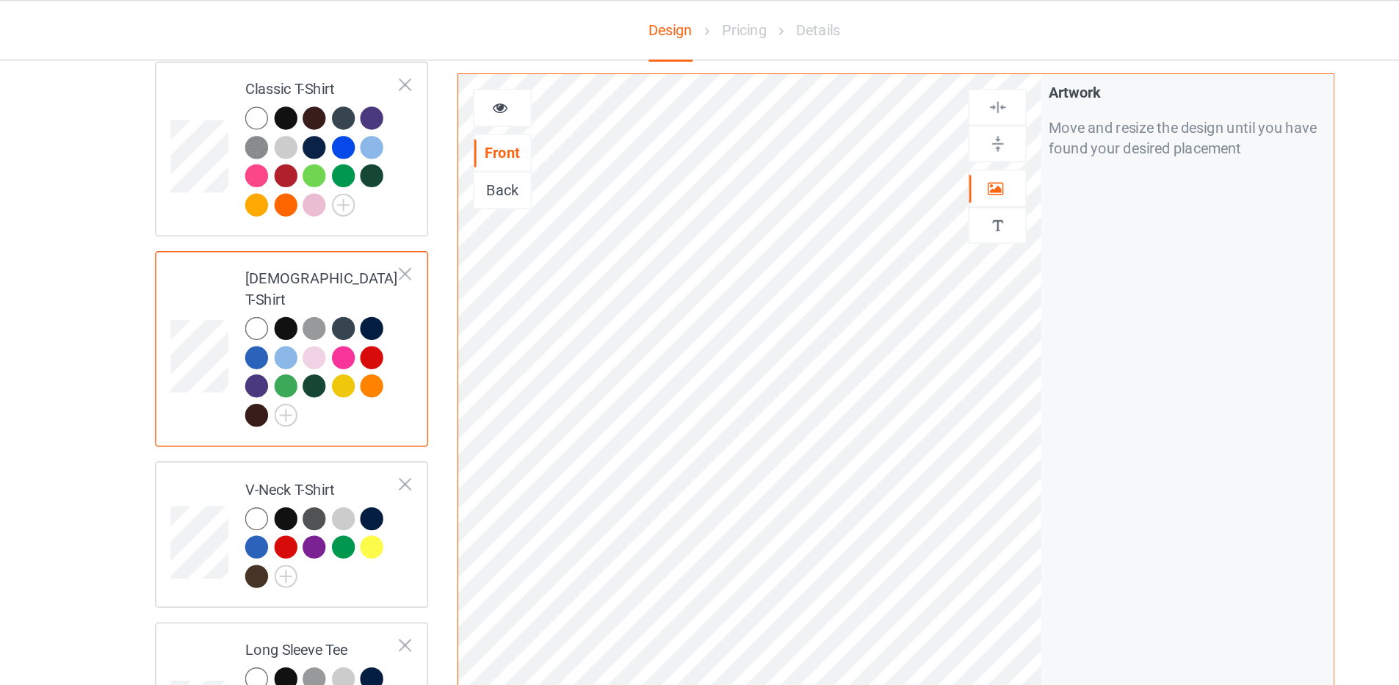
scroll to position [87, 0]
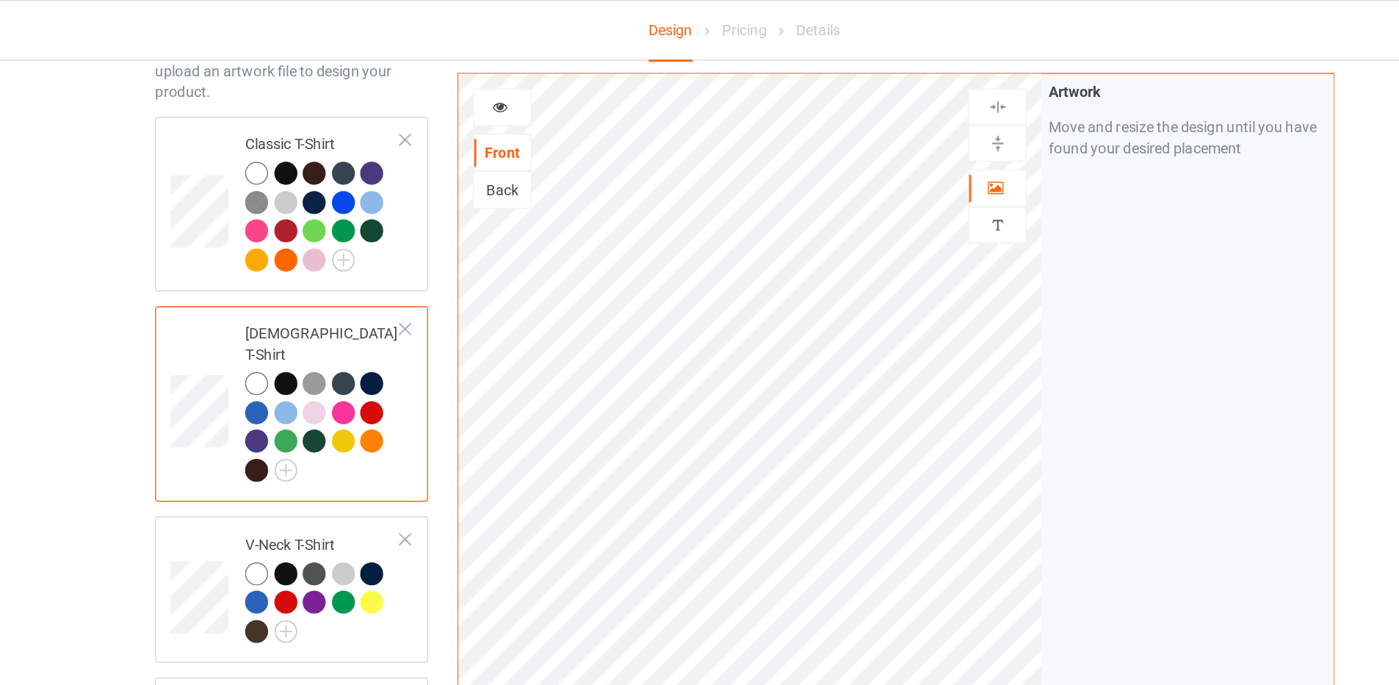
click at [378, 261] on div at bounding box center [377, 269] width 16 height 16
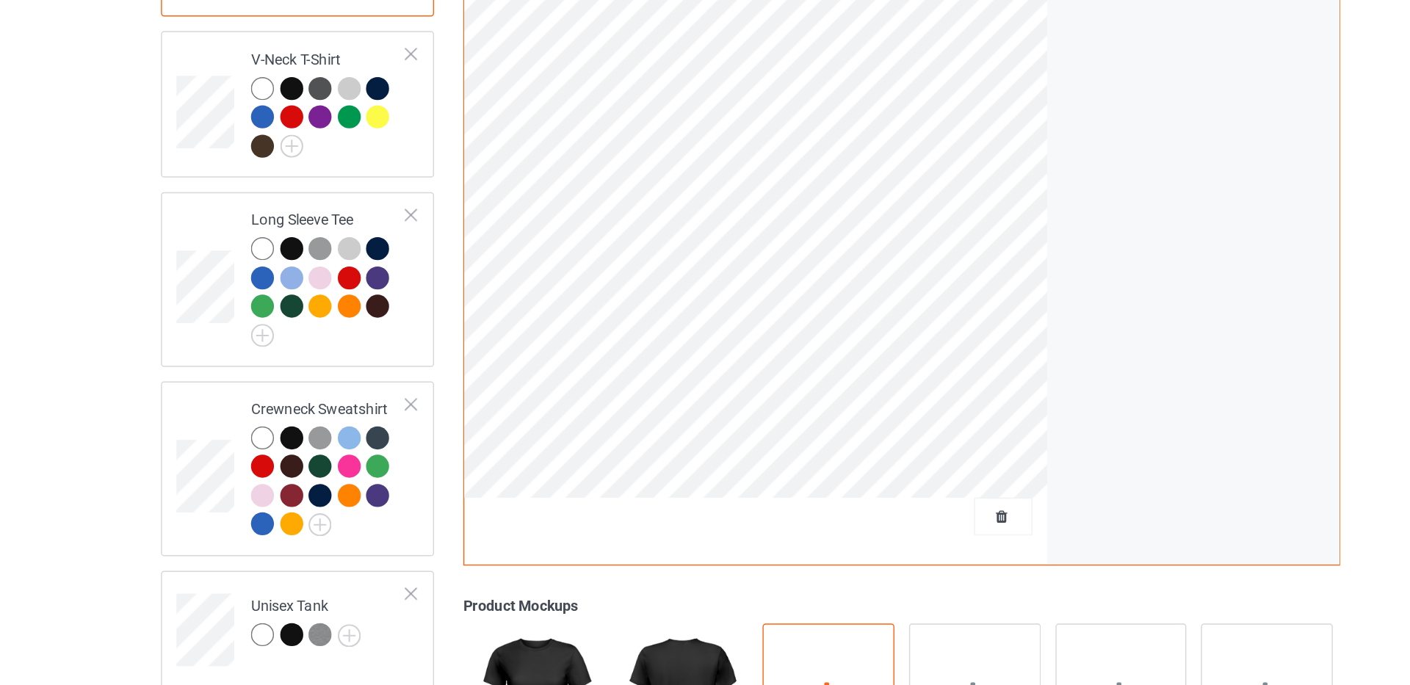
scroll to position [345, 0]
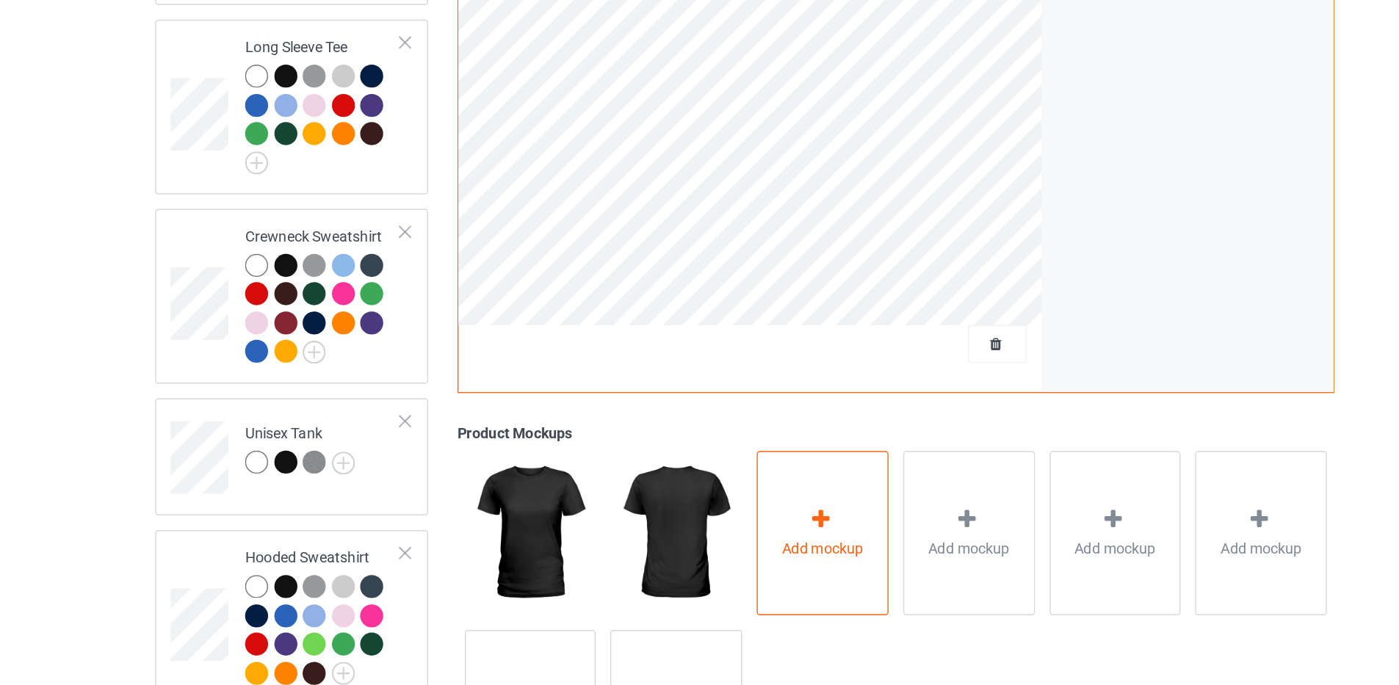
click at [754, 562] on icon at bounding box center [753, 569] width 18 height 15
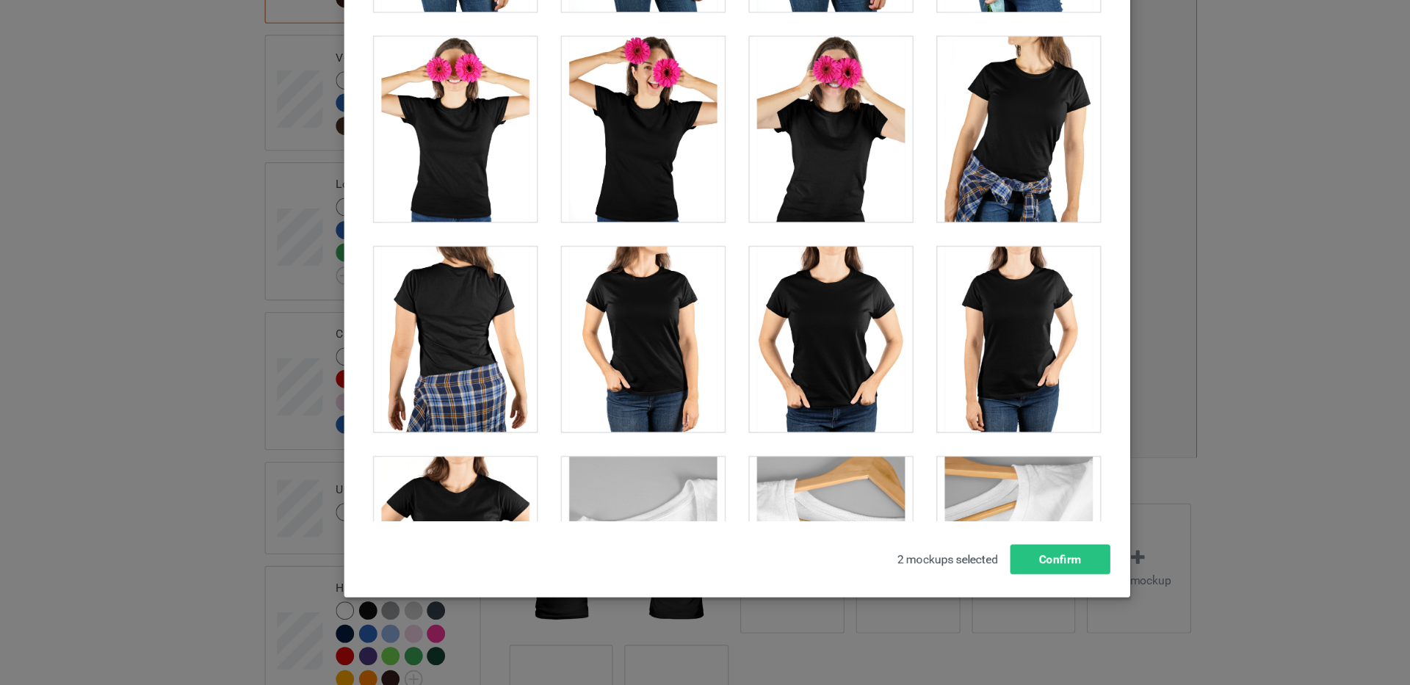
scroll to position [342, 0]
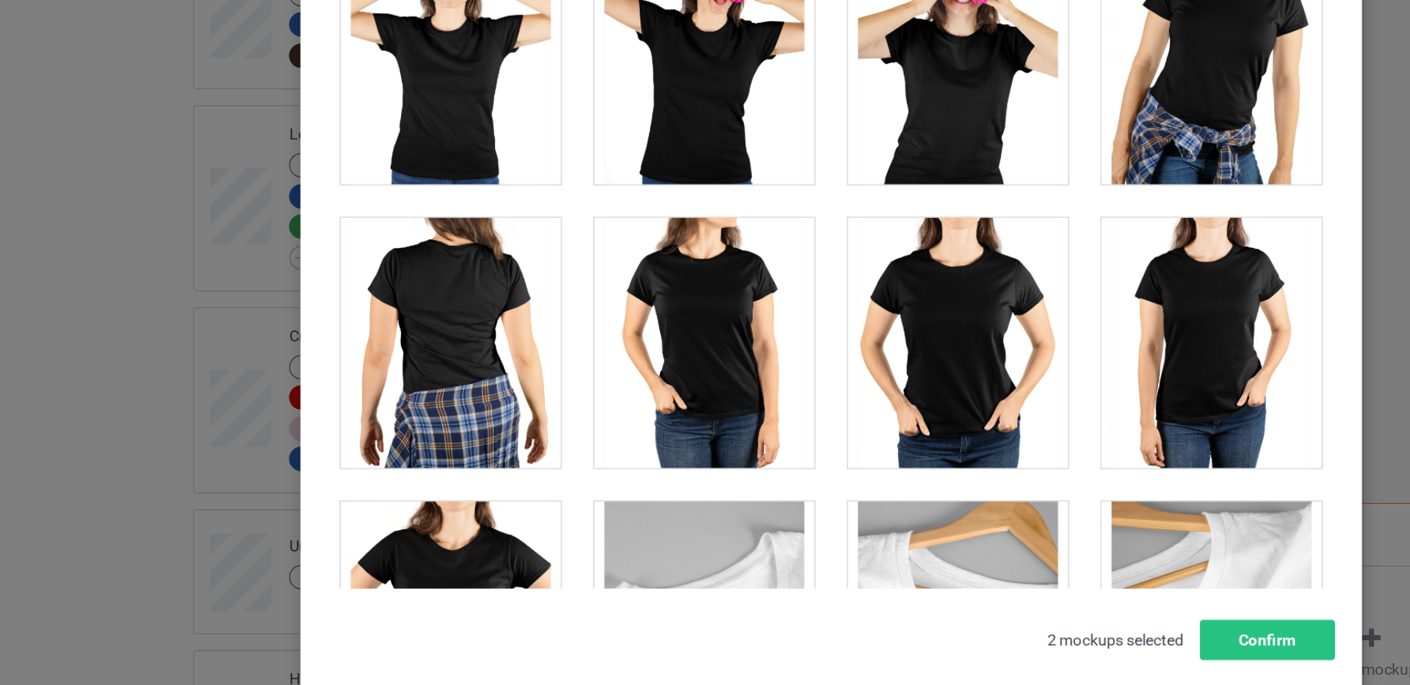
click at [616, 350] on div at bounding box center [621, 378] width 145 height 165
drag, startPoint x: 463, startPoint y: 380, endPoint x: 497, endPoint y: 388, distance: 34.0
click at [463, 380] on div at bounding box center [455, 378] width 145 height 165
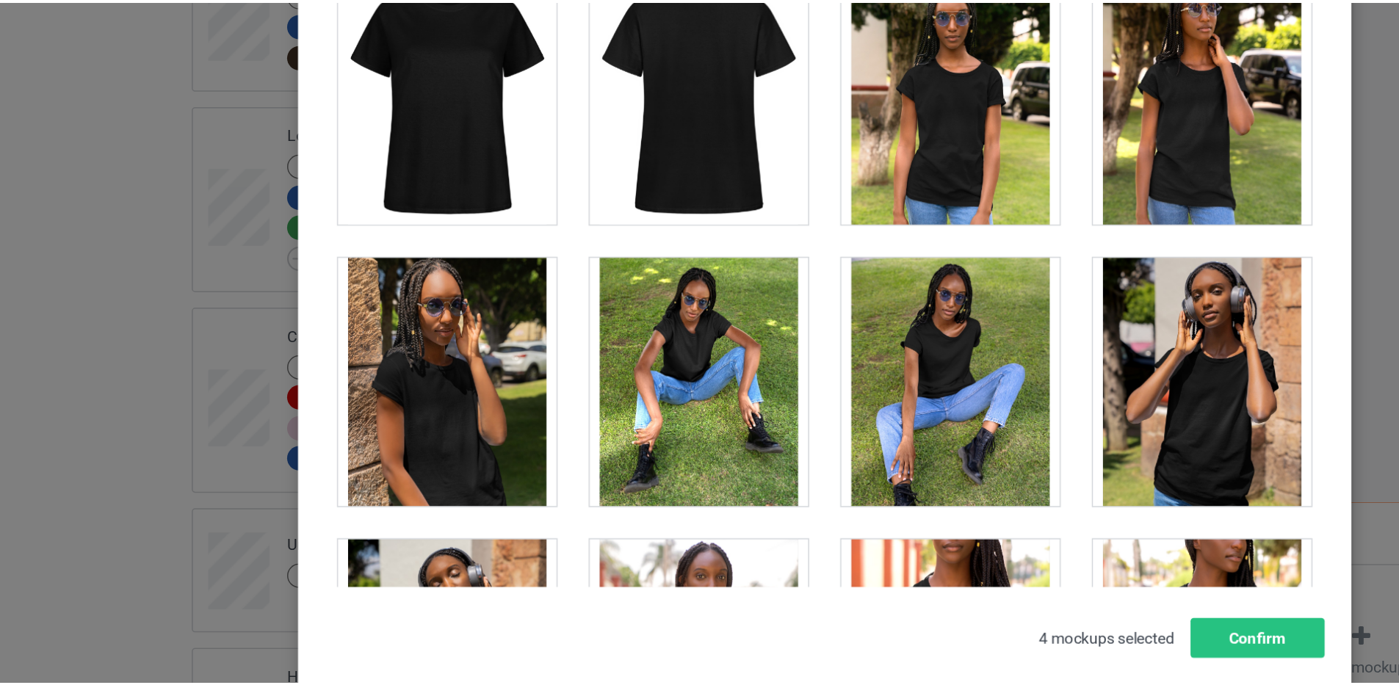
scroll to position [2660, 0]
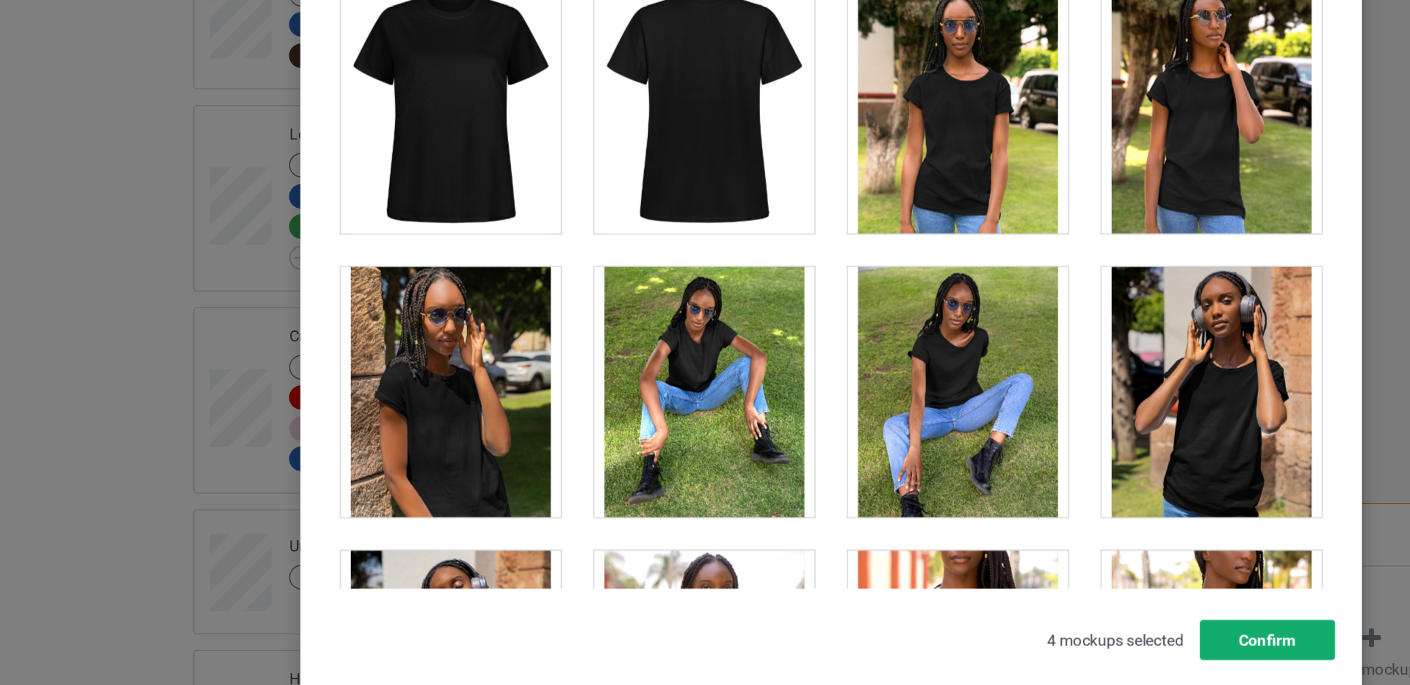
click at [1023, 574] on button "Confirm" at bounding box center [992, 573] width 89 height 26
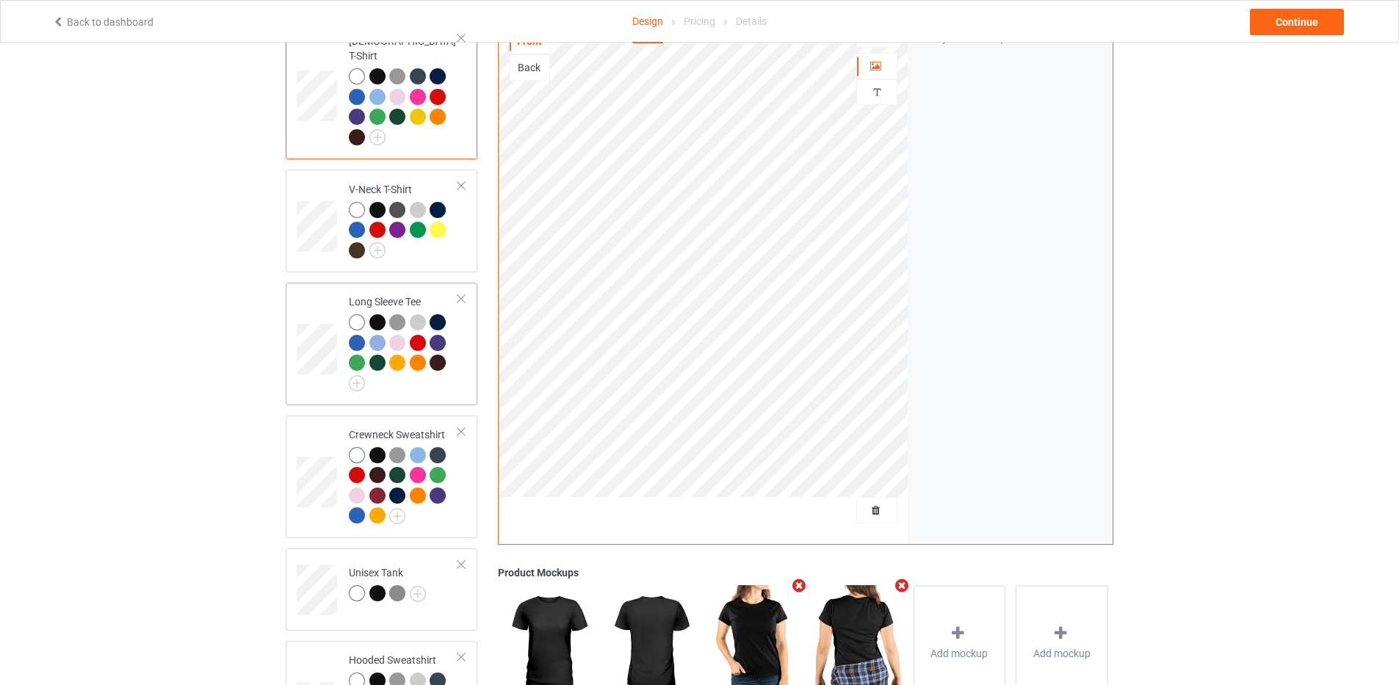
scroll to position [294, 0]
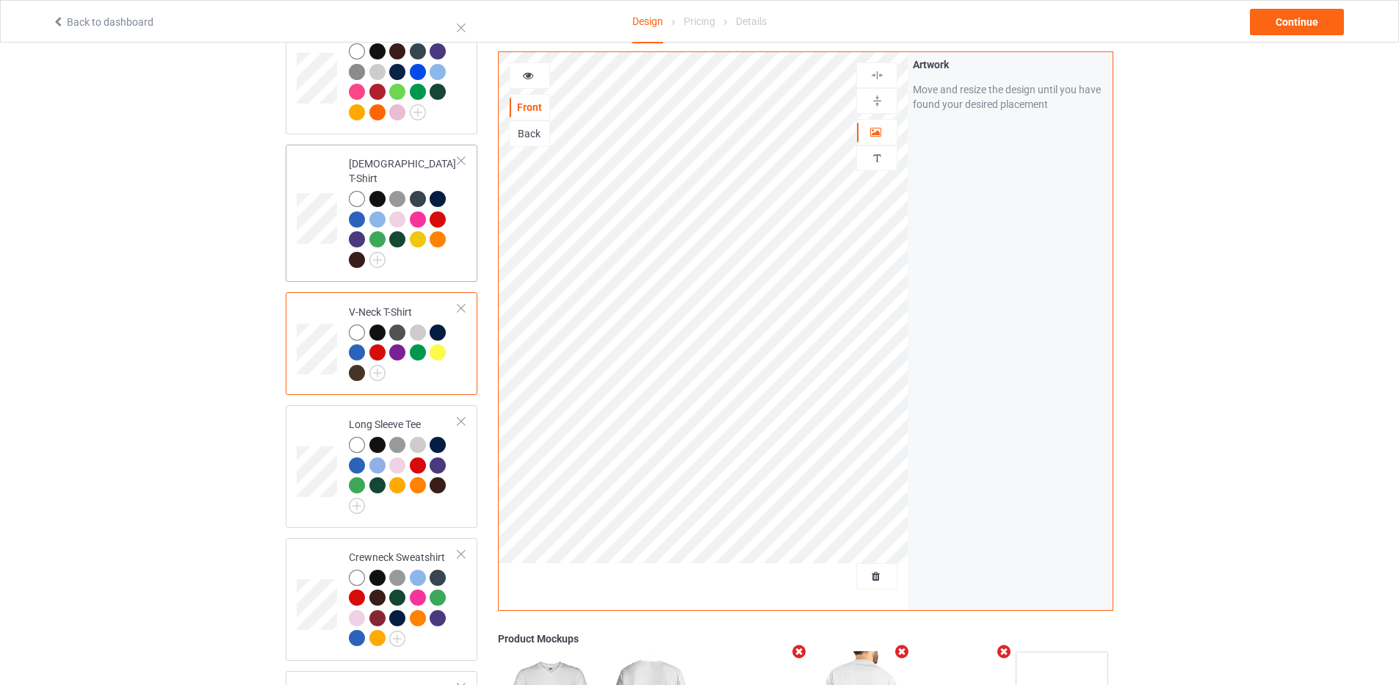
scroll to position [147, 0]
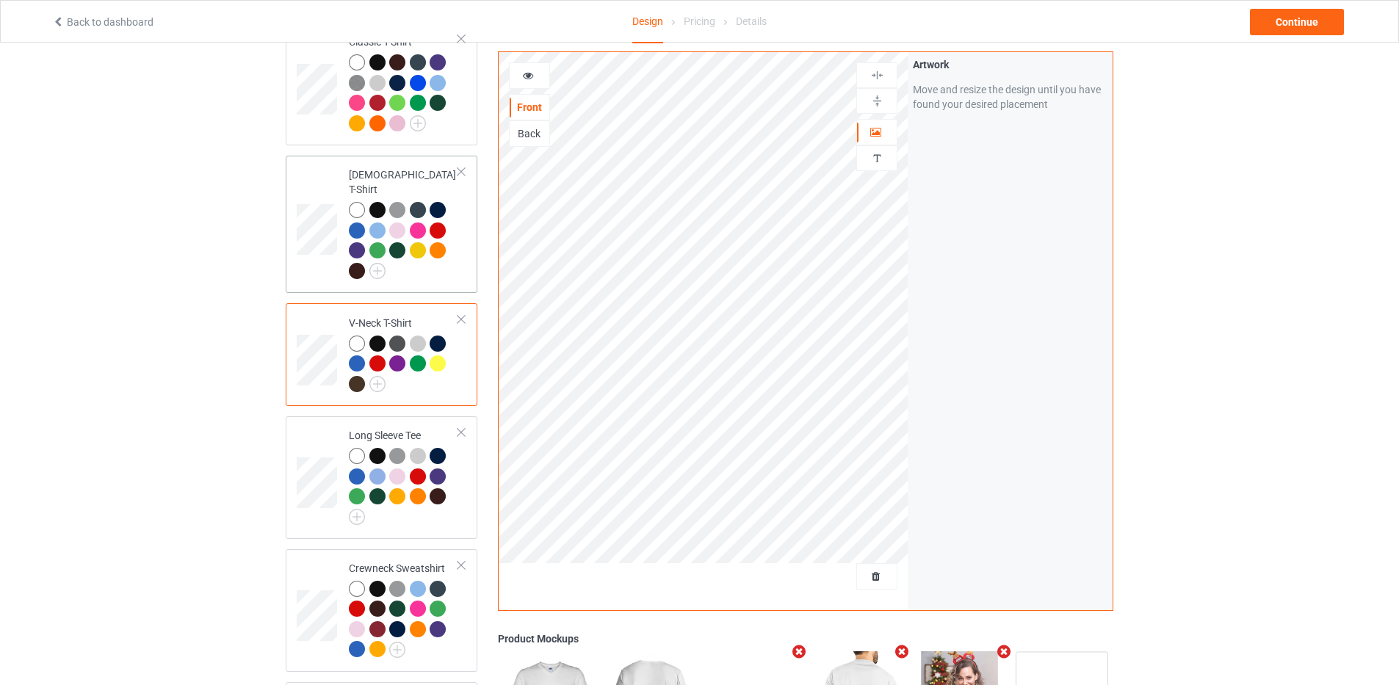
click at [318, 194] on td at bounding box center [319, 225] width 44 height 126
click at [376, 448] on div at bounding box center [377, 456] width 16 height 16
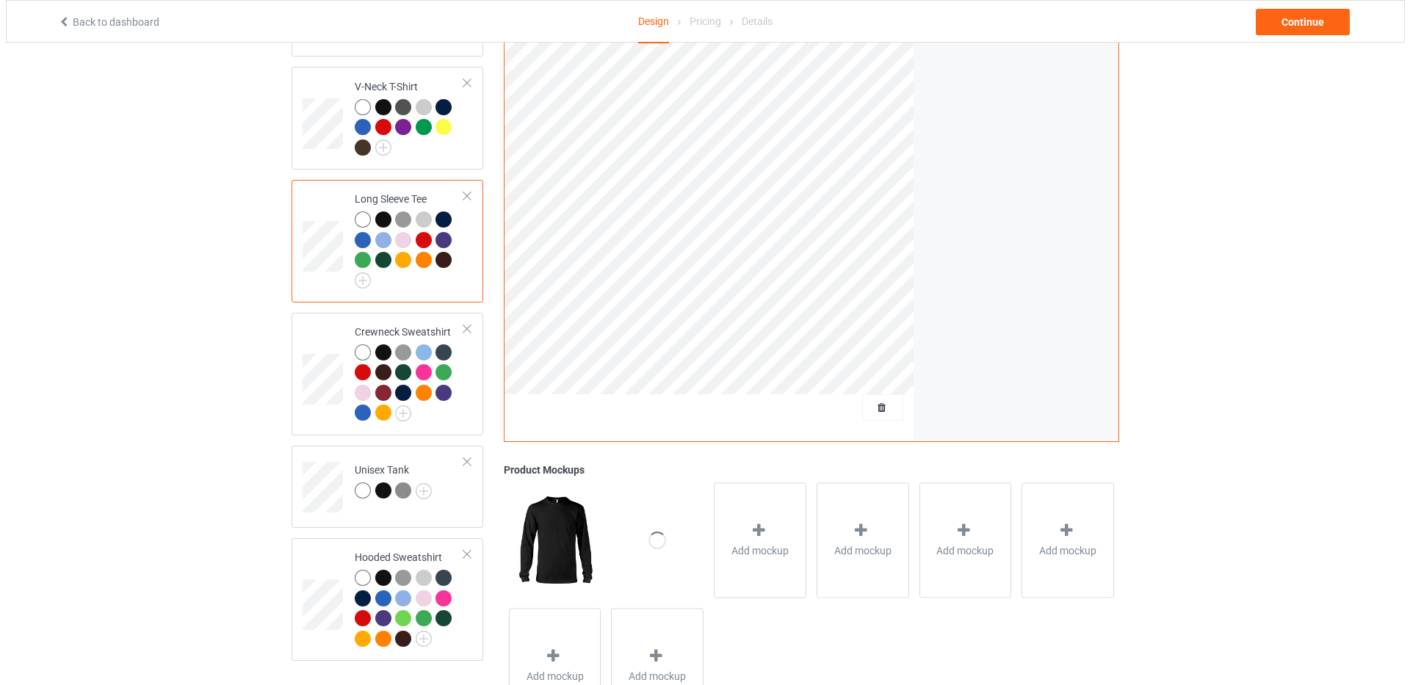
scroll to position [449, 0]
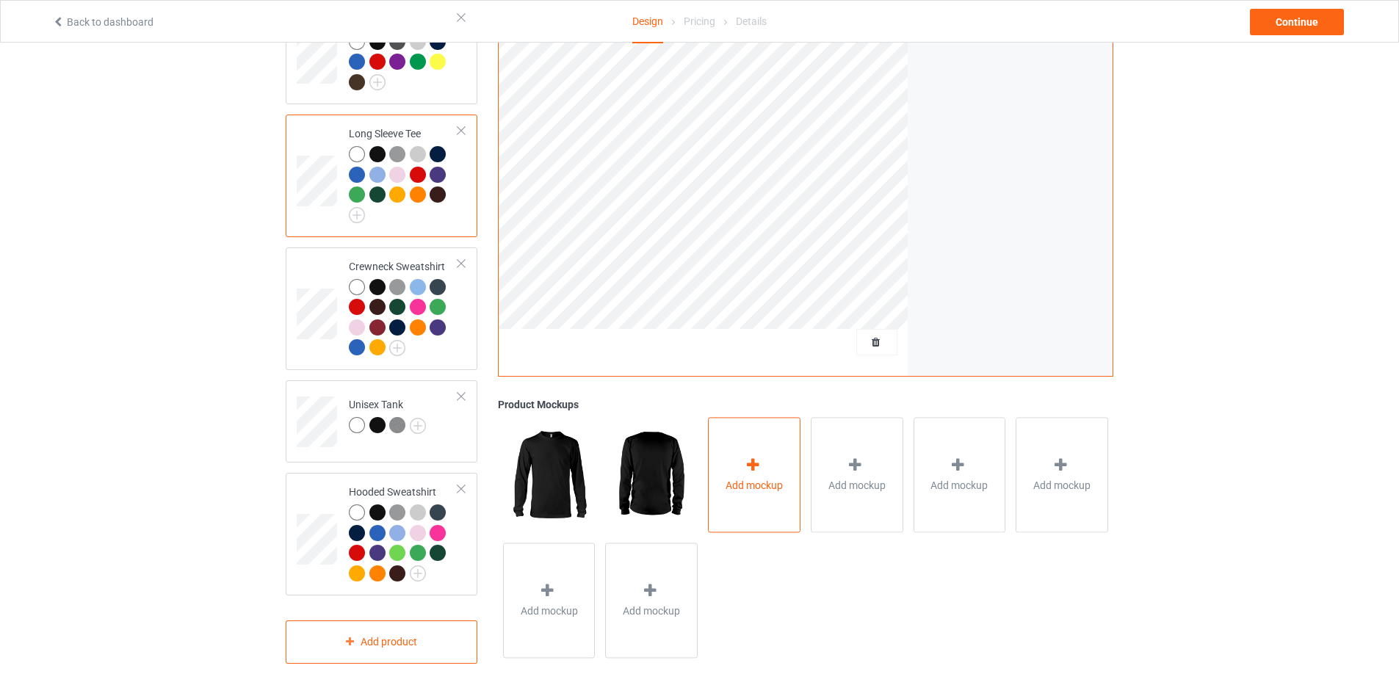
click at [761, 458] on icon at bounding box center [753, 465] width 18 height 15
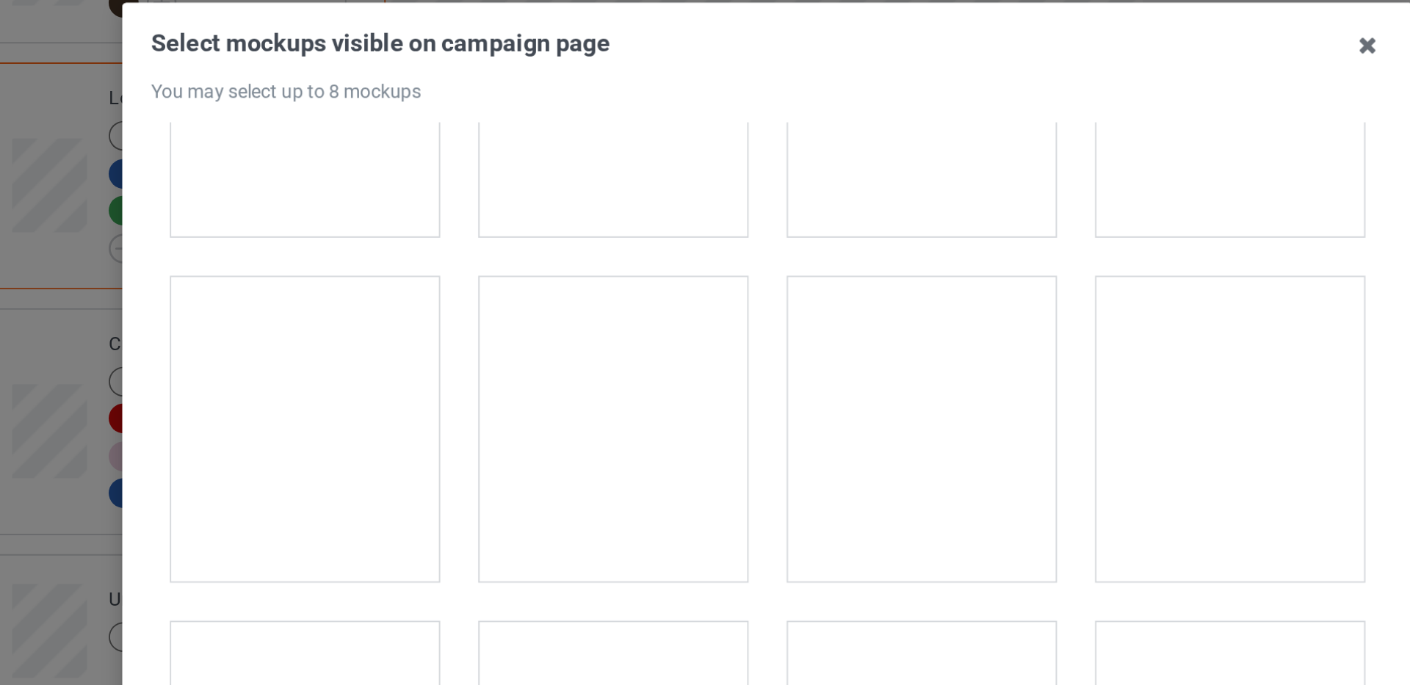
scroll to position [2541, 0]
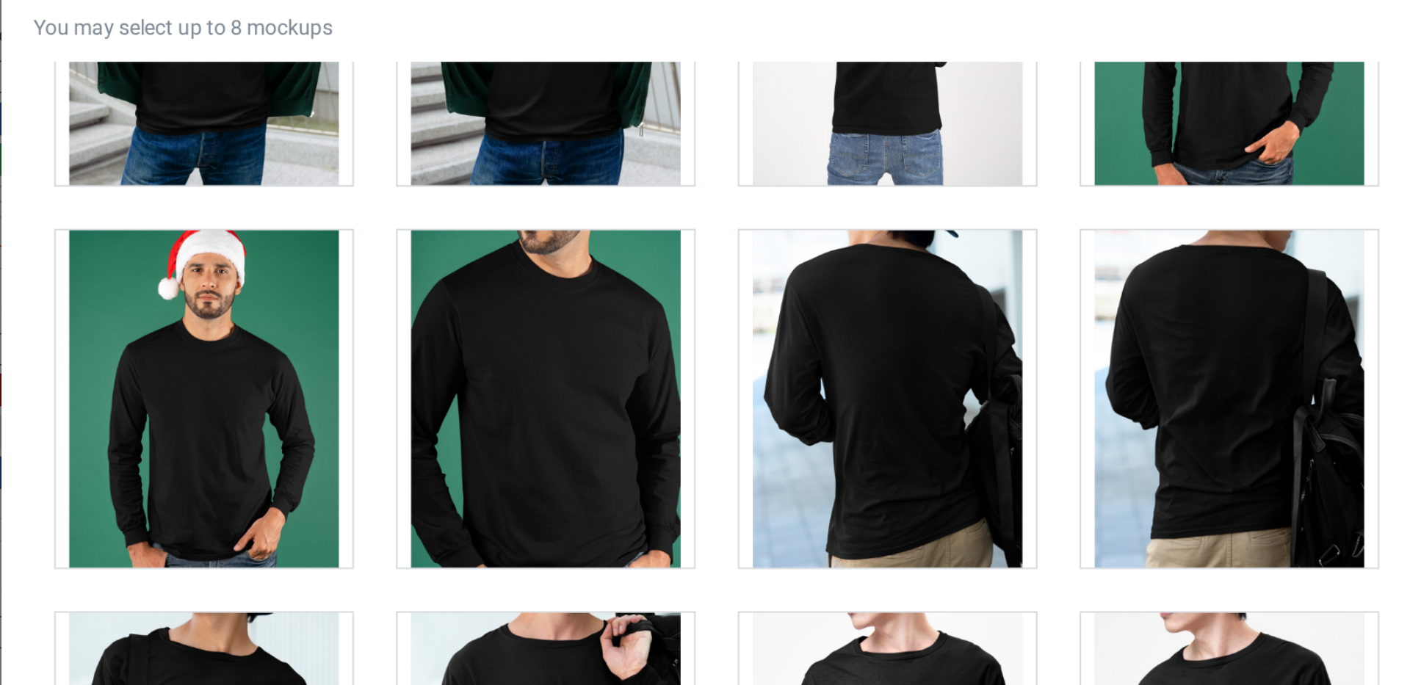
click at [636, 304] on div at bounding box center [621, 311] width 145 height 165
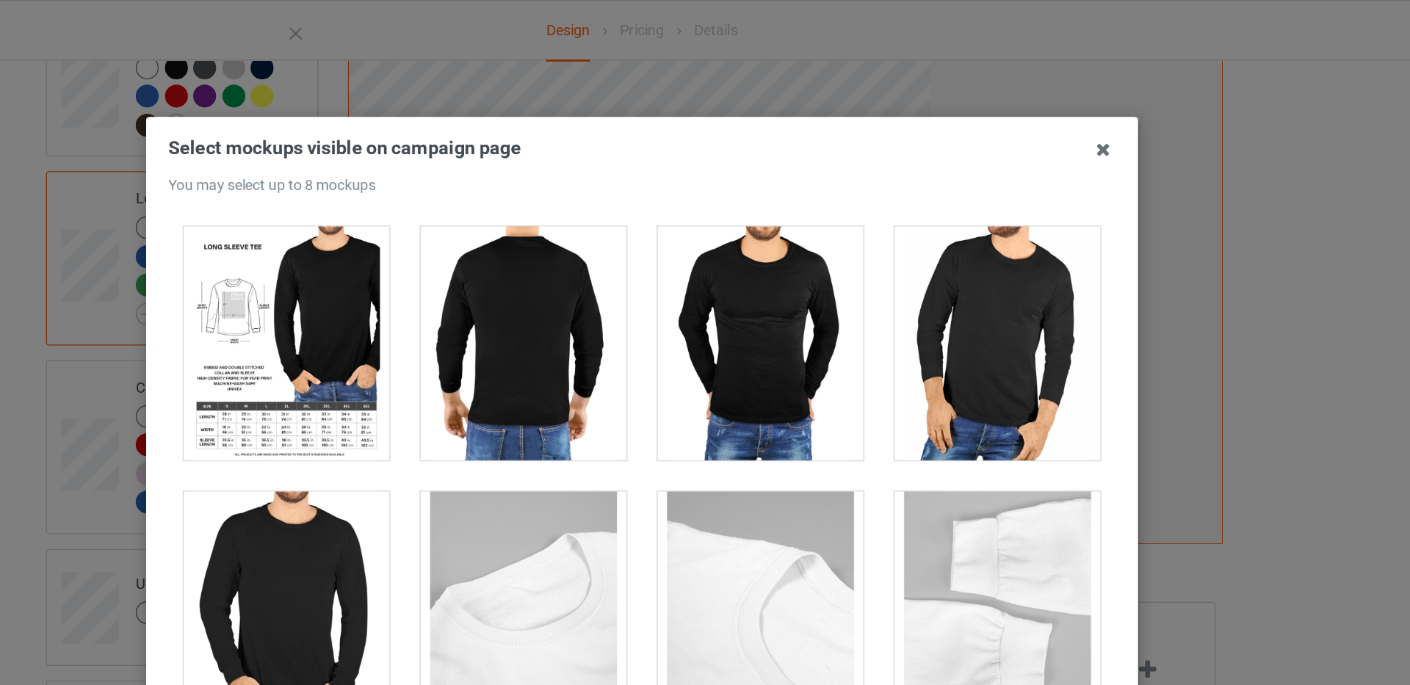
scroll to position [3000, 0]
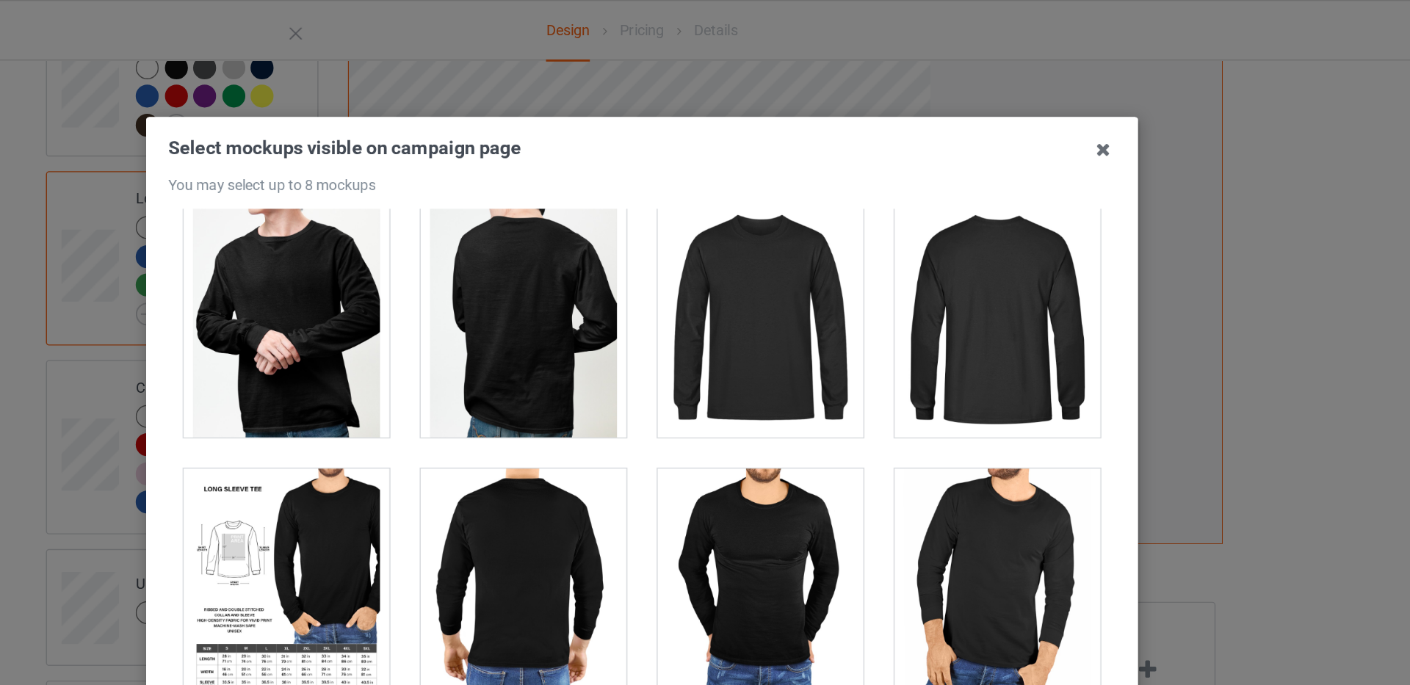
click at [640, 394] on div at bounding box center [621, 412] width 145 height 165
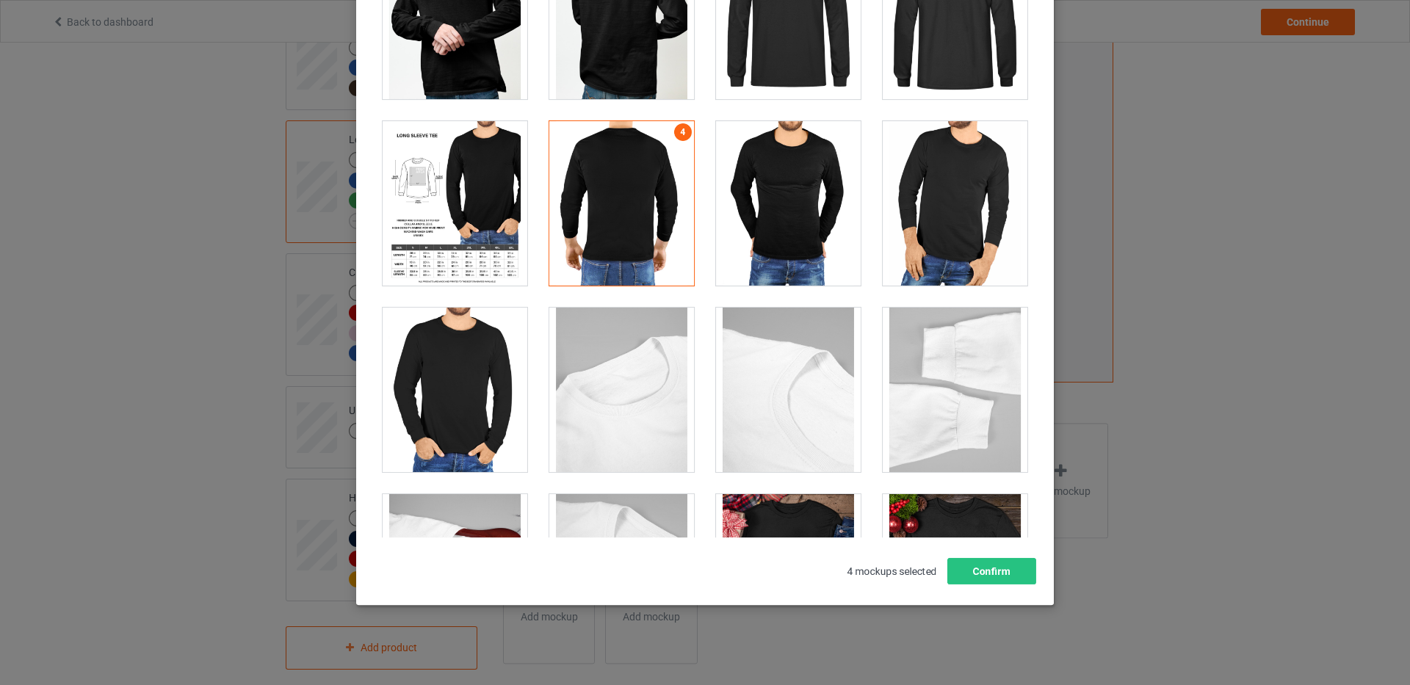
scroll to position [159, 0]
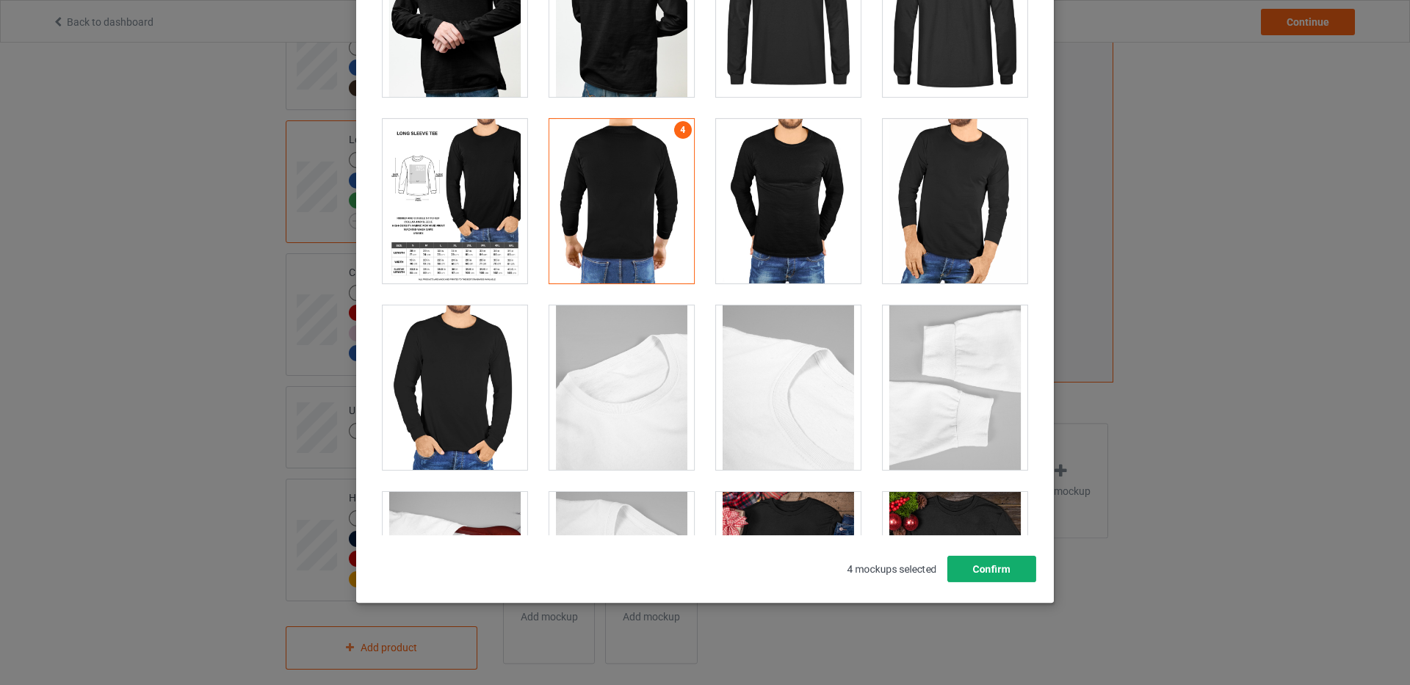
click at [1006, 572] on button "Confirm" at bounding box center [992, 569] width 89 height 26
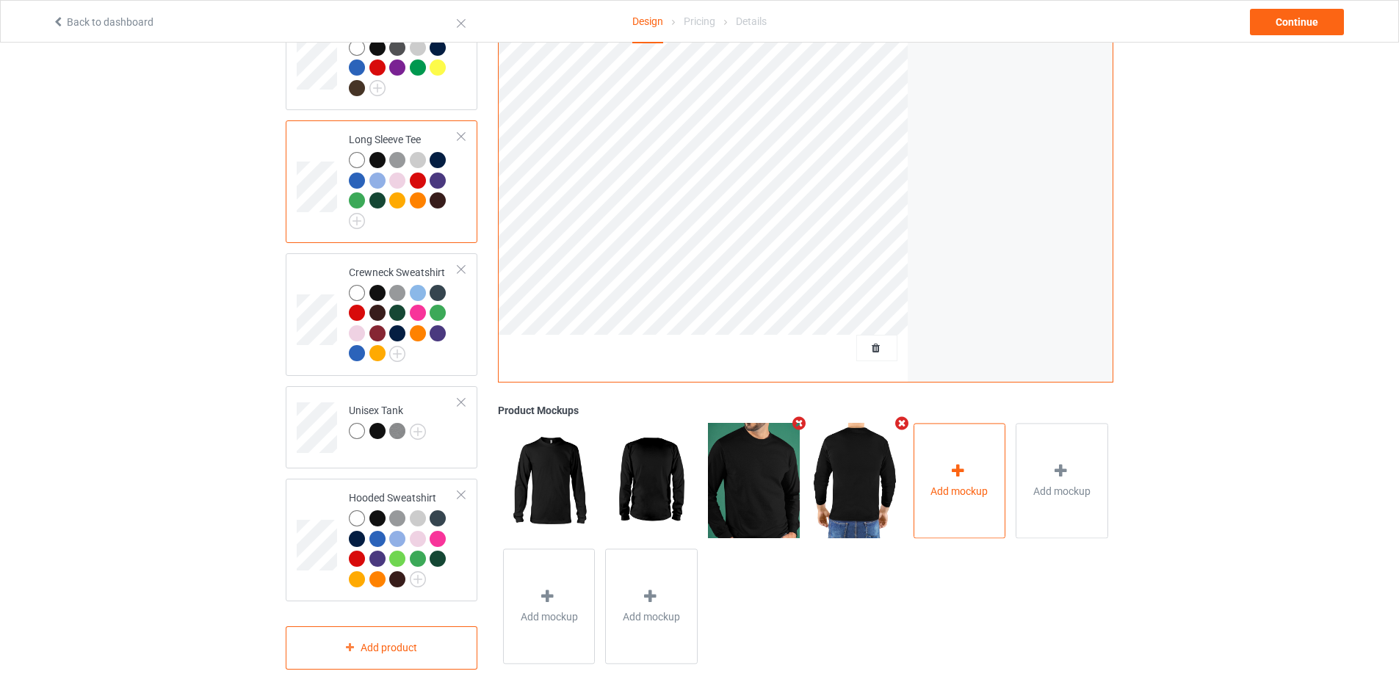
click at [996, 424] on div "Add mockup" at bounding box center [960, 481] width 93 height 115
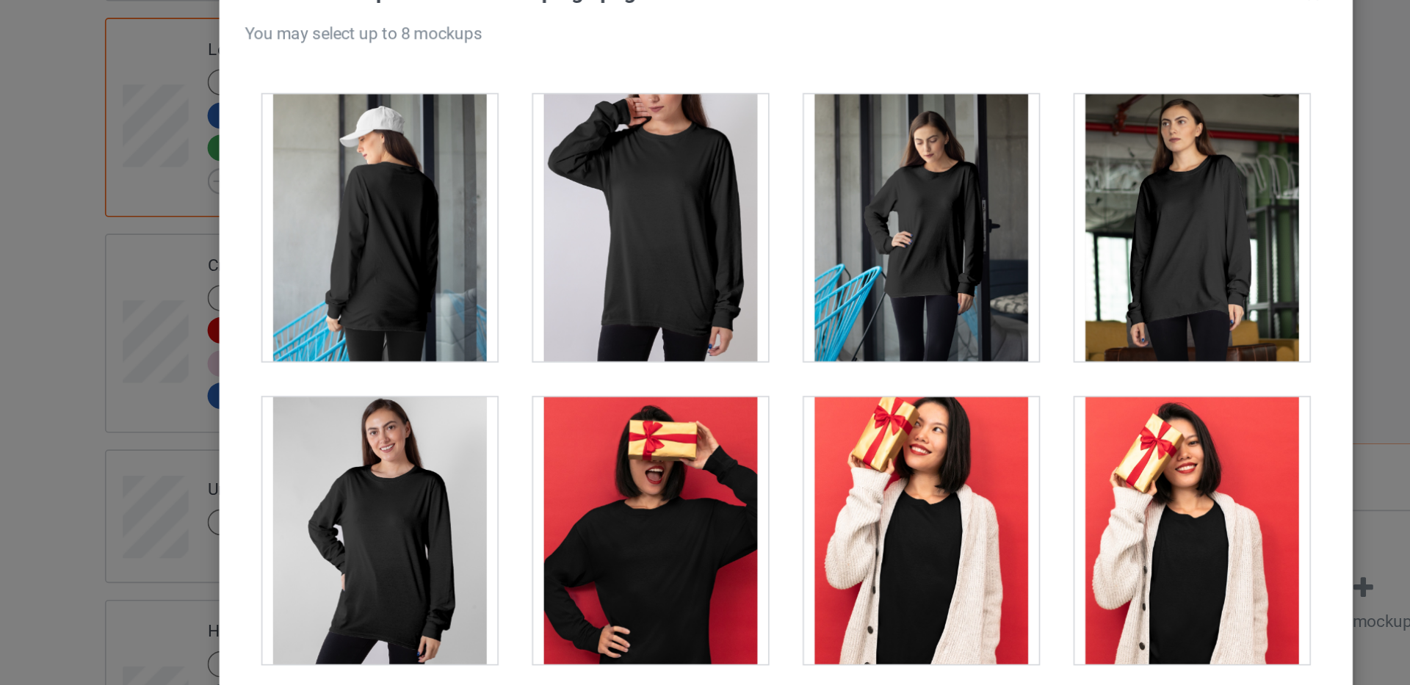
scroll to position [1312, 0]
